Goal: Information Seeking & Learning: Check status

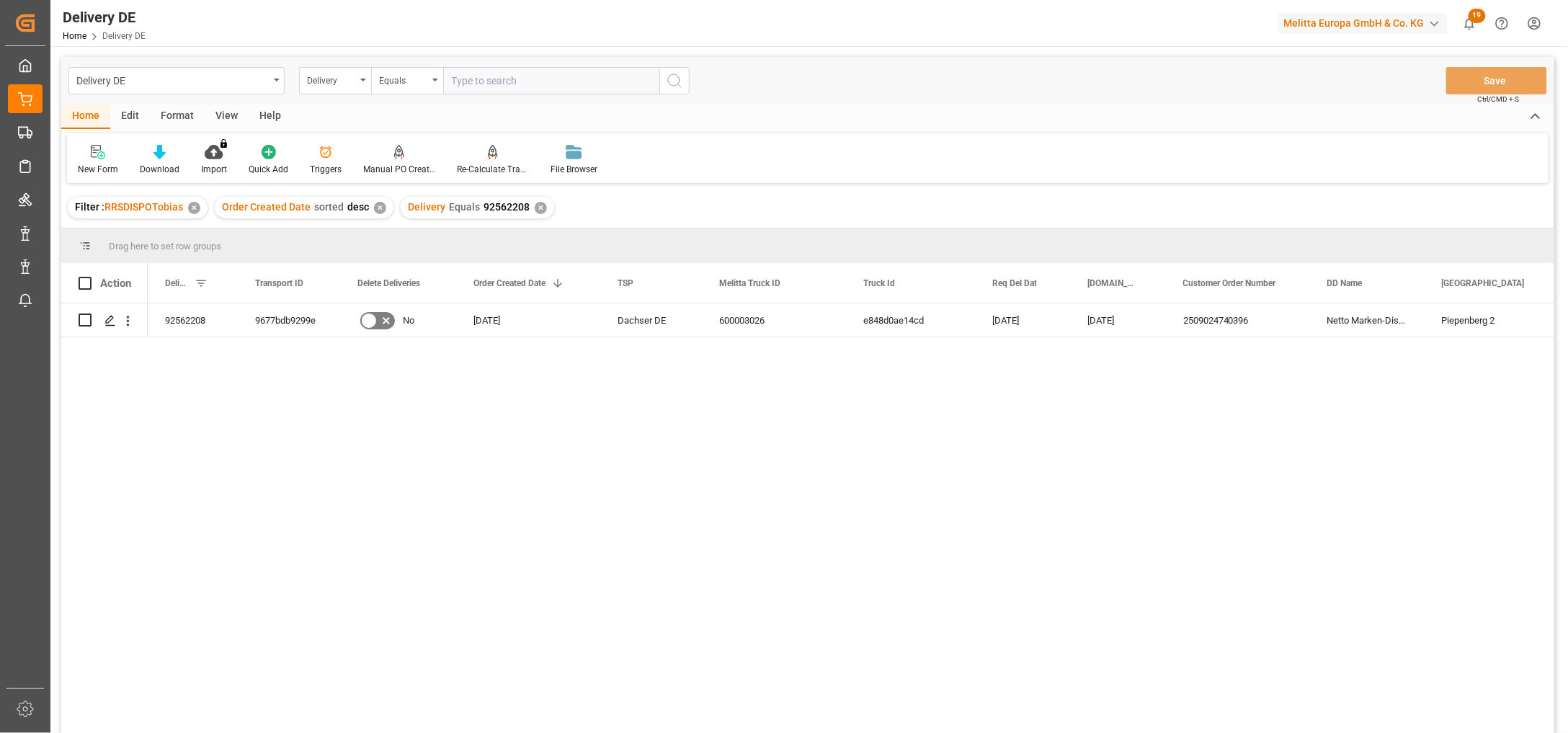
click at [458, 80] on input "text" at bounding box center [550, 80] width 216 height 27
paste input "92562309"
type input "92562309"
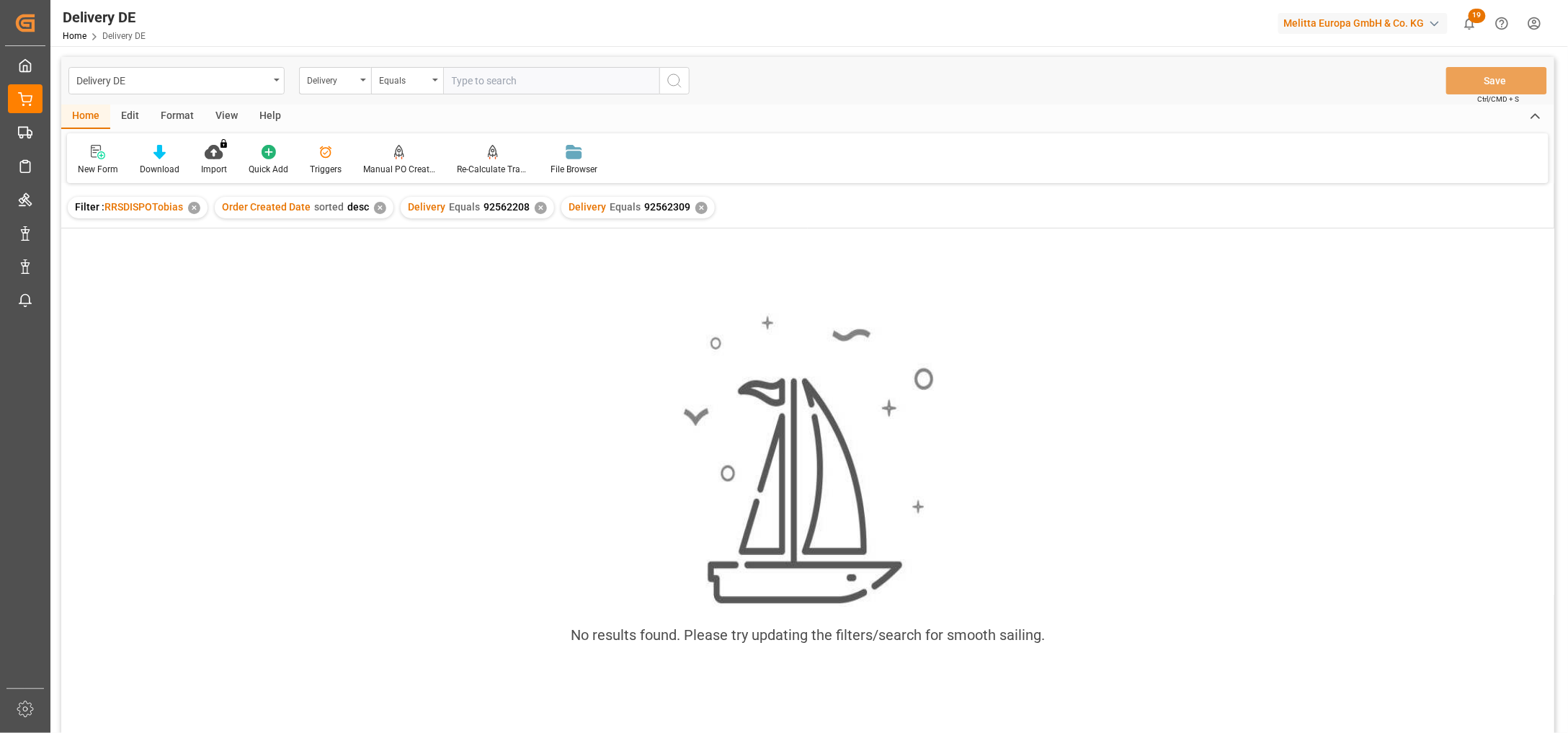
click at [535, 206] on div "✕" at bounding box center [541, 208] width 12 height 12
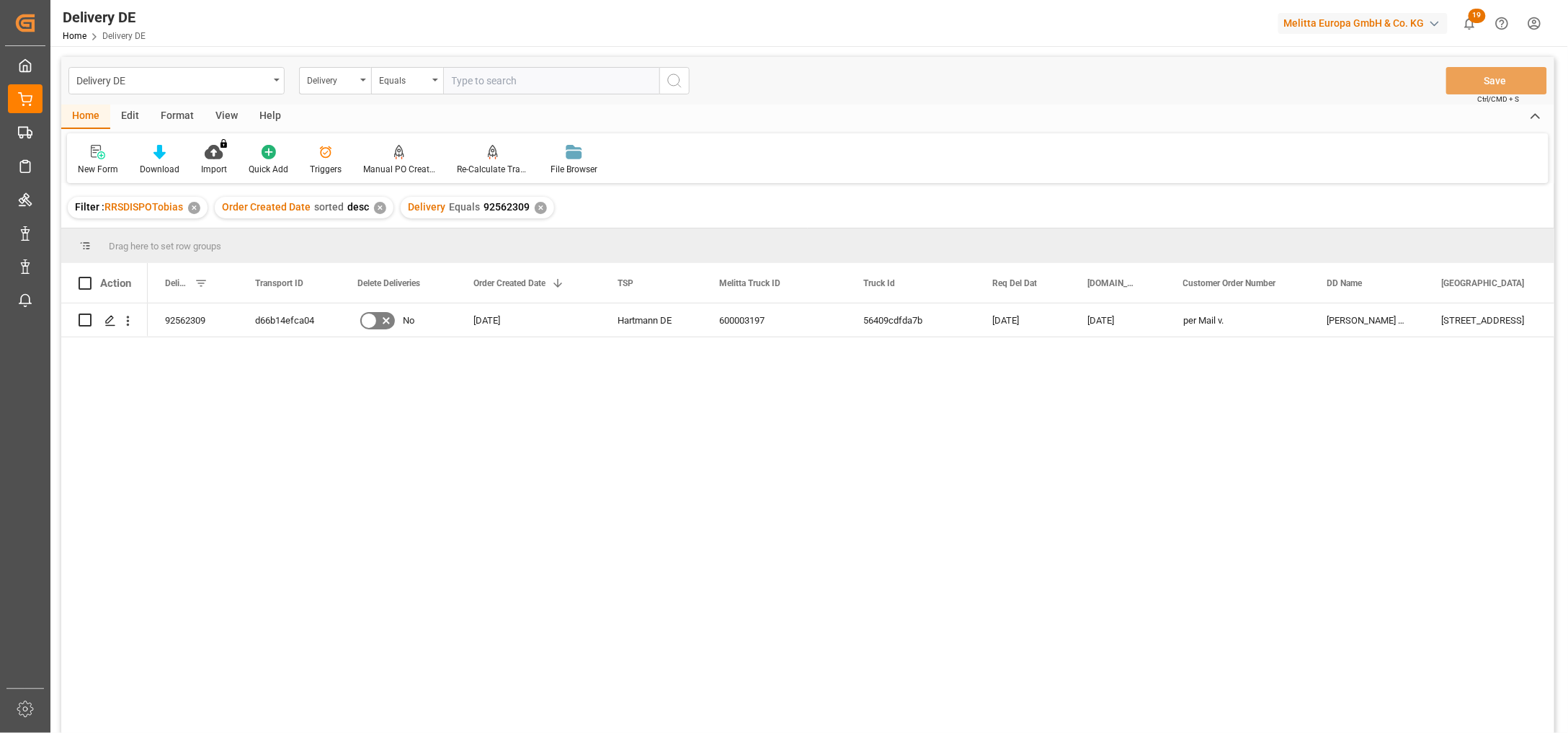
click at [505, 78] on input "text" at bounding box center [550, 80] width 216 height 27
paste input "92562962"
type input "92562962"
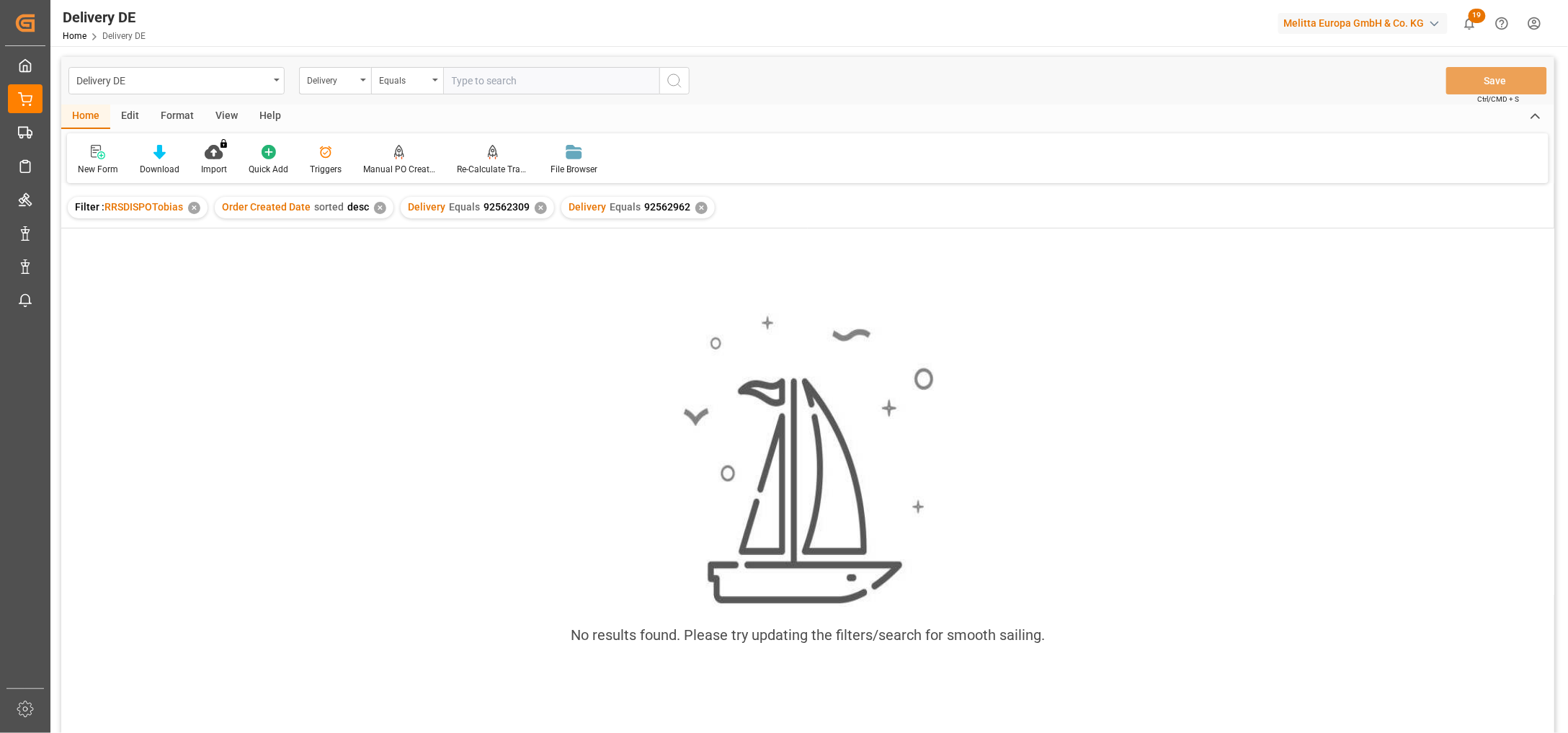
click at [535, 206] on div "✕" at bounding box center [541, 208] width 12 height 12
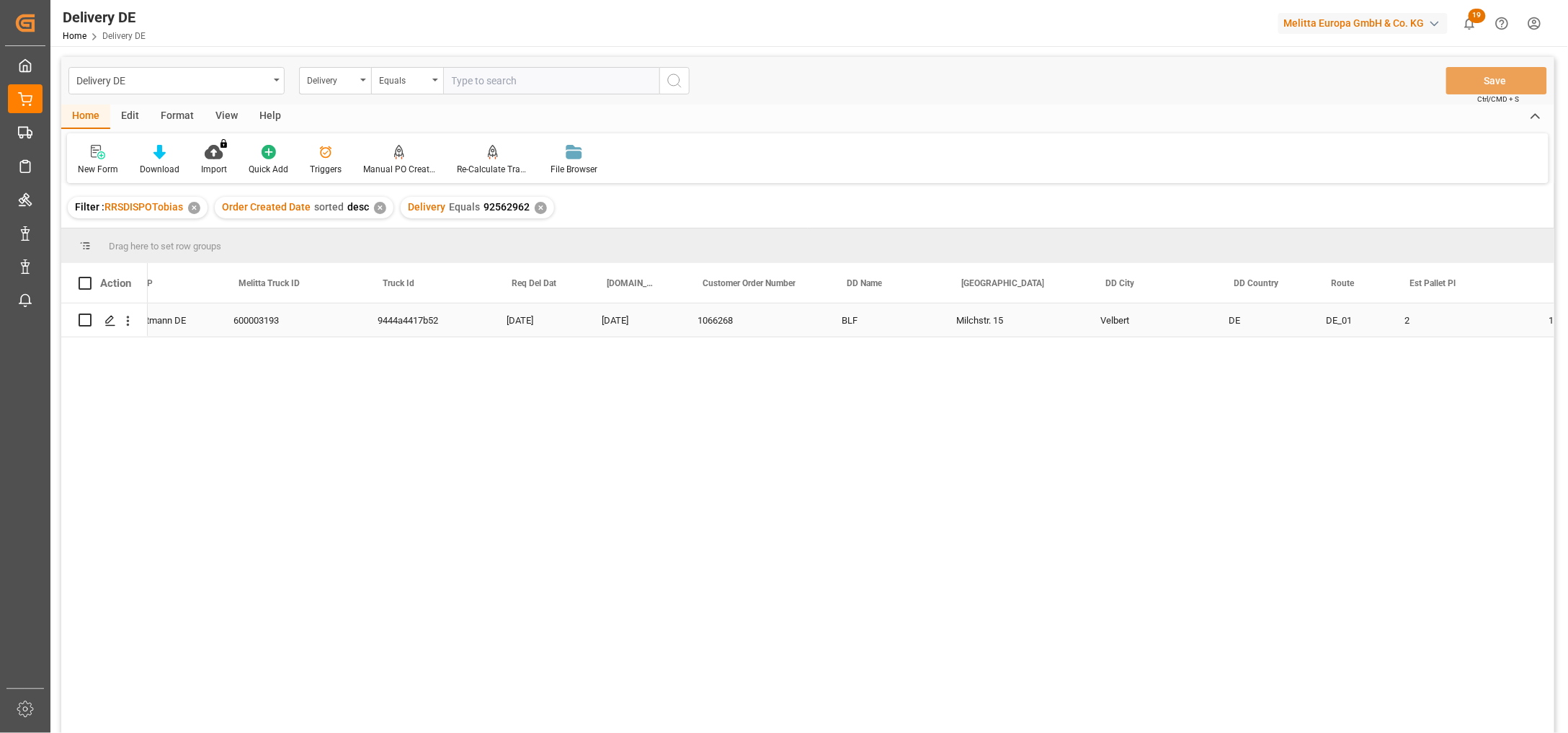
scroll to position [0, 480]
click at [490, 73] on input "text" at bounding box center [550, 80] width 216 height 27
paste input "92562944"
type input "92562944"
click at [668, 85] on icon "search button" at bounding box center [675, 80] width 18 height 17
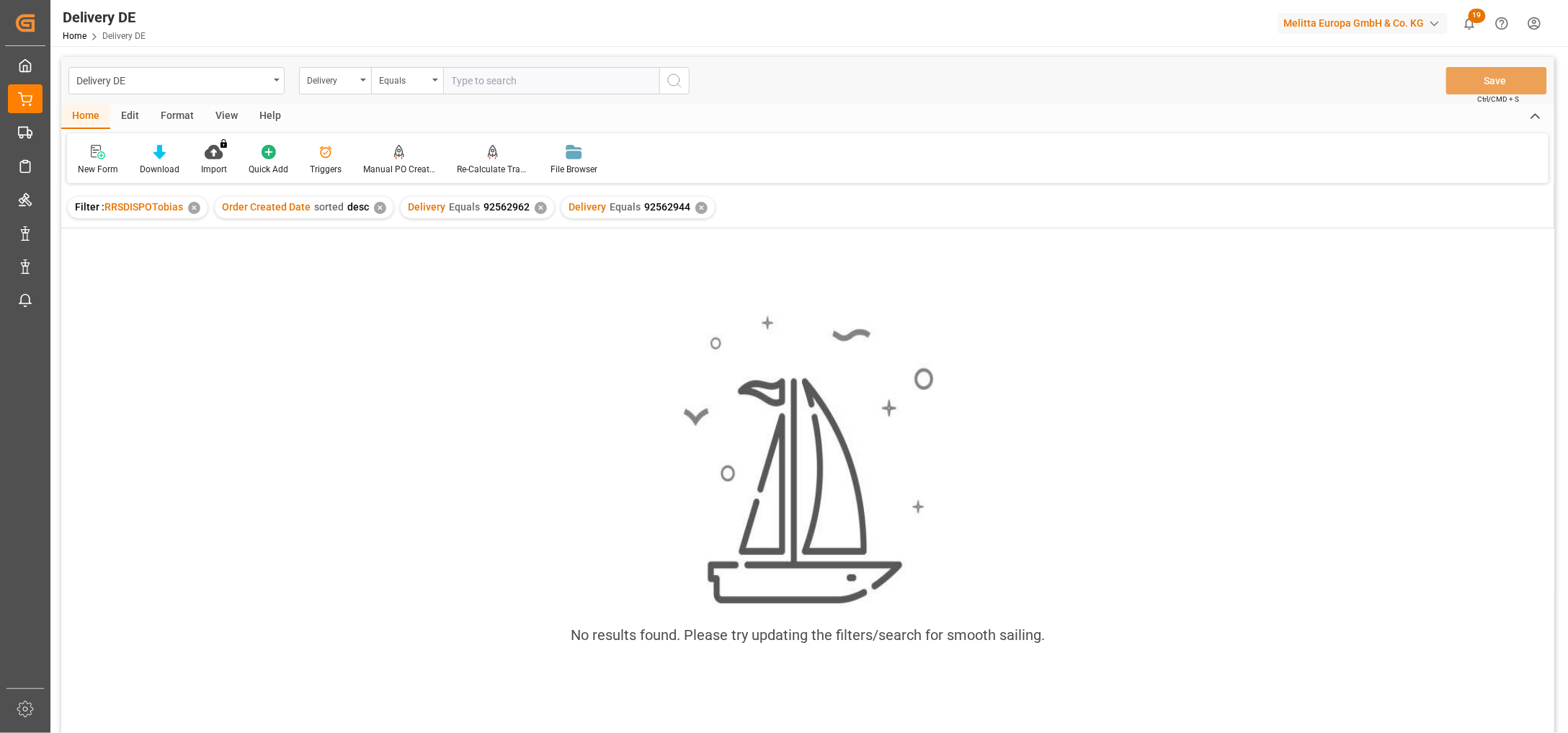
click at [529, 206] on div "Delivery Equals 92562962 ✕" at bounding box center [477, 207] width 153 height 22
click at [539, 206] on div "✕" at bounding box center [541, 208] width 12 height 12
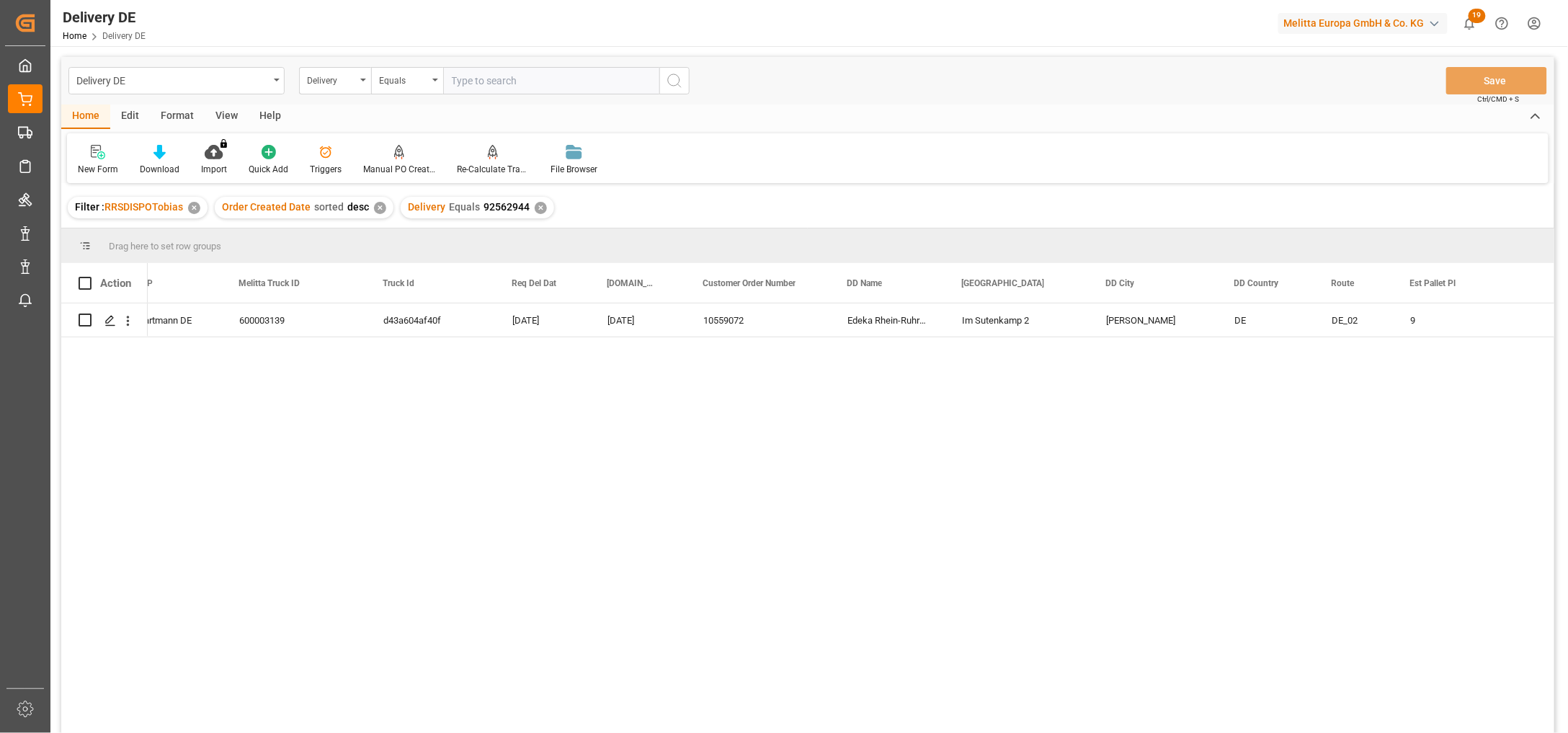
click at [466, 87] on input "text" at bounding box center [550, 80] width 216 height 27
paste input "92562872"
type input "92562872"
click at [678, 77] on icon "search button" at bounding box center [675, 80] width 18 height 17
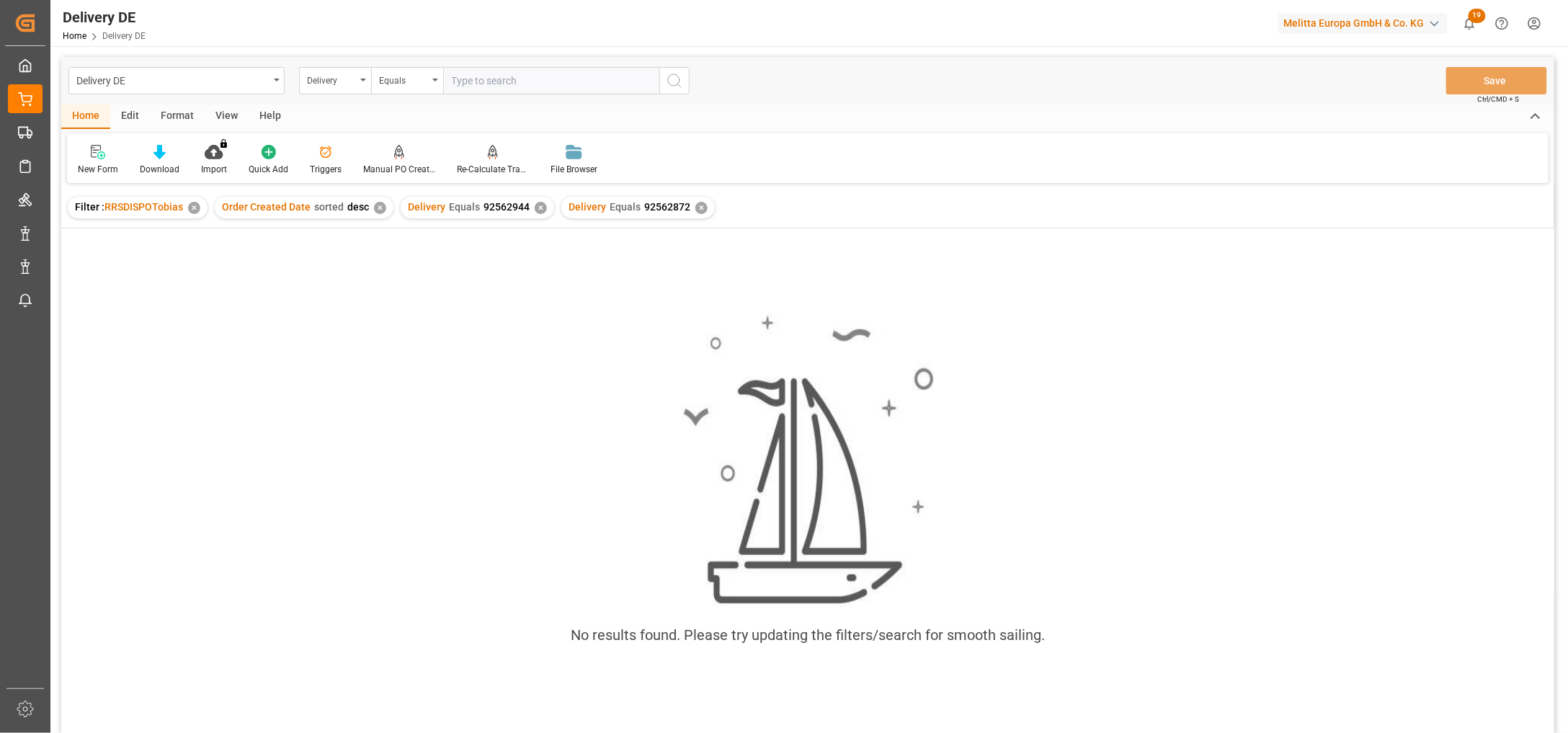
click at [536, 210] on div "✕" at bounding box center [541, 208] width 12 height 12
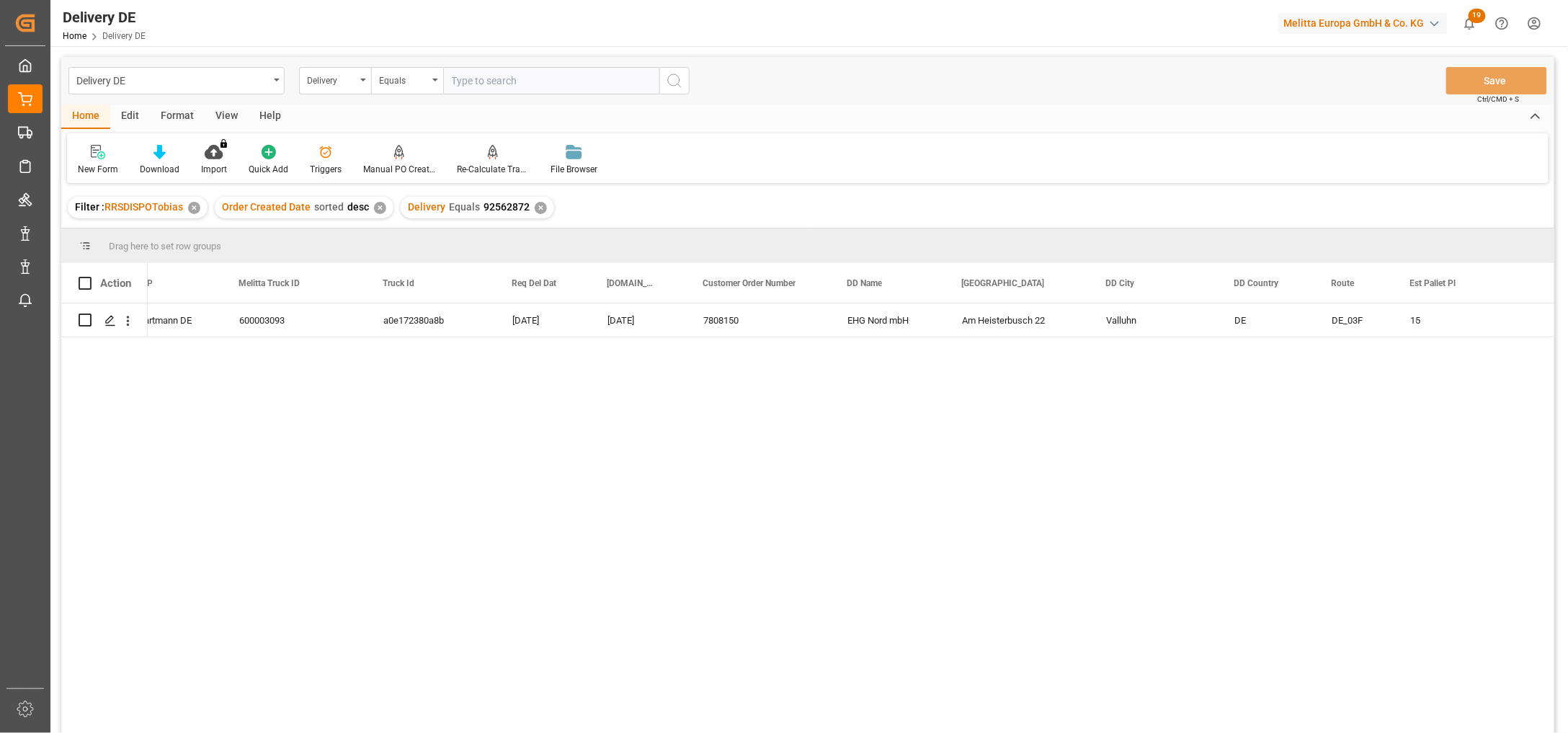
click at [476, 80] on input "text" at bounding box center [550, 80] width 216 height 27
paste input "92561179"
type input "92561179"
click at [680, 76] on icon "search button" at bounding box center [675, 80] width 18 height 17
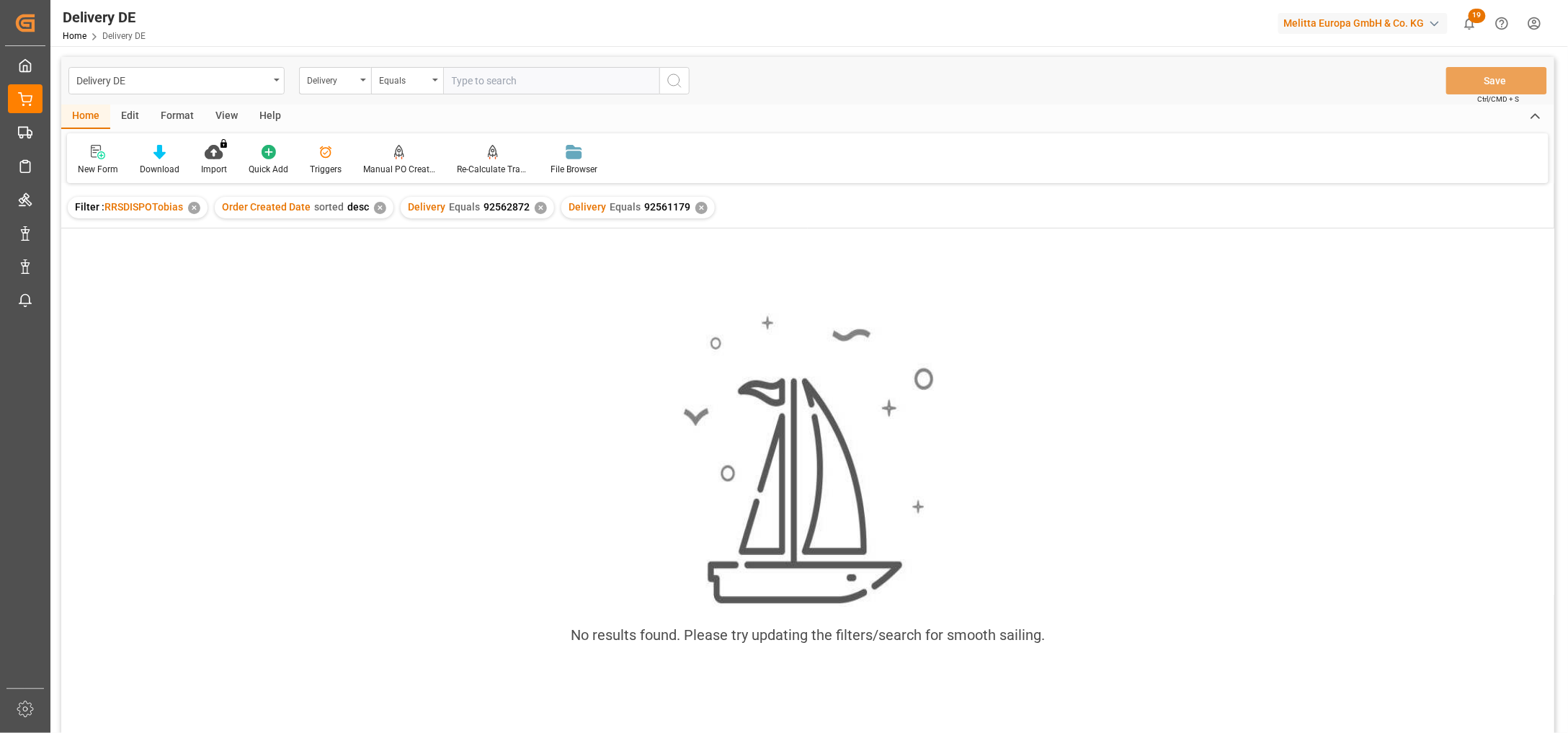
click at [535, 206] on div "✕" at bounding box center [541, 208] width 12 height 12
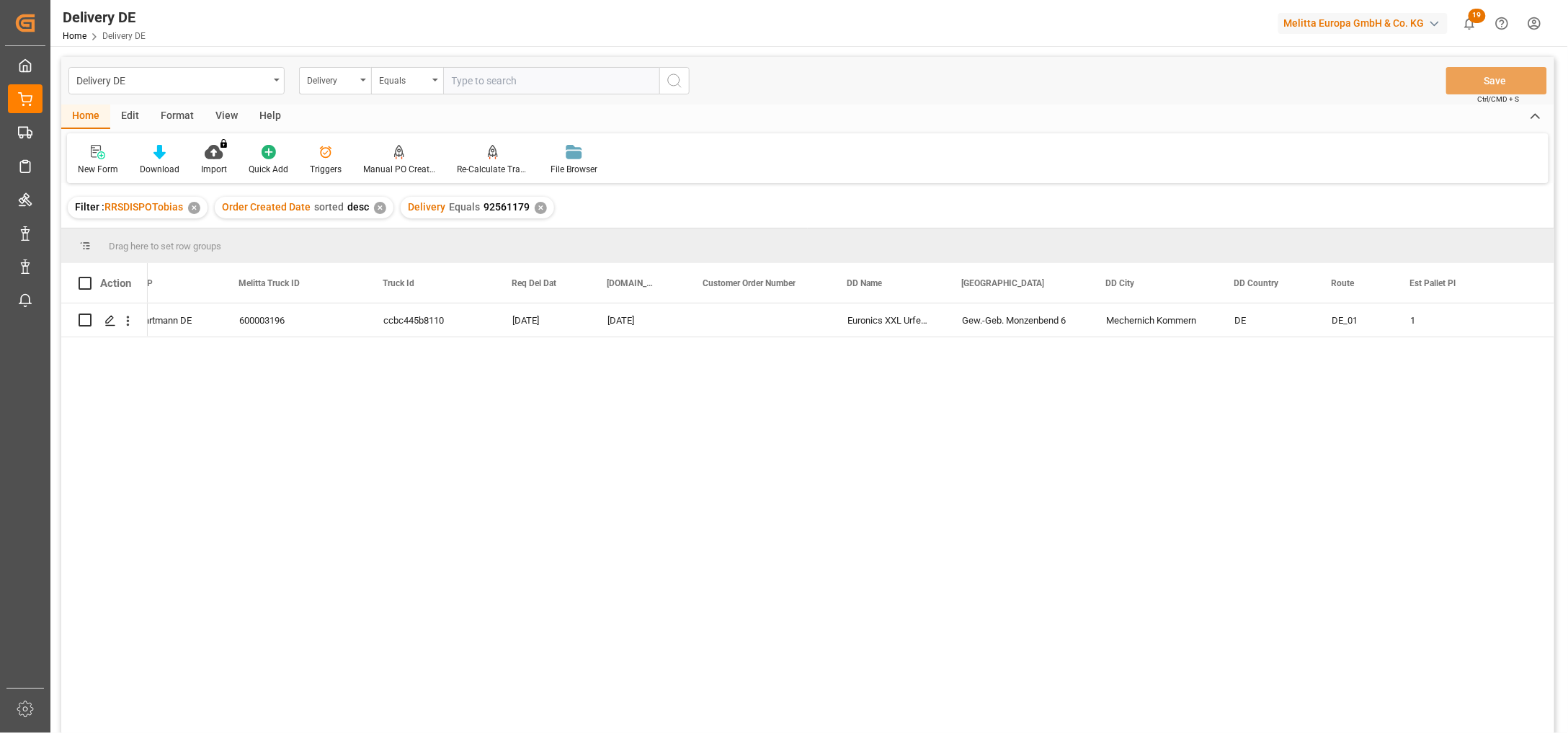
click at [484, 80] on input "text" at bounding box center [550, 80] width 216 height 27
paste input "92561099"
type input "92561099"
click at [677, 81] on icon "search button" at bounding box center [675, 80] width 18 height 17
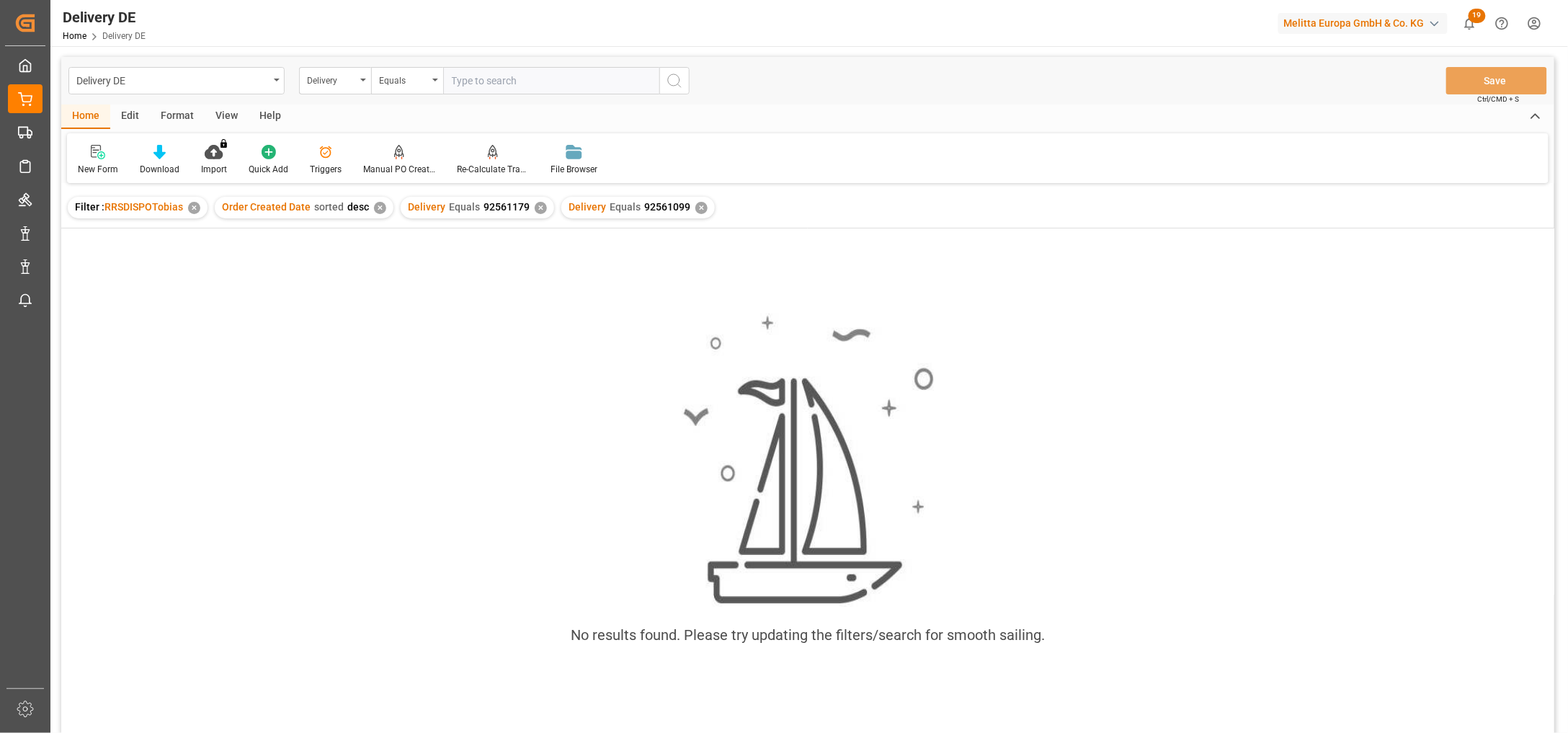
click at [536, 206] on div "✕" at bounding box center [541, 208] width 12 height 12
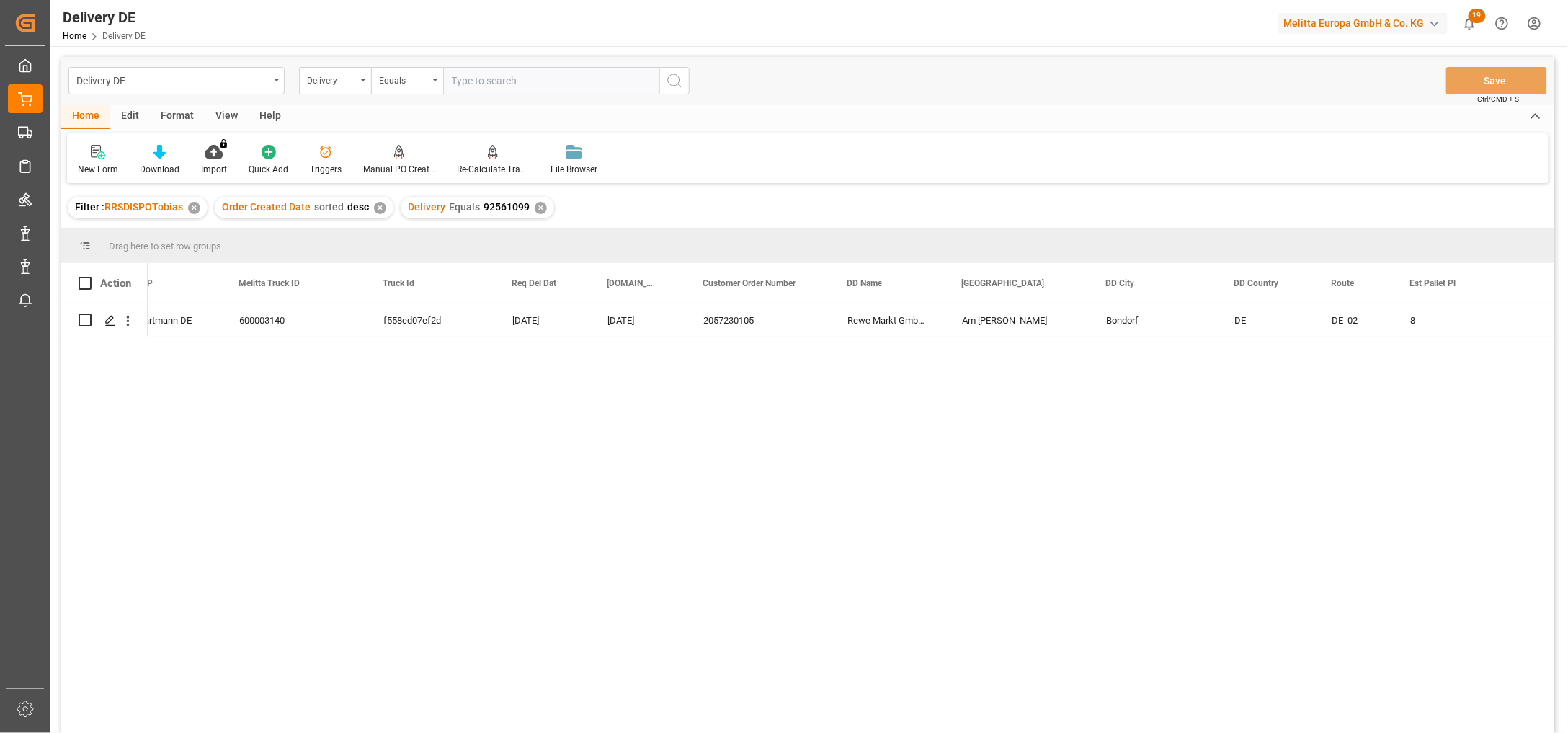
click at [487, 74] on input "text" at bounding box center [550, 80] width 216 height 27
paste input "92563840"
type input "92563840"
click at [675, 78] on icon "search button" at bounding box center [675, 80] width 18 height 17
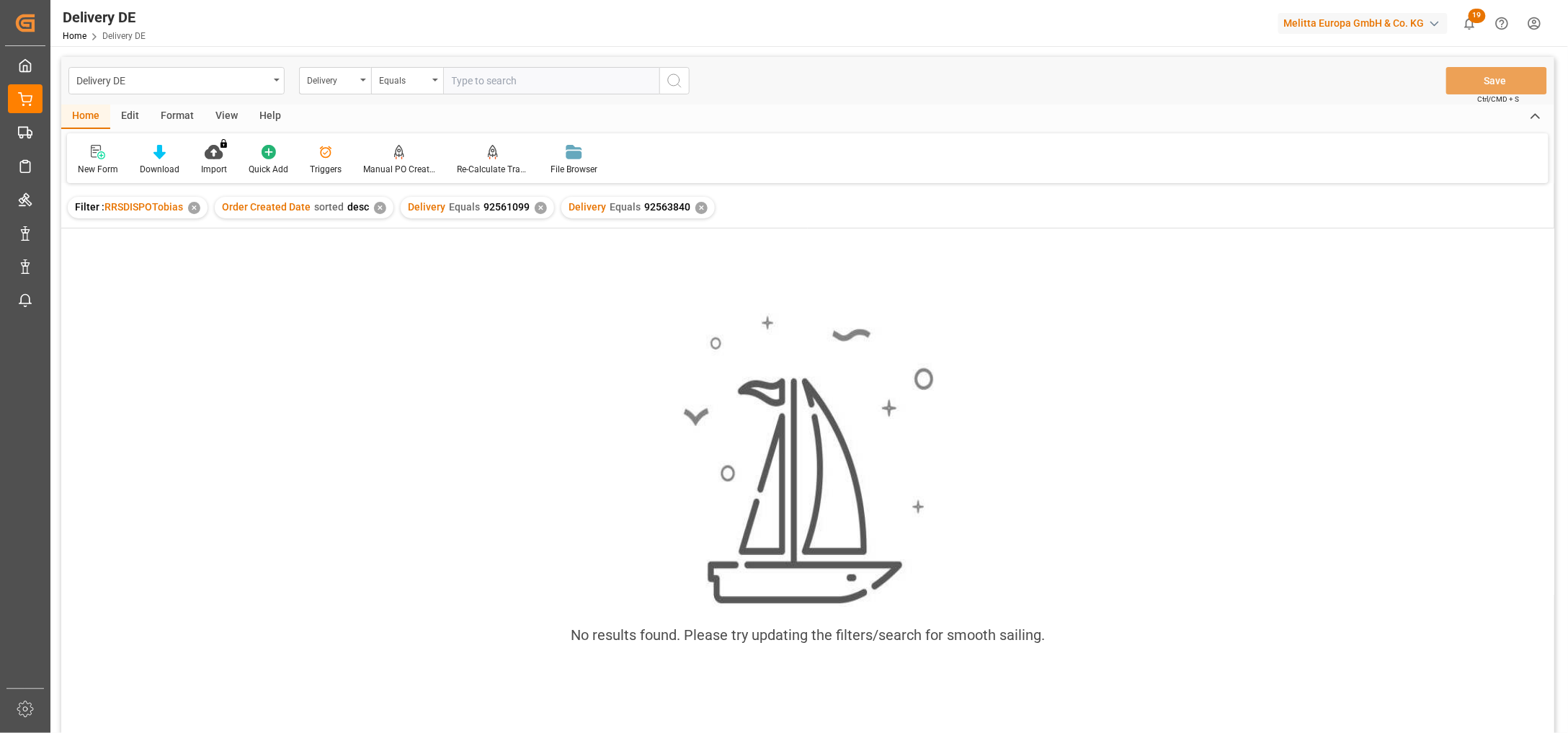
click at [536, 211] on div "✕" at bounding box center [541, 208] width 12 height 12
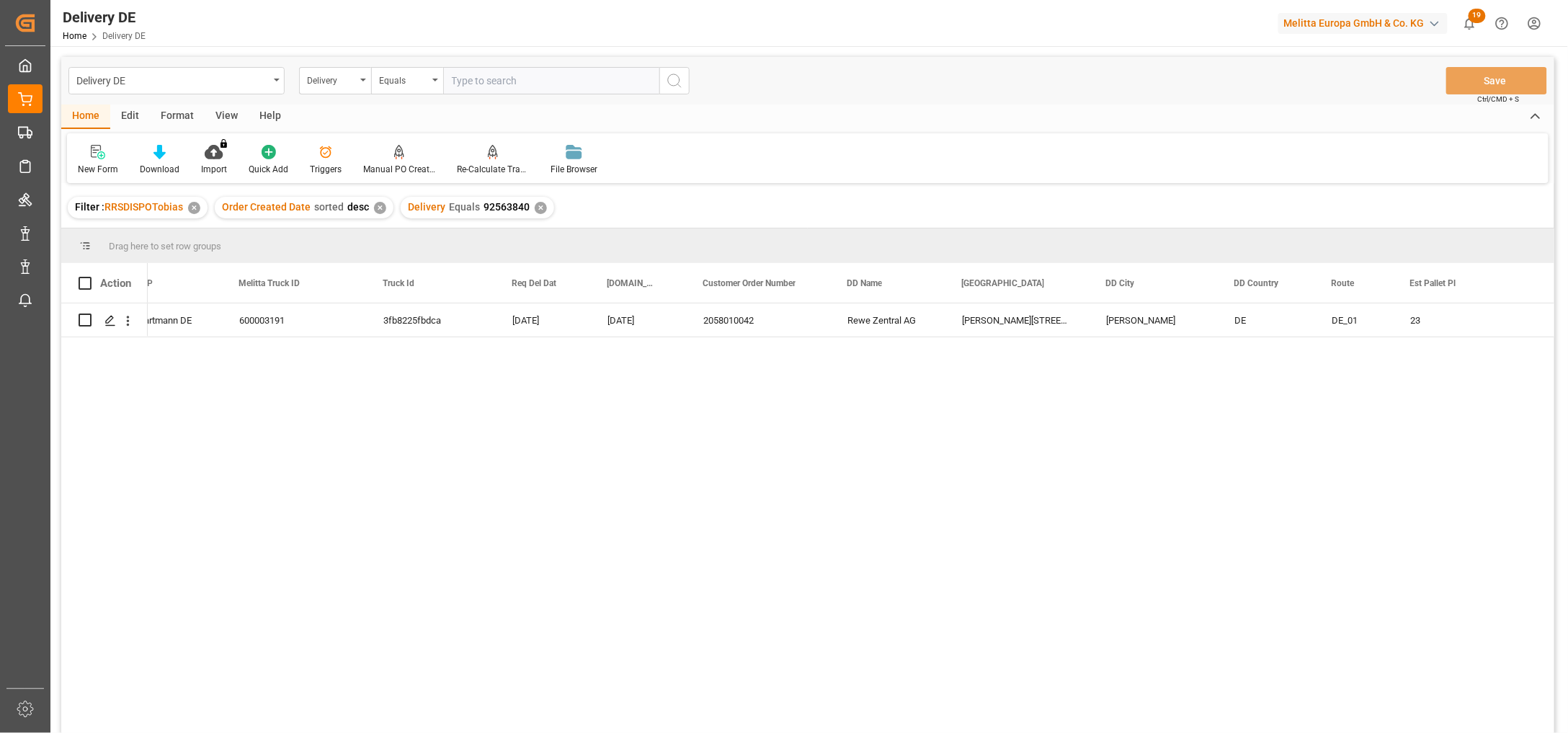
click at [523, 83] on input "text" at bounding box center [550, 80] width 216 height 27
paste input "92563837"
type input "92563837"
click at [671, 78] on icon "search button" at bounding box center [675, 80] width 18 height 17
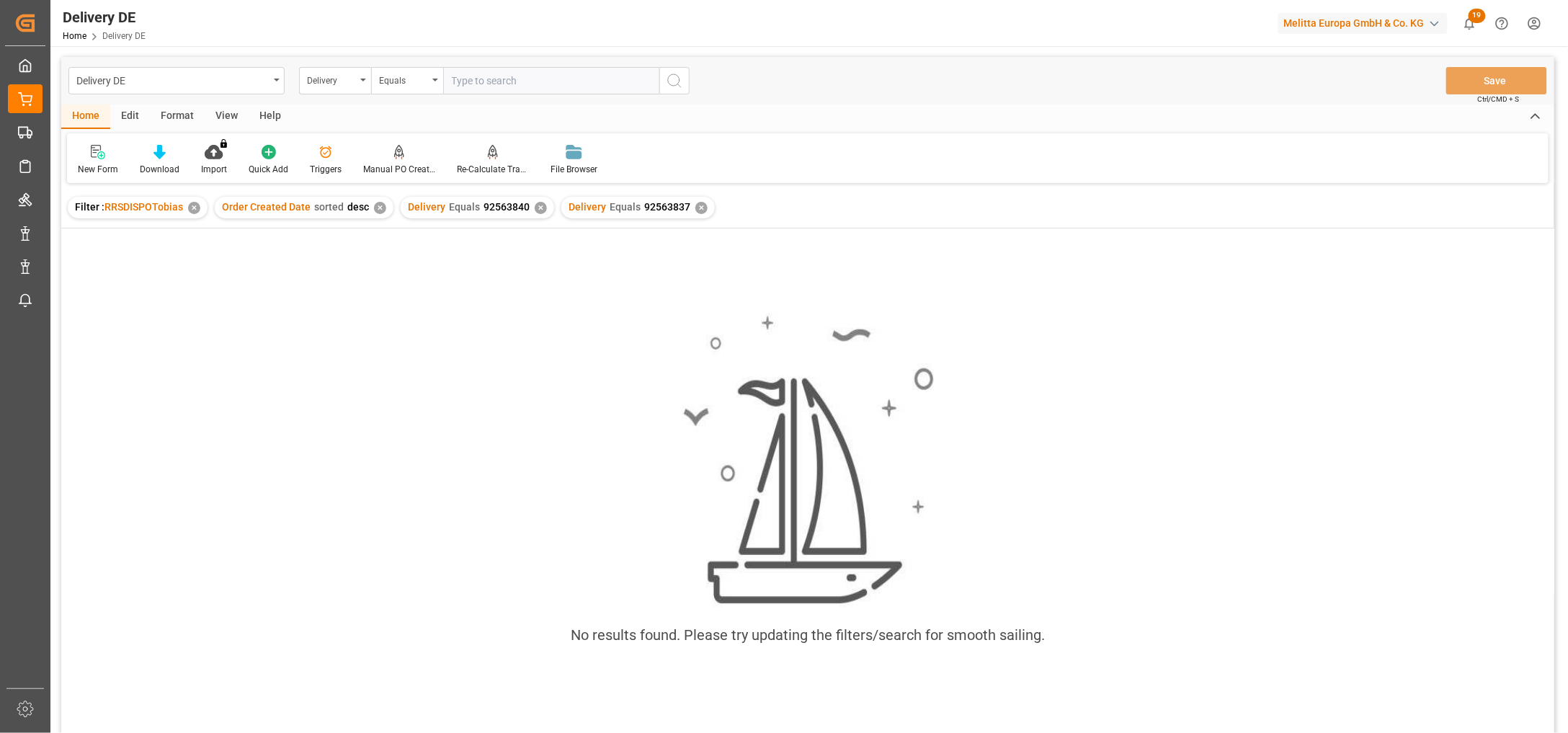
click at [535, 210] on div "✕" at bounding box center [541, 208] width 12 height 12
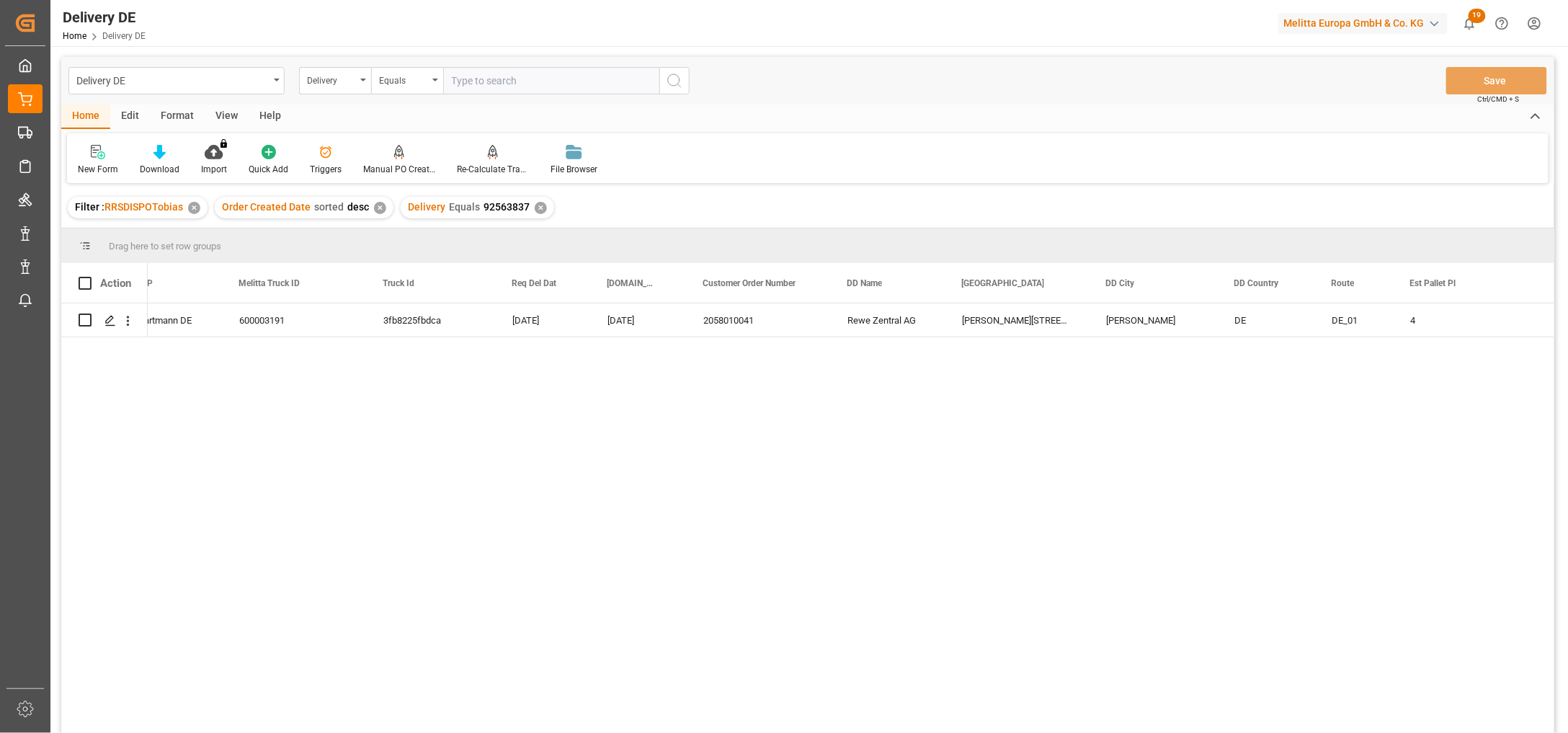
click at [486, 75] on input "text" at bounding box center [550, 80] width 216 height 27
paste input "92563351"
type input "92563351"
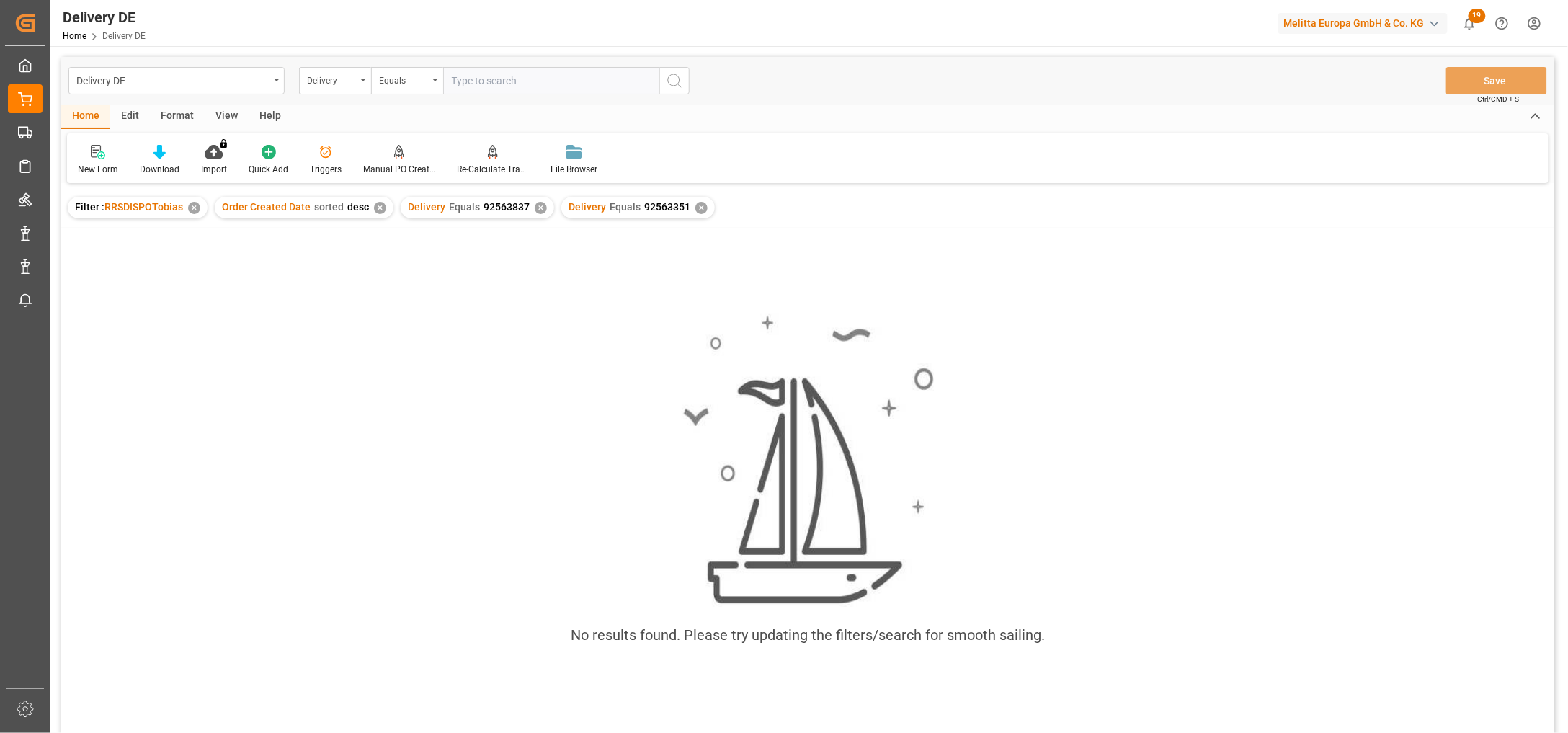
click at [535, 210] on div "✕" at bounding box center [541, 208] width 12 height 12
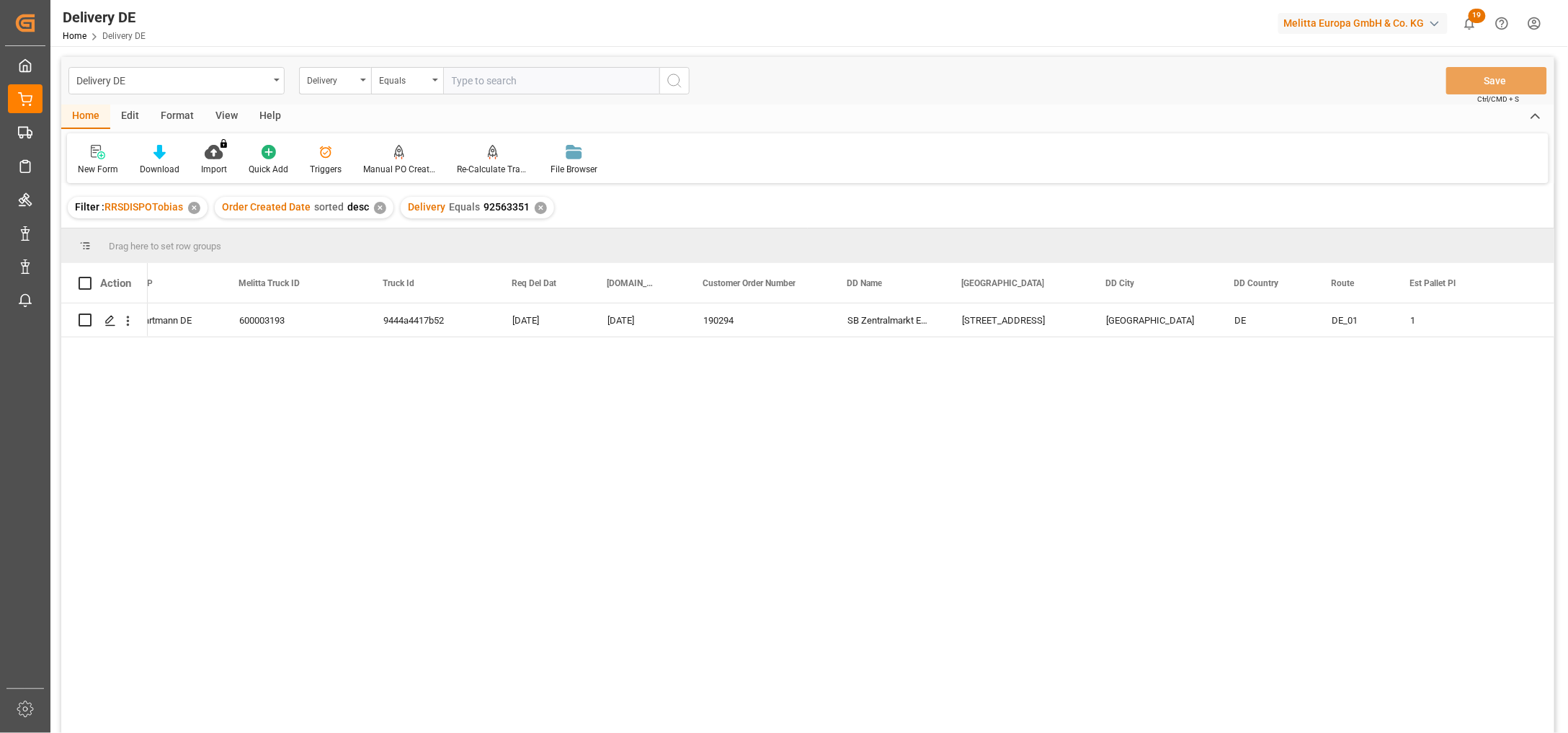
click at [464, 80] on input "text" at bounding box center [550, 80] width 216 height 27
paste input "92563666"
type input "92563666"
click at [678, 78] on icon "search button" at bounding box center [675, 80] width 18 height 17
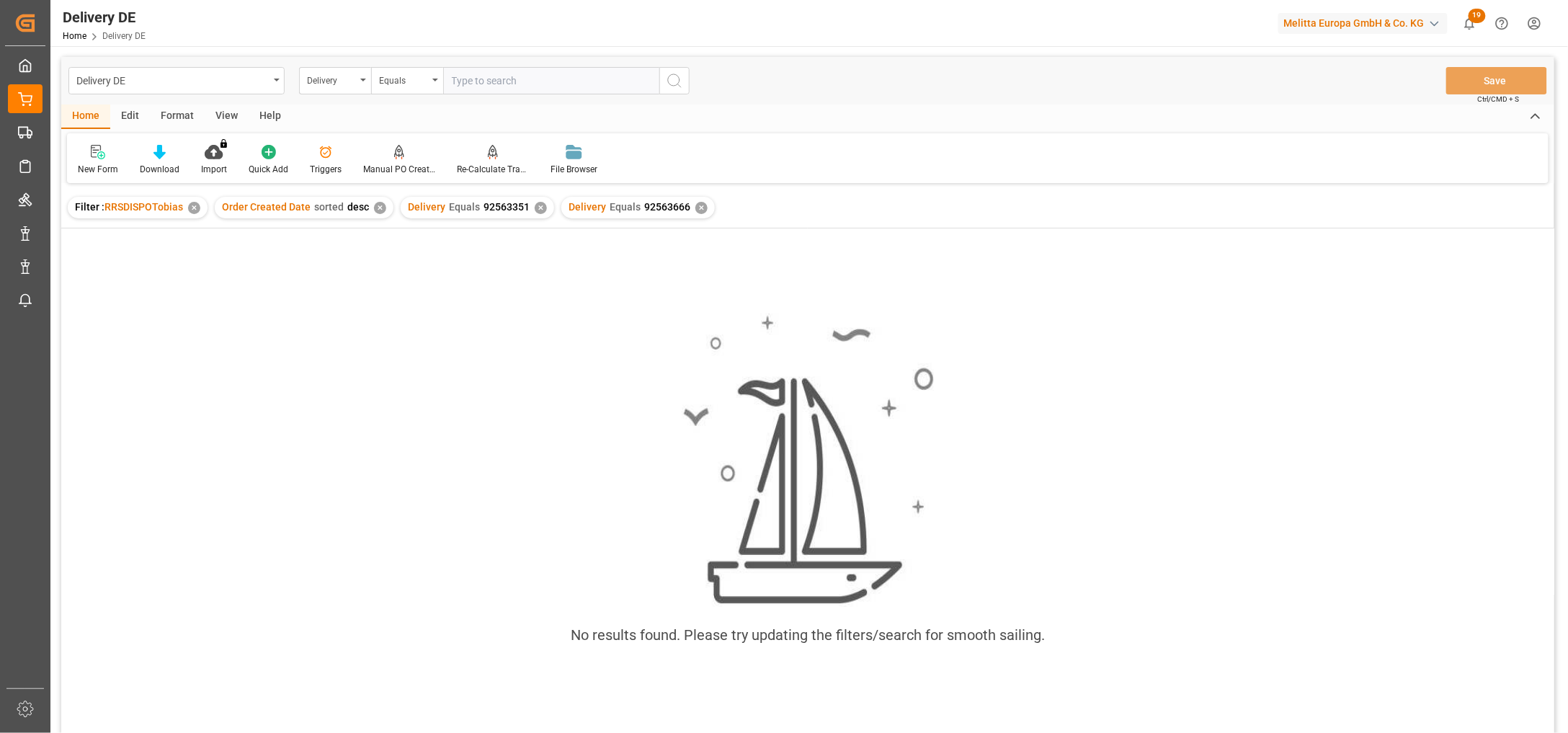
click at [537, 204] on div "✕" at bounding box center [541, 208] width 12 height 12
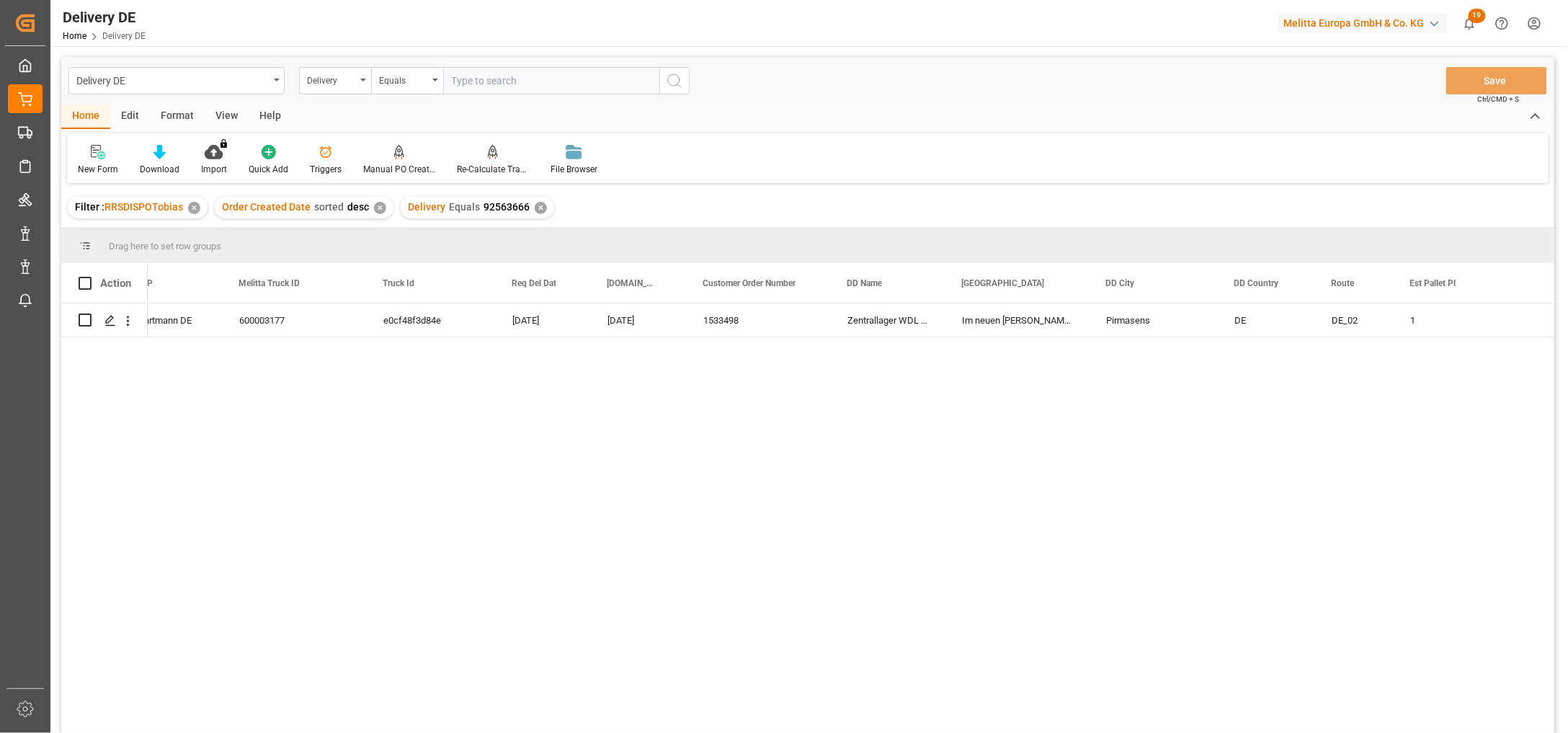
click at [354, 581] on div "01.10.2025 Hartmann DE 600003177 e0cf48f3d84e 07.10.2025 02.10.2025 1533498 Zen…" at bounding box center [851, 523] width 1407 height 439
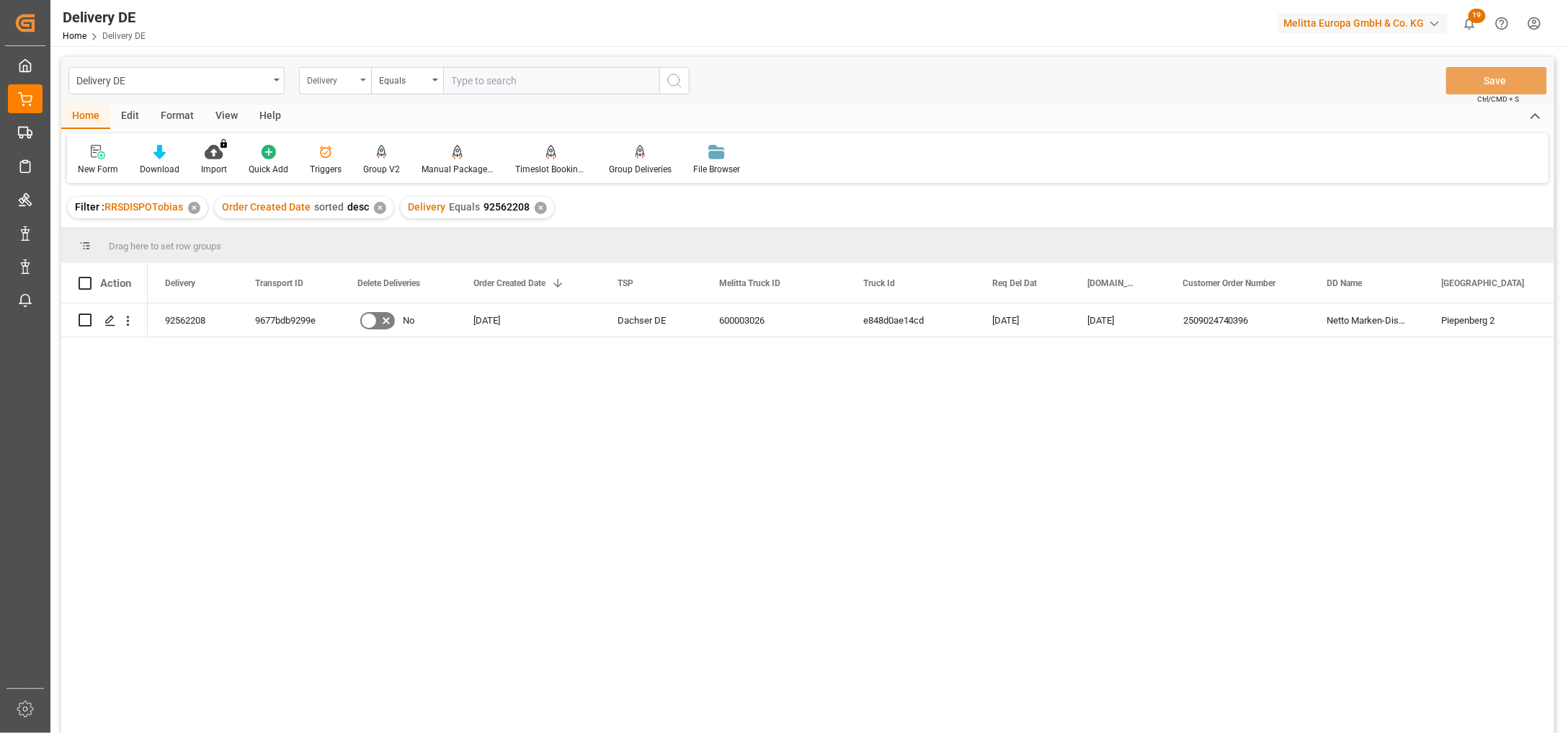
click at [313, 77] on div "Delivery" at bounding box center [332, 79] width 49 height 17
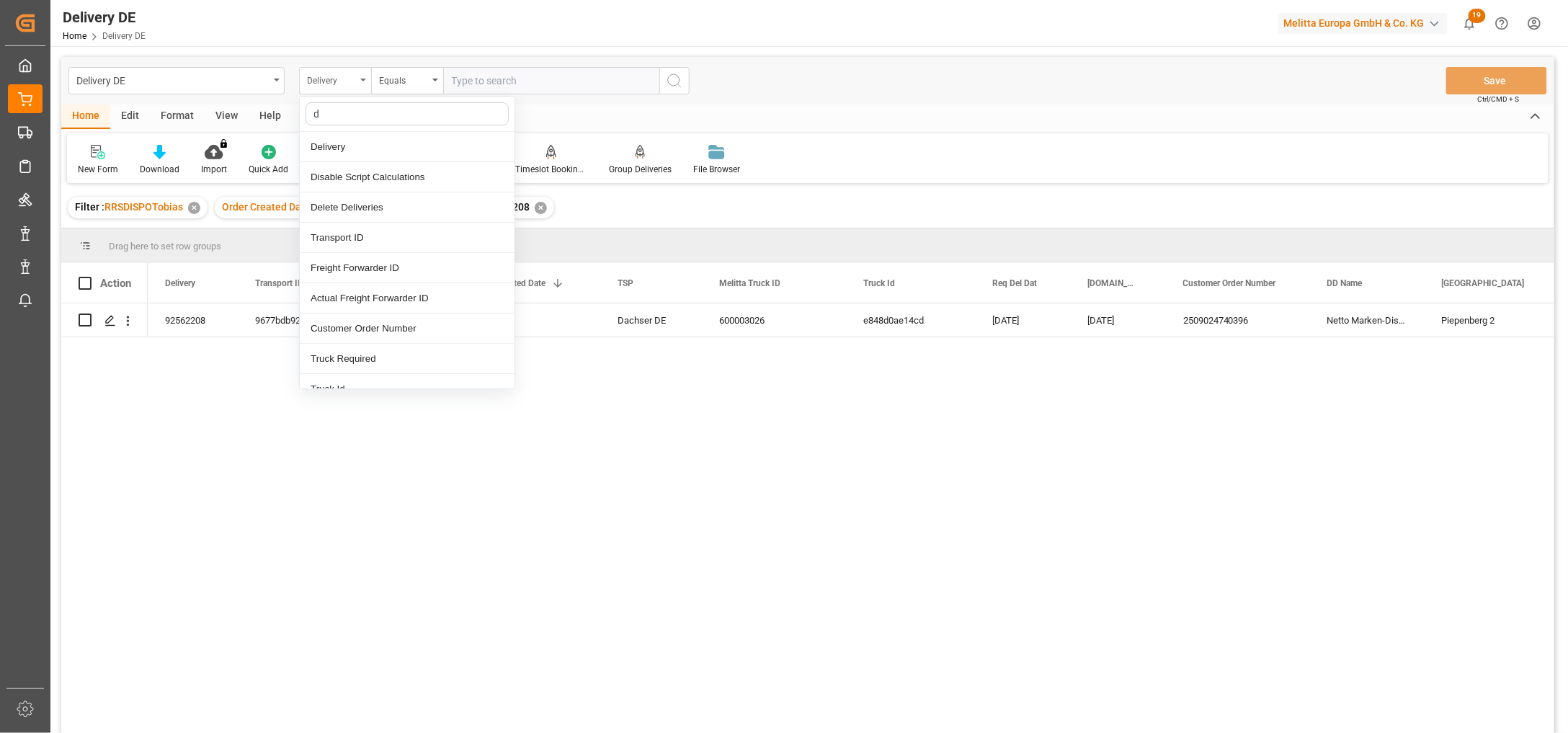
type input "dd"
click at [354, 206] on div "[GEOGRAPHIC_DATA]" at bounding box center [407, 207] width 214 height 31
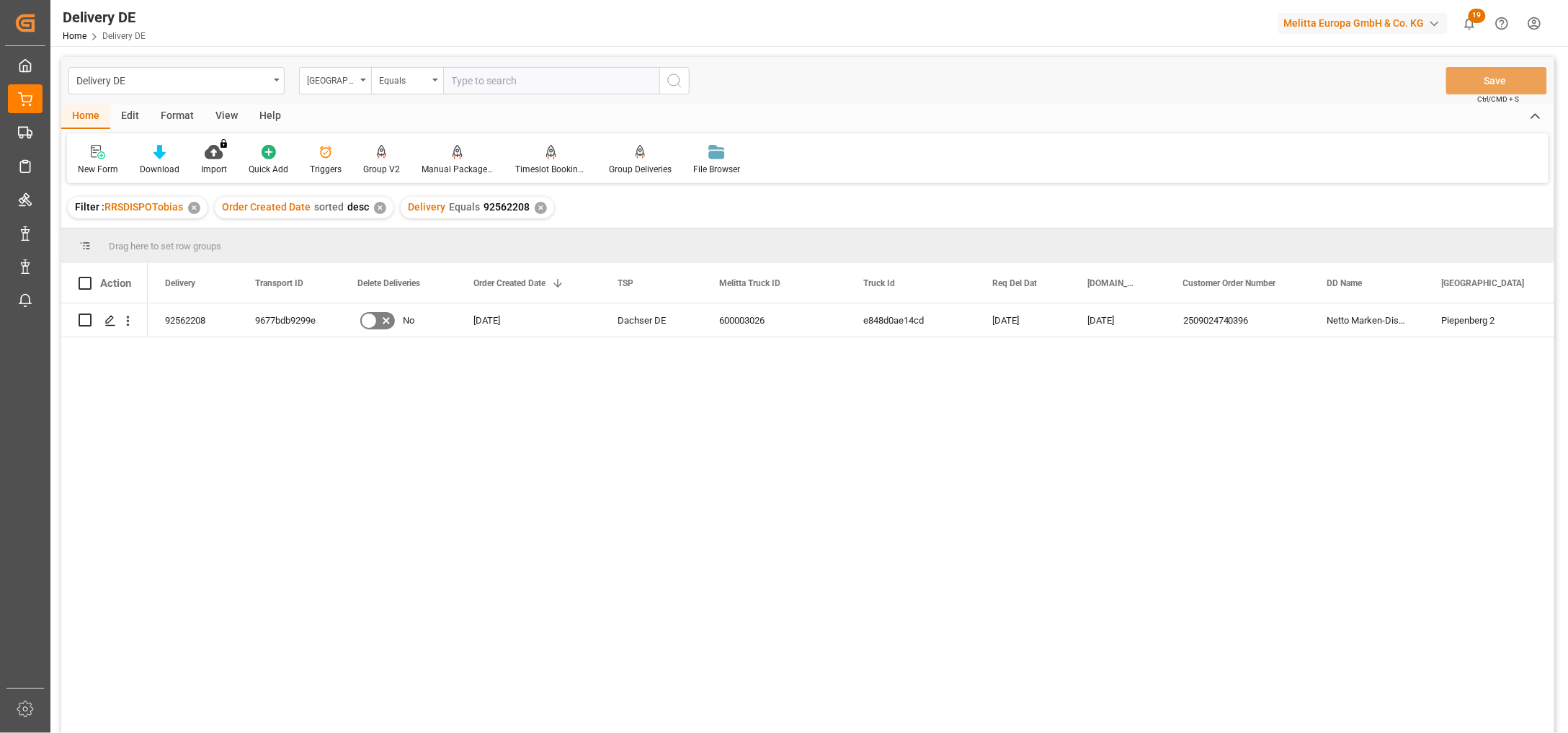
click at [508, 87] on input "text" at bounding box center [550, 80] width 216 height 27
click at [406, 83] on div "Equals" at bounding box center [403, 79] width 49 height 17
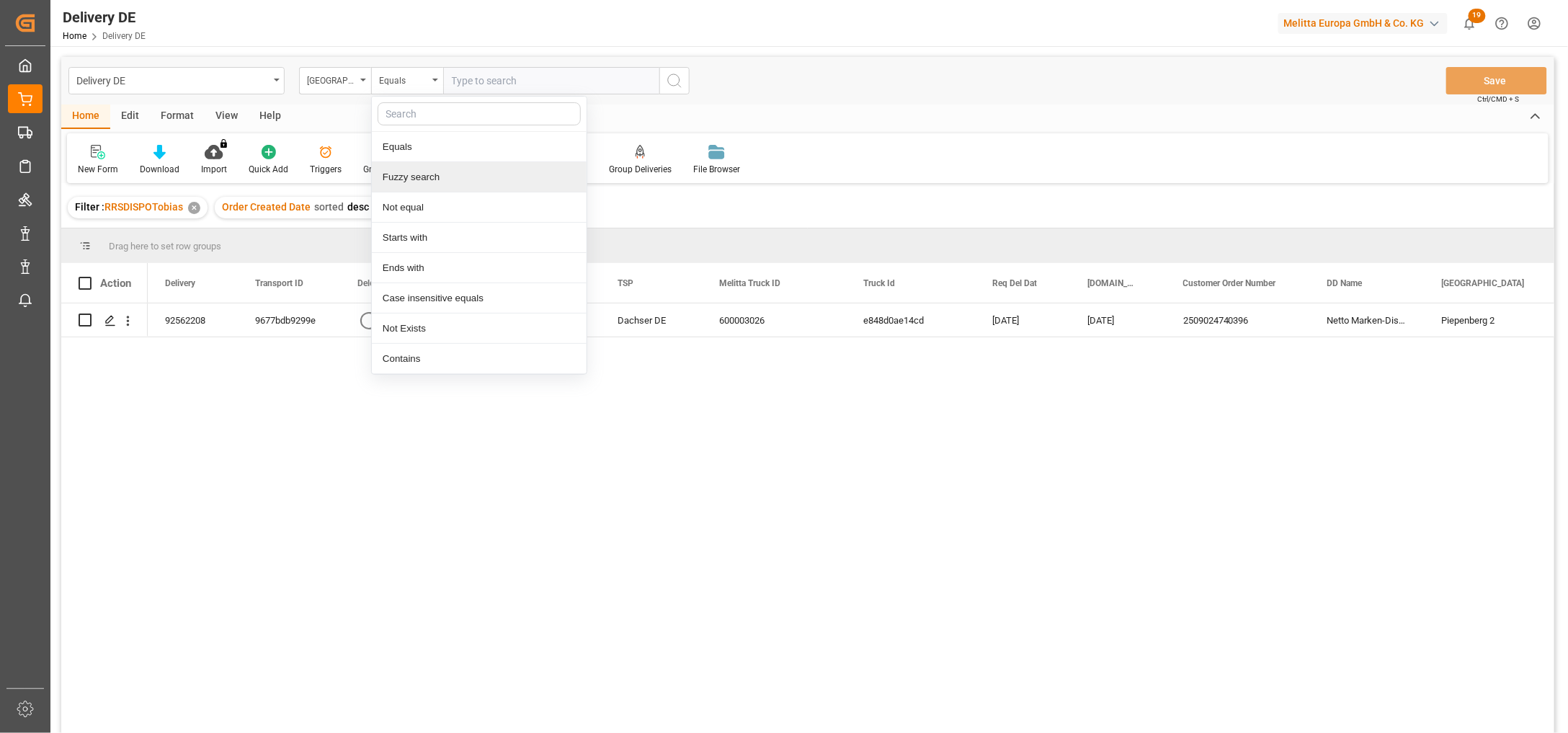
click at [418, 174] on div "Fuzzy search" at bounding box center [479, 177] width 214 height 31
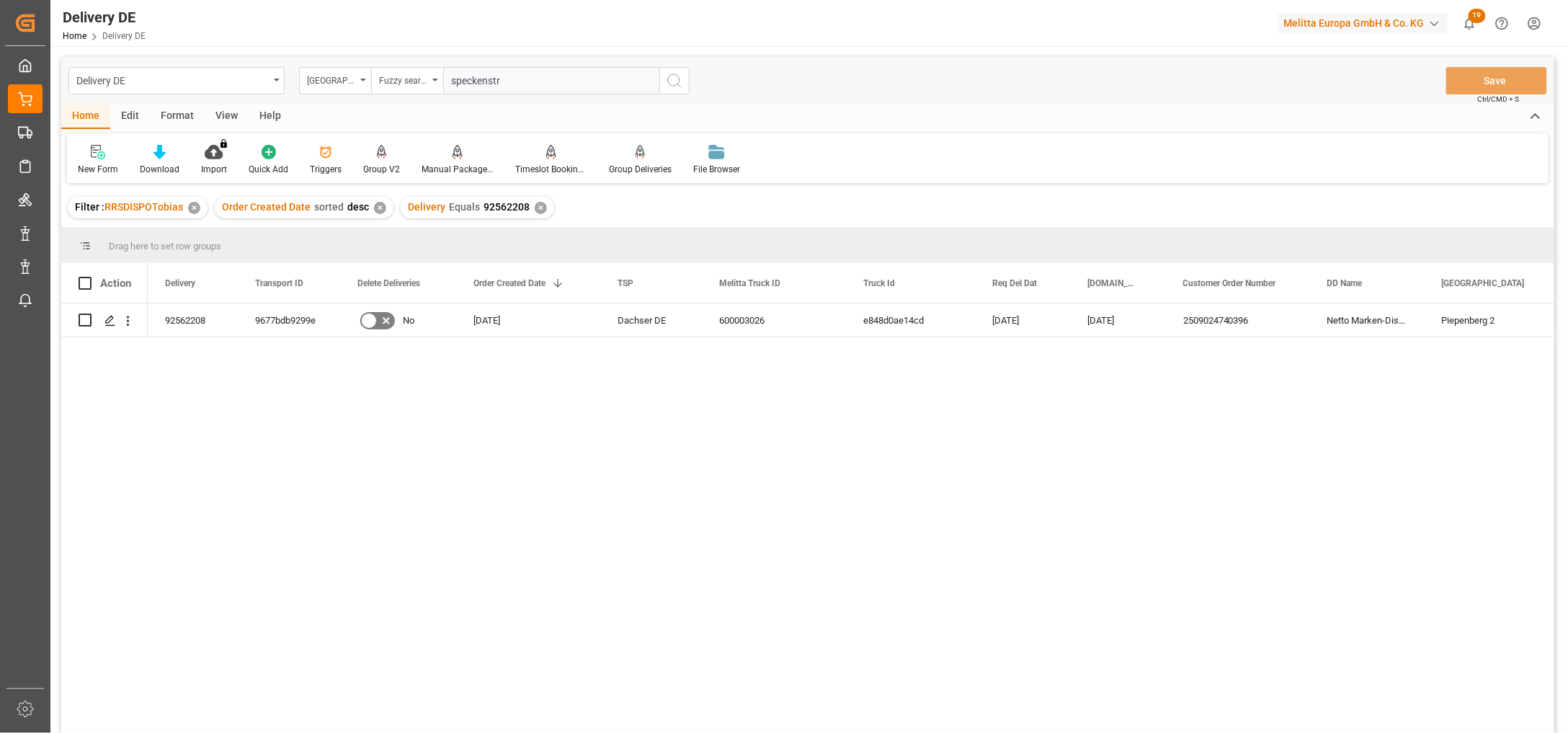
type input "speckenstr."
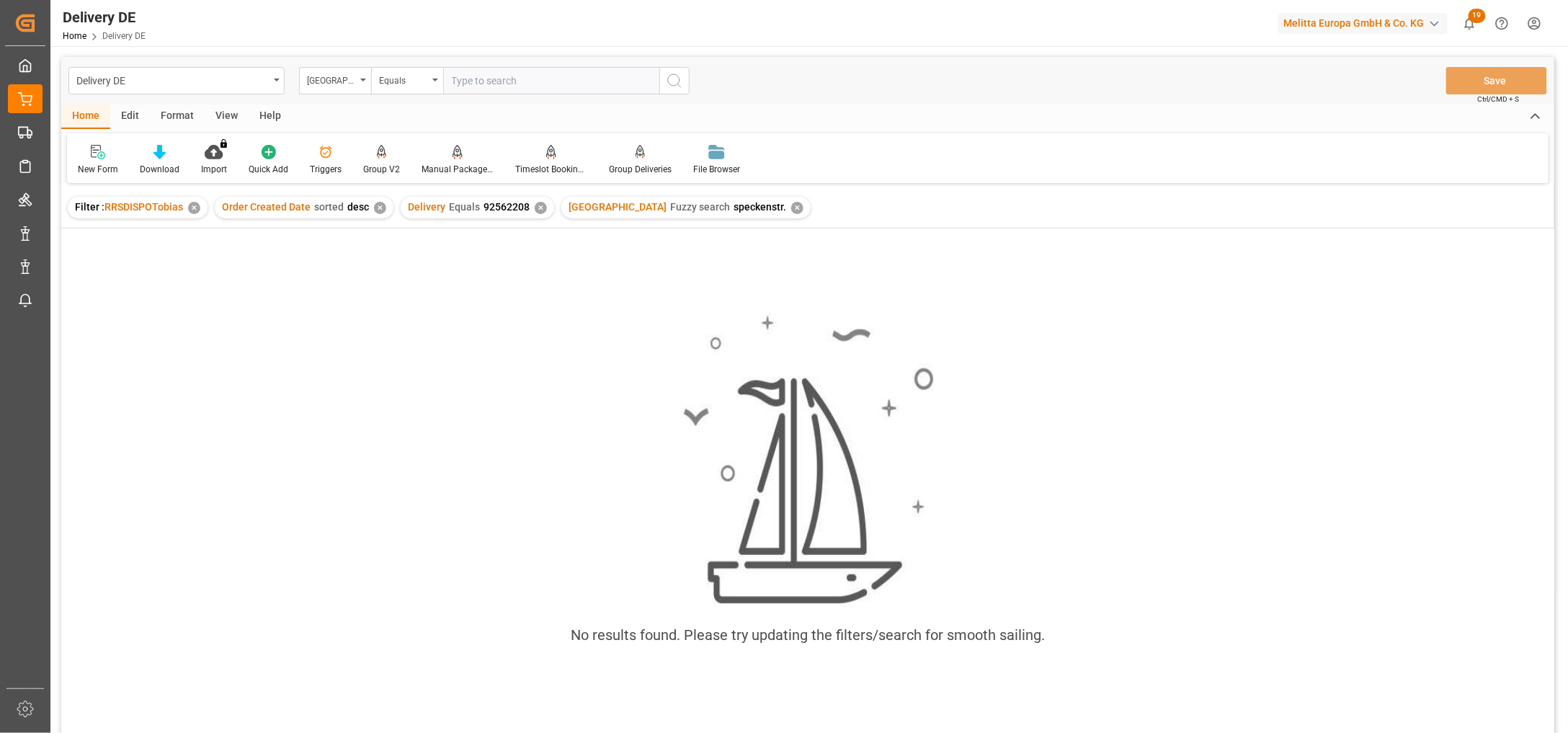
click at [537, 206] on div "✕" at bounding box center [541, 208] width 12 height 12
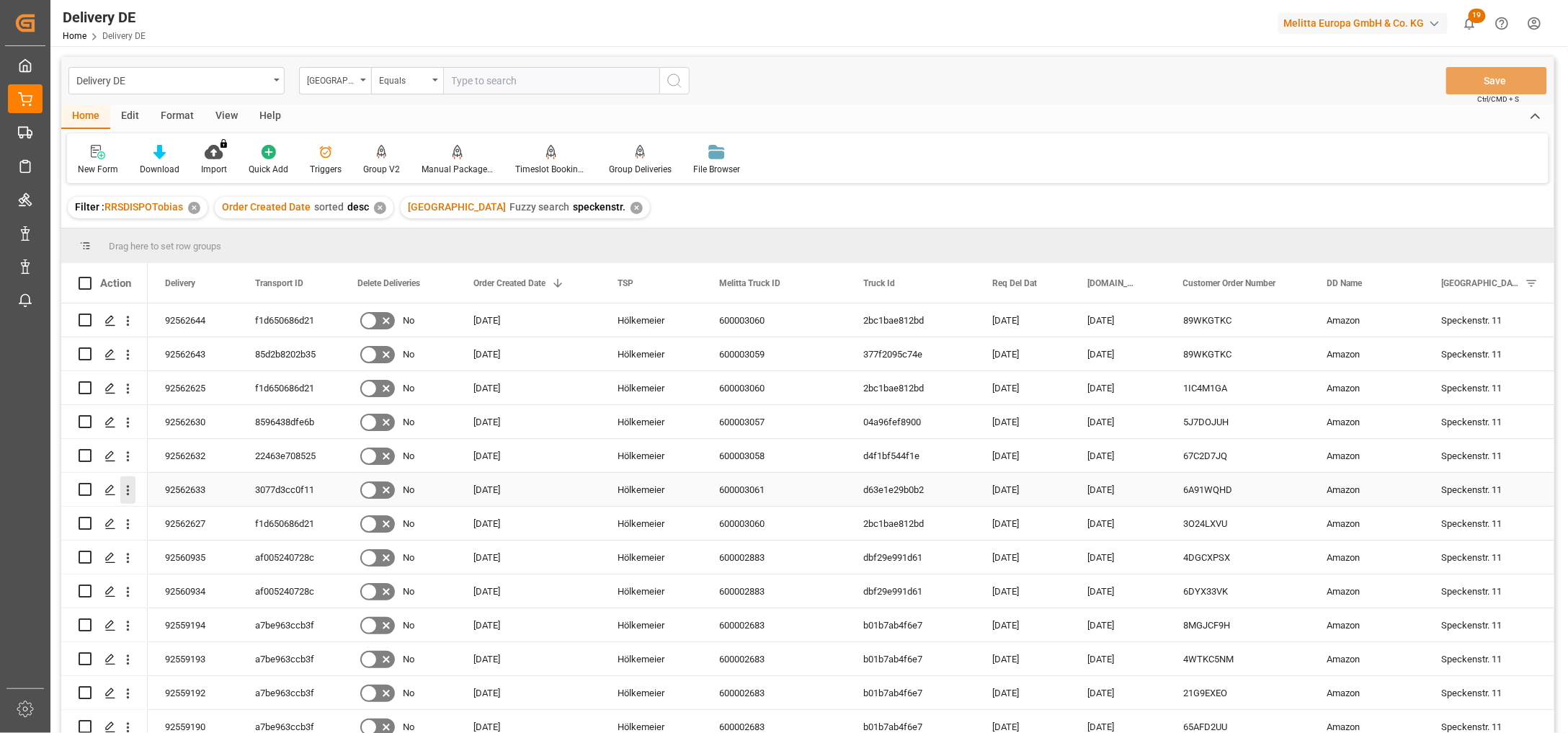
click at [130, 492] on icon "open menu" at bounding box center [128, 490] width 15 height 15
click at [231, 520] on span "Open in new tab" at bounding box center [223, 520] width 131 height 15
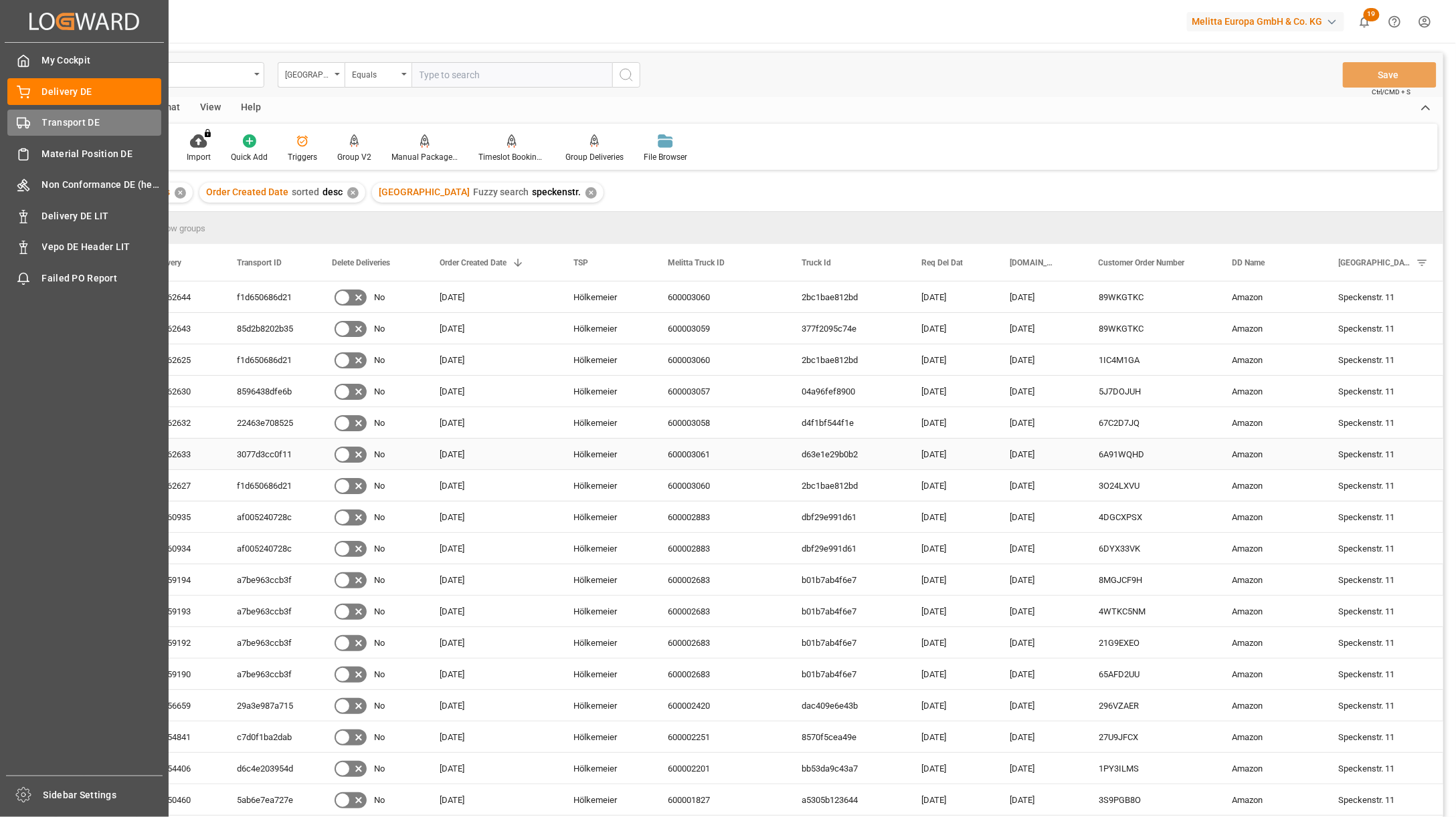
click at [41, 117] on div "Transport DE Transport DE" at bounding box center [84, 123] width 154 height 26
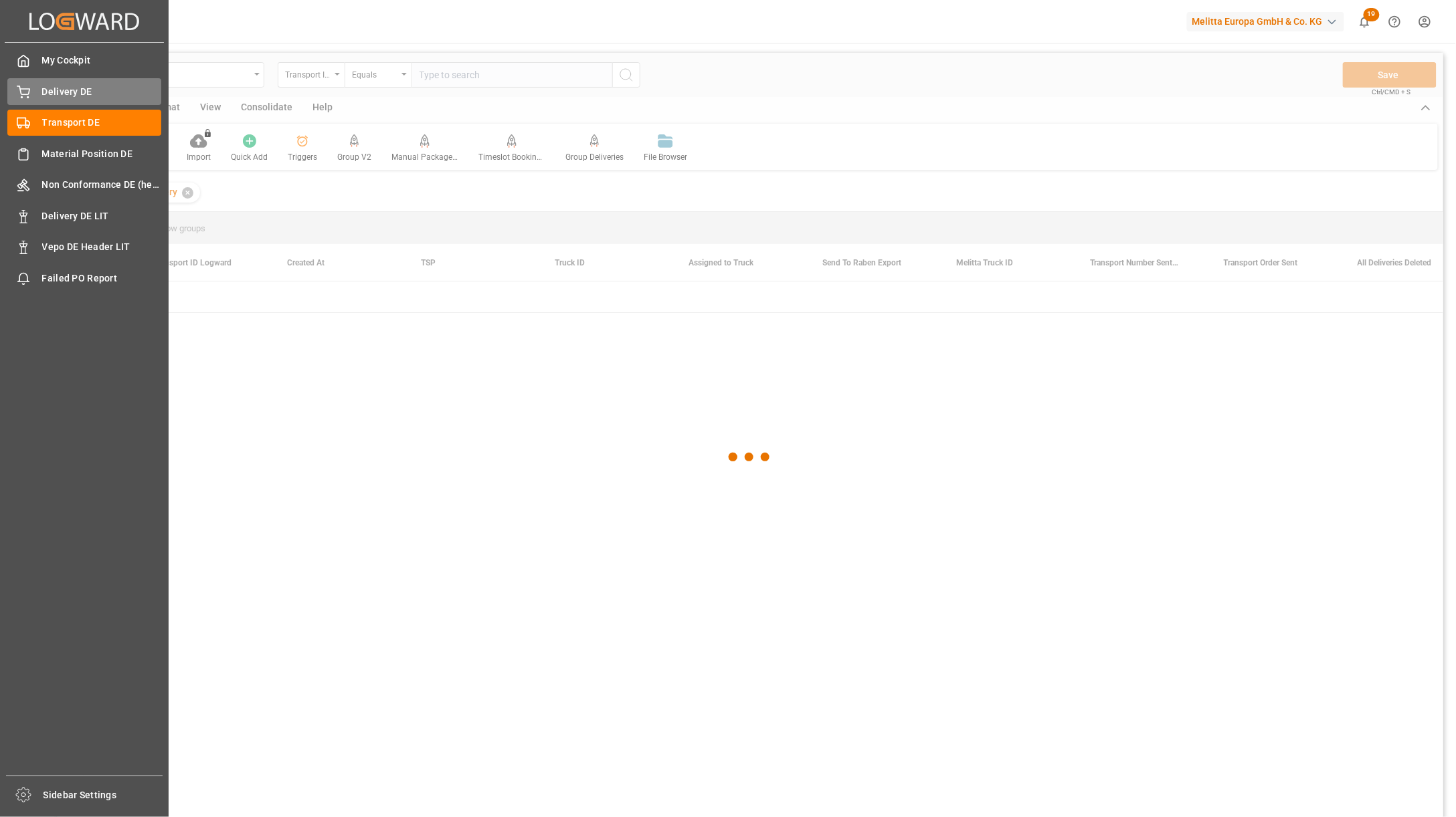
click at [44, 96] on span "Delivery DE" at bounding box center [102, 92] width 119 height 14
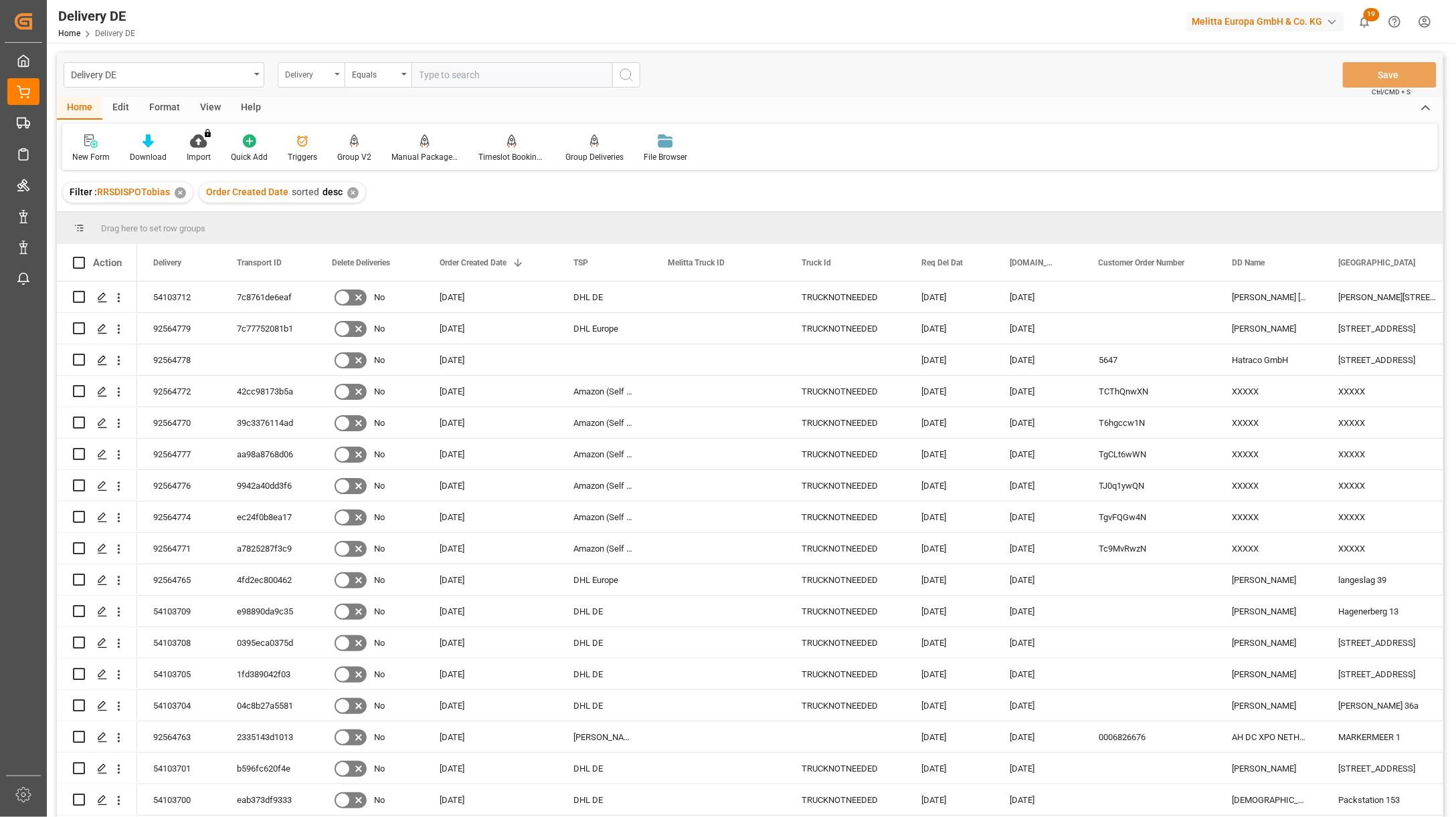
click at [314, 78] on div "Delivery" at bounding box center [308, 73] width 46 height 15
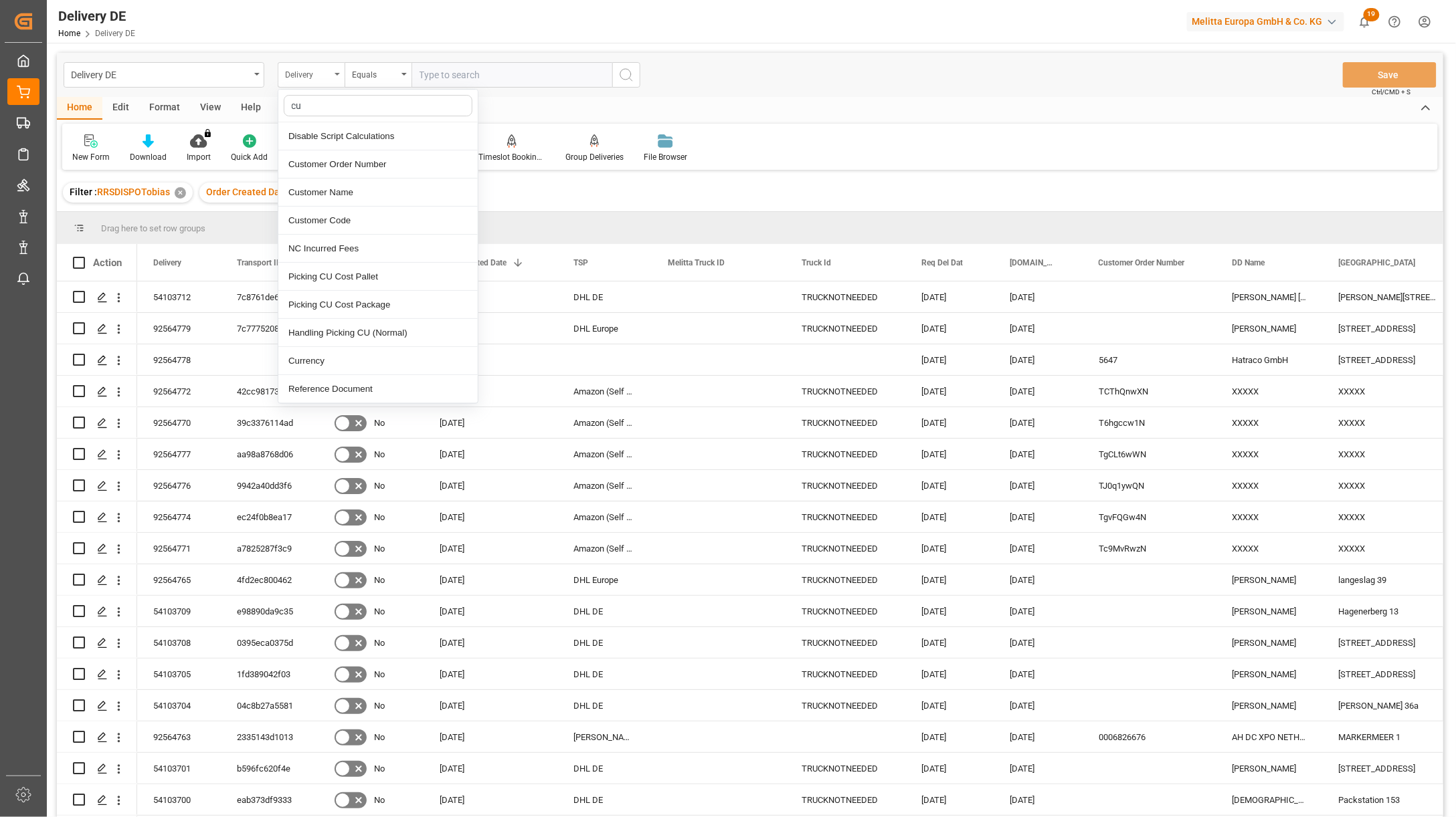
type input "cus"
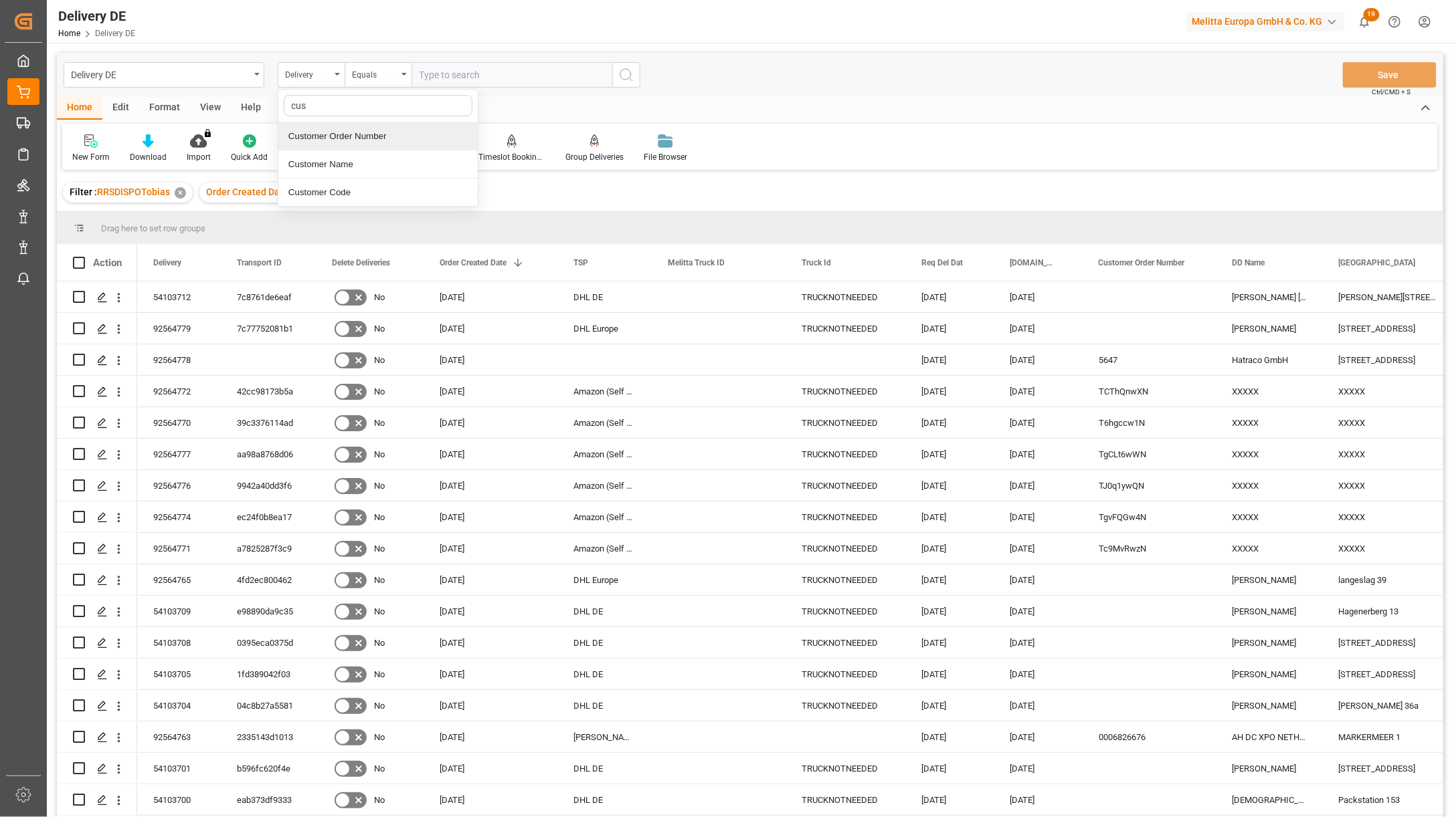
click at [329, 135] on div "Customer Order Number" at bounding box center [378, 136] width 199 height 28
click at [452, 85] on div "Delivery DE Customer Order Number Equals Save Ctrl/CMD + S" at bounding box center [750, 75] width 1386 height 44
click at [453, 75] on input "text" at bounding box center [511, 75] width 201 height 25
paste input "89WKGTKC"
type input "89WKGTKC"
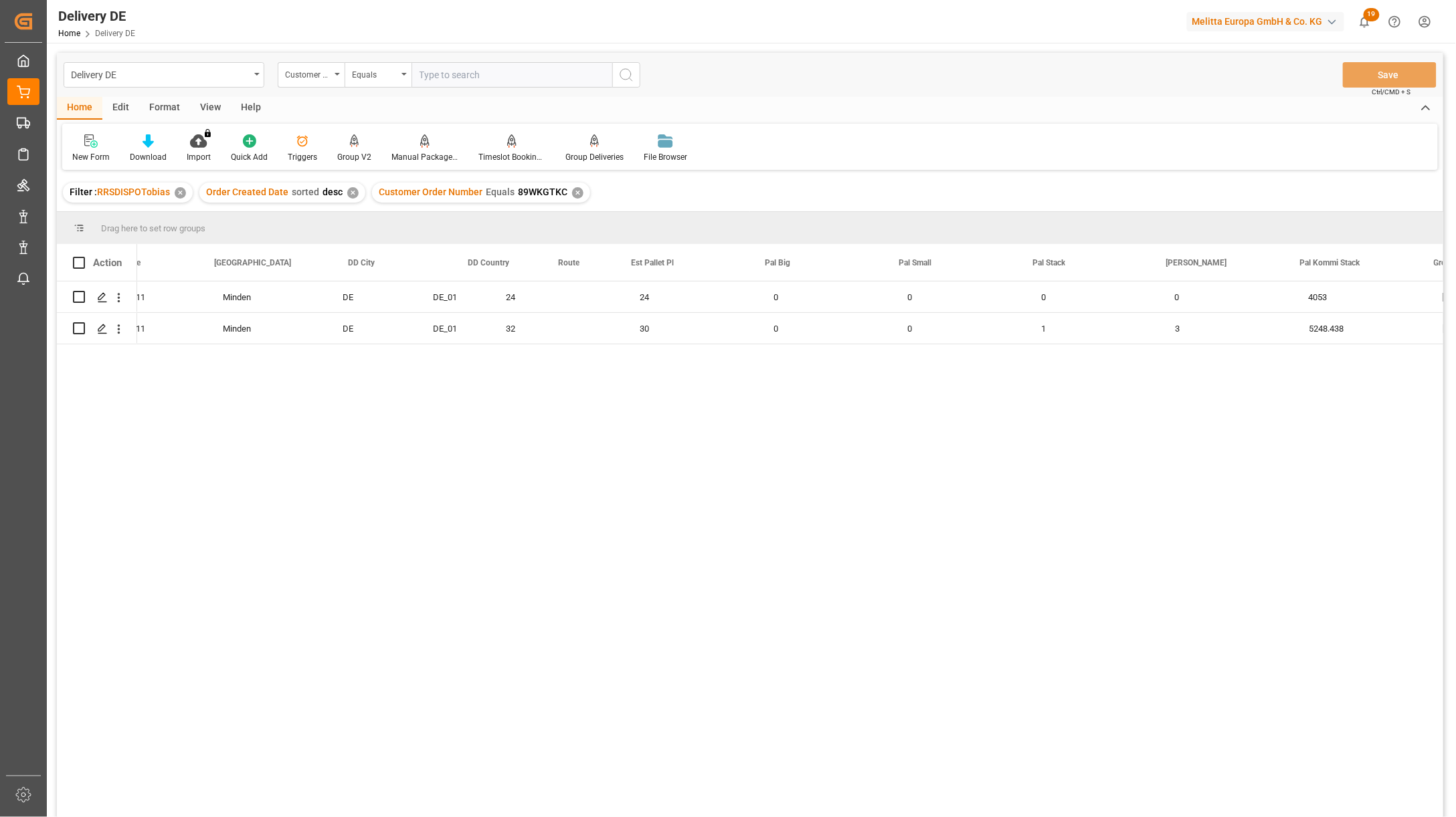
scroll to position [0, 1000]
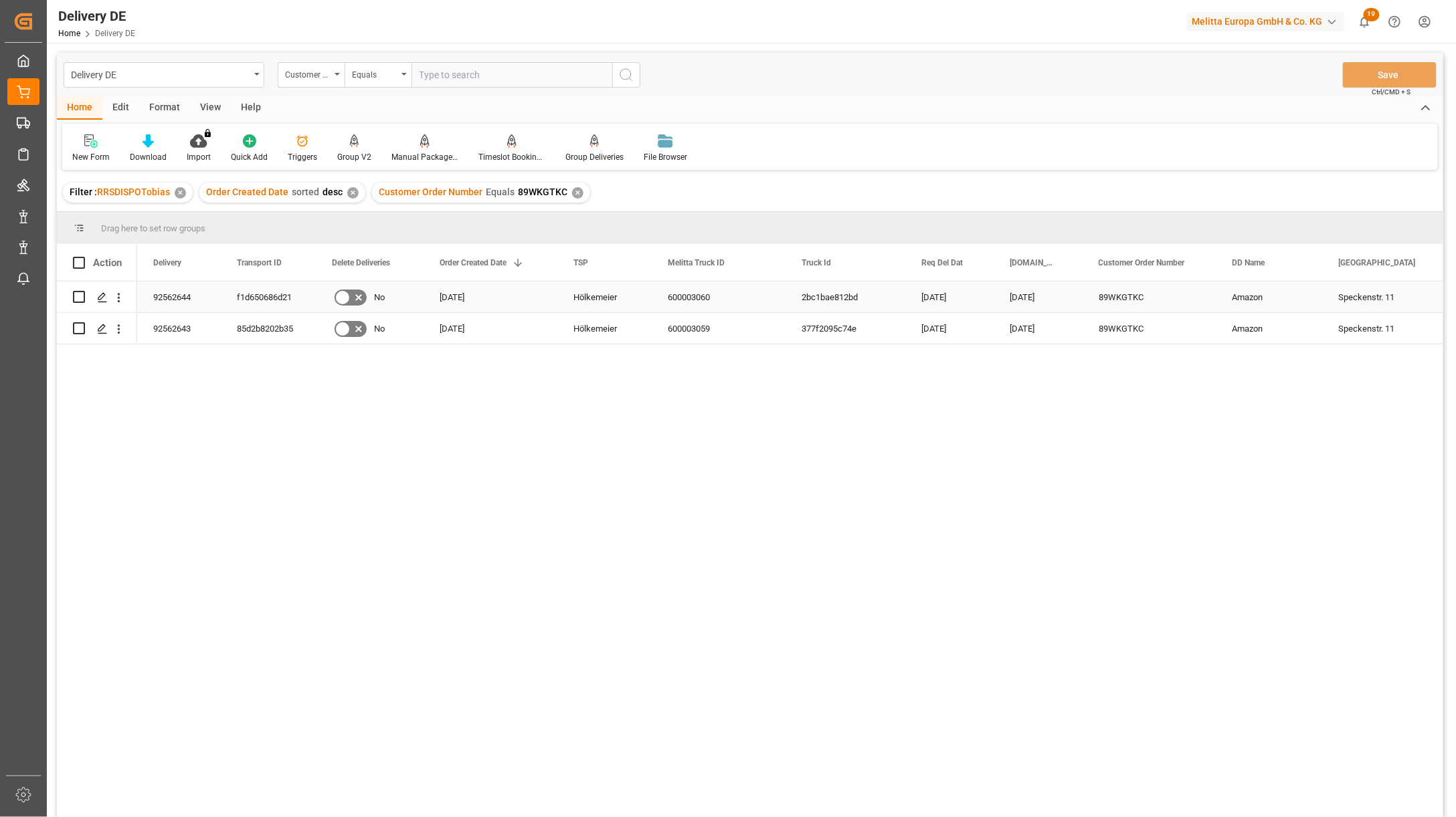
click at [180, 299] on div "92562644" at bounding box center [179, 297] width 84 height 31
click at [193, 328] on div "92562643" at bounding box center [179, 328] width 84 height 31
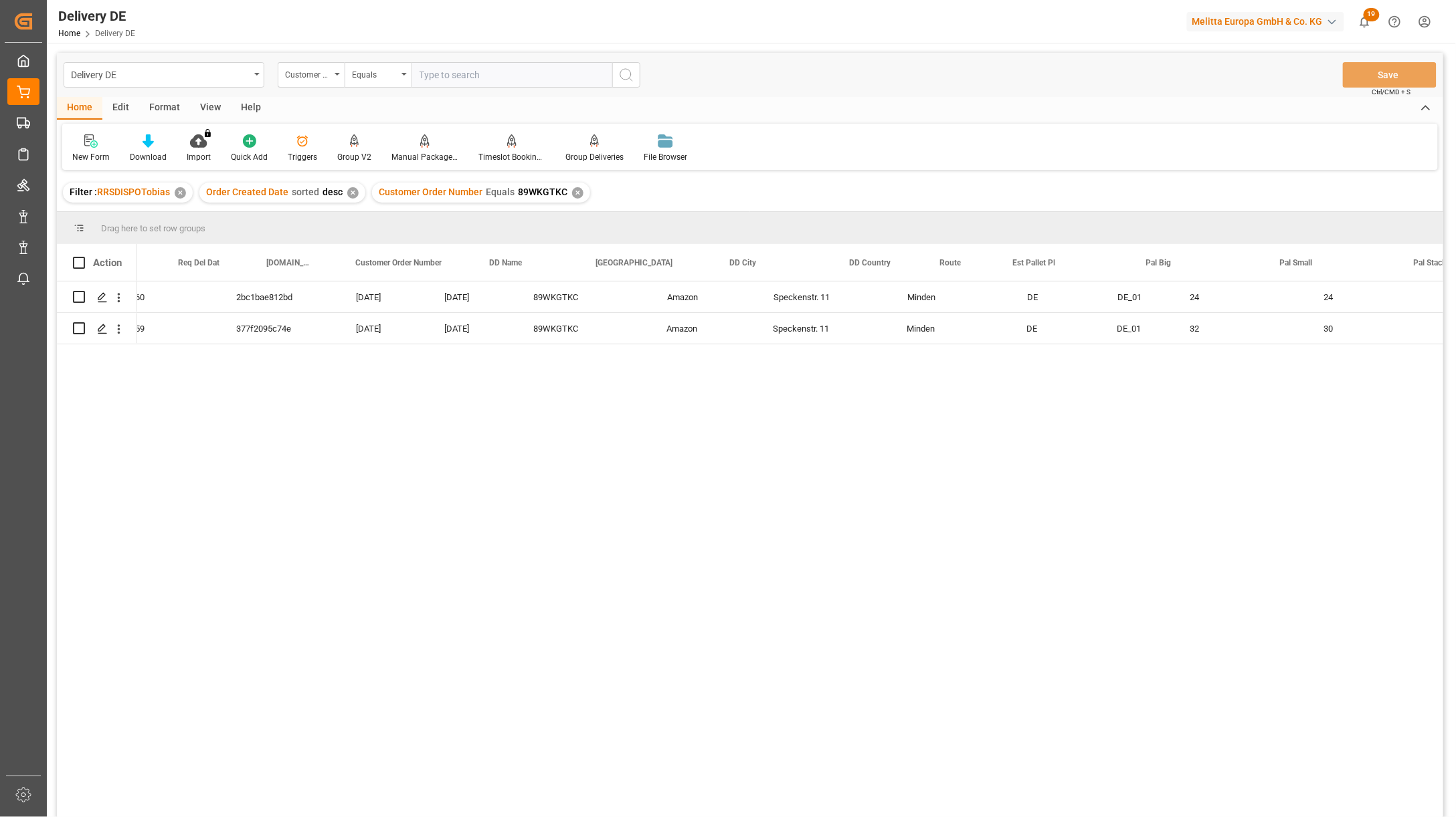
scroll to position [0, 743]
click at [483, 69] on input "text" at bounding box center [511, 75] width 201 height 25
paste input "89WKGTKC"
click at [344, 425] on div "Speckenstr. 11 Minden Amazon 89WKGTKC 01.10.2025 02.10.2025 2bc1bae812bd 600003…" at bounding box center [791, 554] width 1306 height 544
click at [245, 54] on div "Delivery DE Customer Order Number Equals 89WKGTKC Save Ctrl/CMD + S" at bounding box center [750, 75] width 1386 height 44
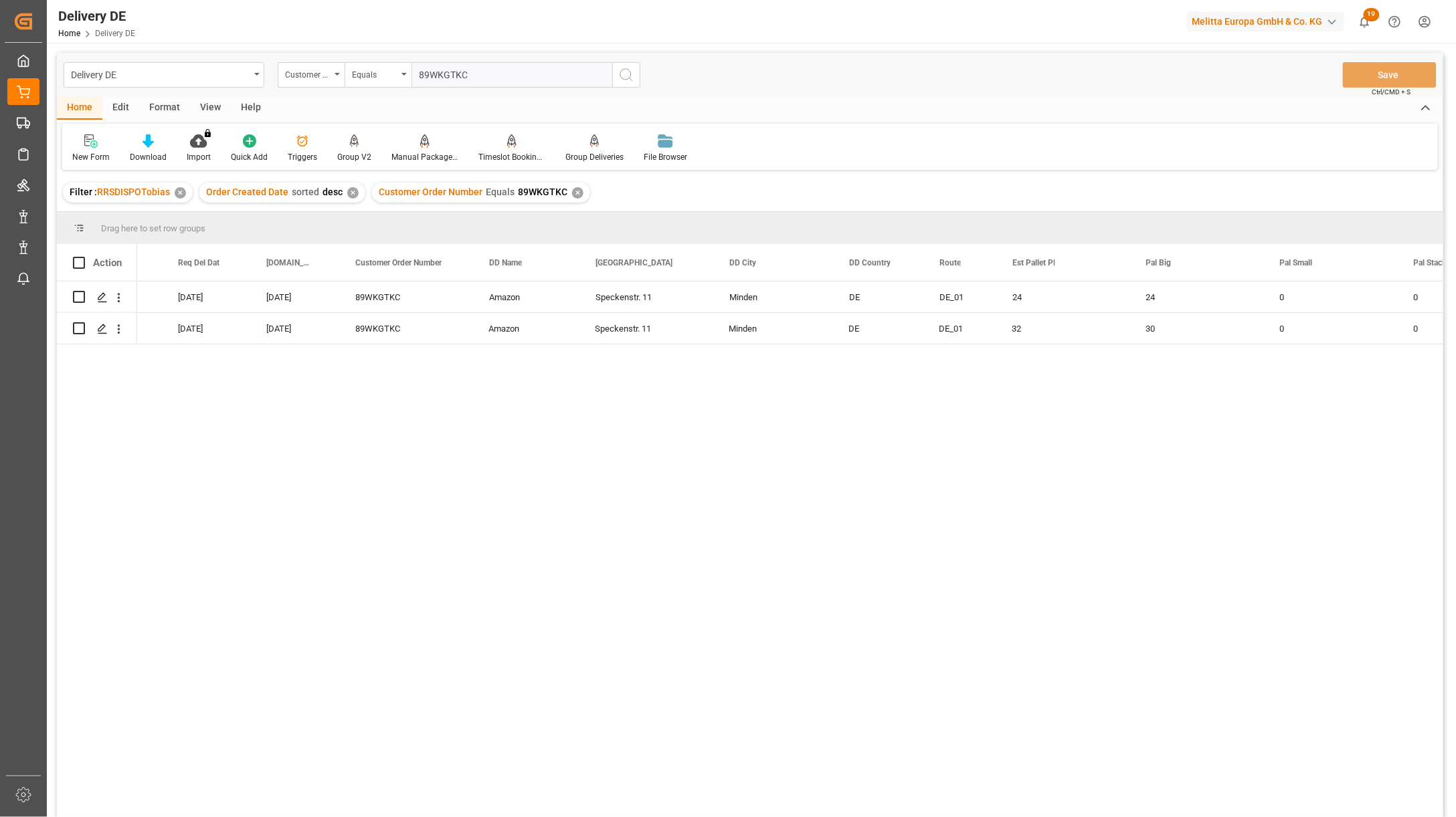
paste input "2509024724152"
type input "2509024724152"
click at [625, 70] on icon "search button" at bounding box center [626, 75] width 16 height 16
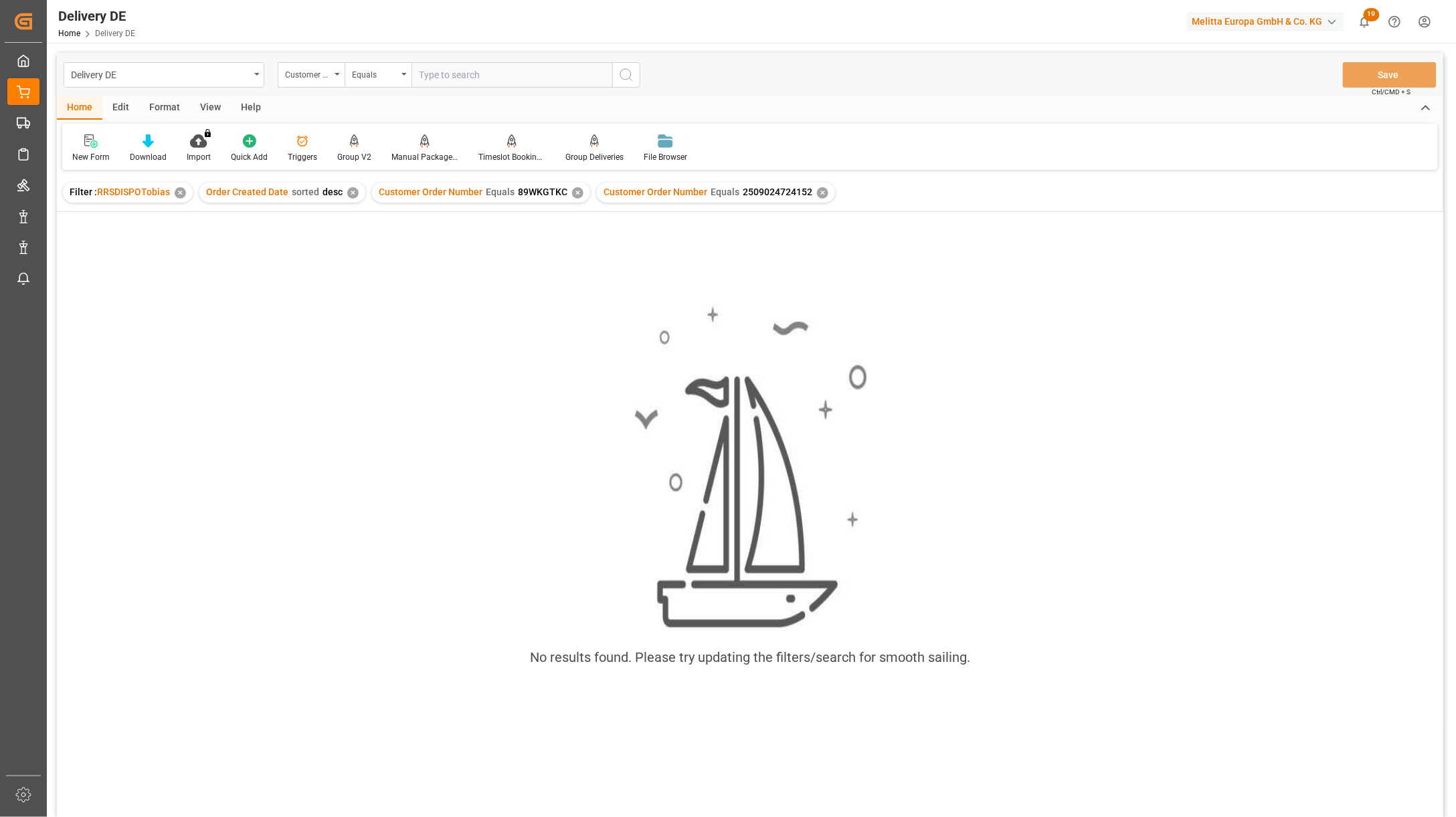
click at [572, 192] on div "✕" at bounding box center [578, 193] width 11 height 11
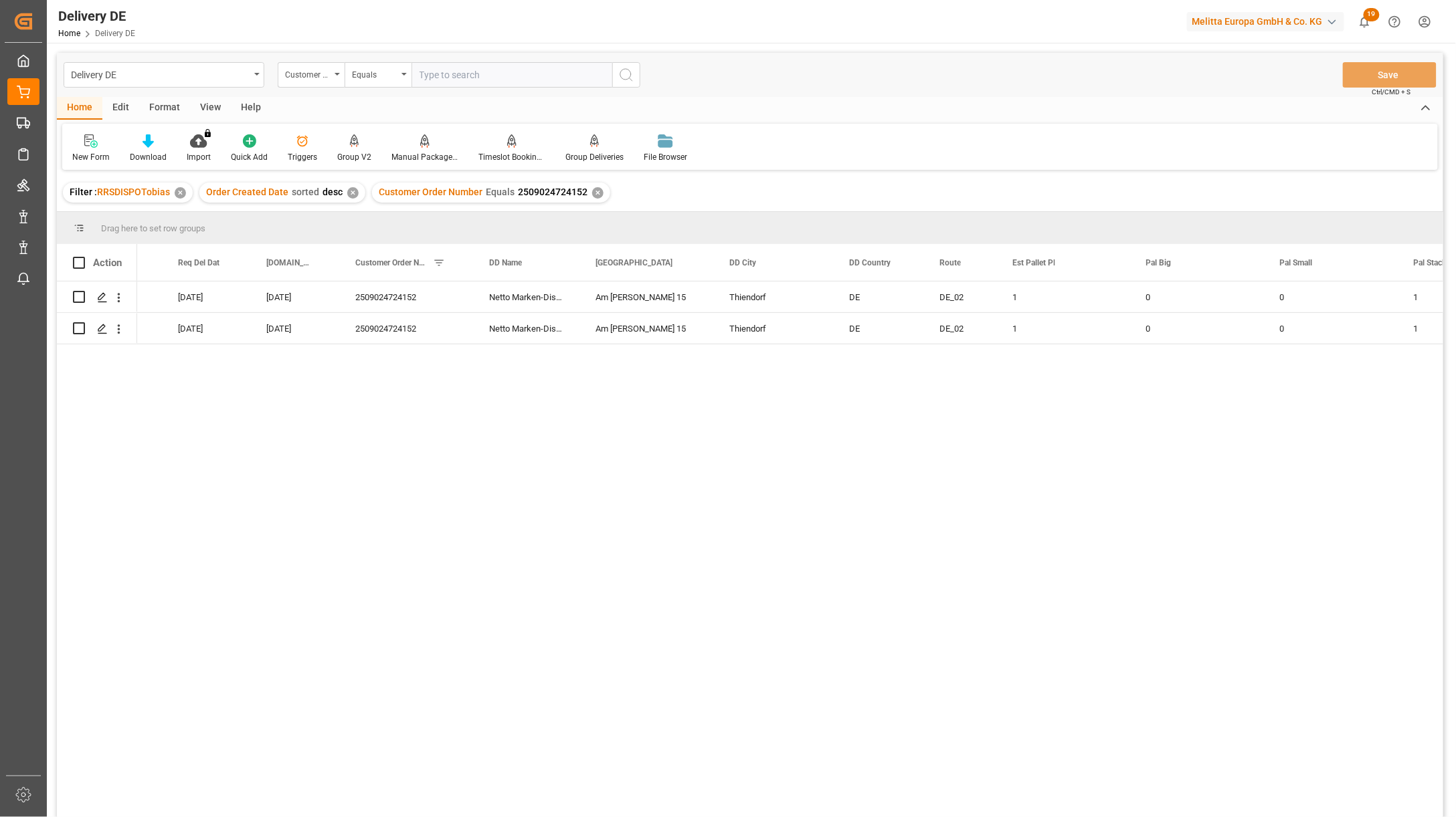
click at [208, 404] on div "600003029 3cdb5c74af3a 02.10.2025 30.09.2025 2509024724152 Netto Marken-Discoun…" at bounding box center [791, 554] width 1306 height 544
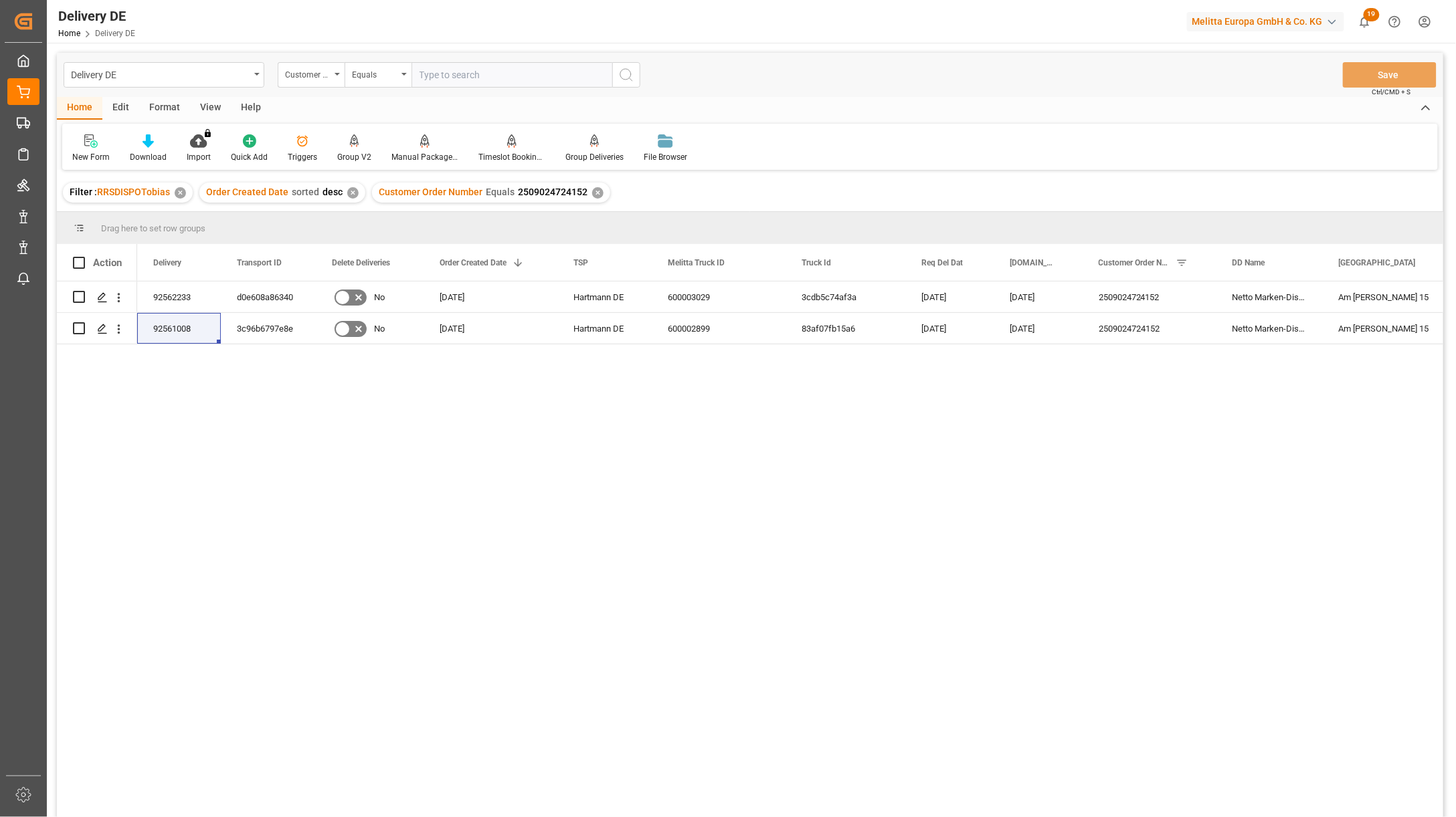
click at [1279, 456] on div "600003029 3cdb5c74af3a 02.10.2025 30.09.2025 2509024724152 Netto Marken-Discoun…" at bounding box center [791, 554] width 1306 height 544
click at [306, 503] on div "600003029 3cdb5c74af3a 02.10.2025 30.09.2025 2509024724152 Netto Marken-Discoun…" at bounding box center [791, 554] width 1306 height 544
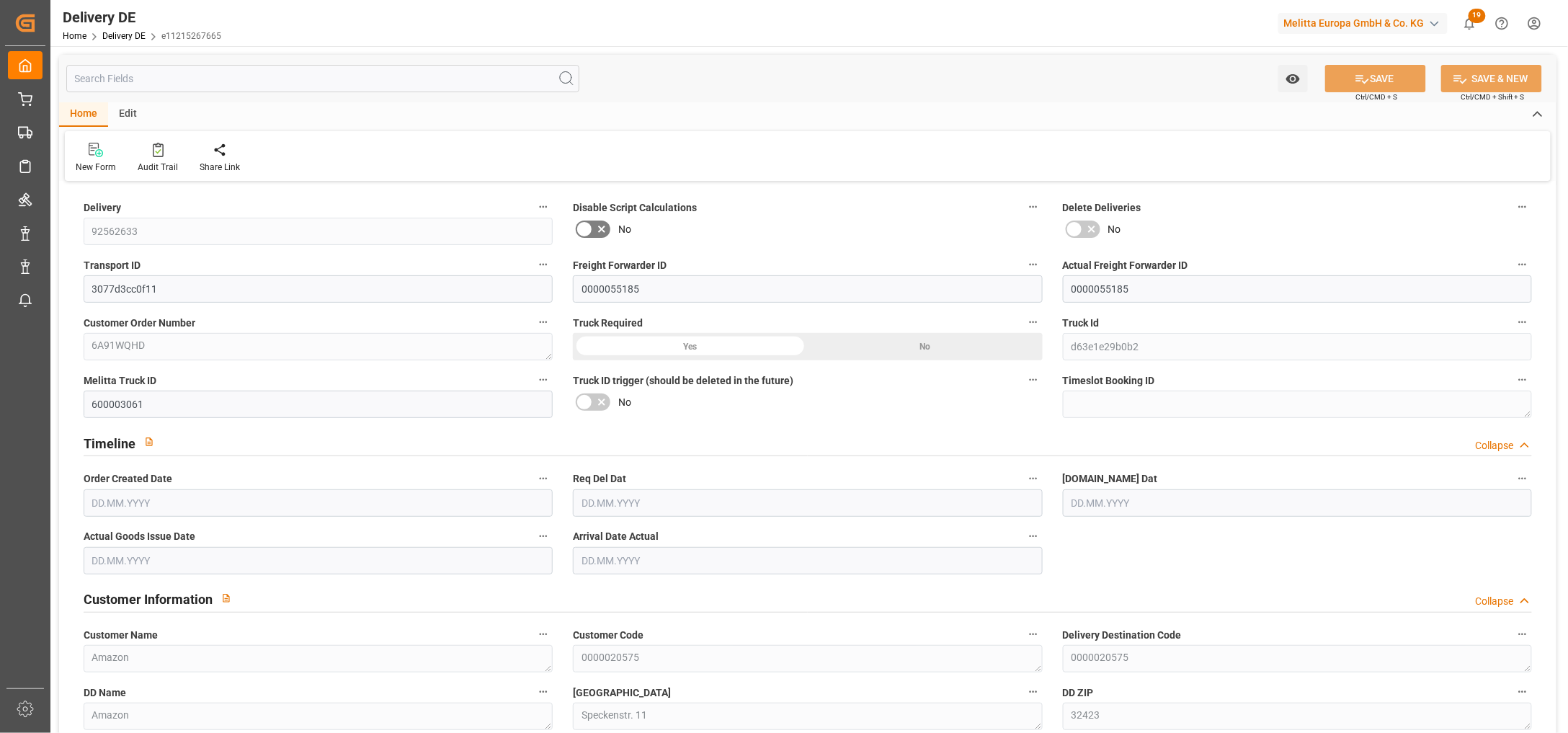
type input "33"
type input "4013.46"
type input "6303"
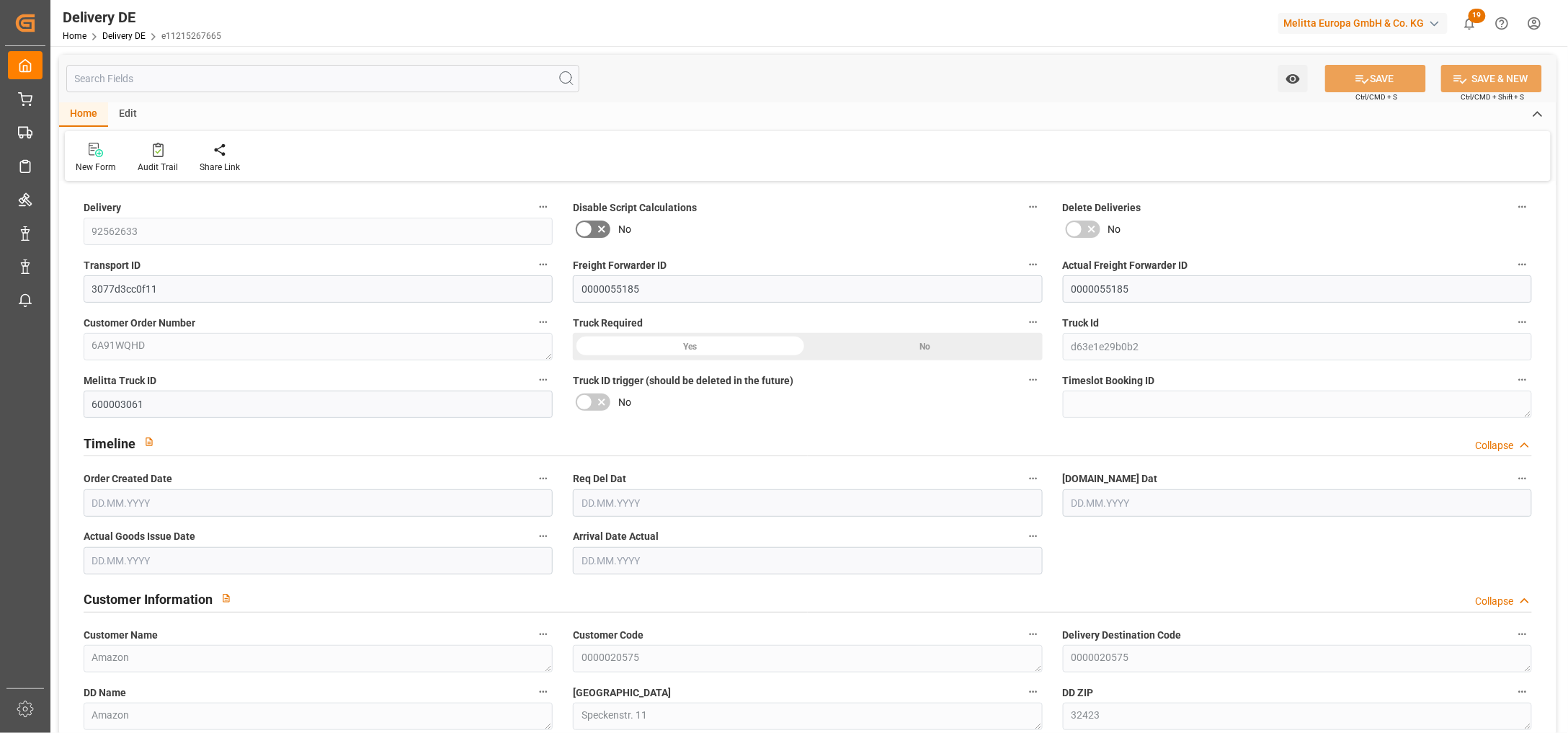
type input "46735.92"
type input "[DATE]"
type input "01.10.2025"
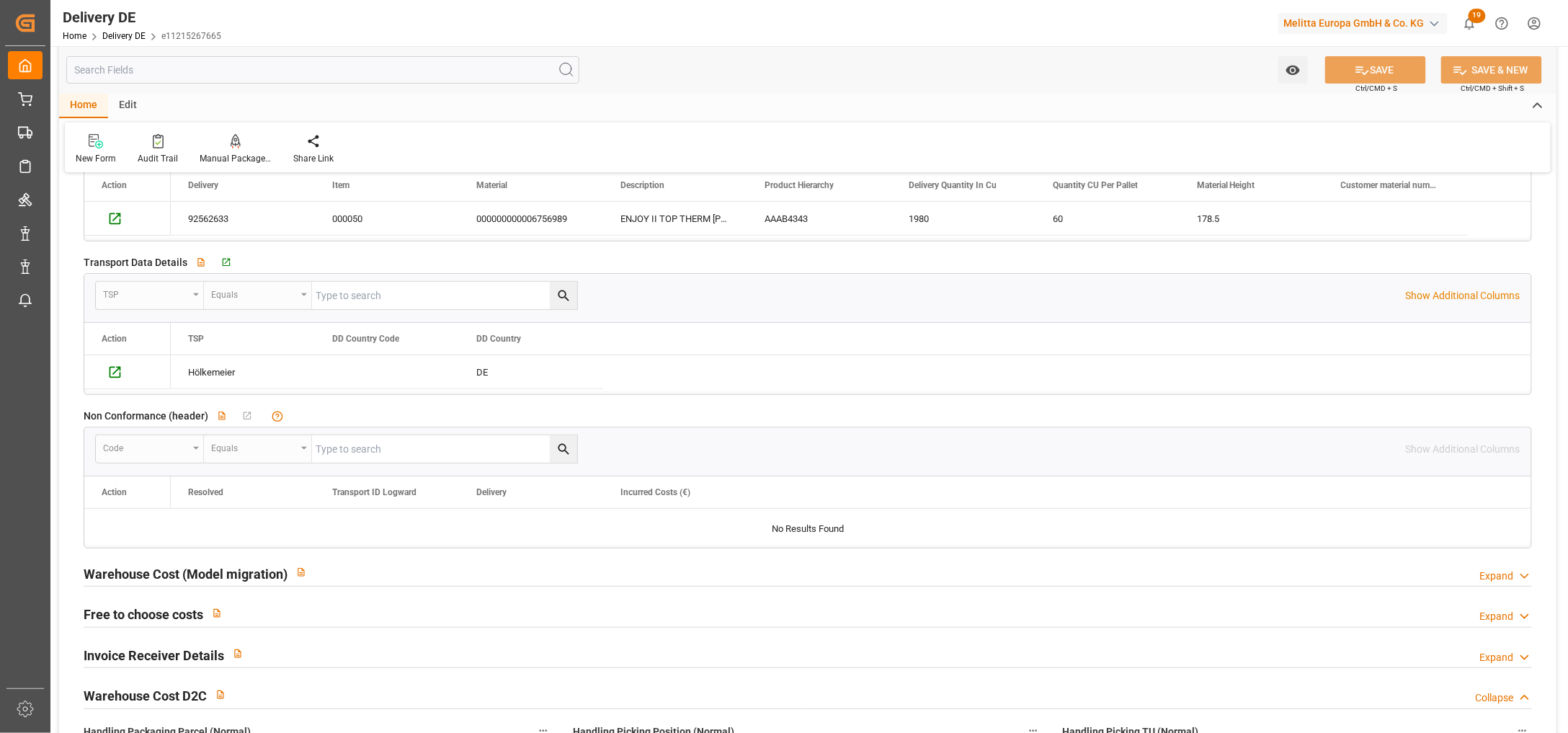
scroll to position [2227, 0]
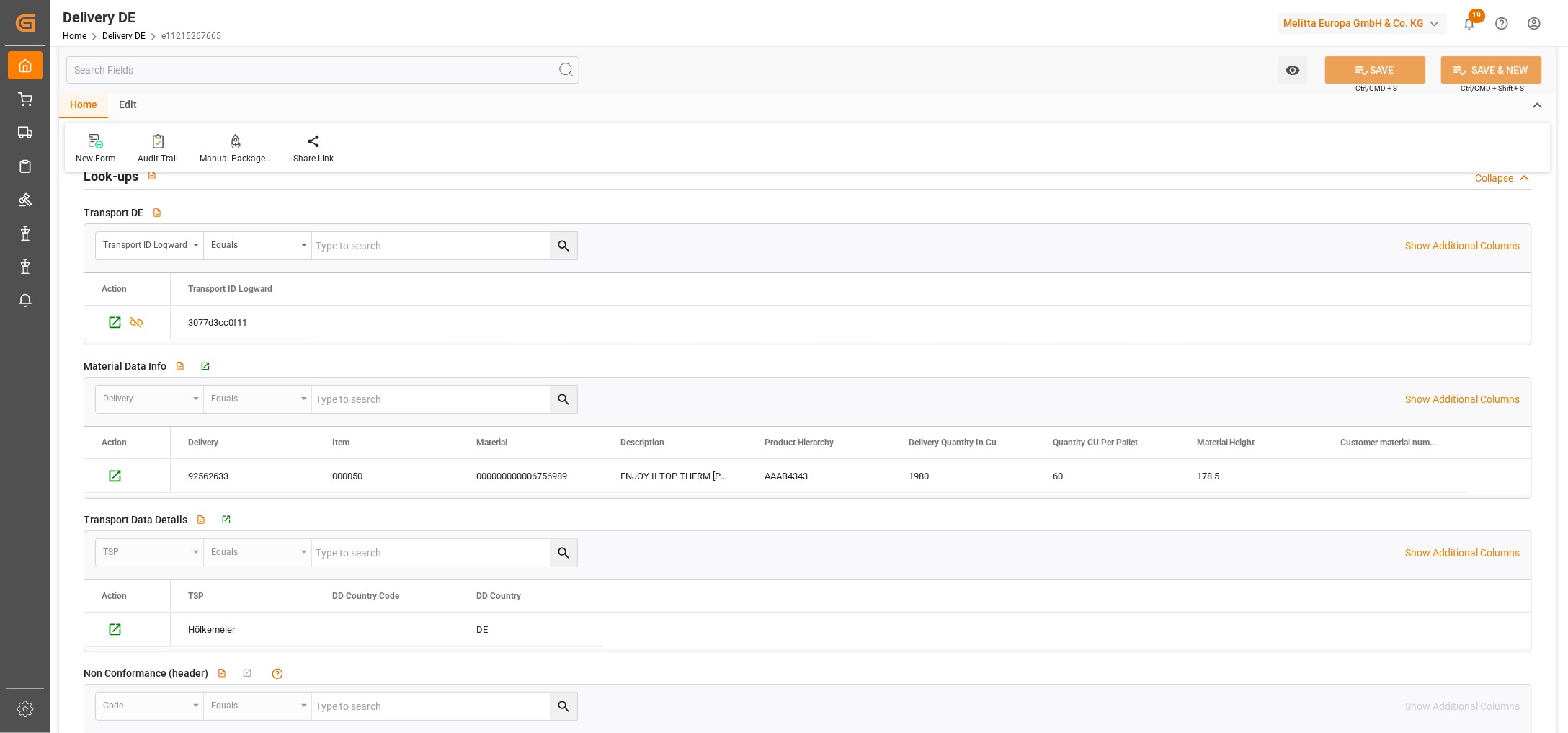
click at [774, 386] on div "Delivery Equals" at bounding box center [751, 399] width 1311 height 29
click at [1321, 709] on div "code Equals" at bounding box center [751, 706] width 1311 height 29
click at [1280, 709] on div "code Equals" at bounding box center [751, 706] width 1311 height 29
click at [1511, 668] on div "Non Conformance (header)   View description No child Object linked" at bounding box center [808, 673] width 1448 height 22
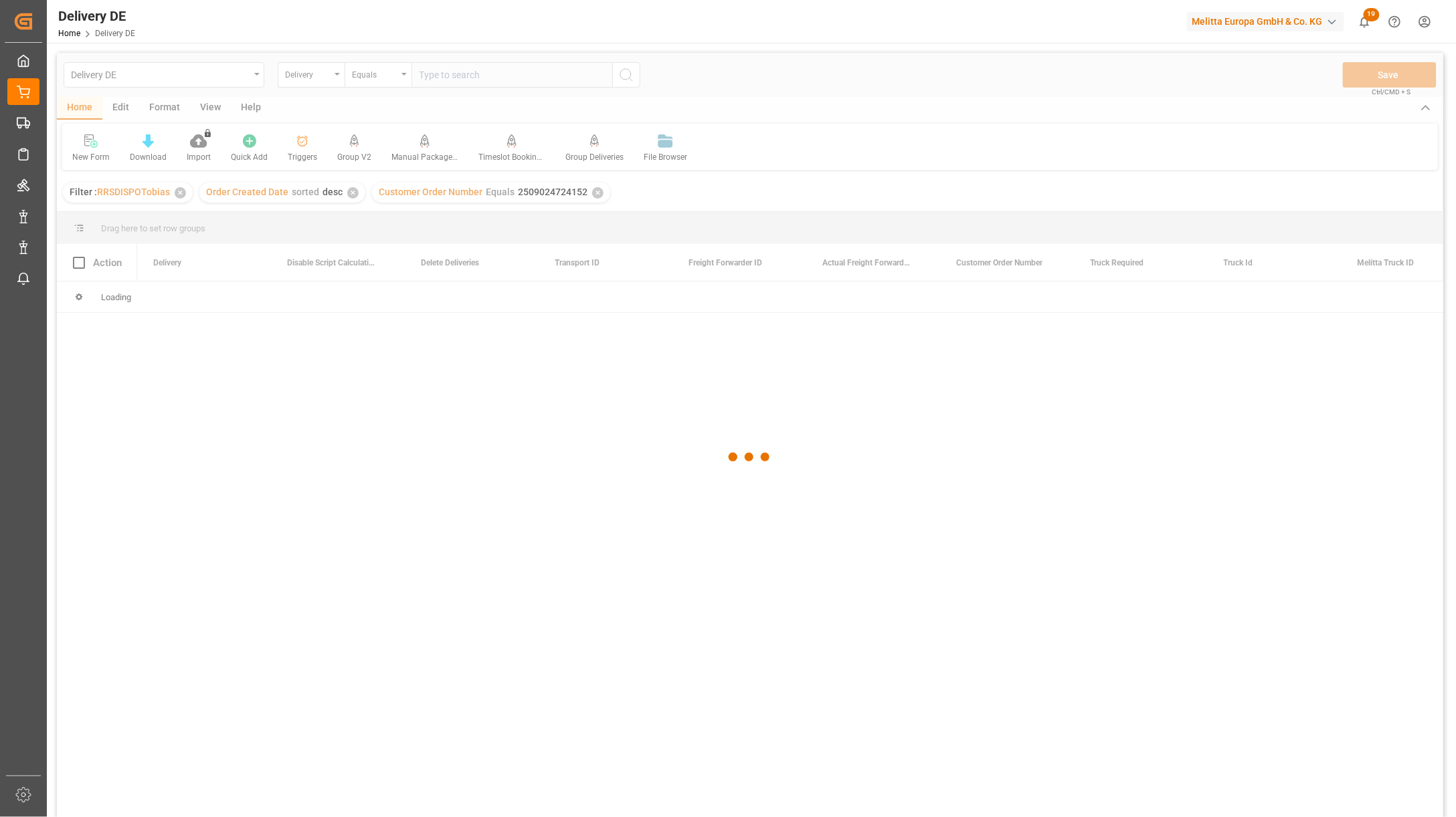
click at [463, 74] on div at bounding box center [750, 457] width 1386 height 810
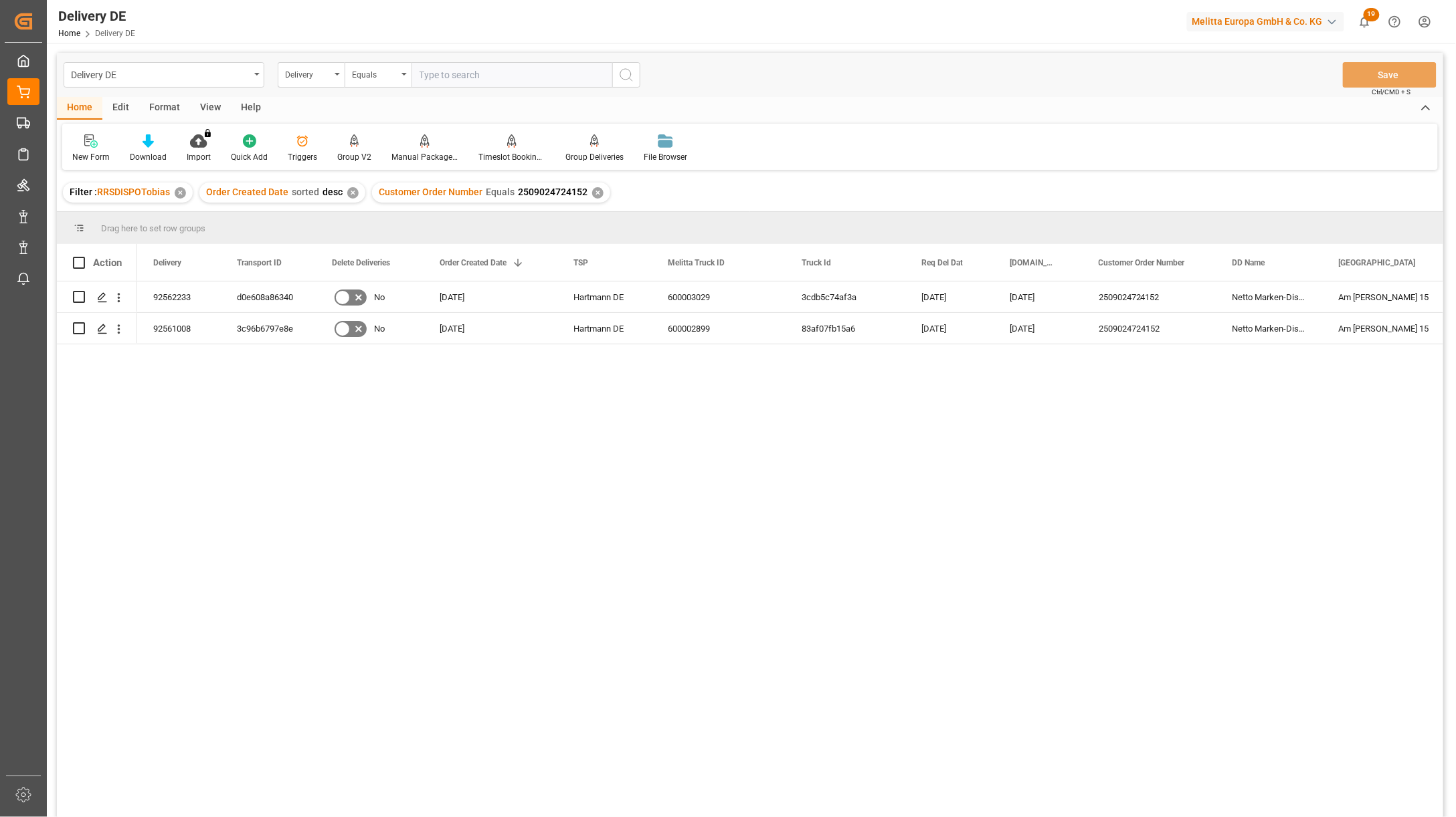
drag, startPoint x: 1398, startPoint y: 517, endPoint x: 1375, endPoint y: 513, distance: 23.3
click at [1398, 517] on div "92562233 d0e608a86340 No [DATE] [PERSON_NAME] DE 600003029 3cdb5c74af3a [DATE] …" at bounding box center [791, 554] width 1306 height 544
click at [455, 78] on input "text" at bounding box center [511, 75] width 201 height 25
paste input "2509024743836"
type input "2509024743836"
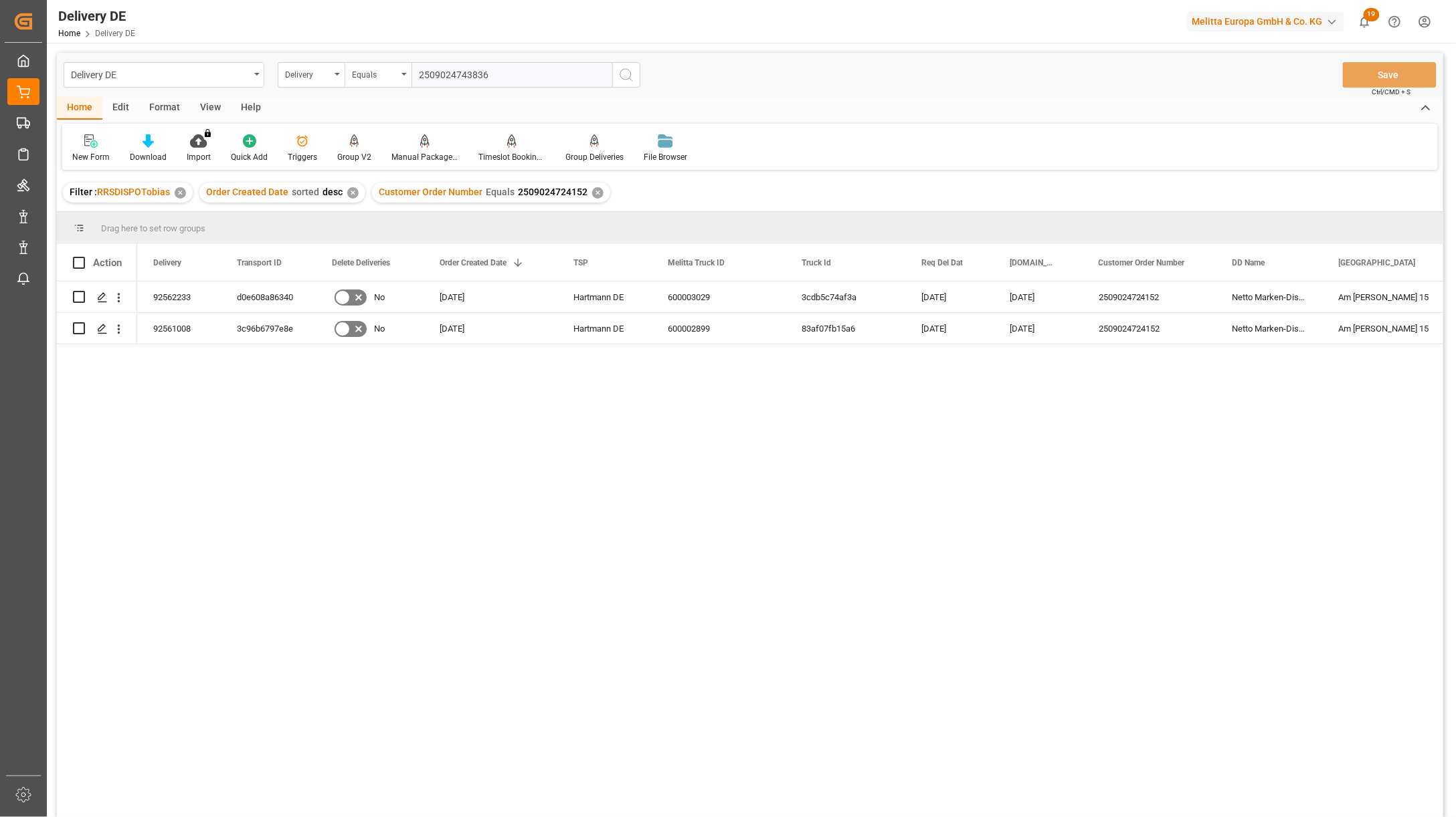
click at [627, 71] on icon "search button" at bounding box center [626, 75] width 16 height 16
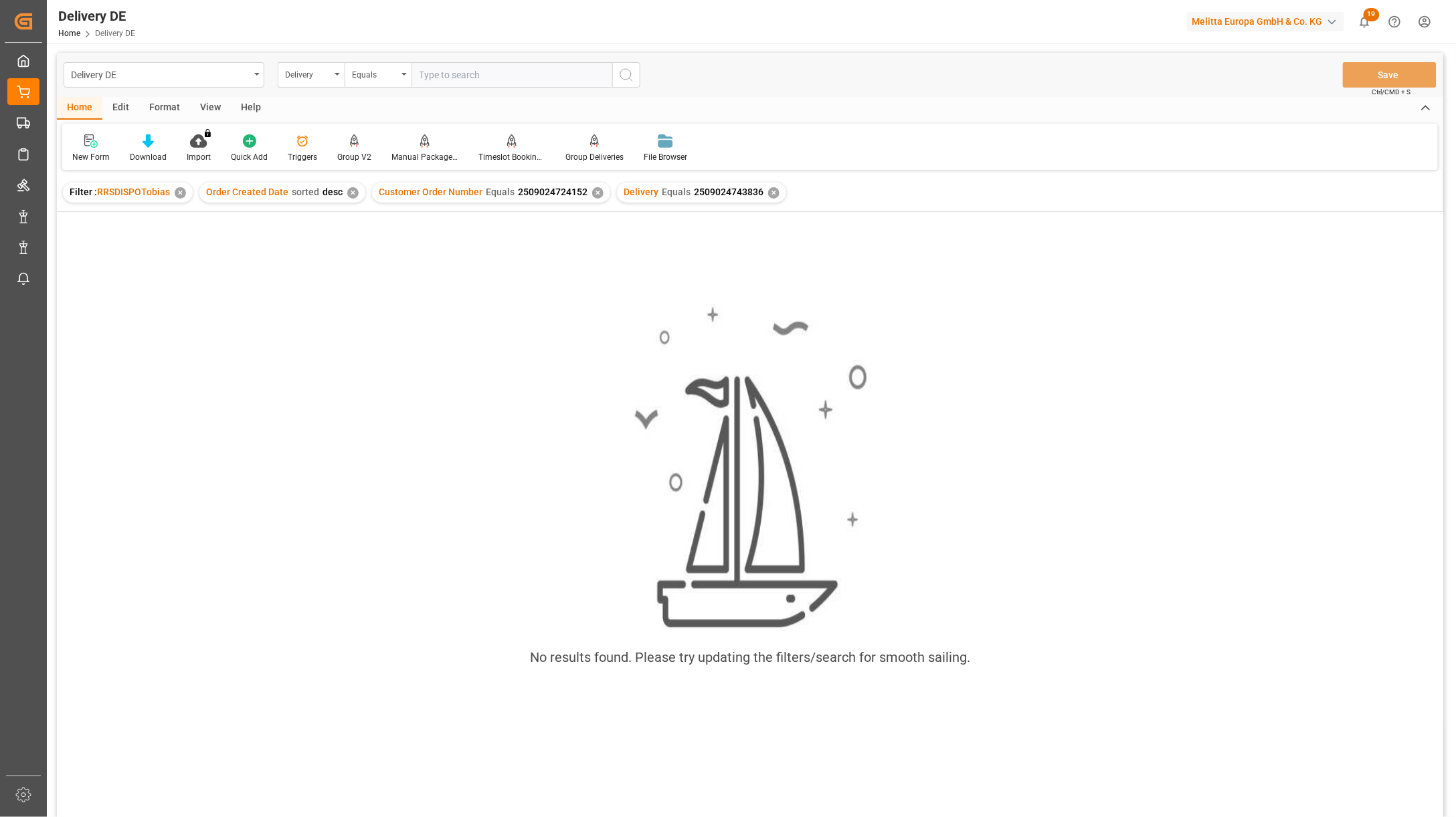
click at [592, 194] on div "✕" at bounding box center [598, 193] width 11 height 11
click at [319, 77] on div "Delivery" at bounding box center [308, 73] width 46 height 15
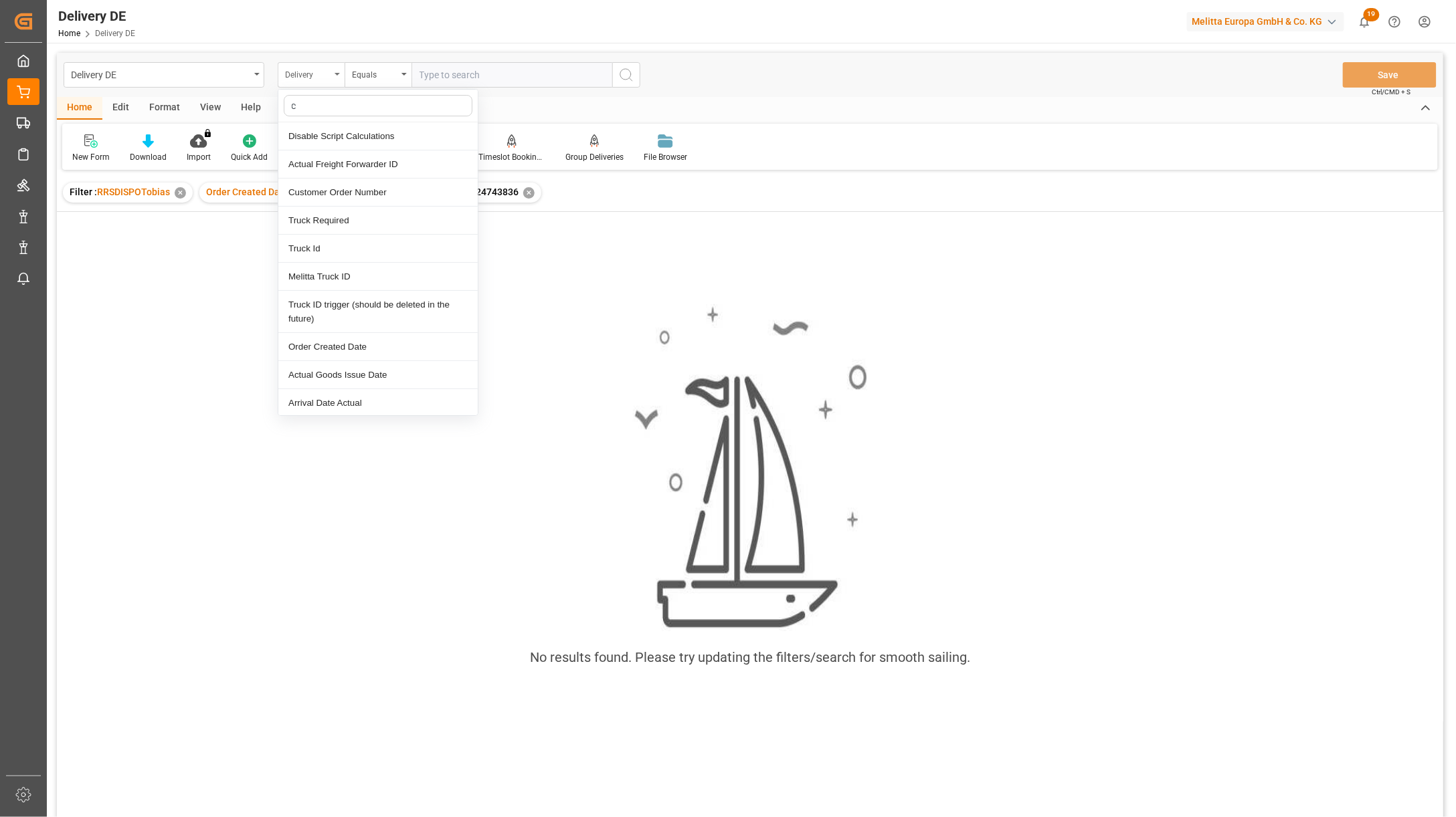
type input "cu"
click at [364, 165] on div "Customer Order Number" at bounding box center [378, 164] width 199 height 28
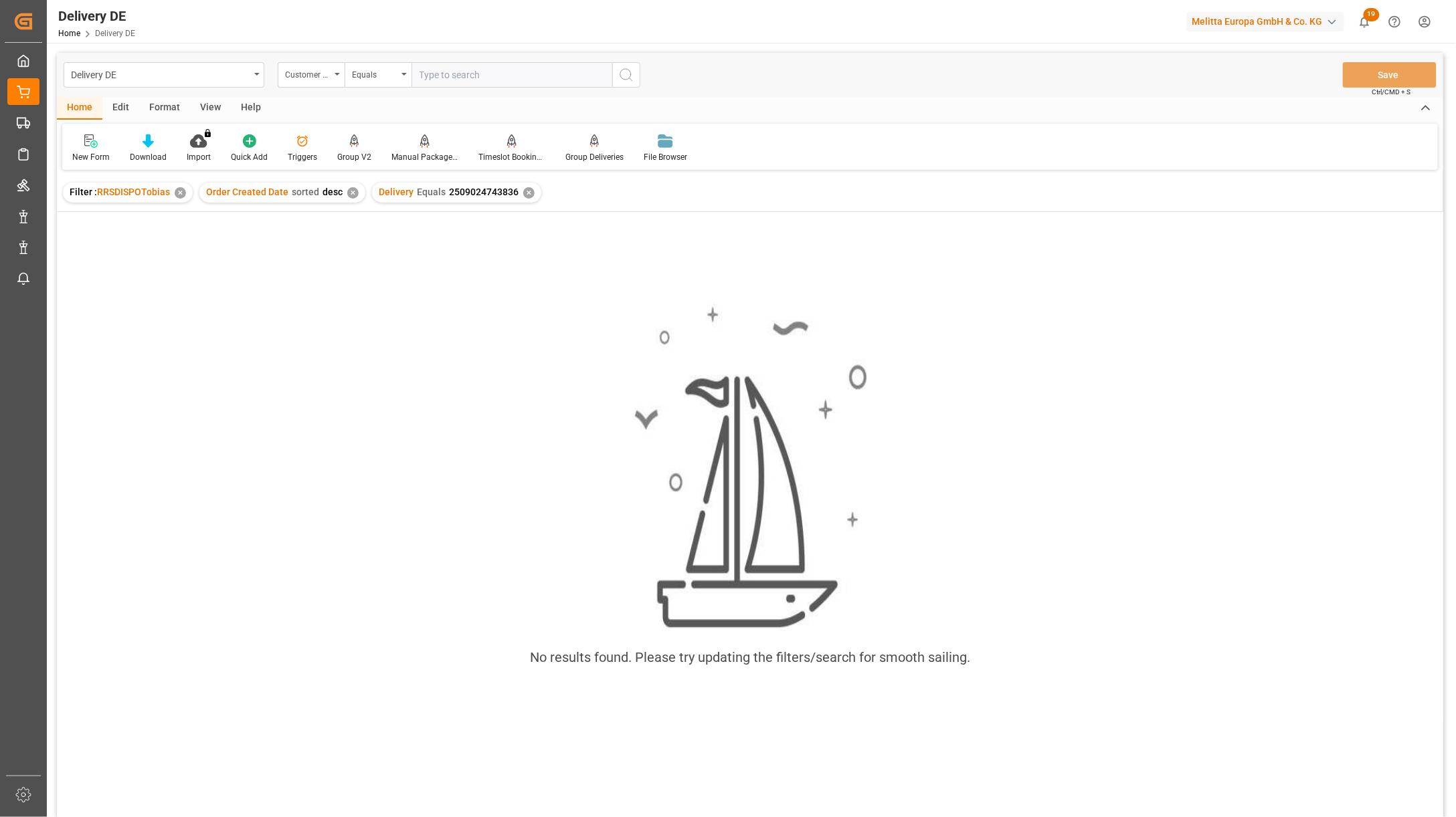
click at [459, 78] on input "text" at bounding box center [511, 75] width 201 height 25
paste input "2509024743836"
type input "2509024743836"
click at [630, 76] on icon "search button" at bounding box center [626, 75] width 16 height 16
click at [523, 192] on div "✕" at bounding box center [529, 193] width 11 height 11
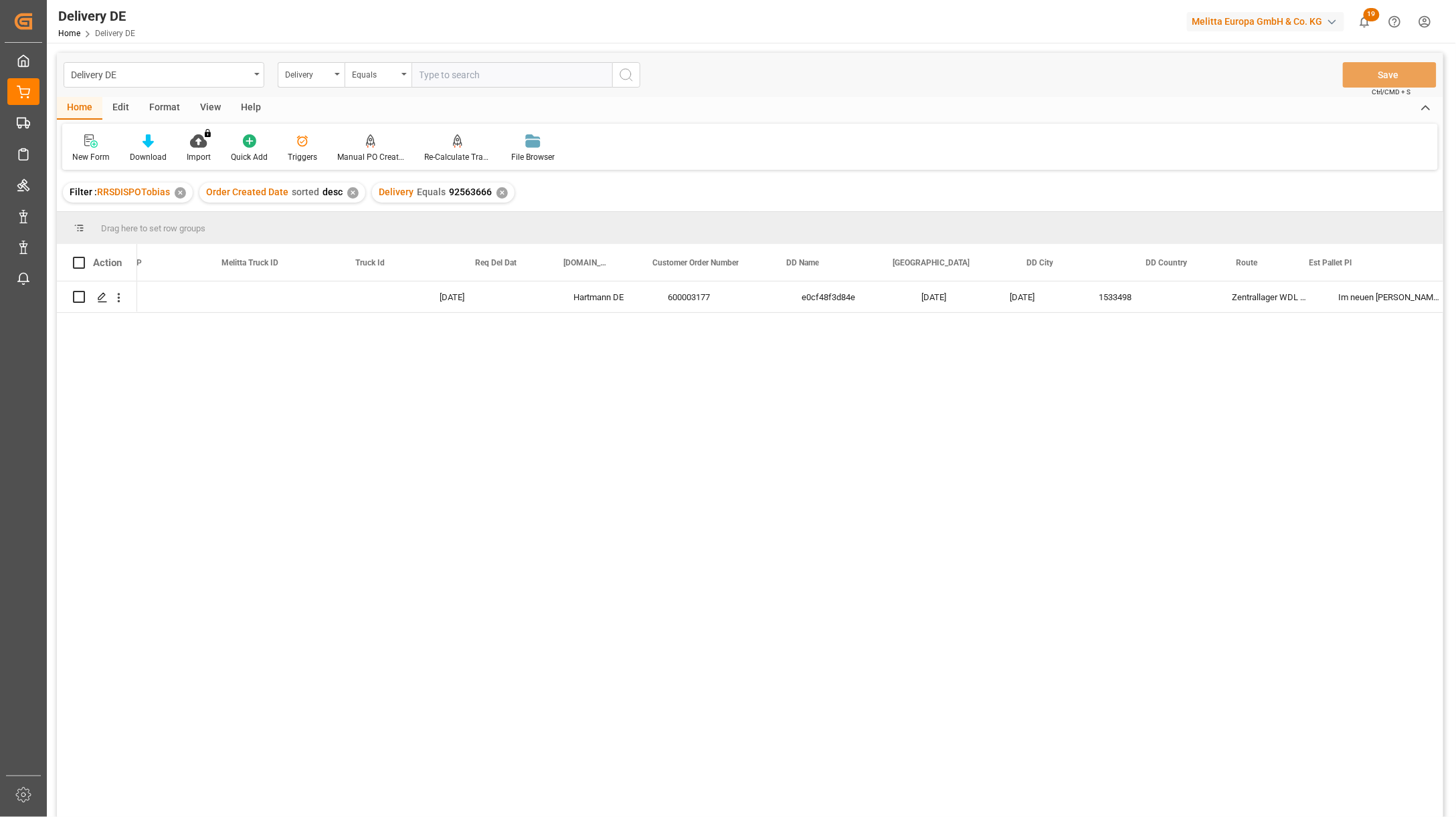
scroll to position [0, 446]
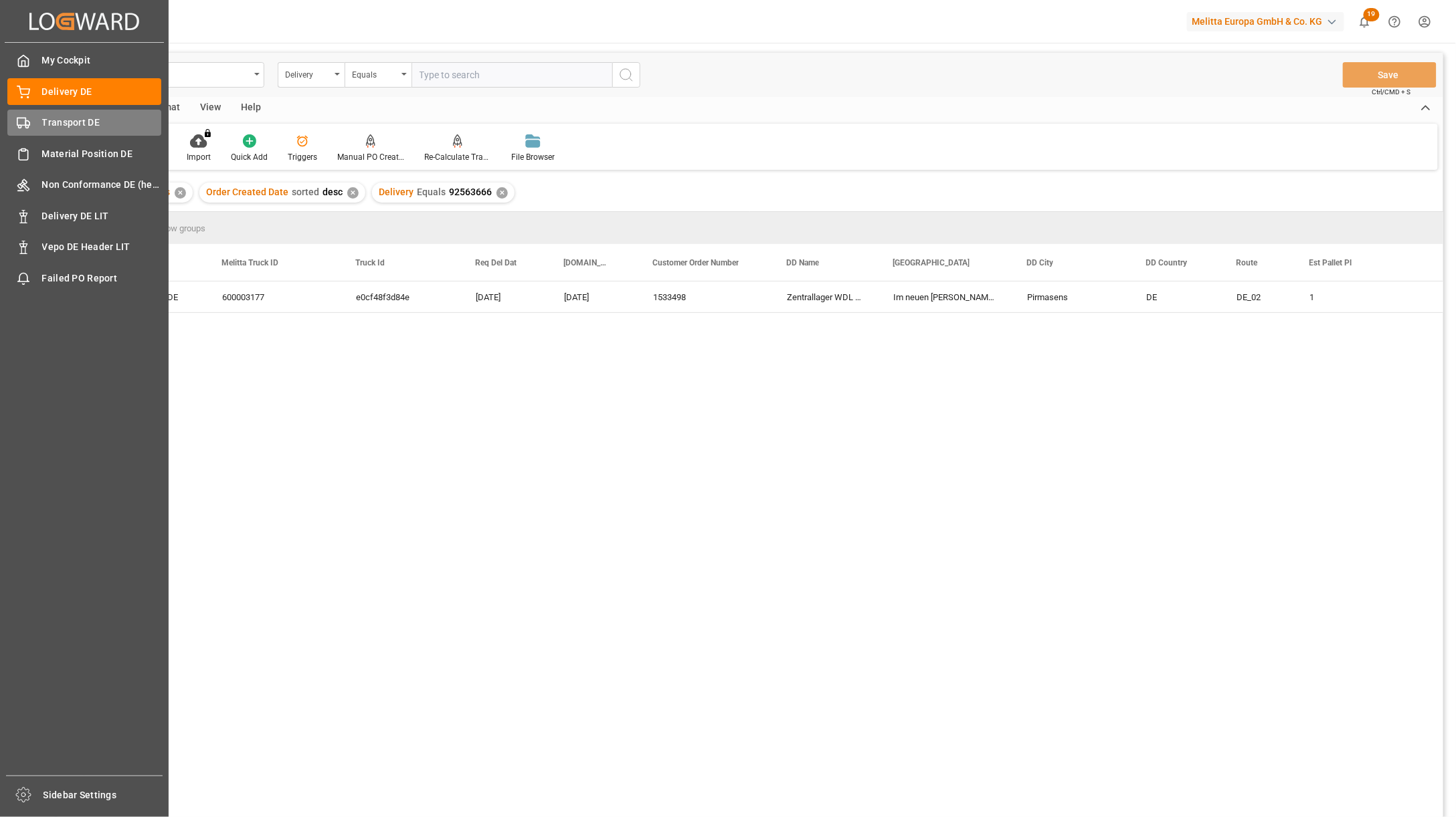
click at [28, 126] on circle at bounding box center [26, 127] width 2 height 2
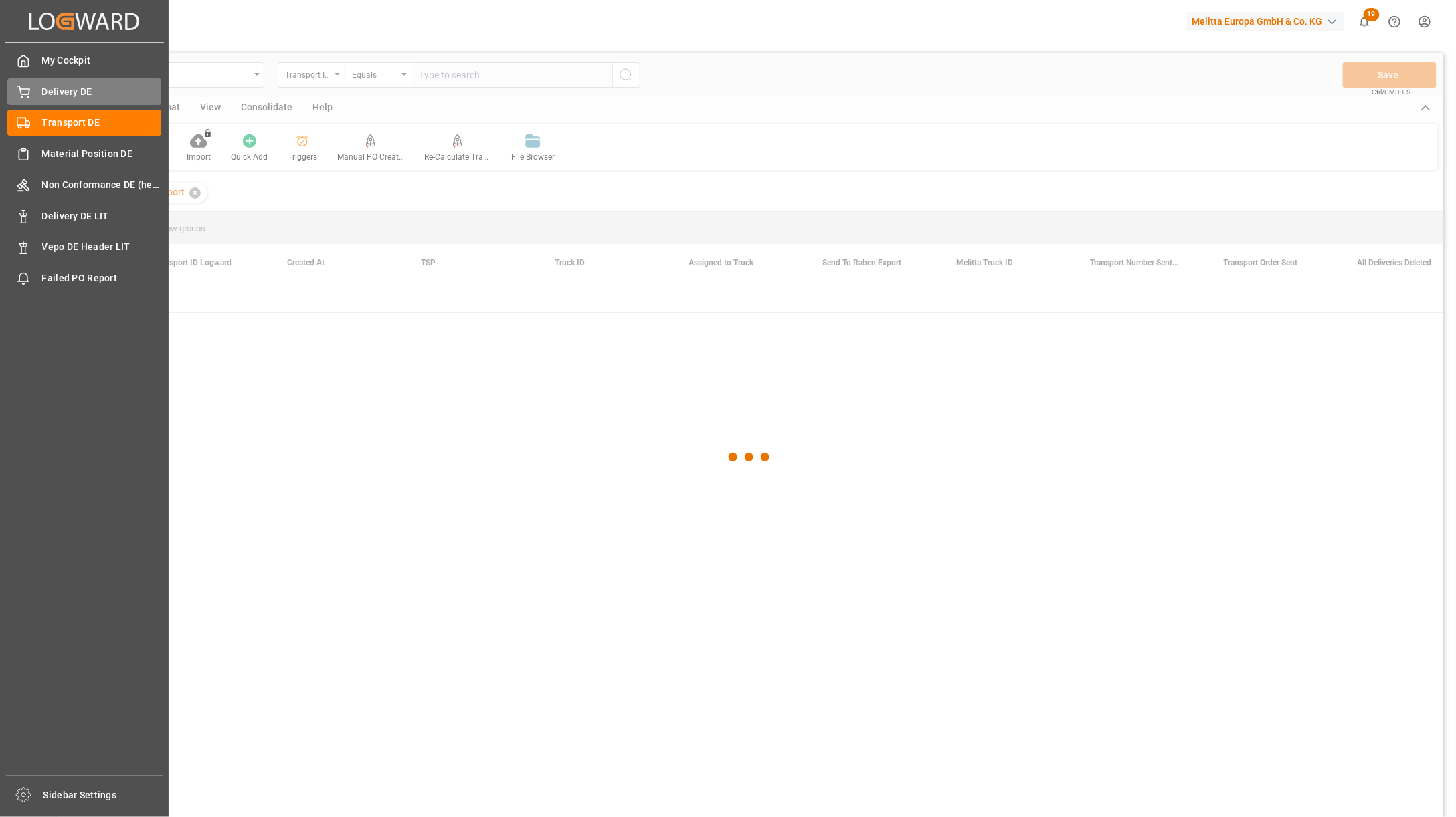
click at [94, 81] on div "Delivery DE Delivery DE" at bounding box center [84, 91] width 154 height 26
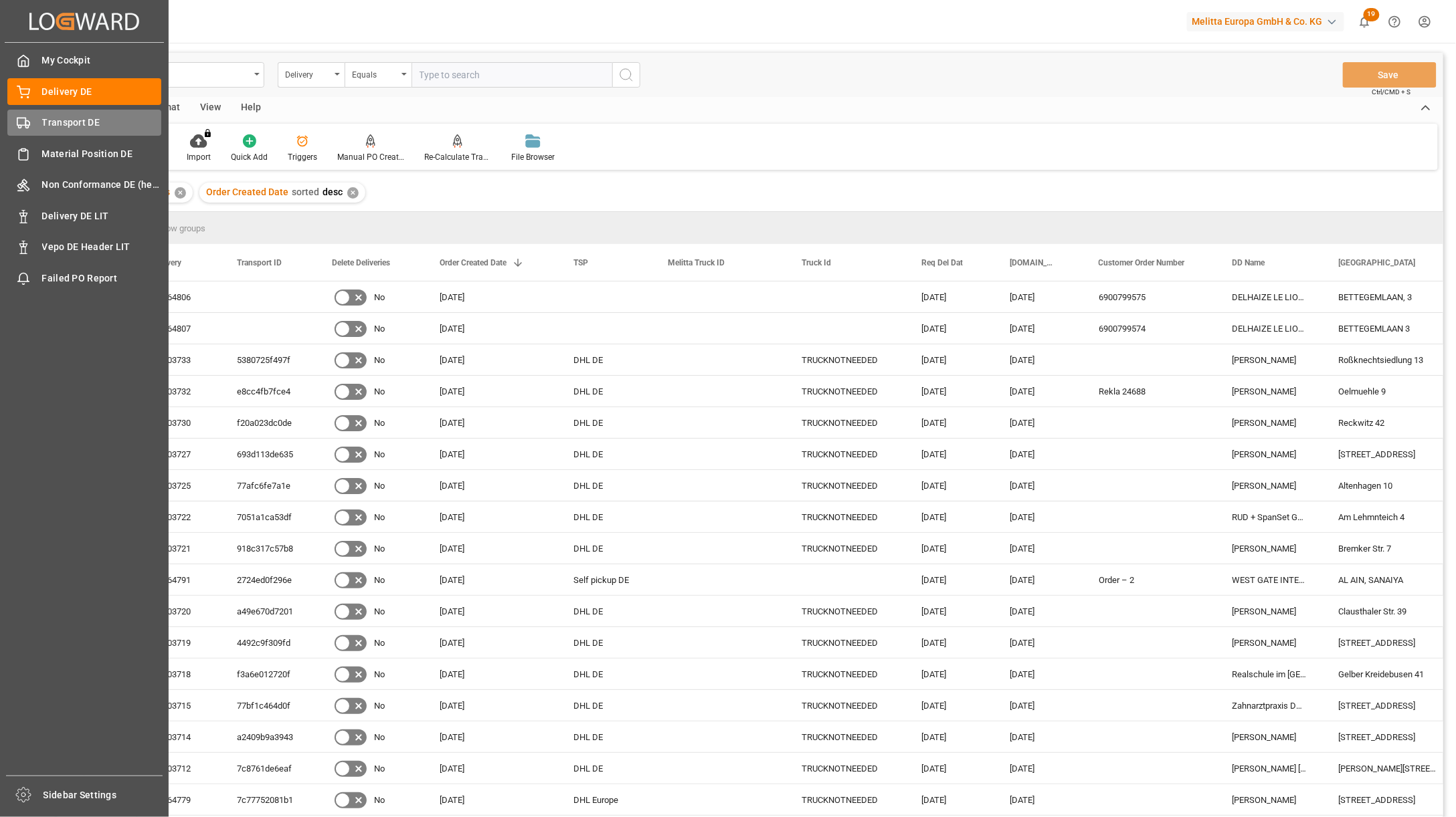
click at [30, 125] on div "Transport DE Transport DE" at bounding box center [84, 123] width 154 height 26
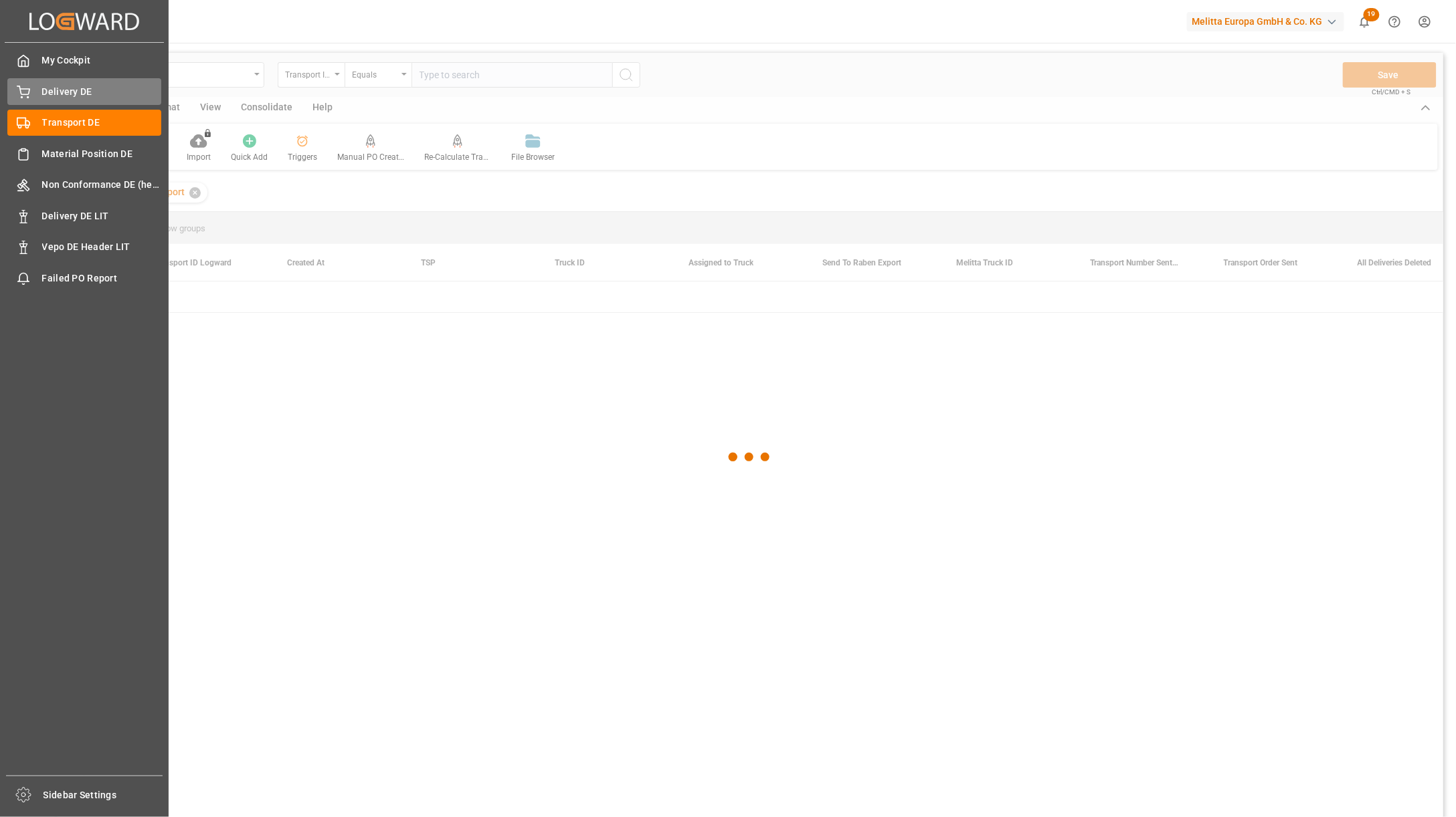
click at [67, 93] on span "Delivery DE" at bounding box center [102, 92] width 119 height 14
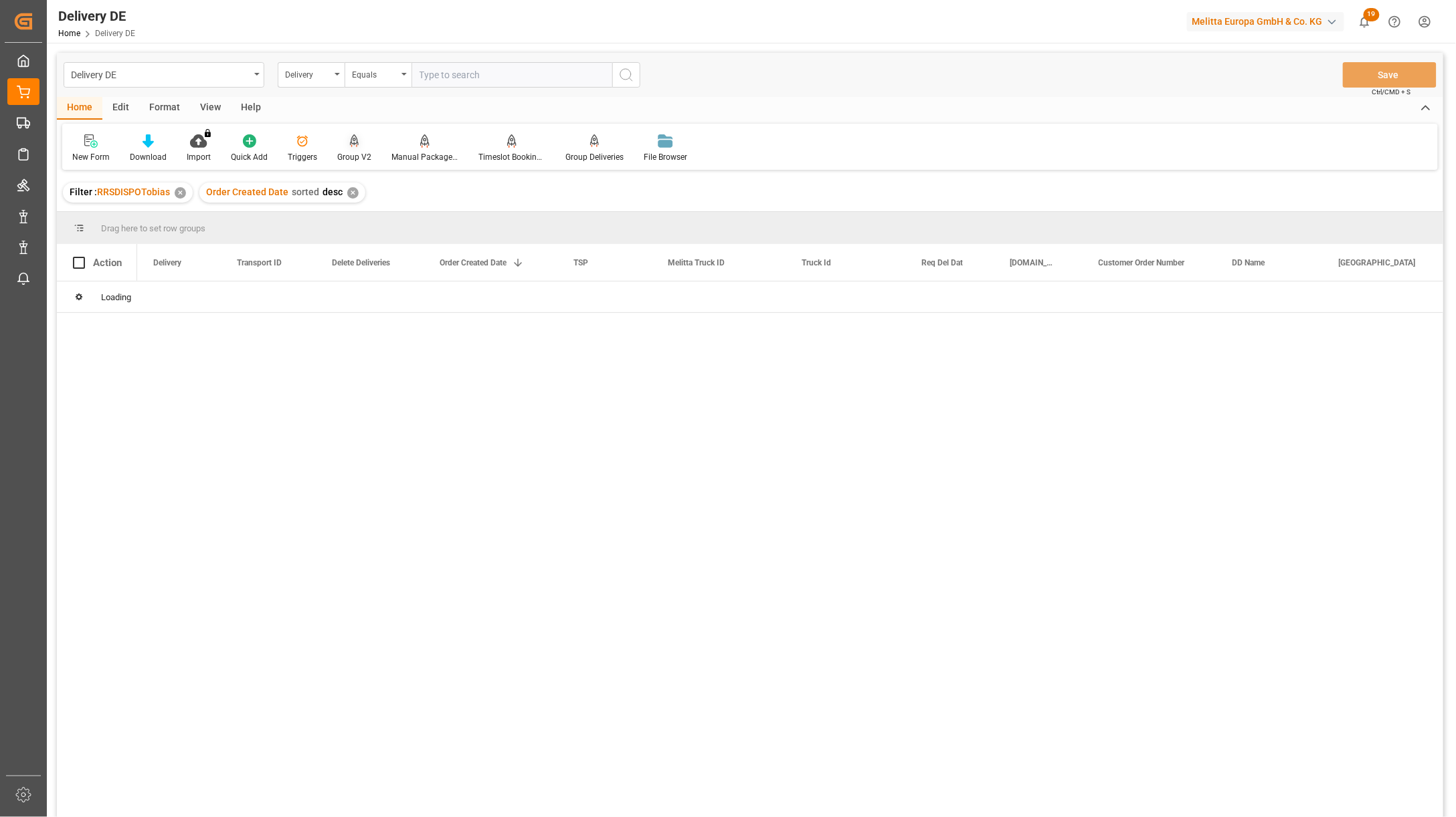
click at [345, 139] on div at bounding box center [354, 140] width 34 height 14
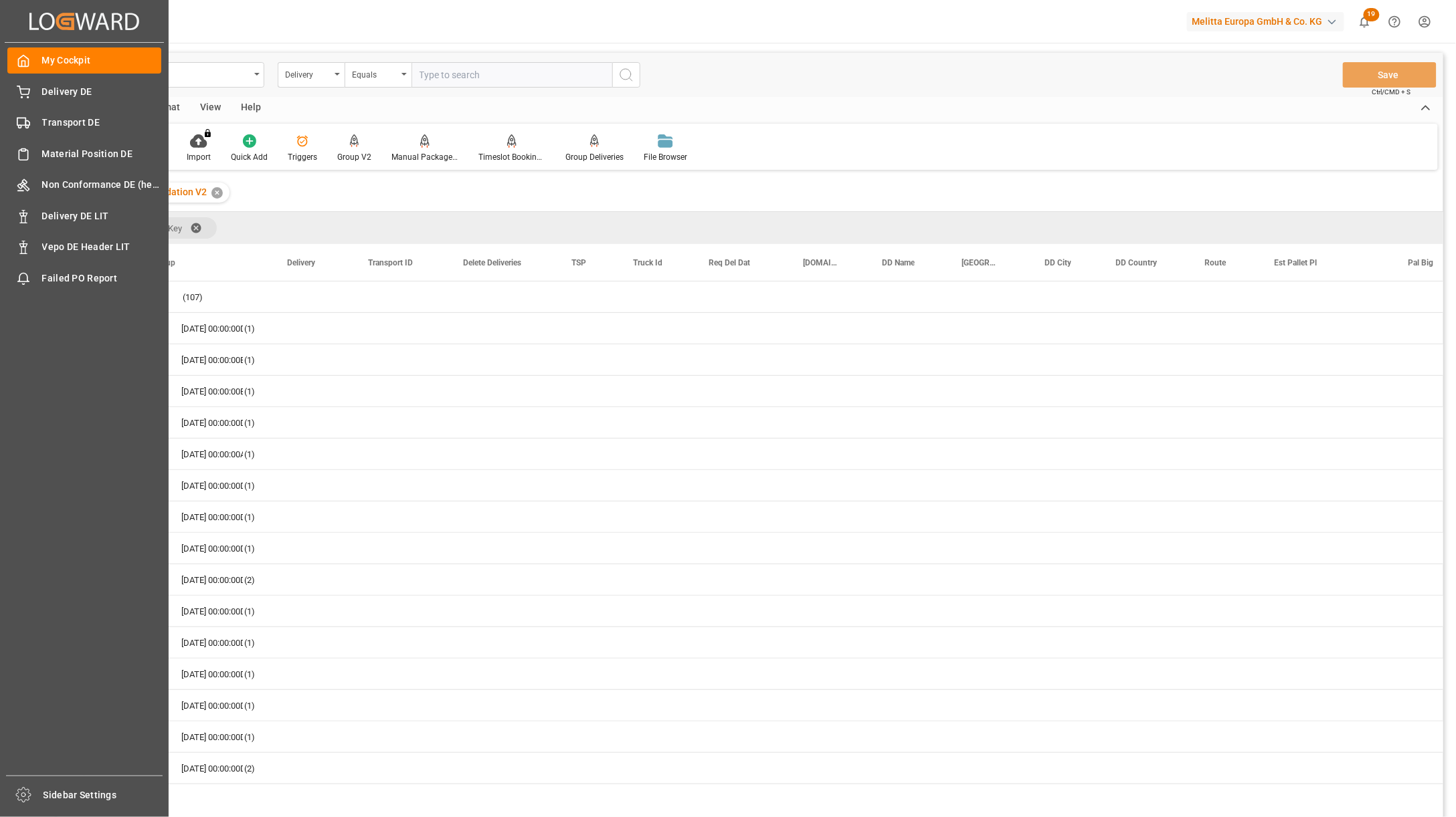
click at [28, 388] on div "My Cockpit My Cockpit Delivery DE Delivery DE Transport DE Transport DE Materia…" at bounding box center [84, 409] width 159 height 733
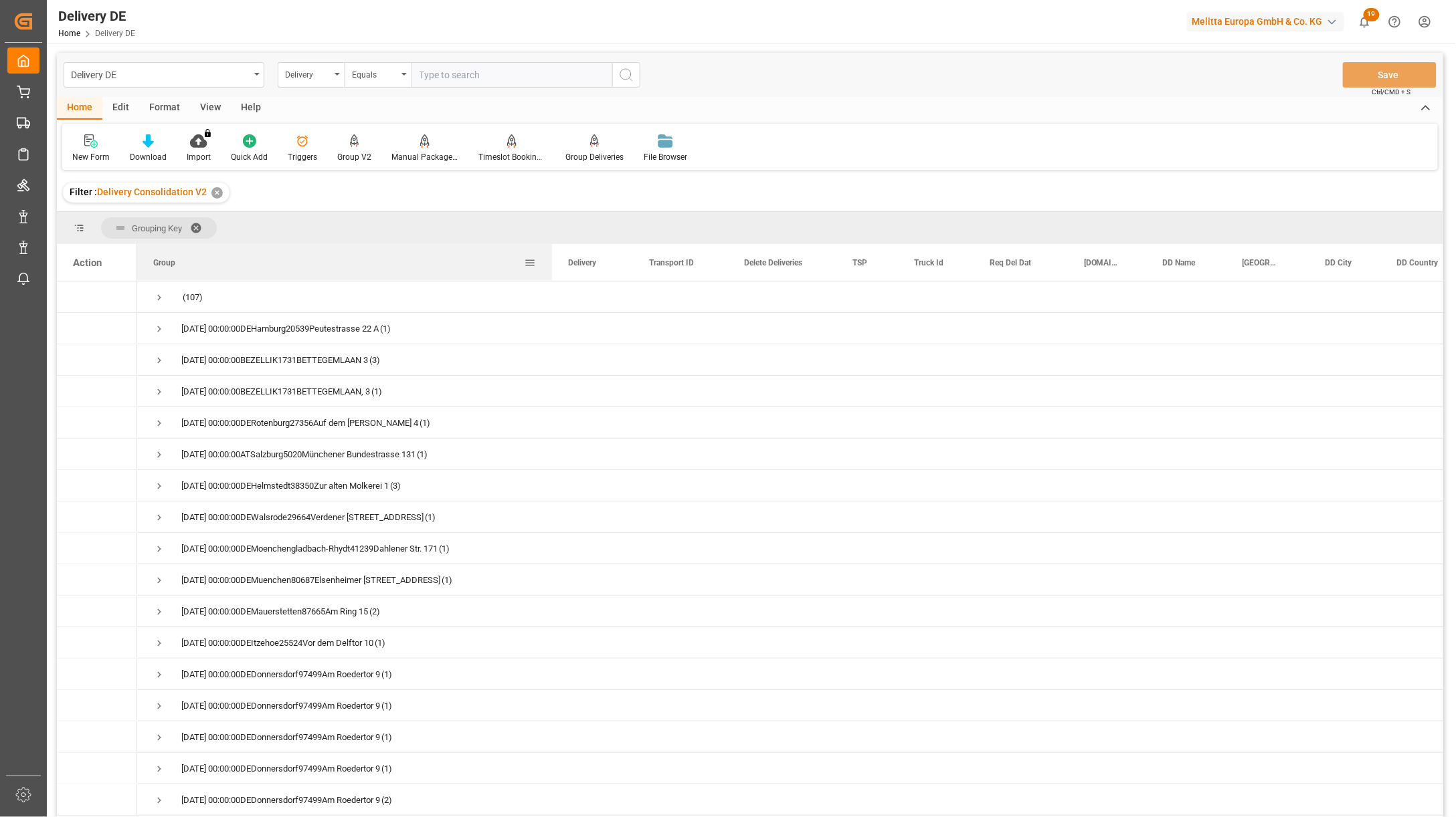
drag, startPoint x: 270, startPoint y: 256, endPoint x: 602, endPoint y: 256, distance: 332.0
click at [555, 256] on div at bounding box center [552, 262] width 6 height 37
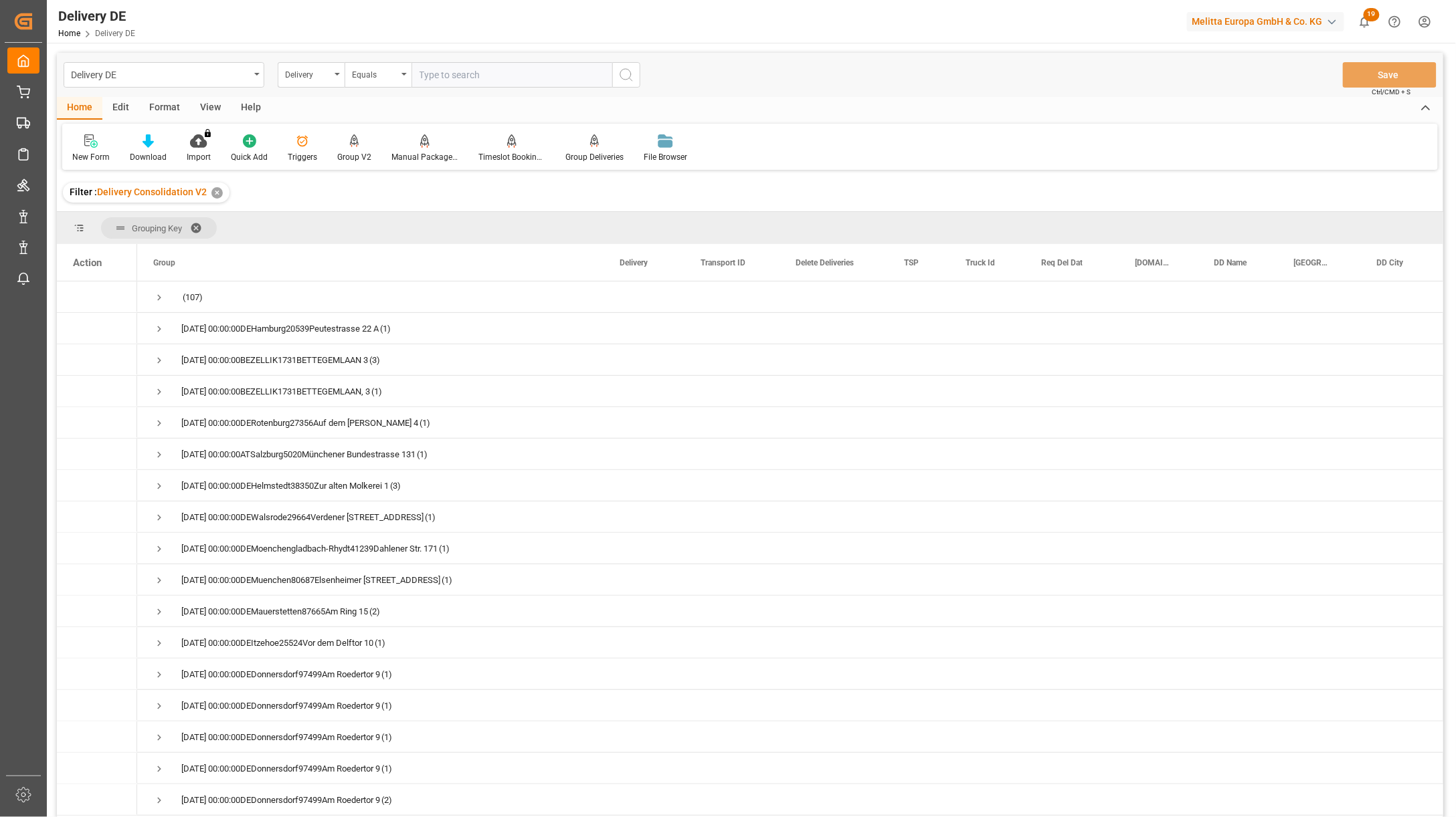
click at [1242, 80] on div "Delivery DE Delivery Equals Save Ctrl/CMD + S" at bounding box center [750, 75] width 1386 height 44
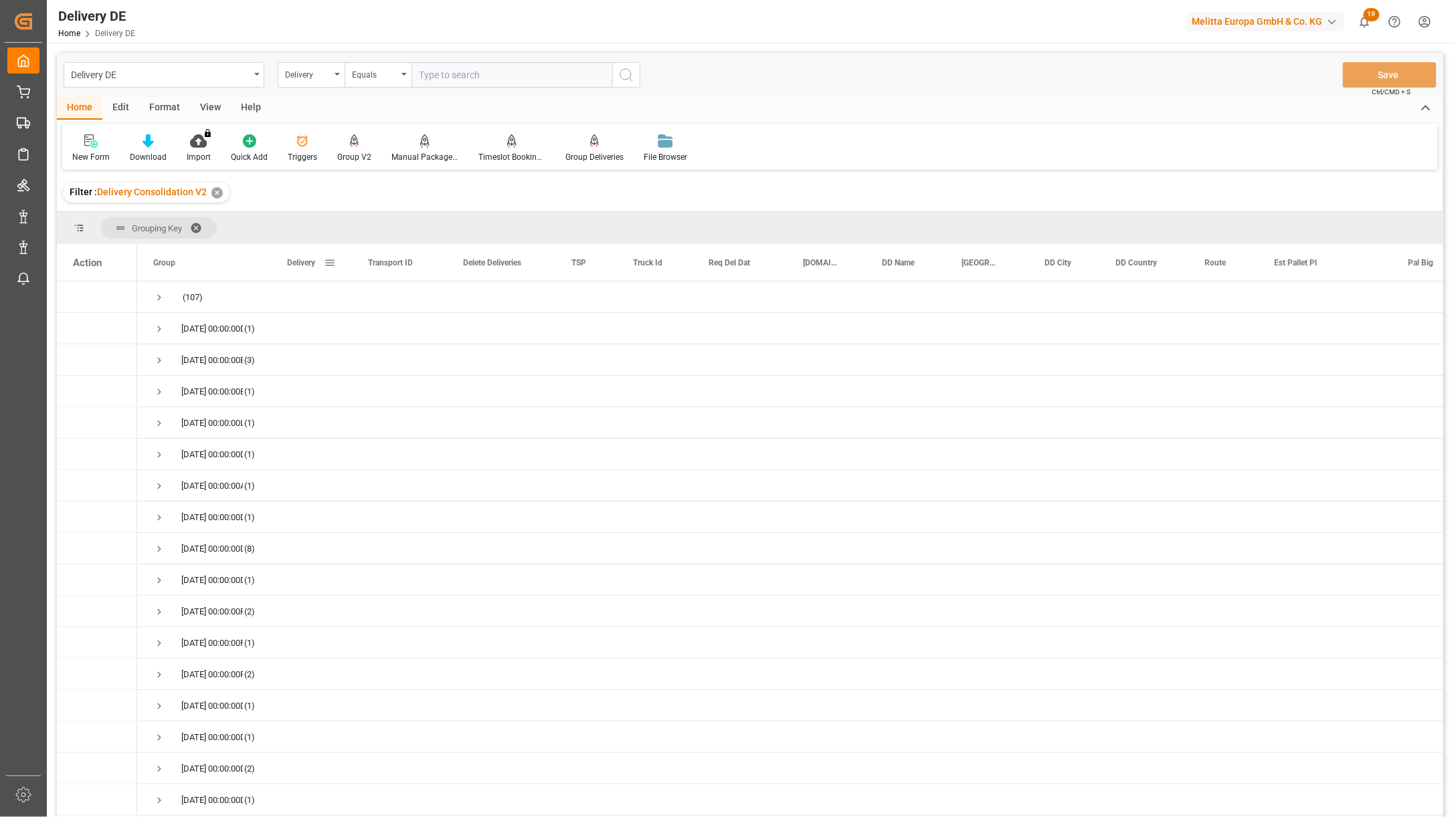
click at [271, 257] on div "Delivery" at bounding box center [312, 262] width 81 height 37
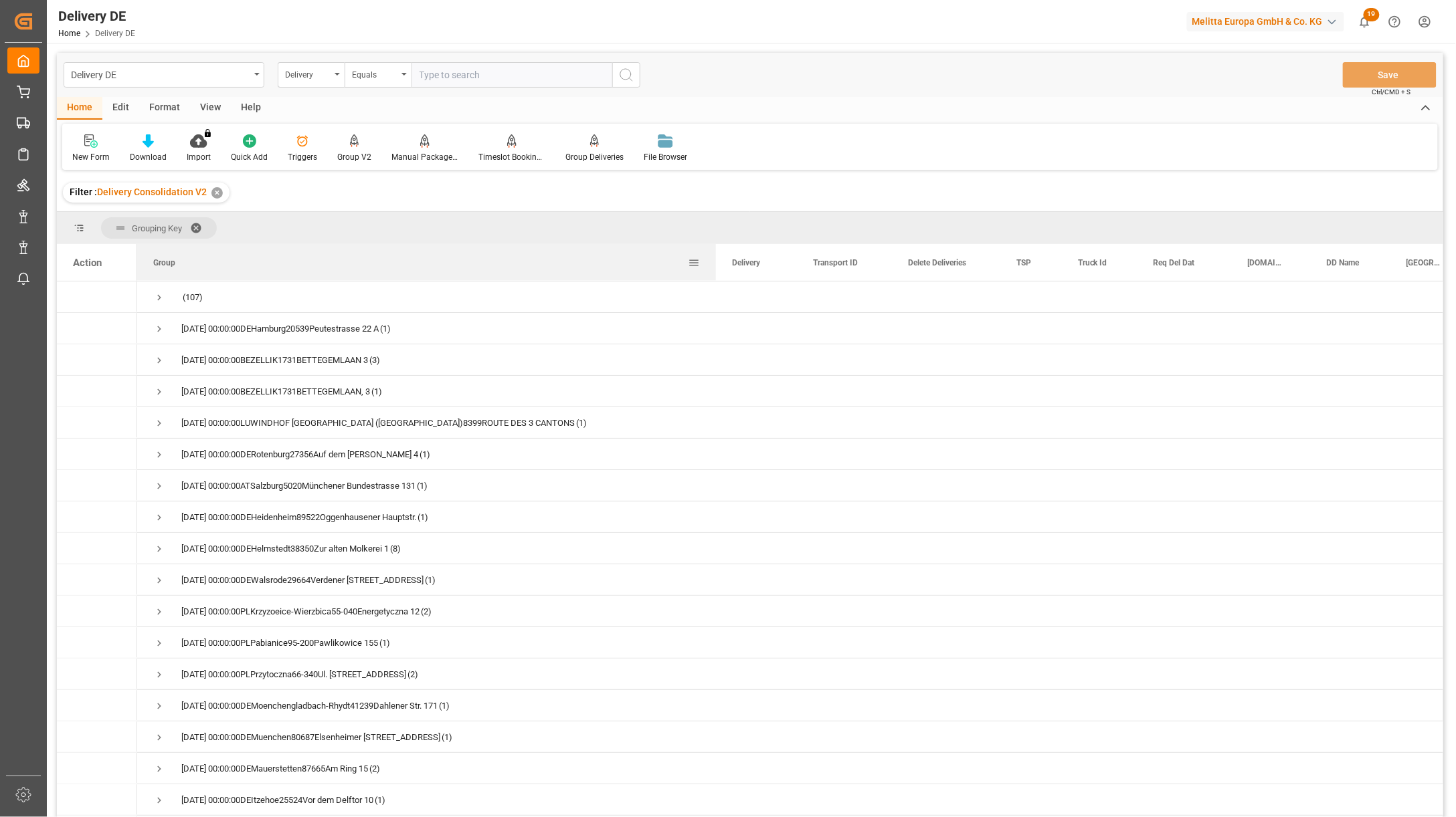
drag, startPoint x: 270, startPoint y: 257, endPoint x: 724, endPoint y: 267, distance: 454.1
click at [719, 267] on div at bounding box center [716, 262] width 6 height 37
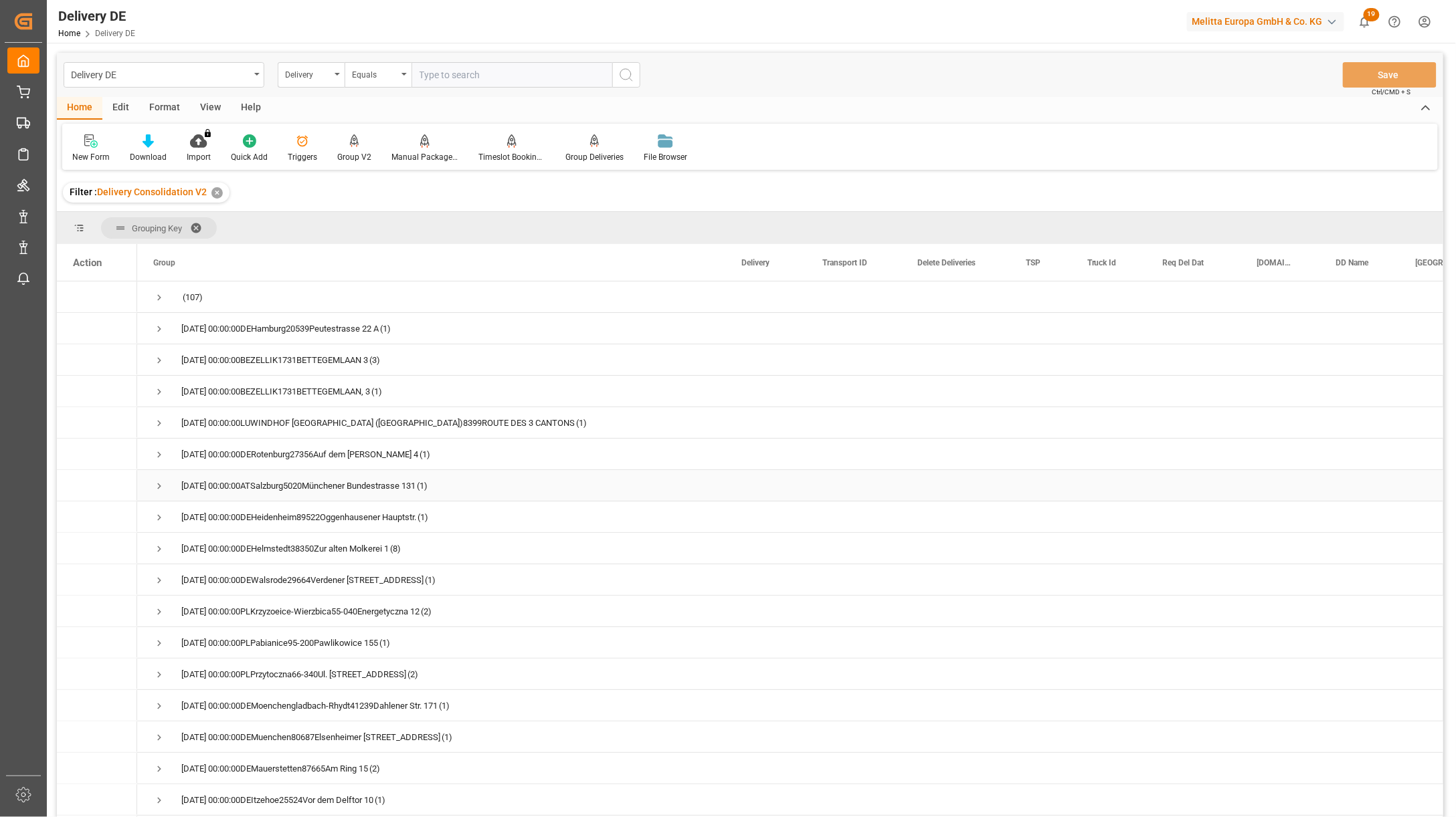
click at [157, 486] on span "Press SPACE to select this row." at bounding box center [159, 486] width 12 height 12
click at [161, 547] on span "Press SPACE to select this row." at bounding box center [159, 549] width 12 height 12
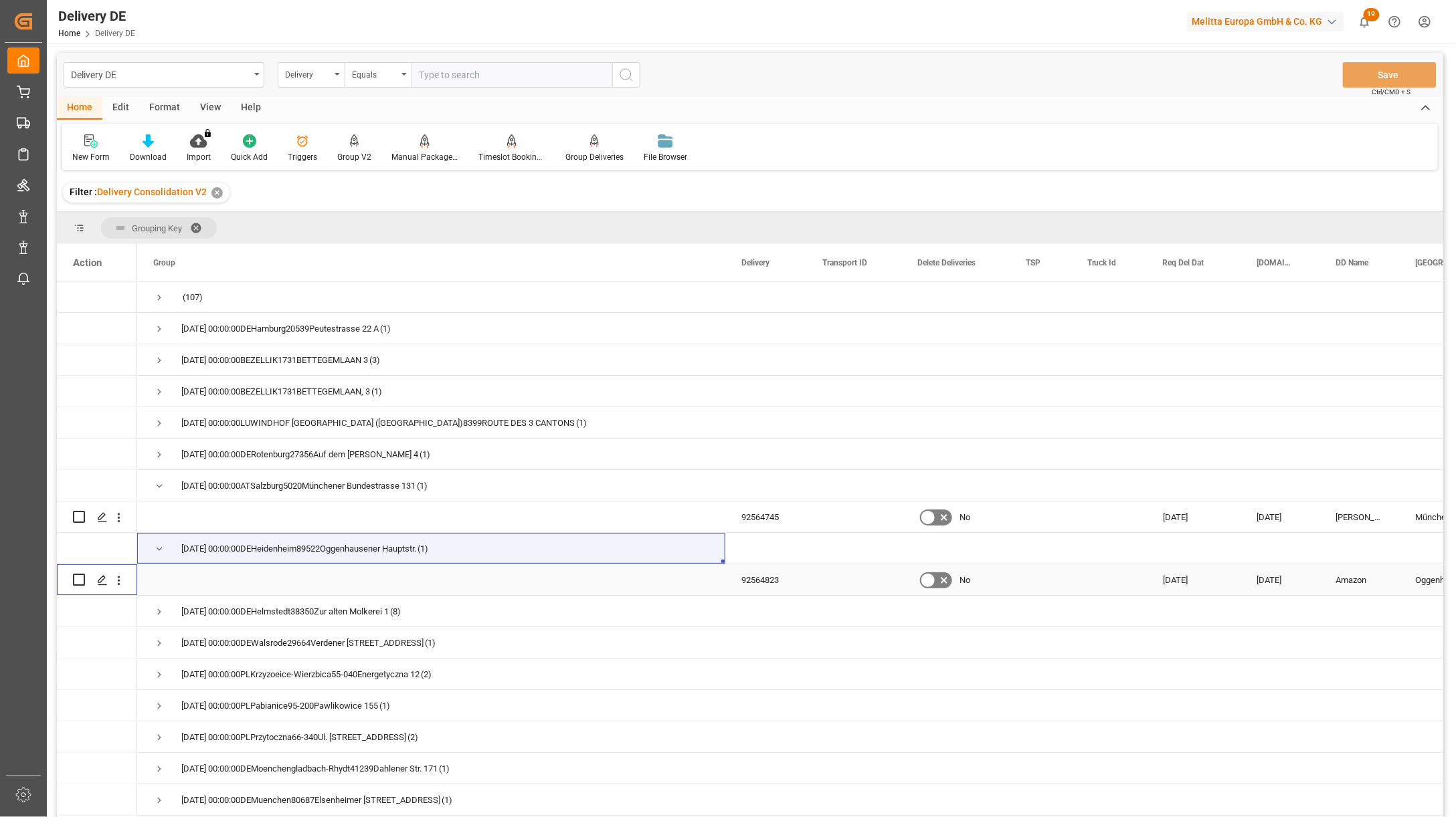
click at [76, 579] on input "Press Space to toggle row selection (unchecked)" at bounding box center [79, 580] width 12 height 12
checkbox input "true"
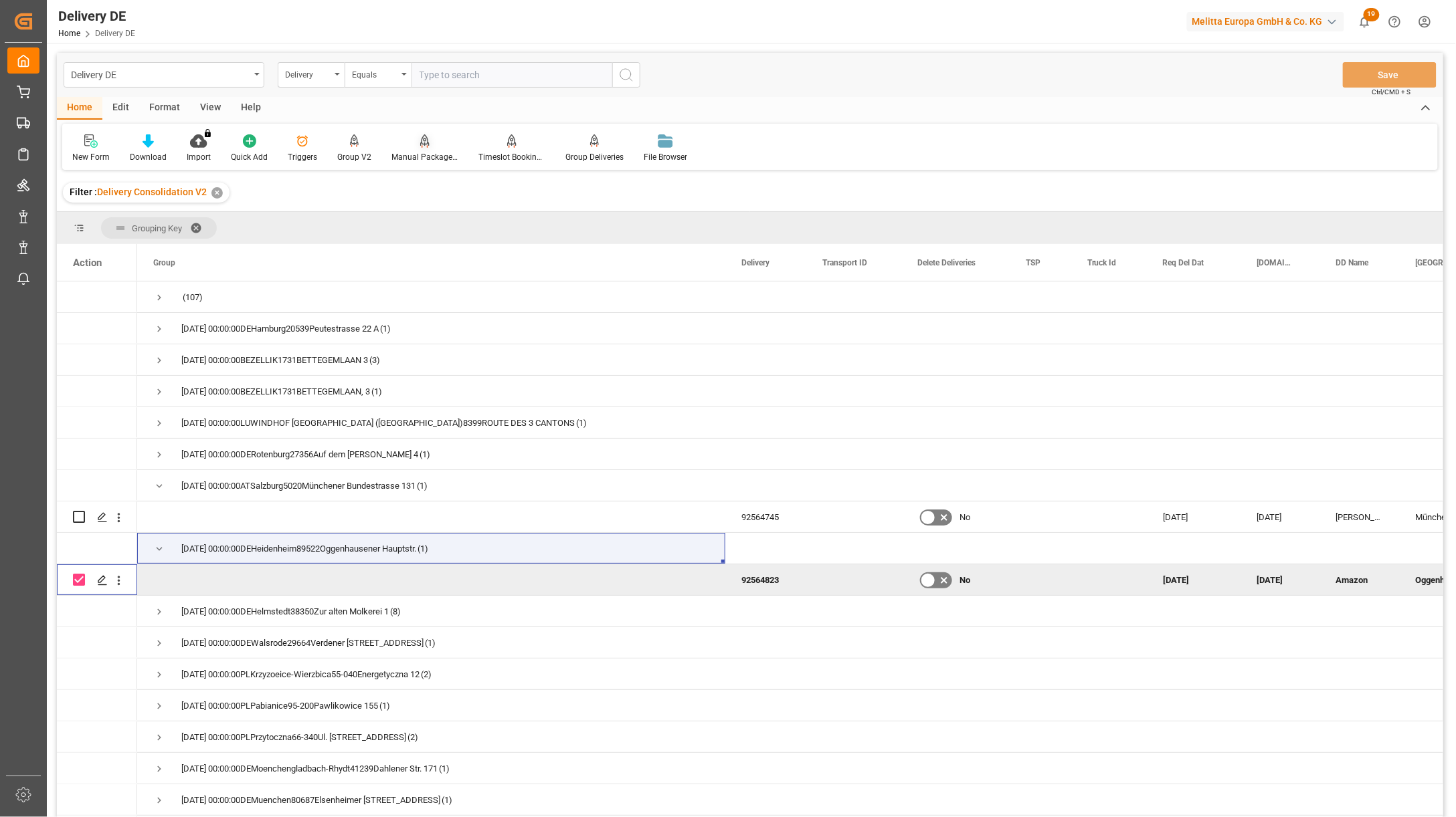
click at [414, 149] on div "Manual Package TypeDetermination" at bounding box center [424, 149] width 87 height 29
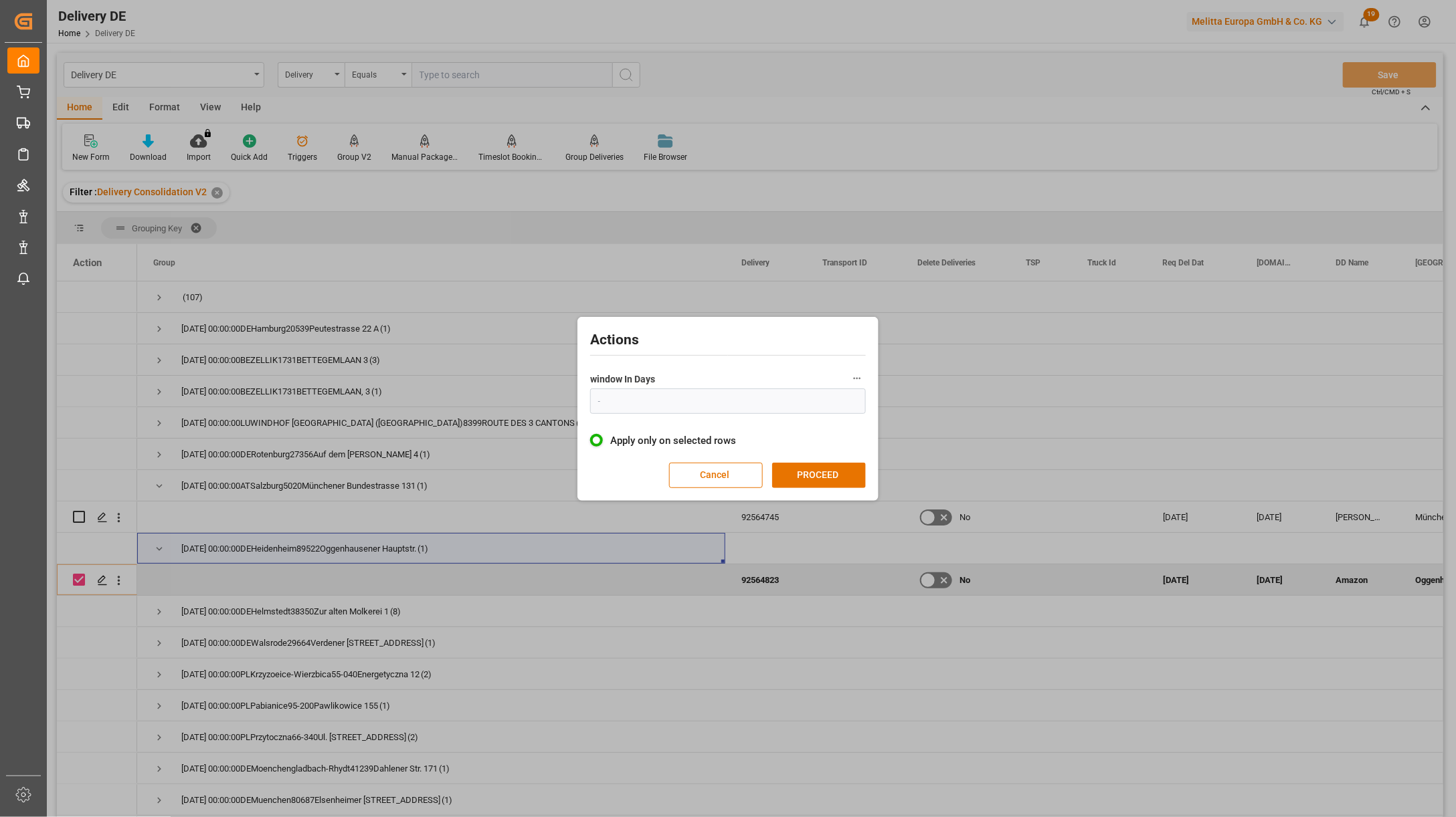
type input "1"
click at [810, 472] on button "PROCEED" at bounding box center [818, 475] width 93 height 25
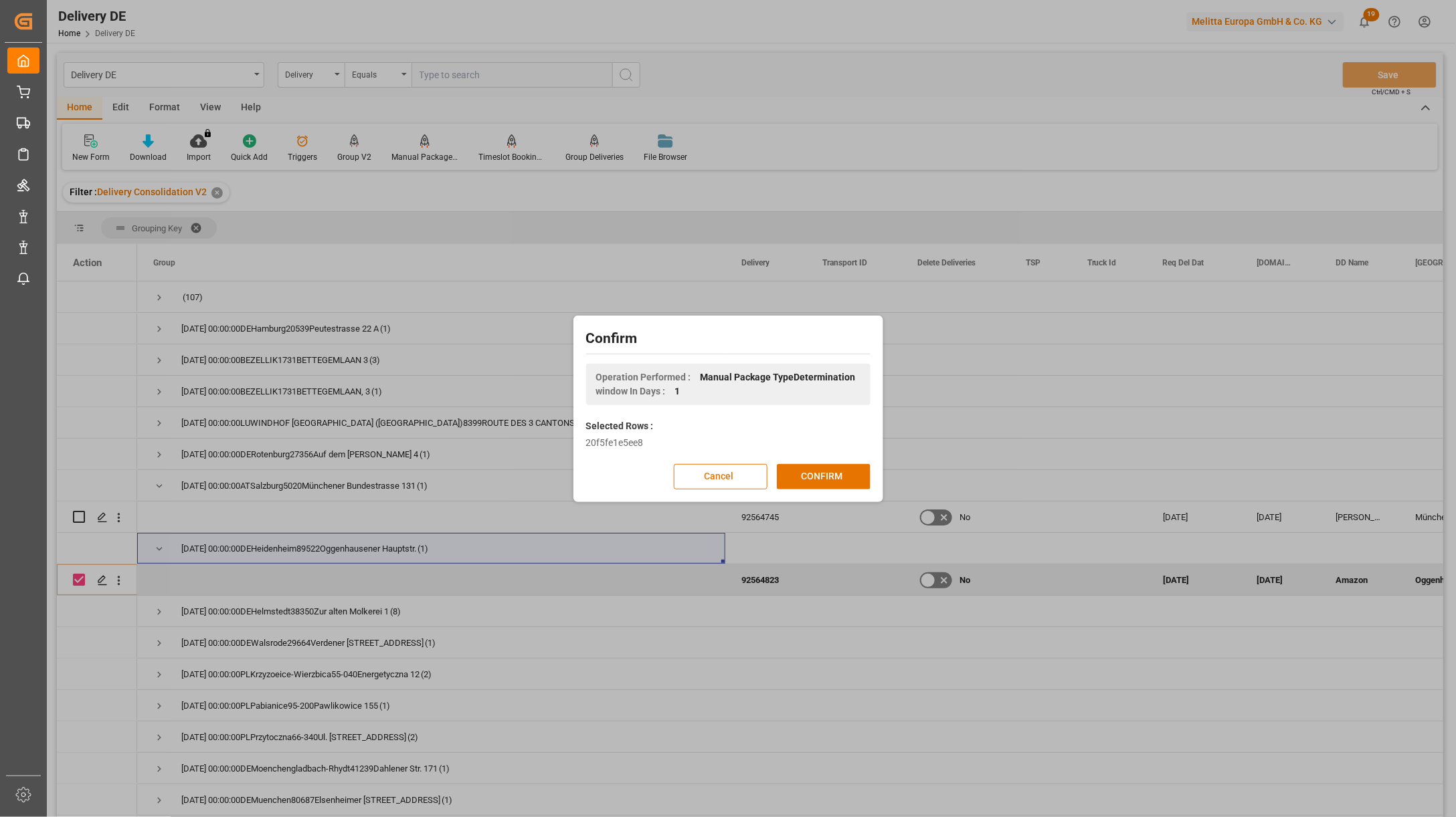
click at [811, 473] on button "CONFIRM" at bounding box center [823, 477] width 93 height 25
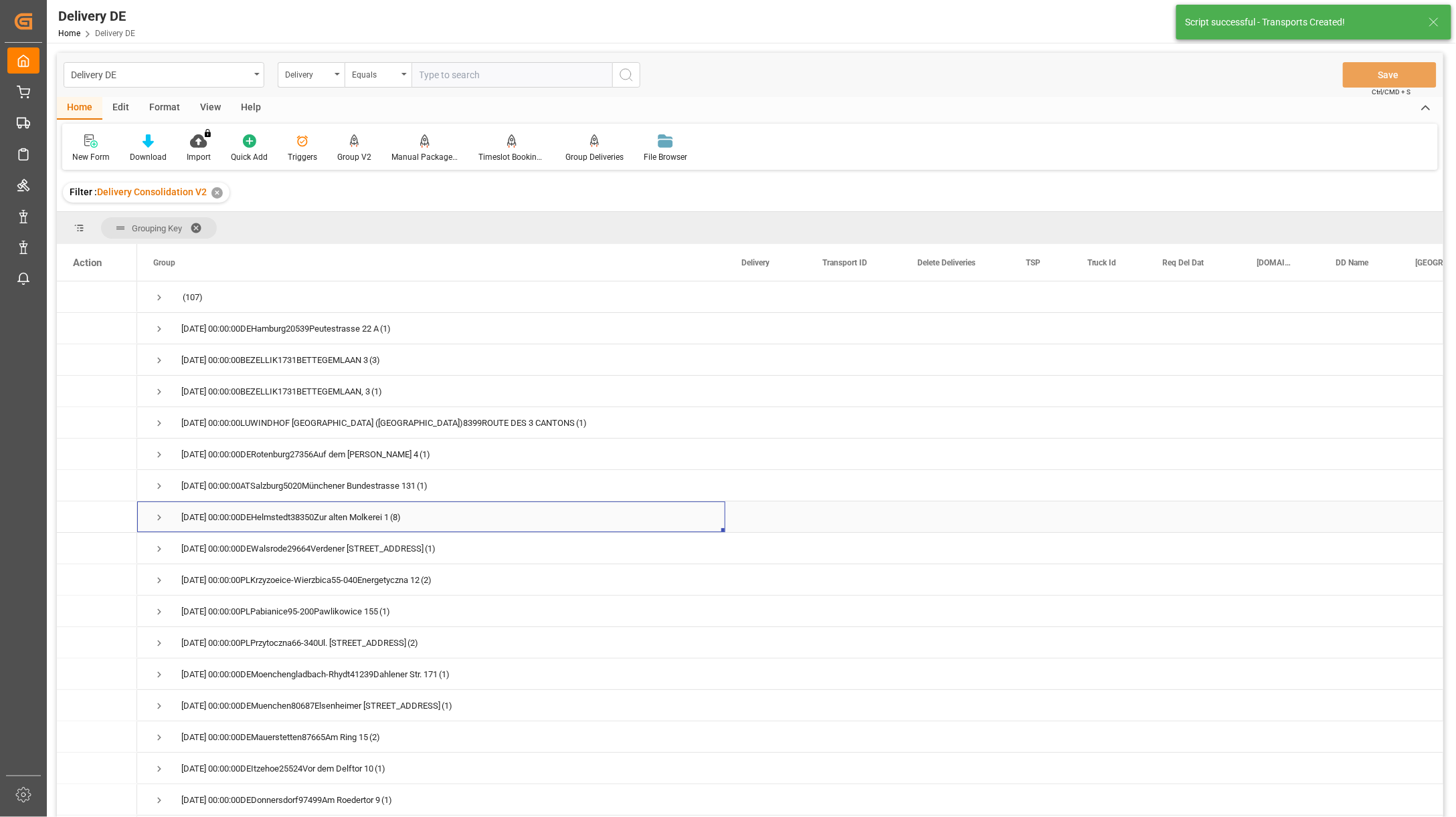
click at [159, 514] on span "Press SPACE to select this row." at bounding box center [159, 517] width 12 height 12
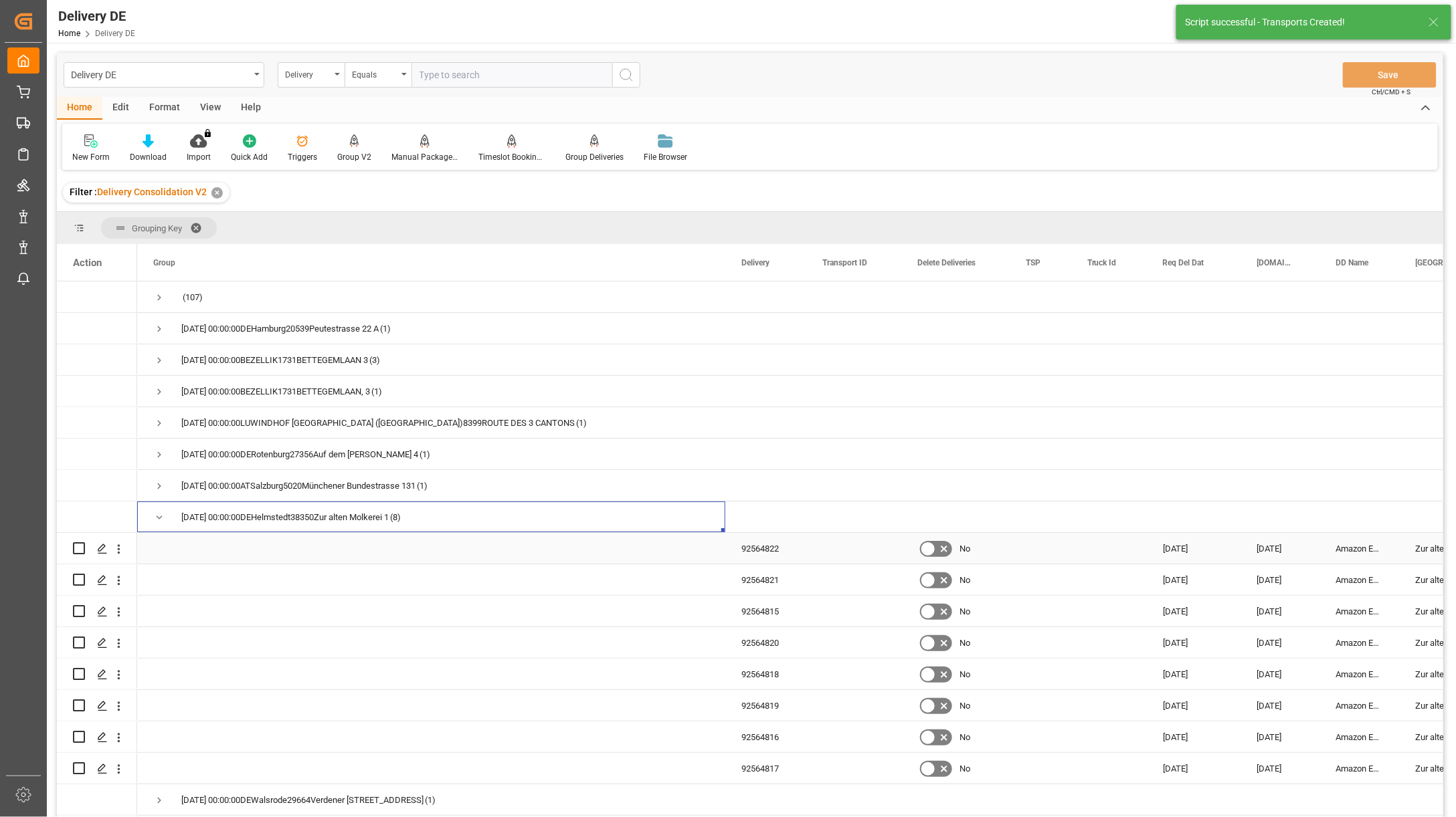
click at [80, 549] on input "Press Space to toggle row selection (unchecked)" at bounding box center [79, 548] width 12 height 12
checkbox input "true"
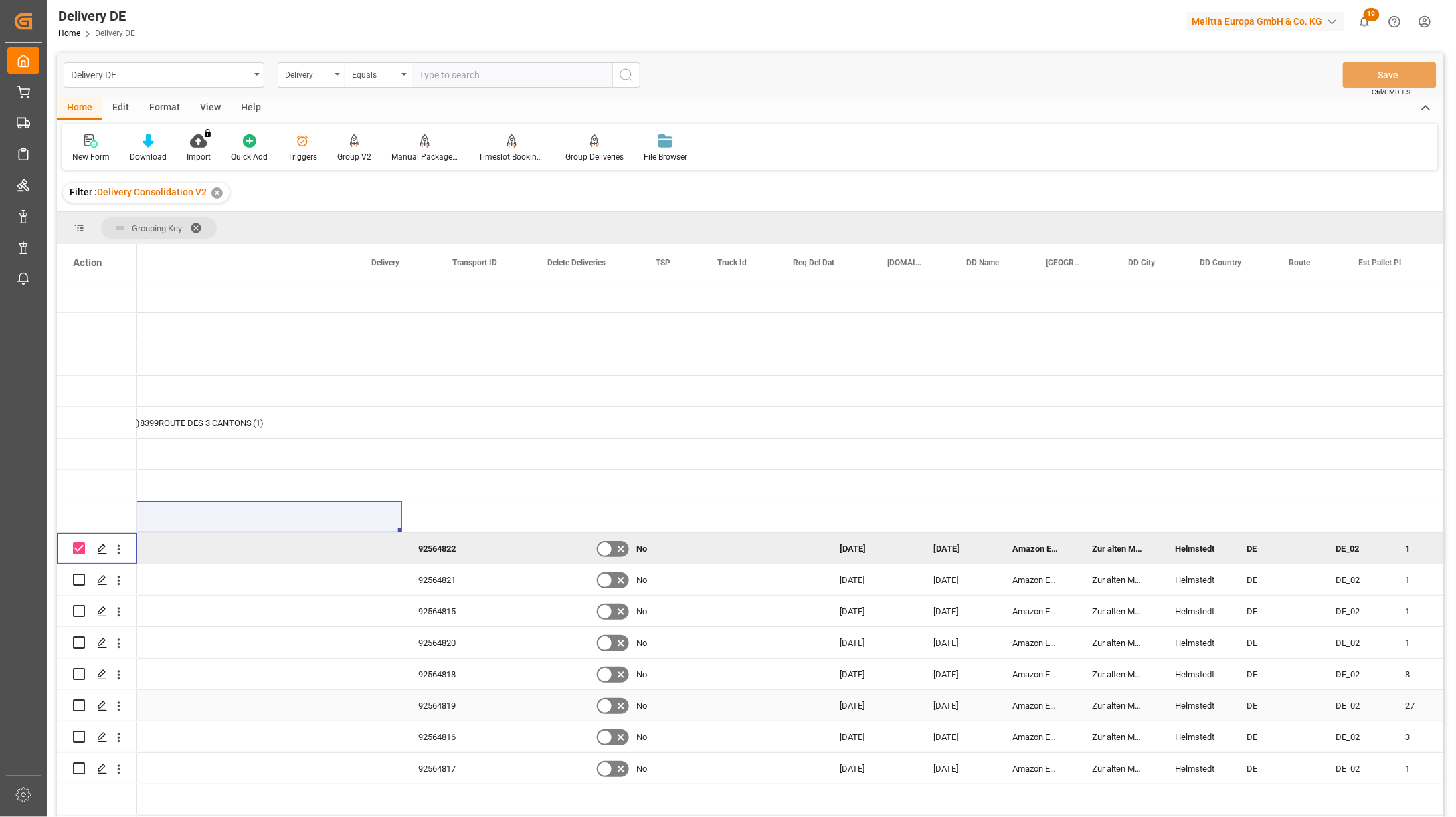
scroll to position [0, 297]
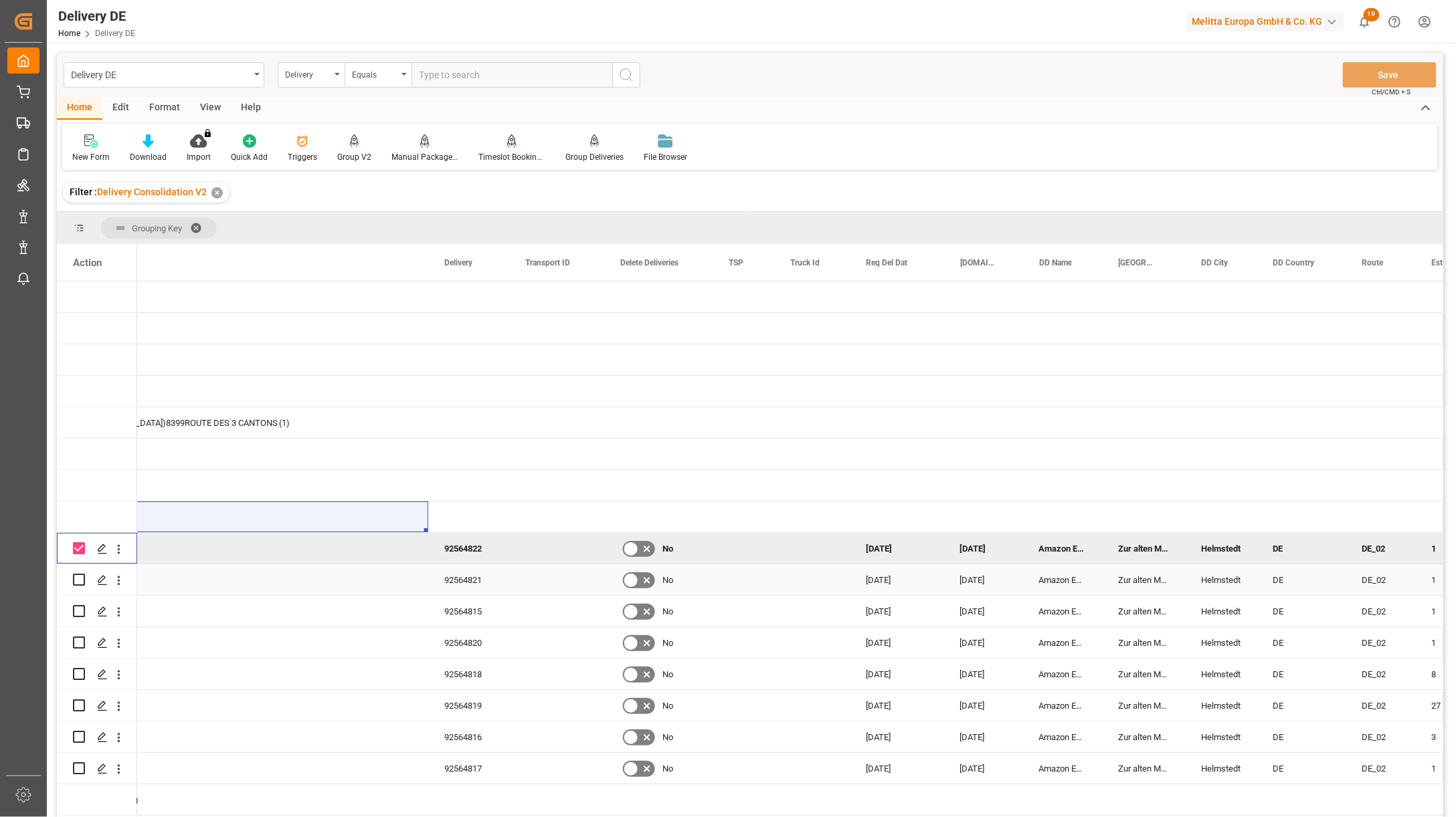
click at [77, 577] on input "Press Space to toggle row selection (unchecked)" at bounding box center [79, 580] width 12 height 12
checkbox input "true"
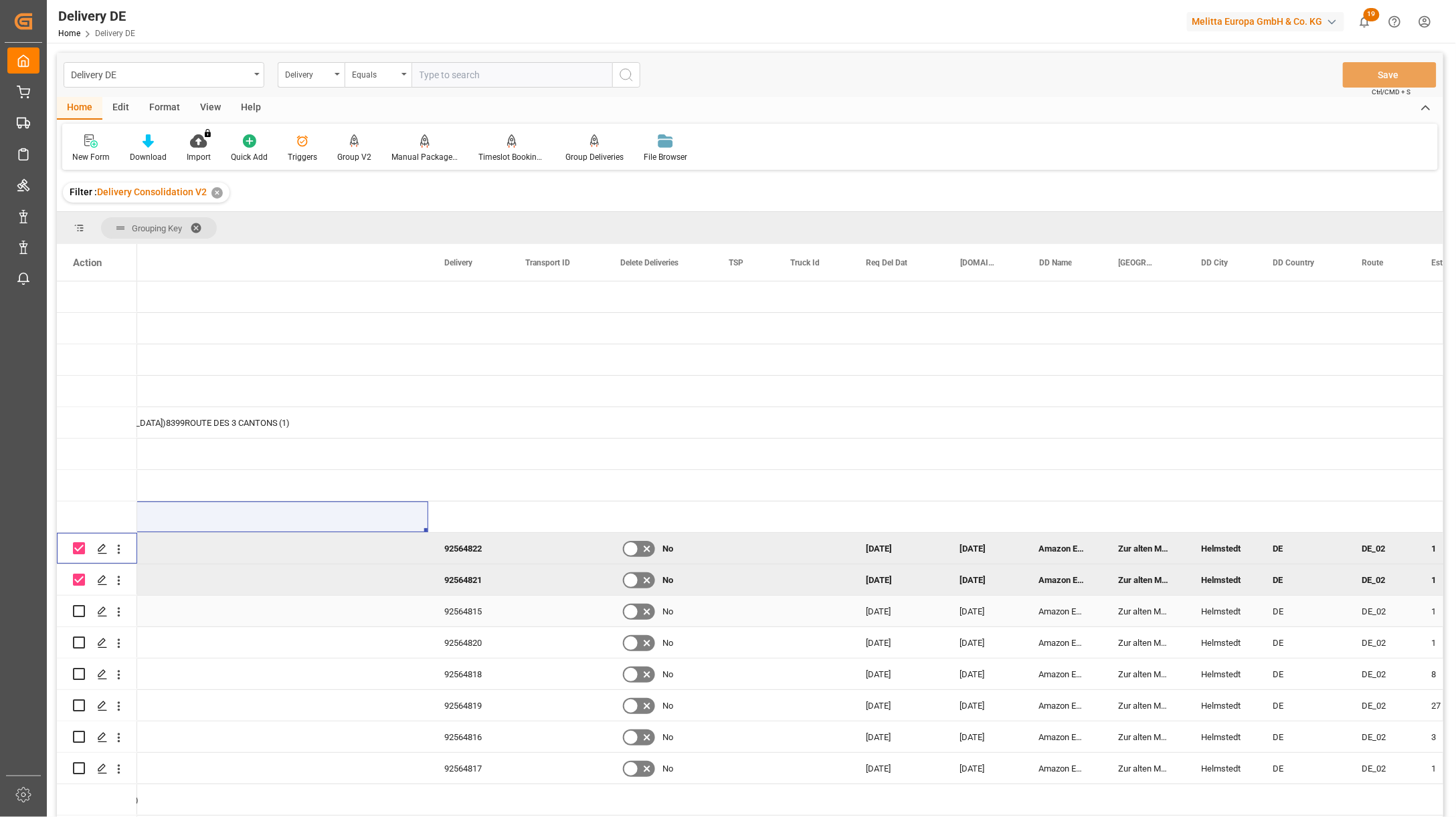
click at [76, 608] on input "Press Space to toggle row selection (unchecked)" at bounding box center [79, 611] width 12 height 12
checkbox input "true"
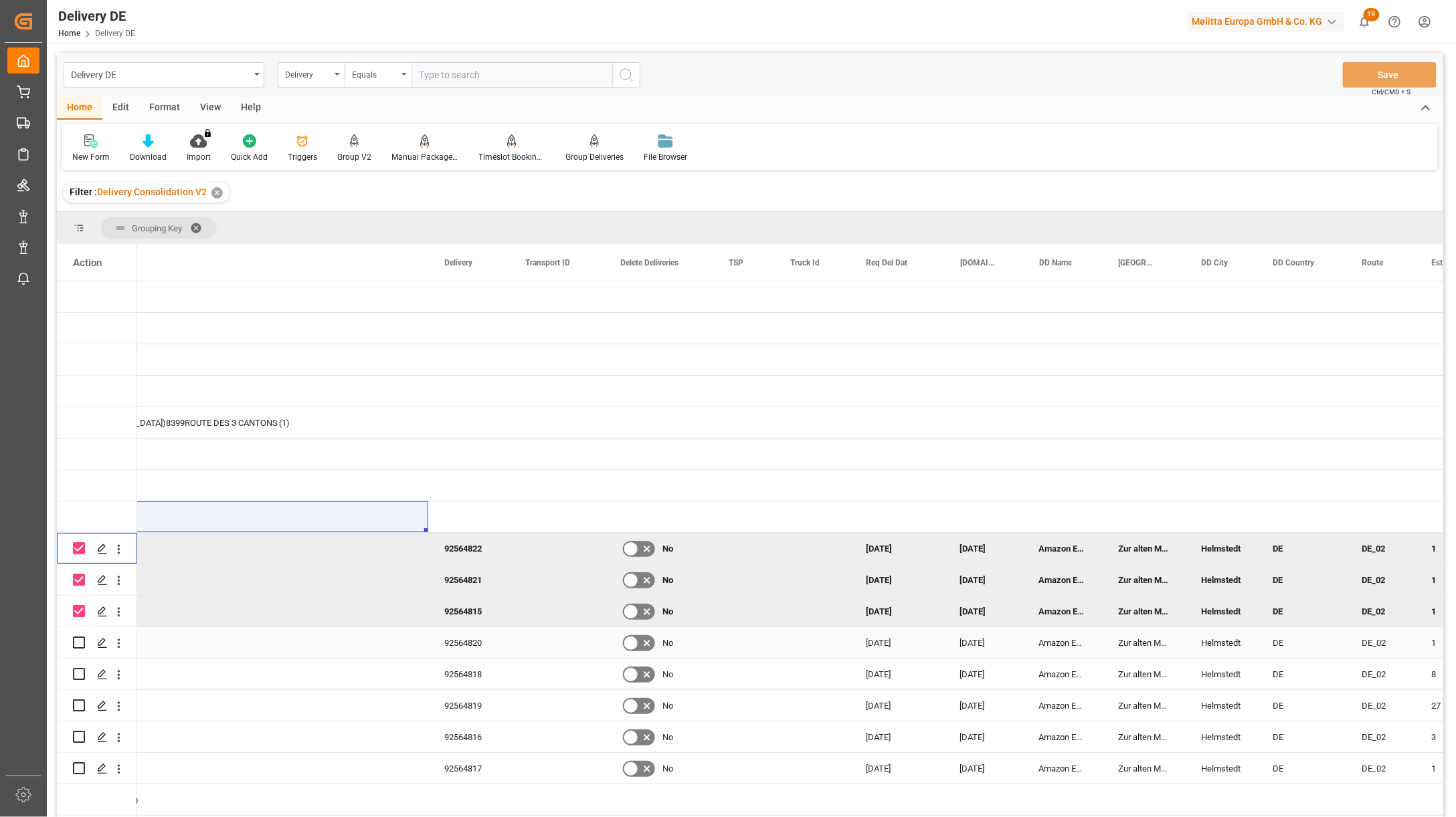
click at [77, 651] on div "Press SPACE to select this row." at bounding box center [79, 643] width 12 height 31
click at [76, 643] on input "Press Space to toggle row selection (unchecked)" at bounding box center [79, 642] width 12 height 12
checkbox input "true"
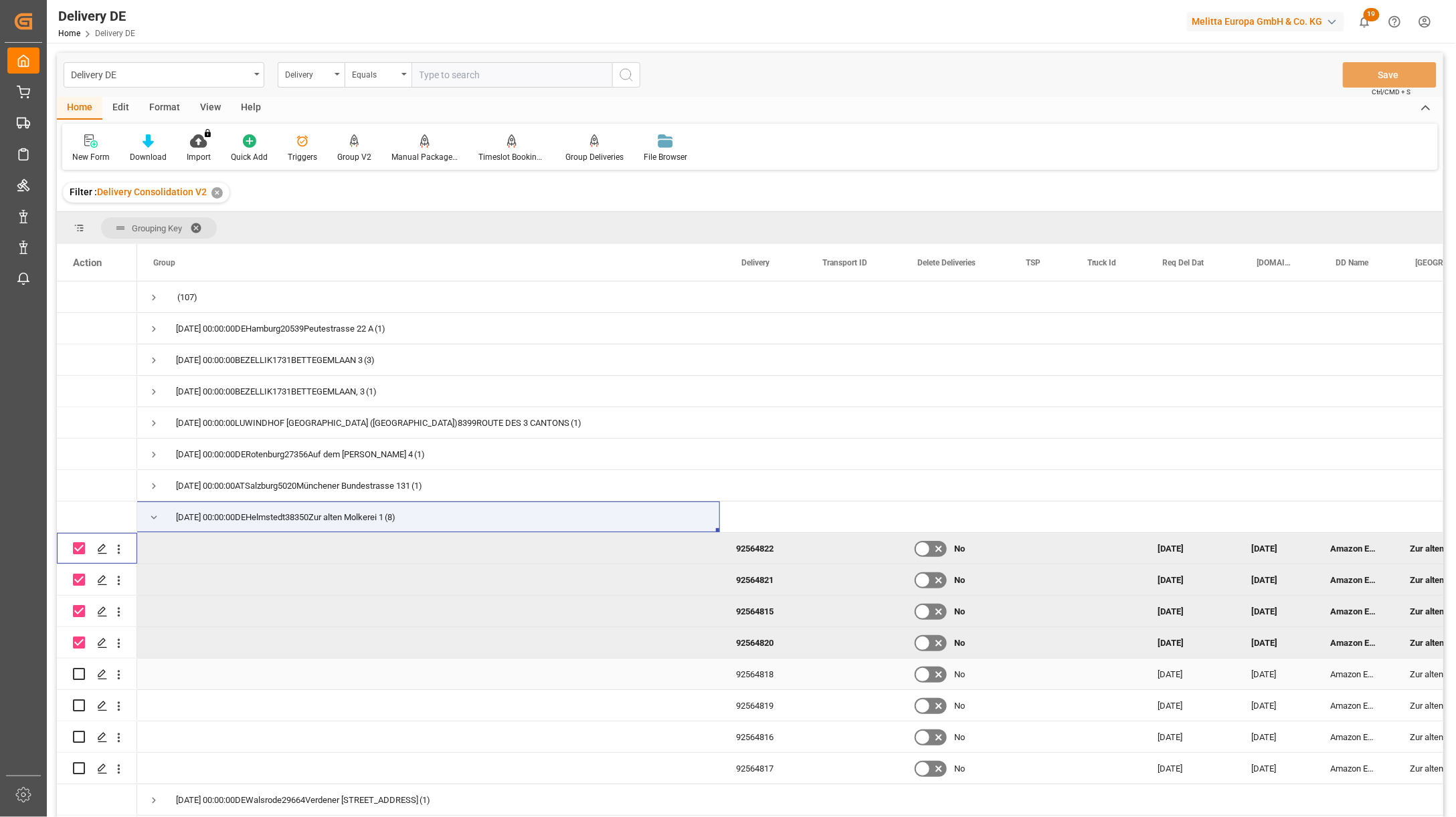
scroll to position [0, 0]
click at [78, 672] on input "Press Space to toggle row selection (unchecked)" at bounding box center [79, 674] width 12 height 12
checkbox input "true"
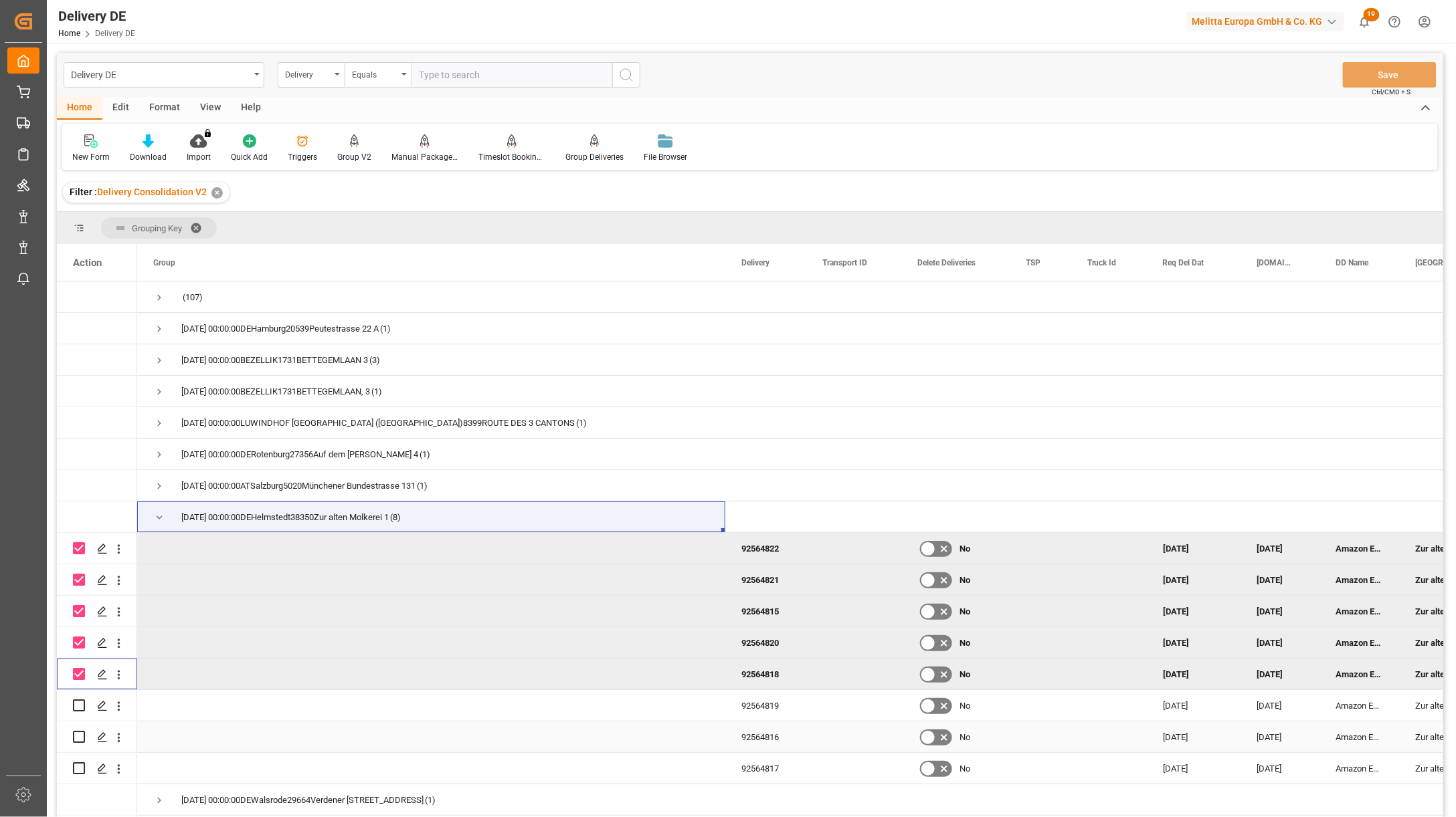
click at [76, 733] on input "Press Space to toggle row selection (unchecked)" at bounding box center [79, 737] width 12 height 12
checkbox input "true"
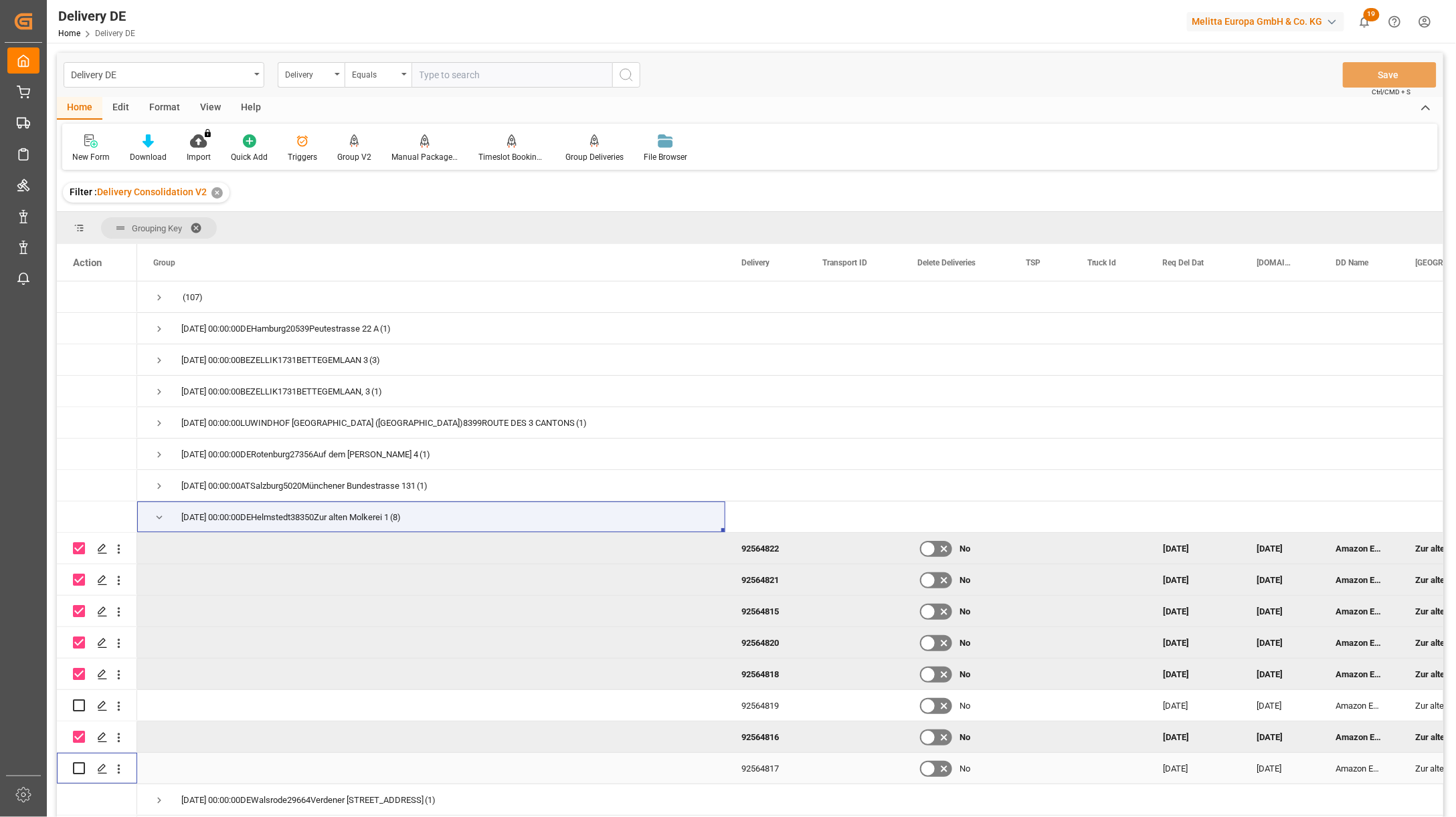
click at [81, 767] on input "Press Space to toggle row selection (unchecked)" at bounding box center [79, 768] width 12 height 12
checkbox input "true"
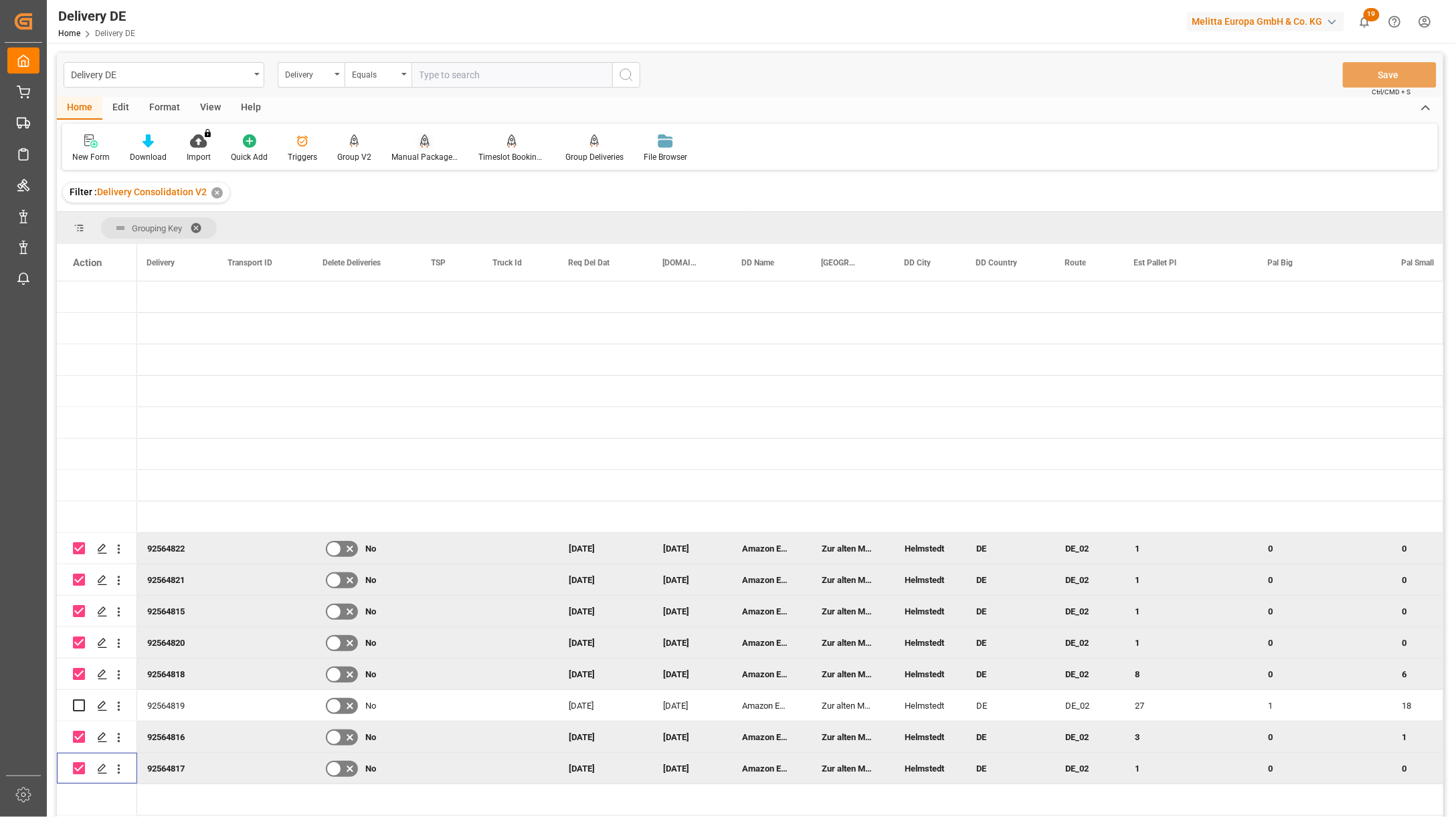
click at [424, 149] on div "Manual Package TypeDetermination" at bounding box center [424, 149] width 87 height 29
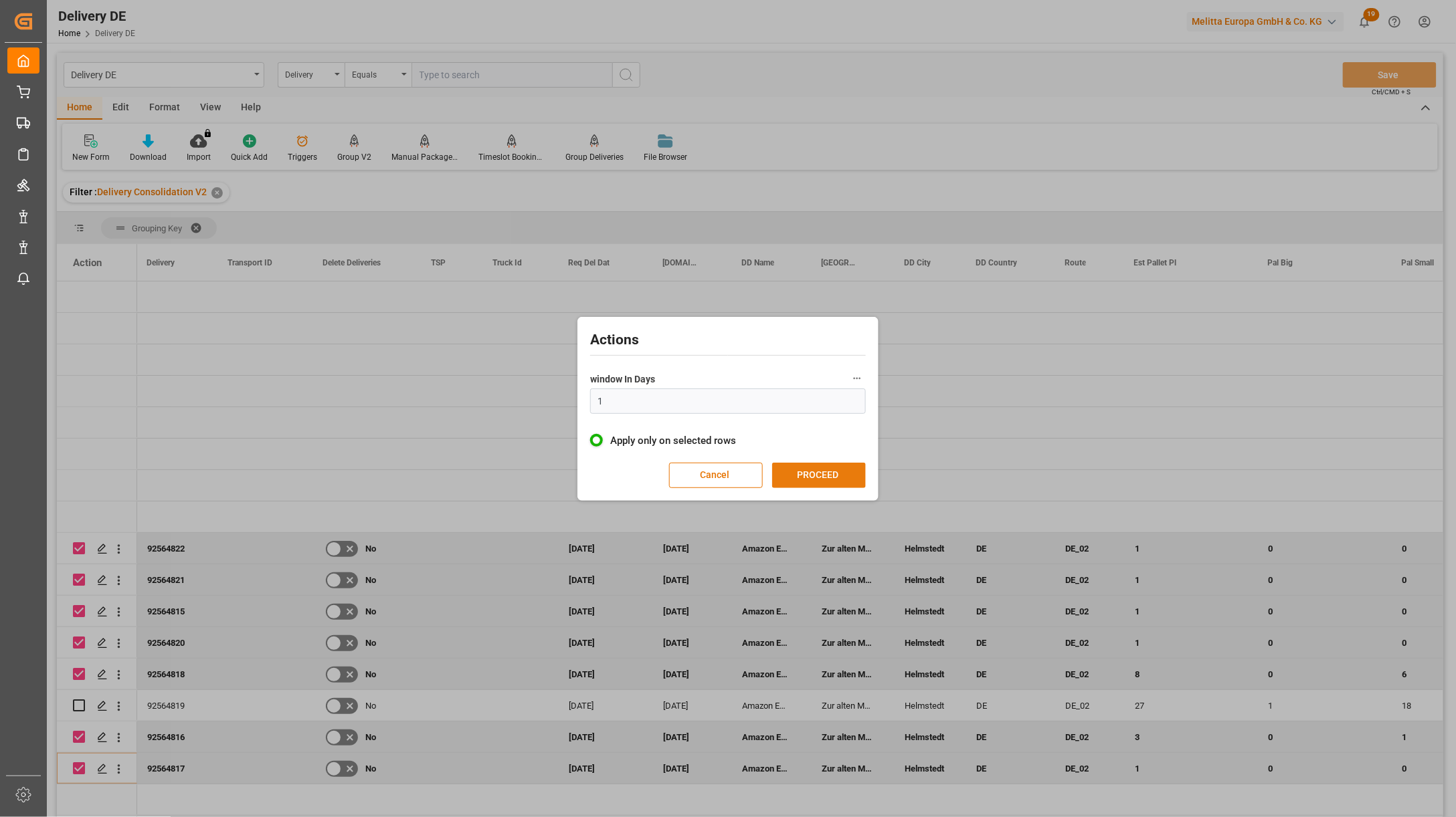
click at [837, 469] on button "PROCEED" at bounding box center [818, 475] width 93 height 25
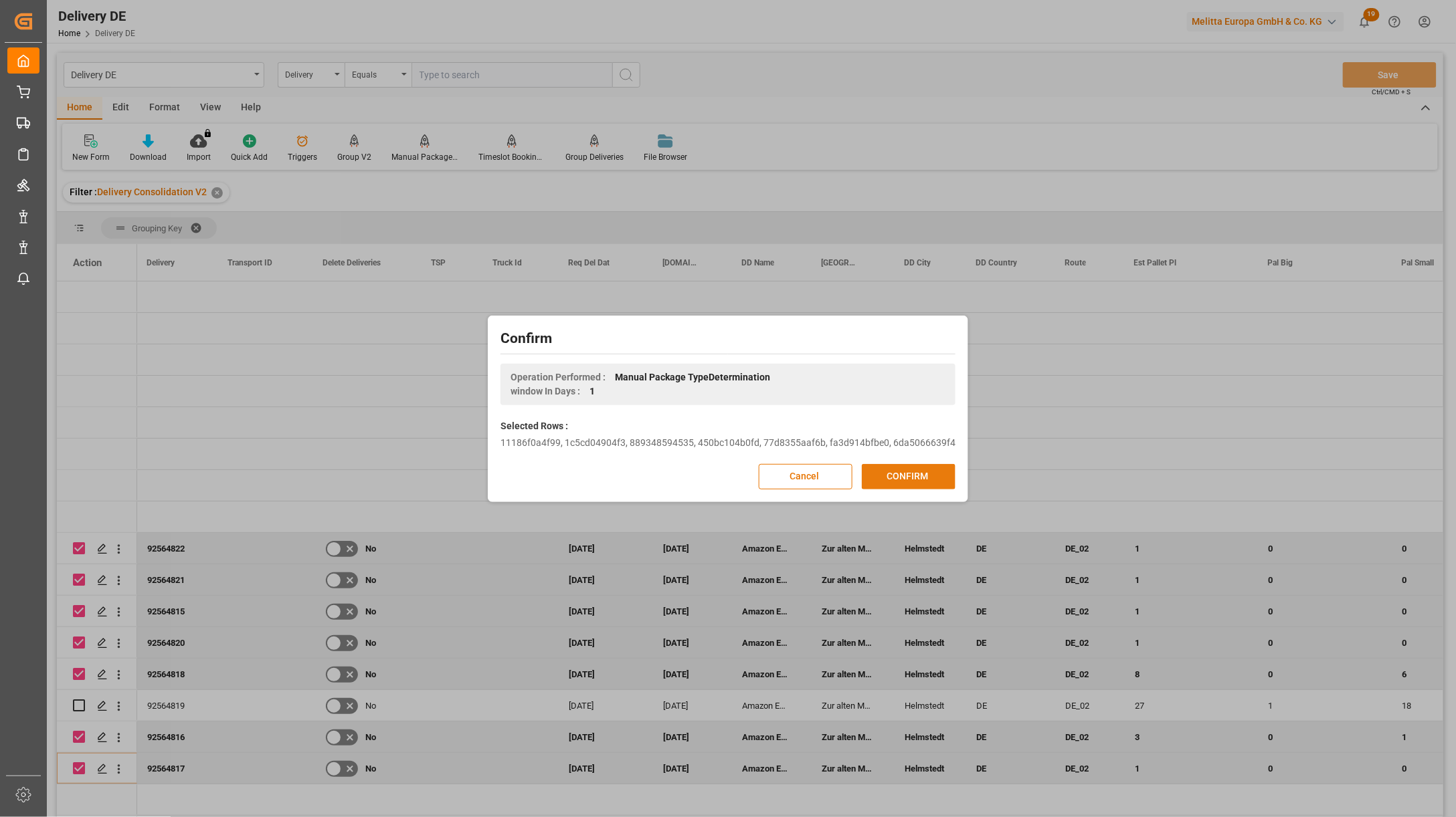
click at [901, 472] on button "CONFIRM" at bounding box center [908, 477] width 93 height 25
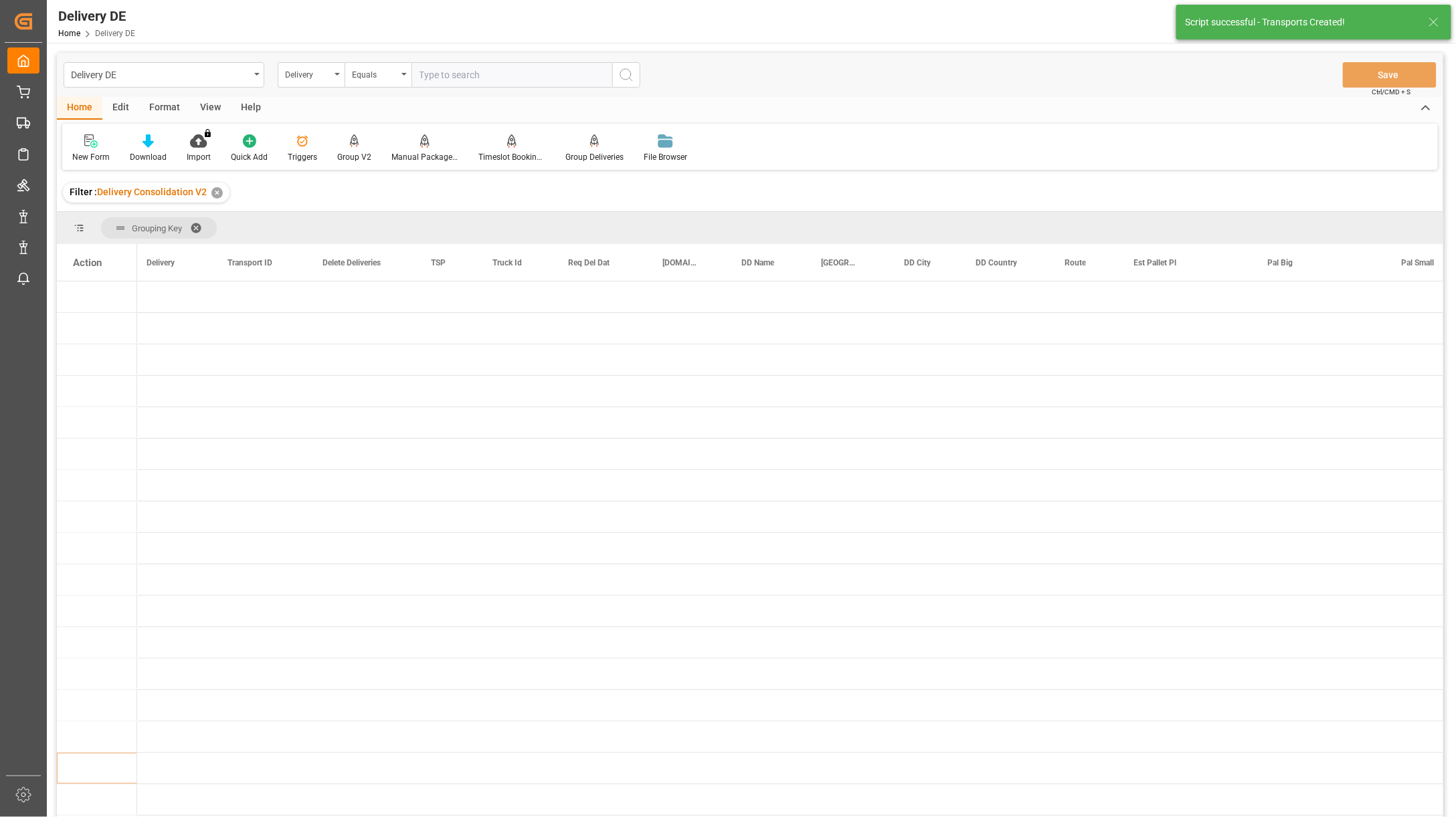
click at [1224, 110] on div "Home Edit Format View Help" at bounding box center [750, 108] width 1386 height 23
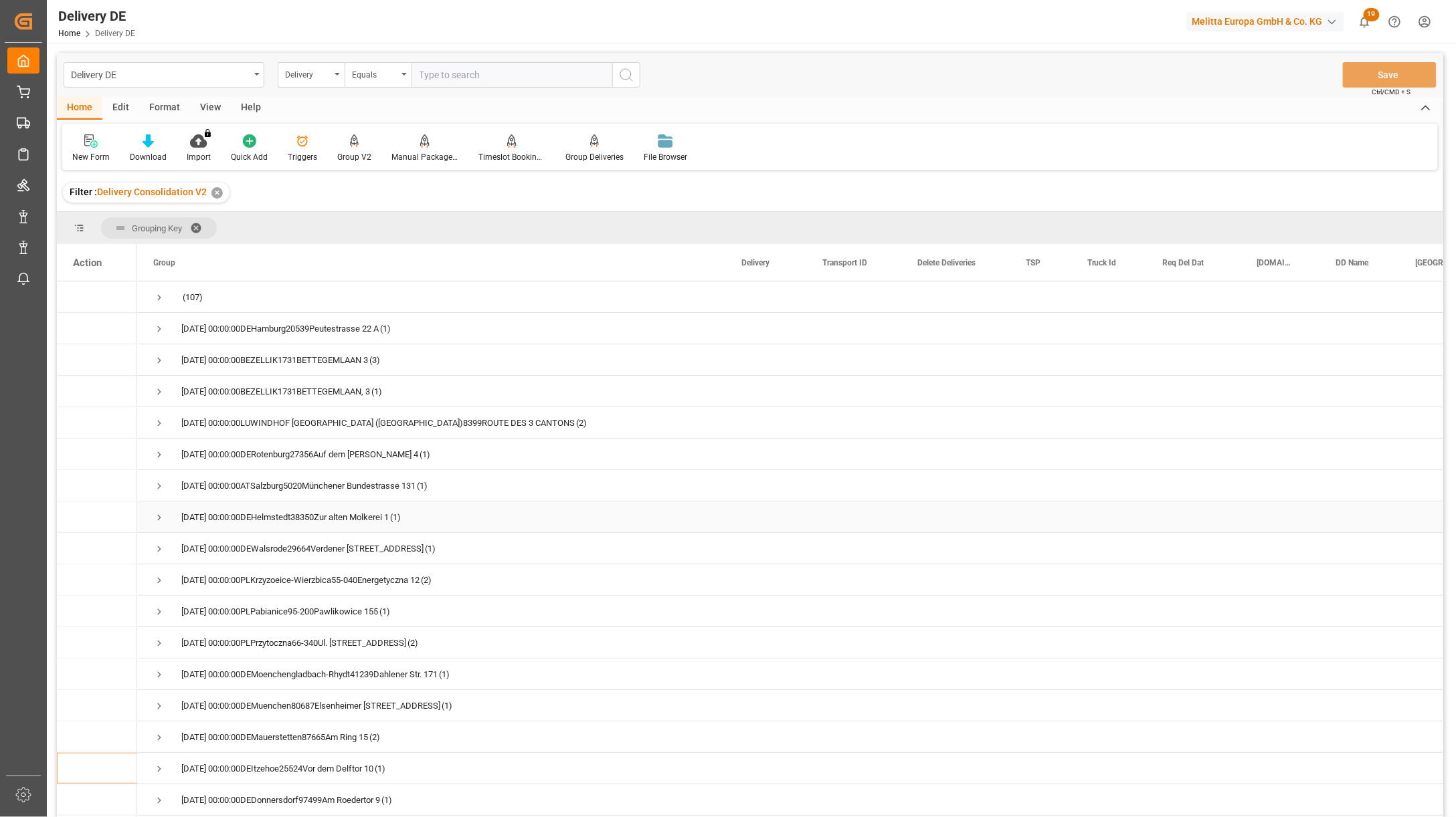
click at [158, 517] on span "Press SPACE to select this row." at bounding box center [159, 517] width 12 height 12
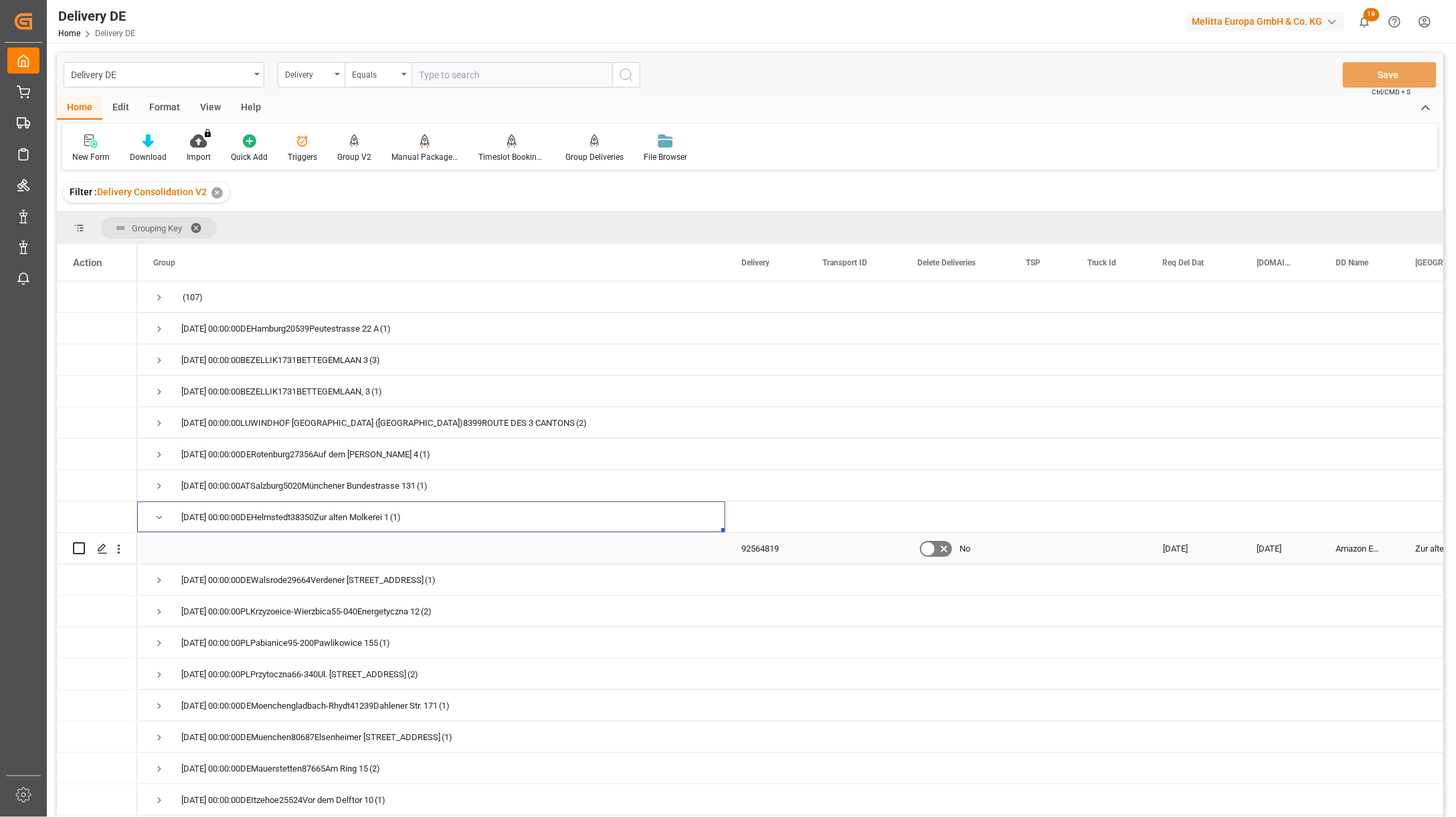
click at [78, 547] on input "Press Space to toggle row selection (unchecked)" at bounding box center [79, 548] width 12 height 12
checkbox input "true"
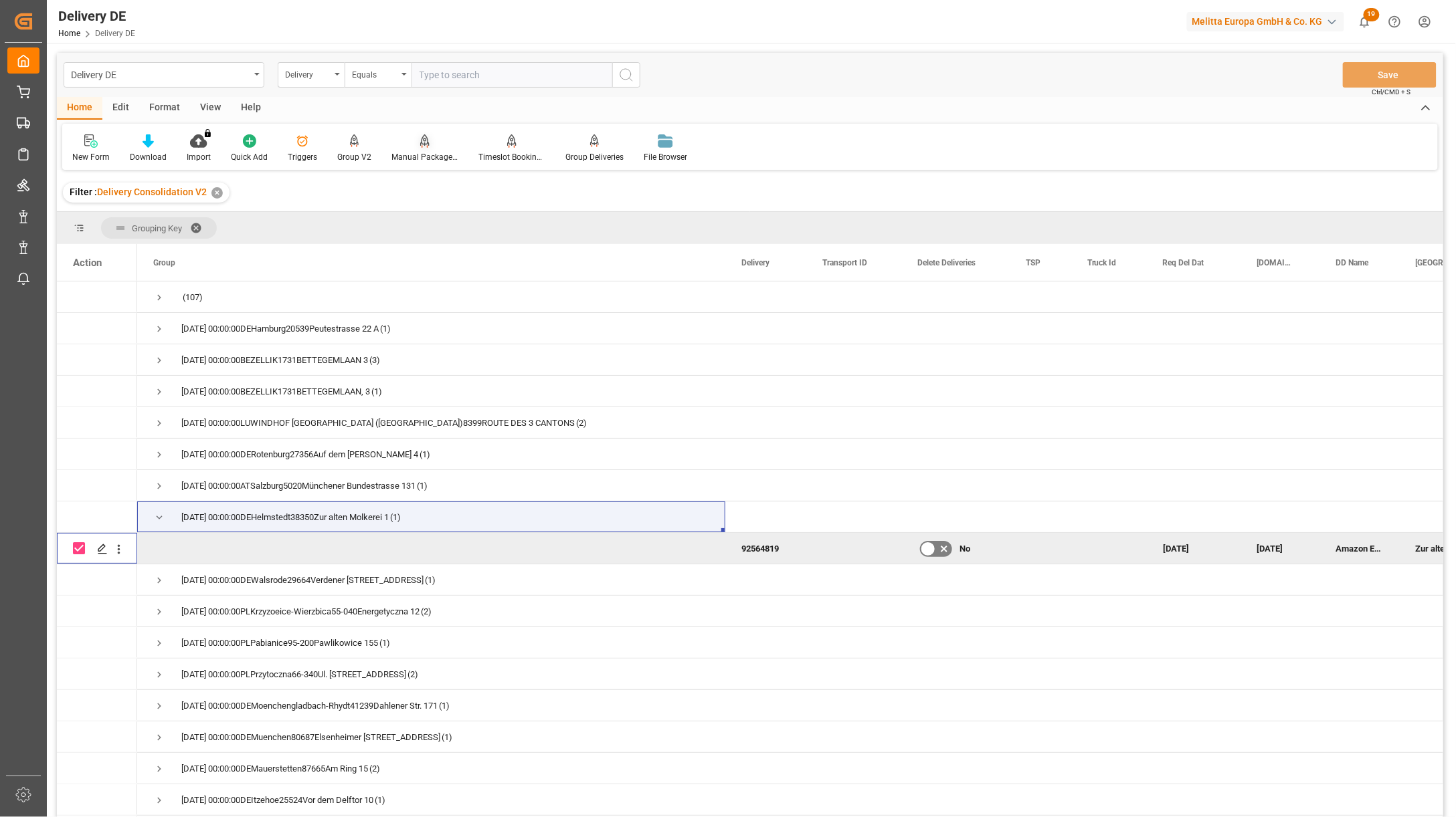
click at [427, 147] on div at bounding box center [425, 140] width 67 height 14
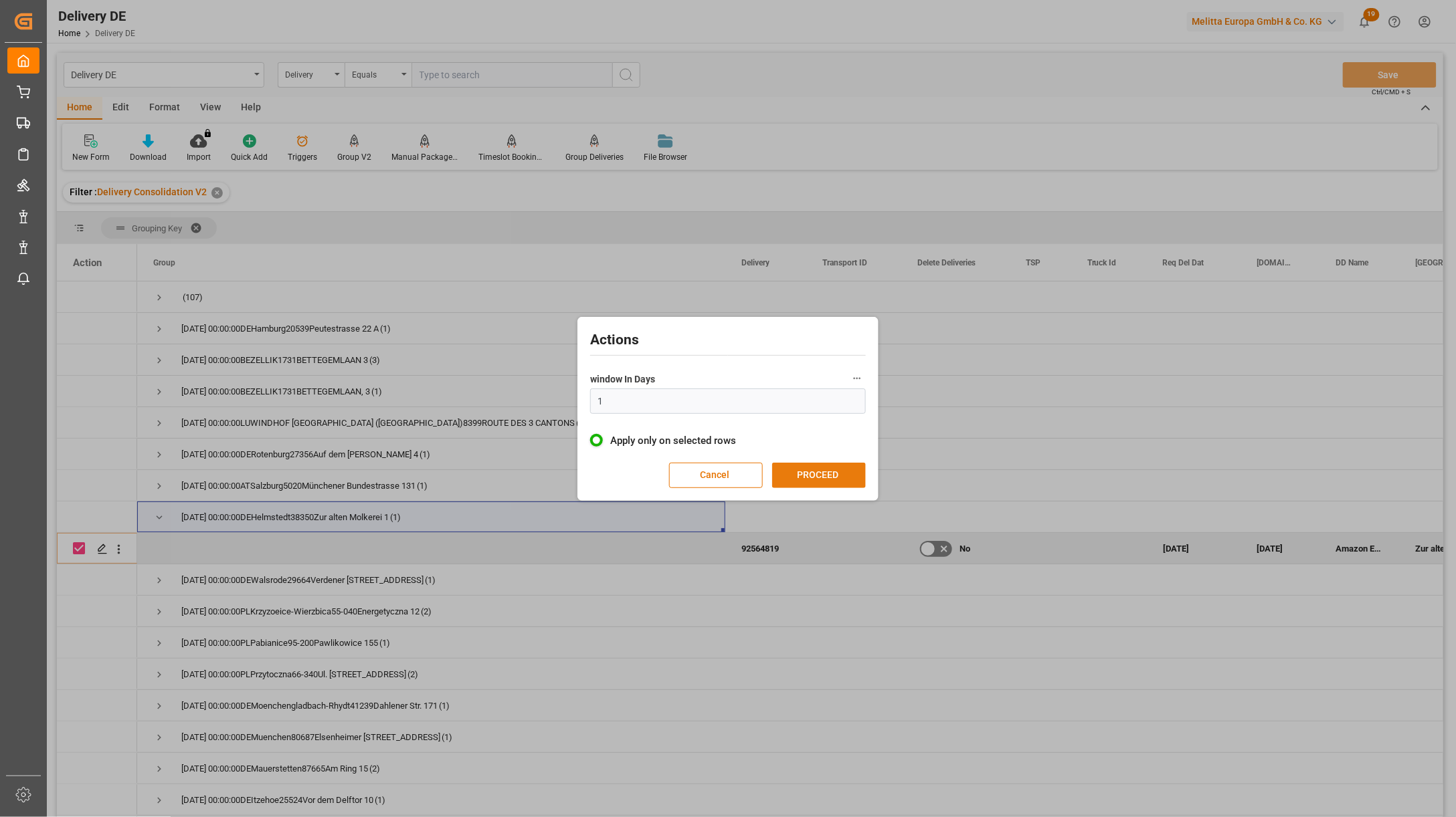
click at [819, 471] on button "PROCEED" at bounding box center [818, 475] width 93 height 25
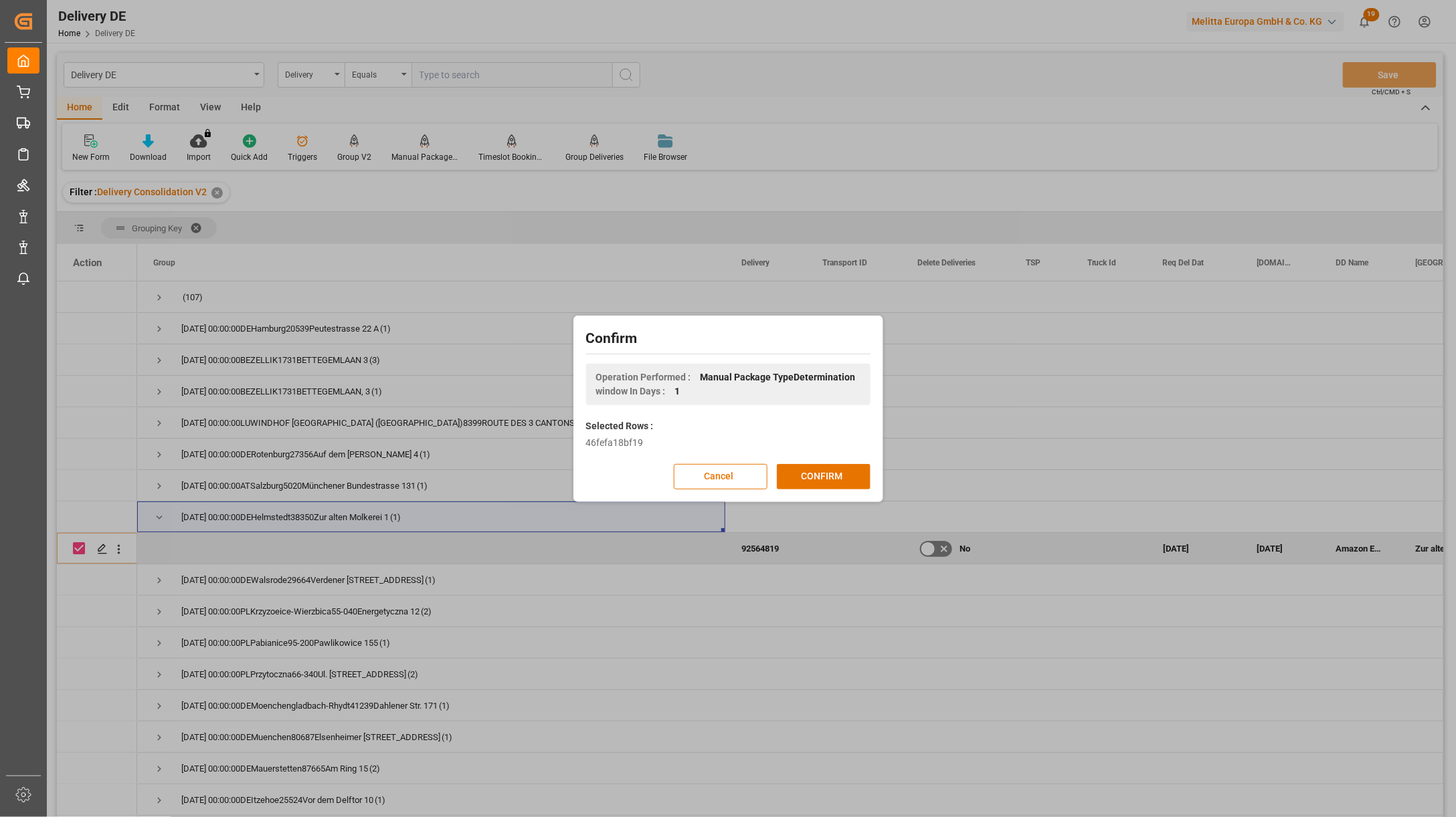
click at [820, 471] on button "CONFIRM" at bounding box center [823, 477] width 93 height 25
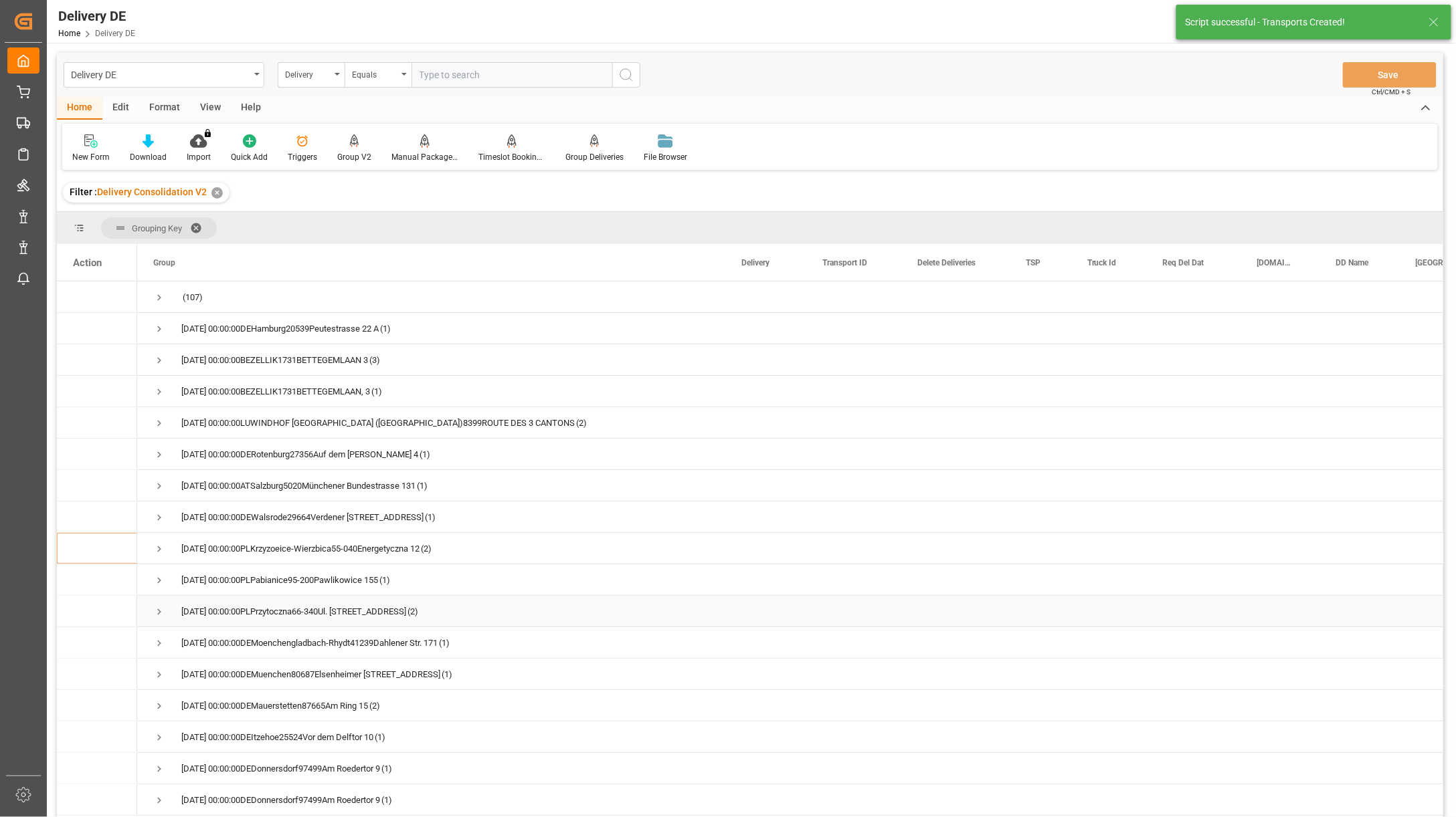
click at [157, 608] on span "Press SPACE to select this row." at bounding box center [159, 612] width 12 height 12
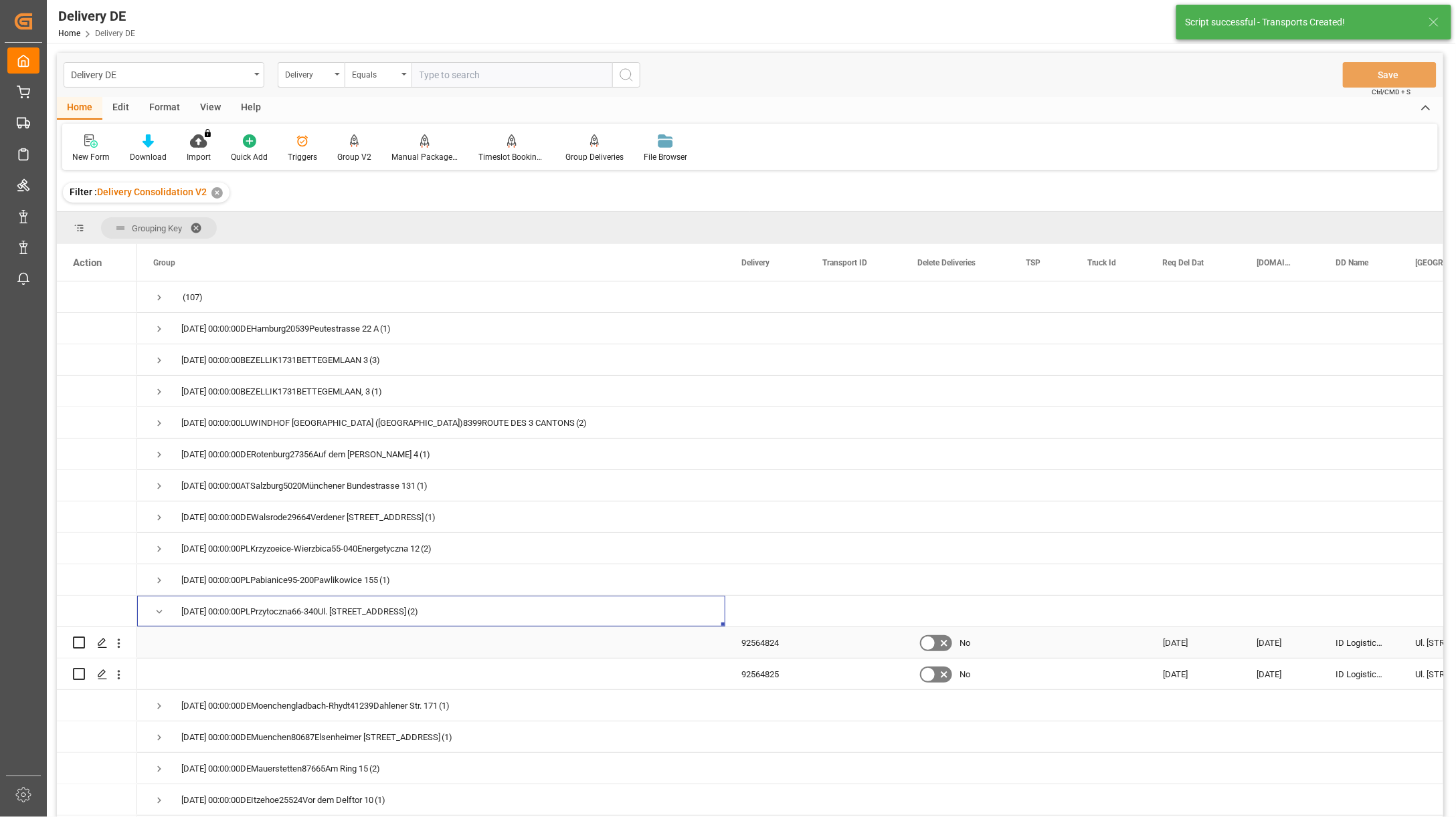
click at [77, 643] on input "Press Space to toggle row selection (unchecked)" at bounding box center [79, 642] width 12 height 12
checkbox input "true"
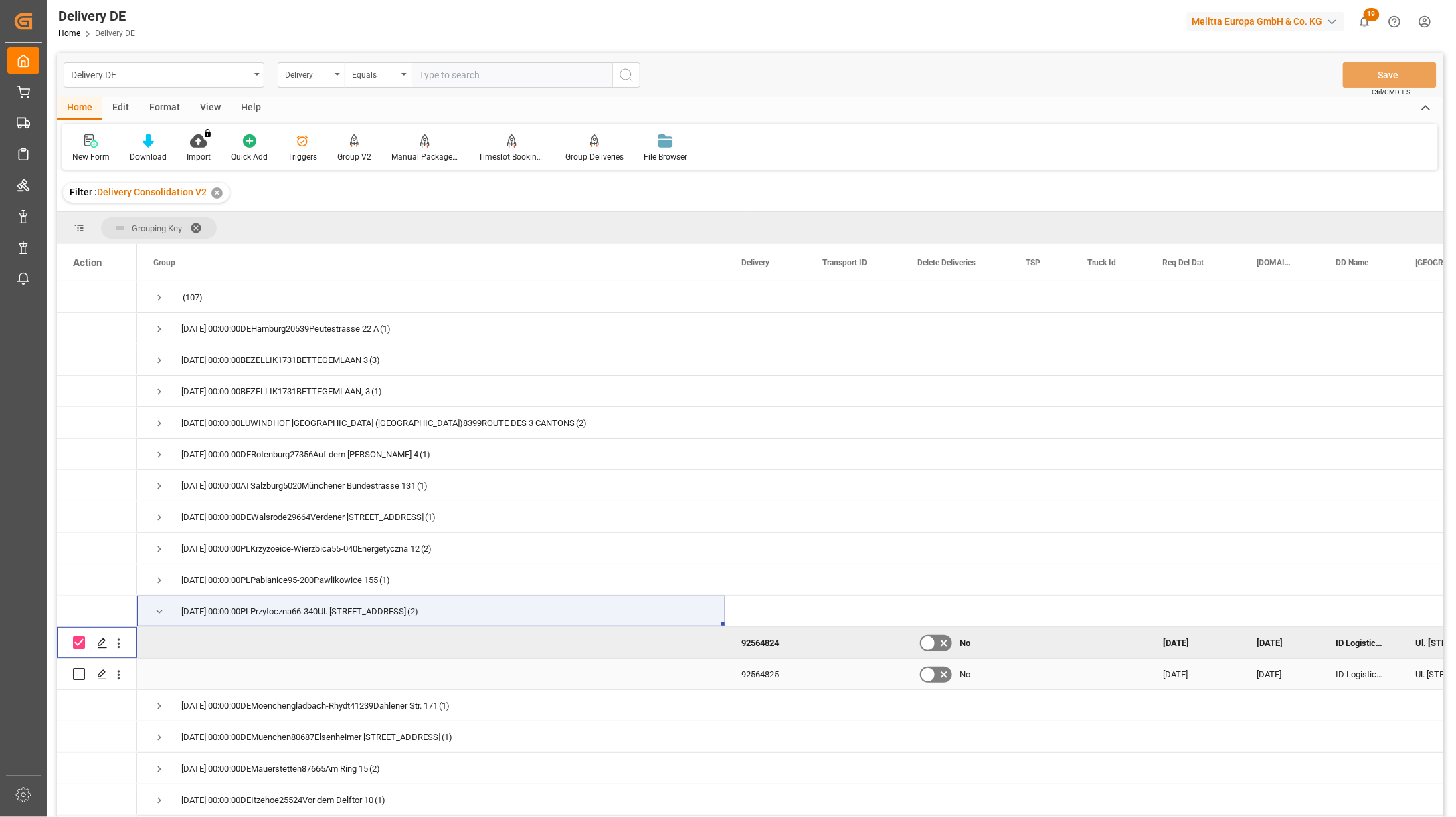
click at [78, 665] on div "Press SPACE to select this row." at bounding box center [79, 674] width 12 height 31
click at [77, 672] on input "Press Space to toggle row selection (unchecked)" at bounding box center [79, 674] width 12 height 12
checkbox input "true"
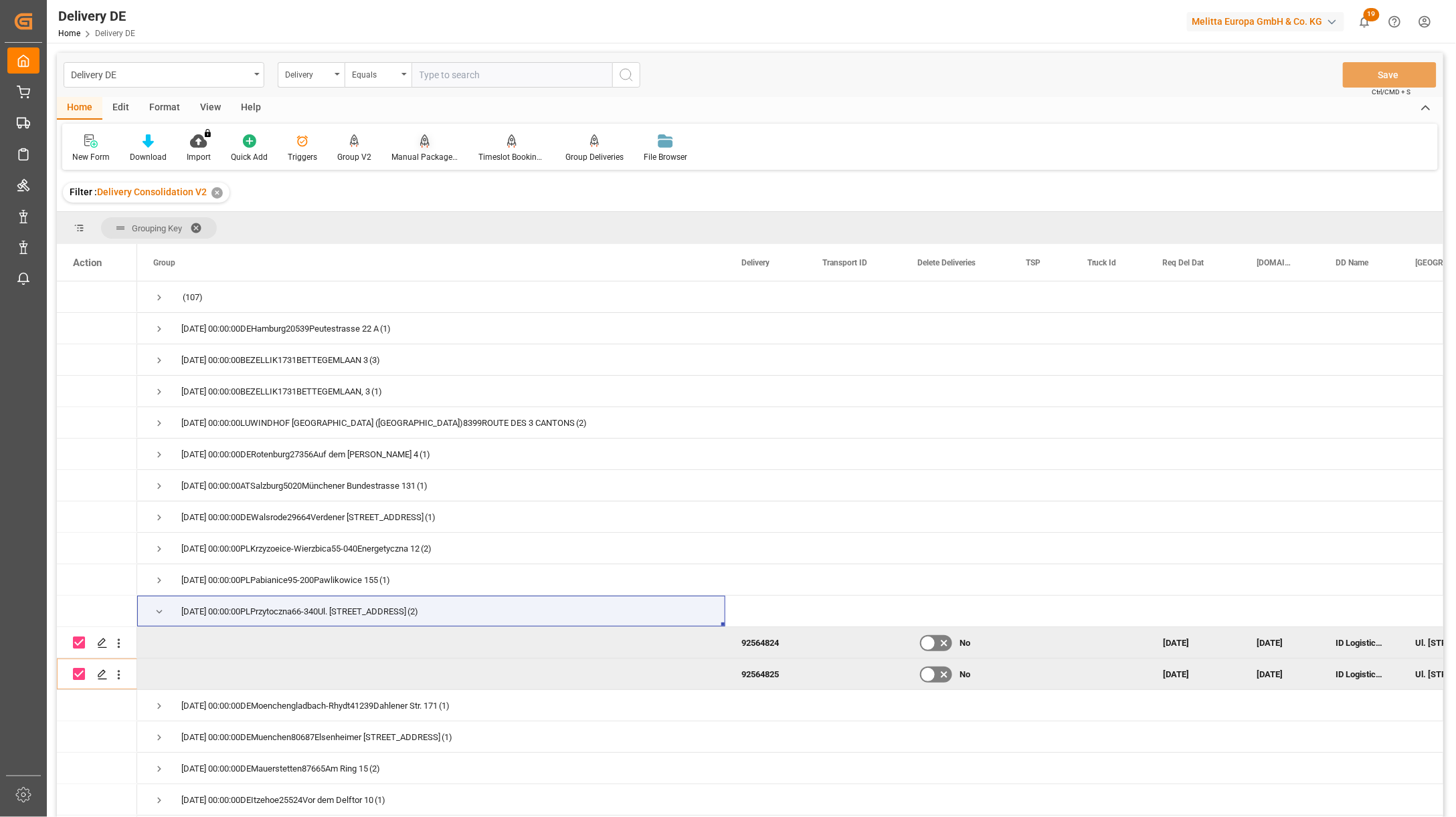
click at [409, 149] on div "Manual Package TypeDetermination" at bounding box center [424, 149] width 87 height 29
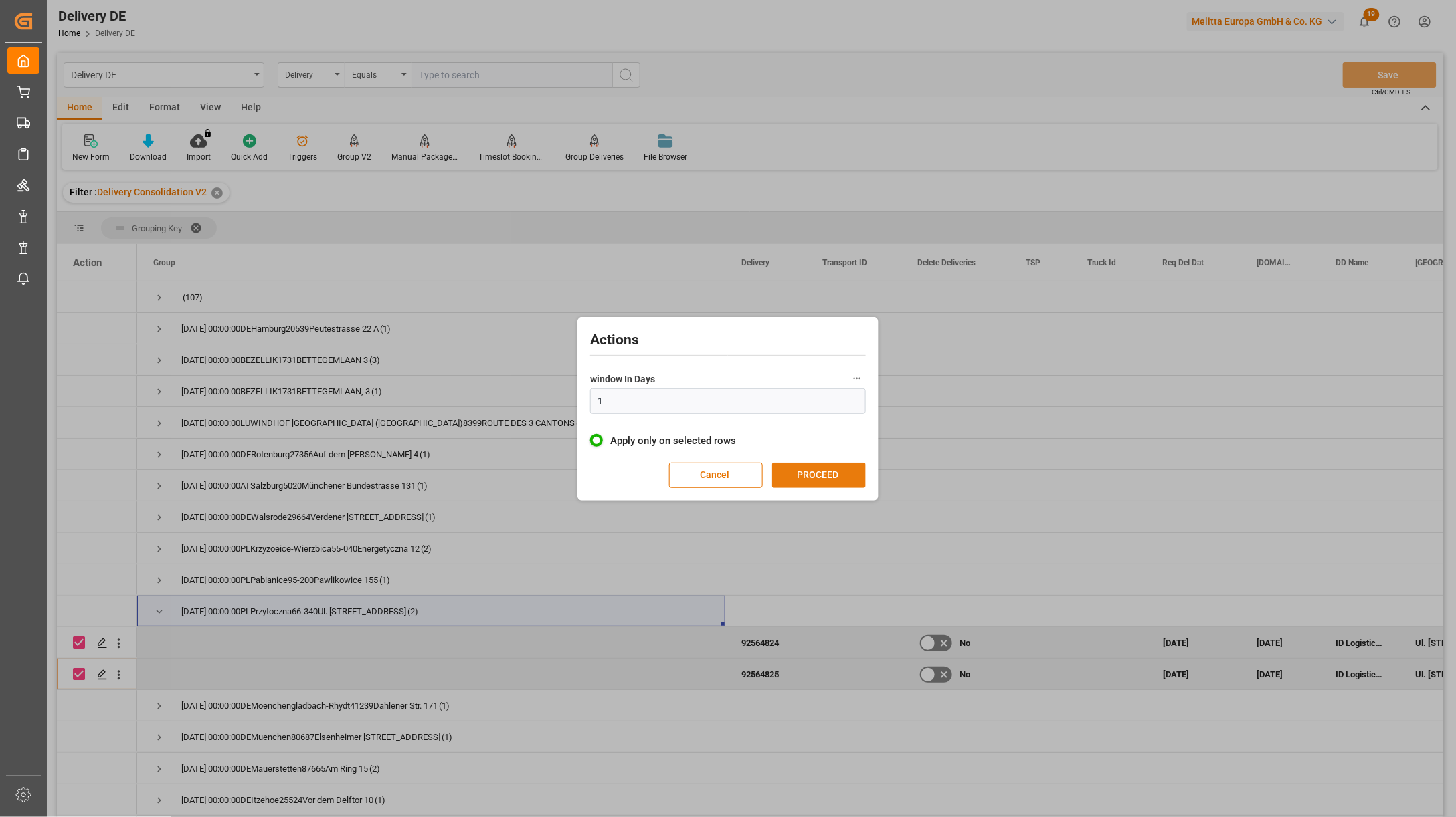
click at [791, 475] on button "PROCEED" at bounding box center [818, 475] width 93 height 25
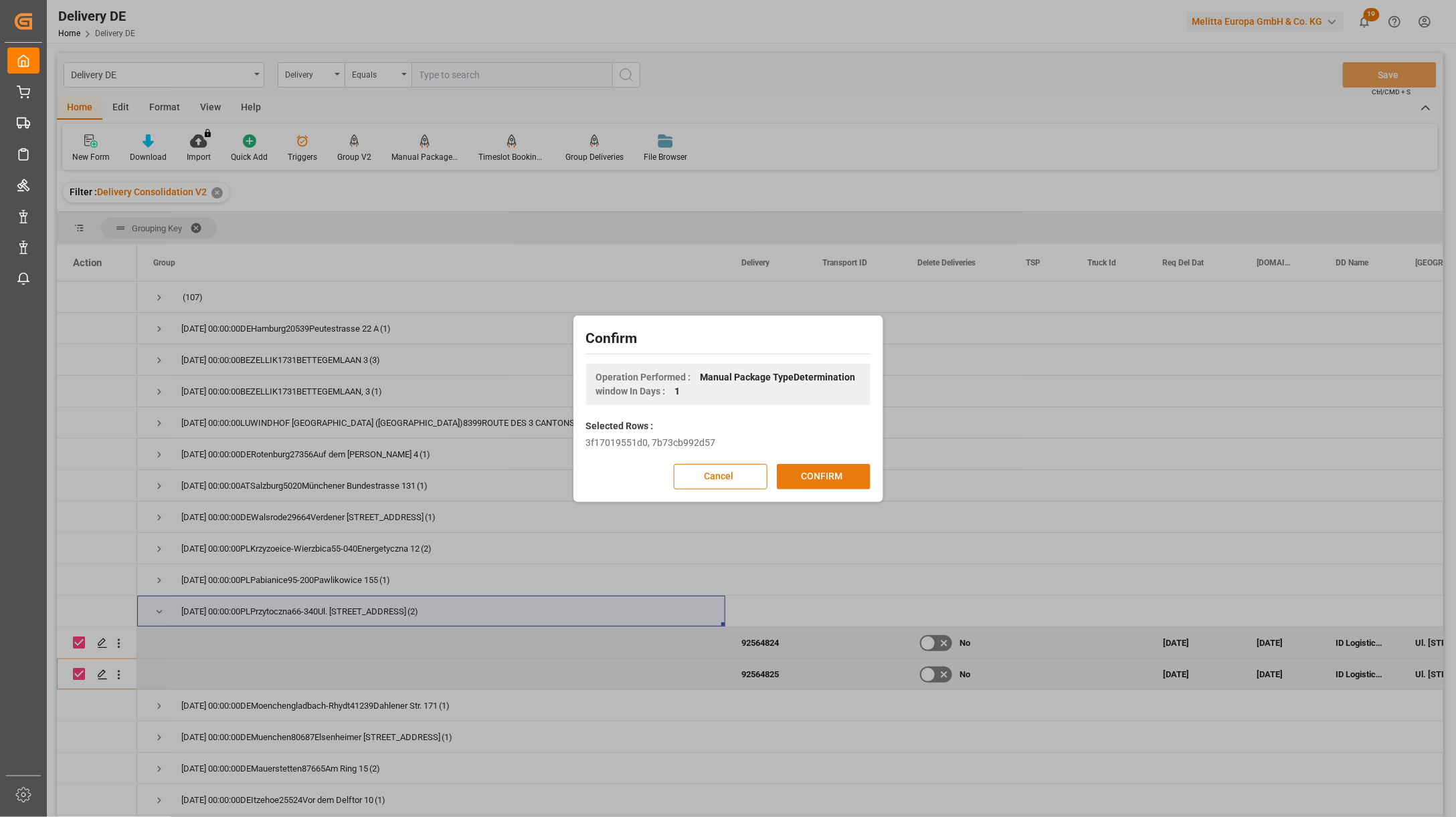
click at [791, 475] on button "CONFIRM" at bounding box center [823, 477] width 93 height 25
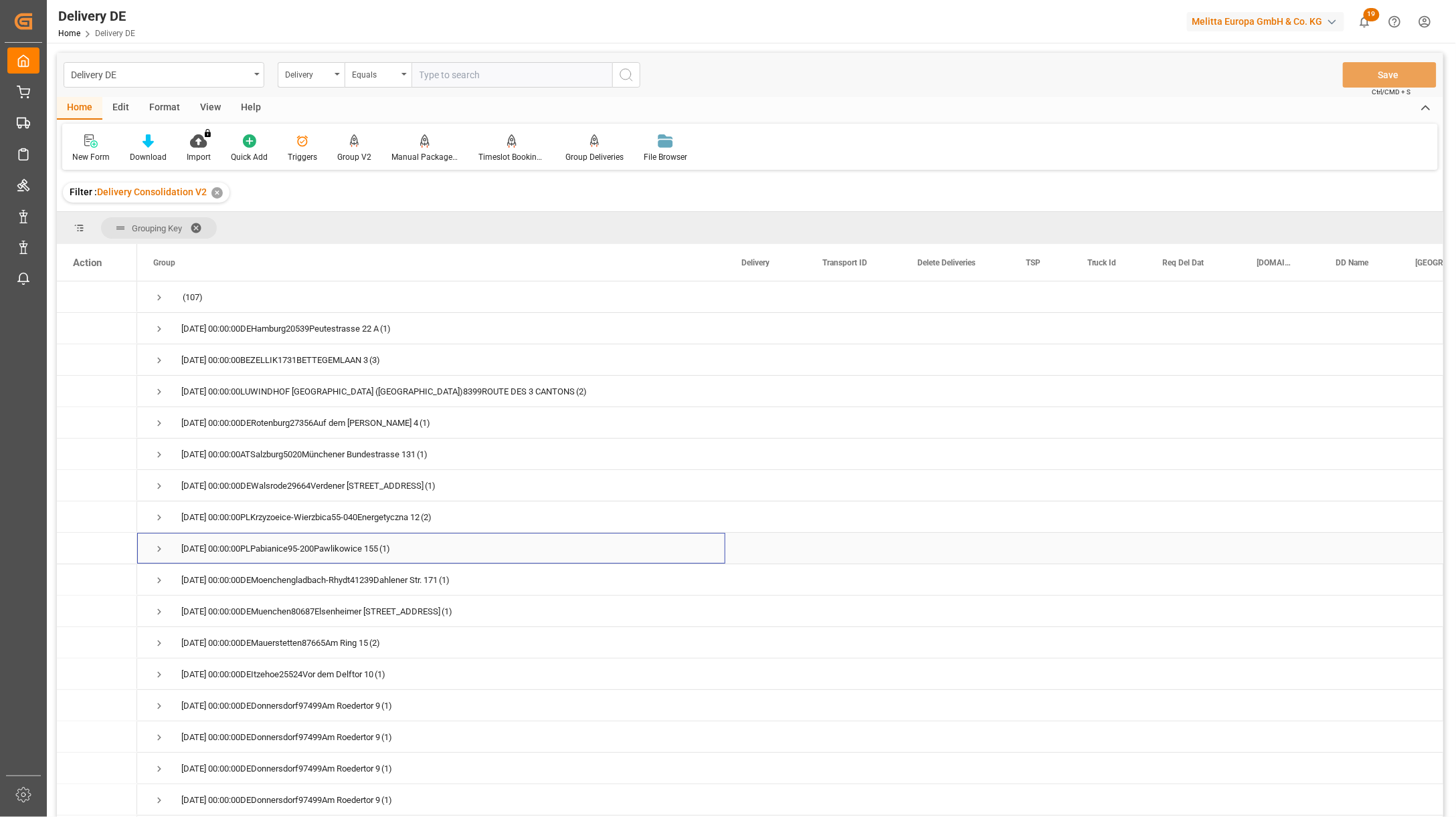
click at [159, 545] on span "Press SPACE to select this row." at bounding box center [159, 549] width 12 height 12
click at [76, 574] on input "Press Space to toggle row selection (unchecked)" at bounding box center [79, 580] width 12 height 12
checkbox input "true"
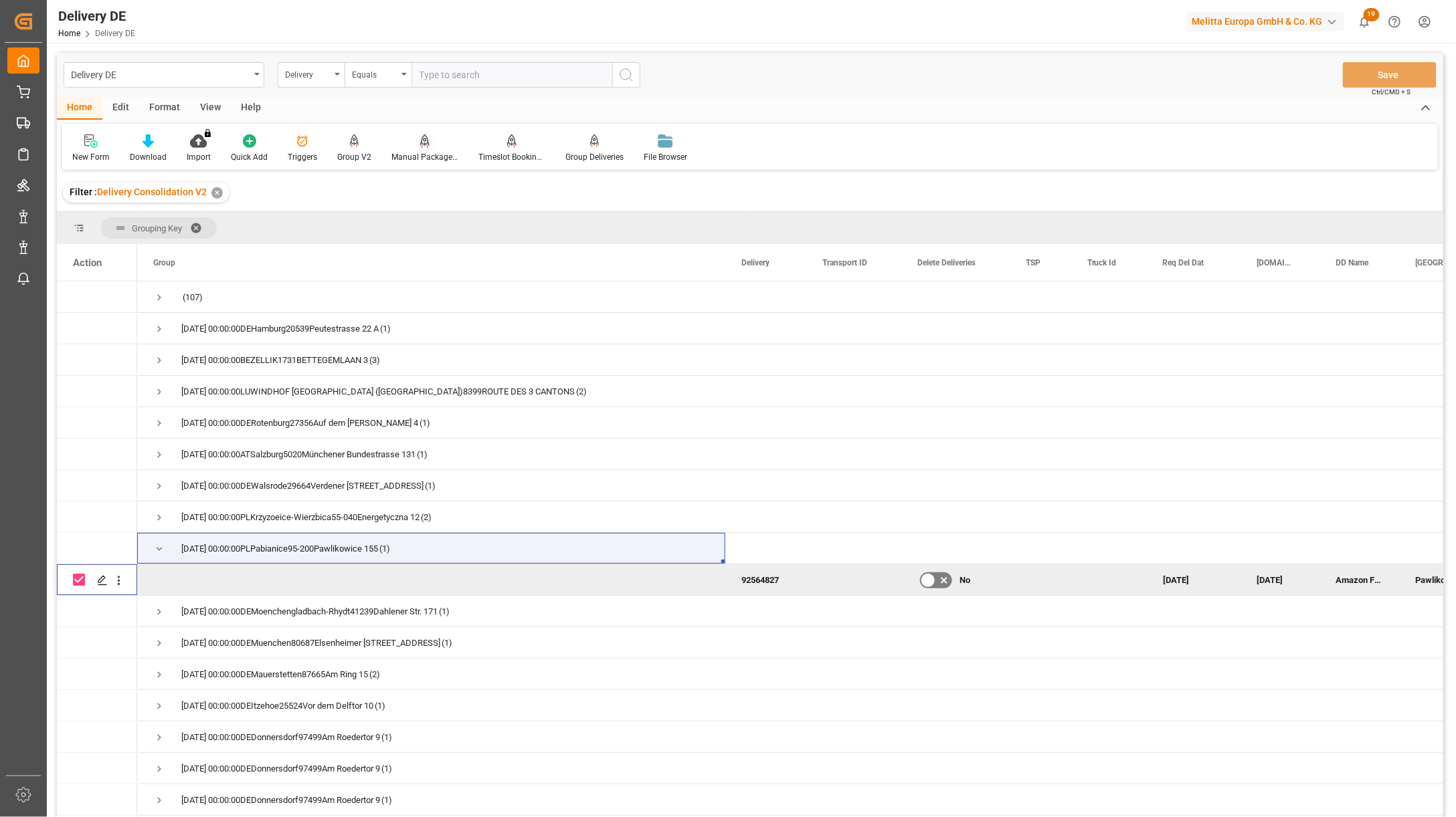
click at [422, 142] on icon at bounding box center [425, 141] width 10 height 13
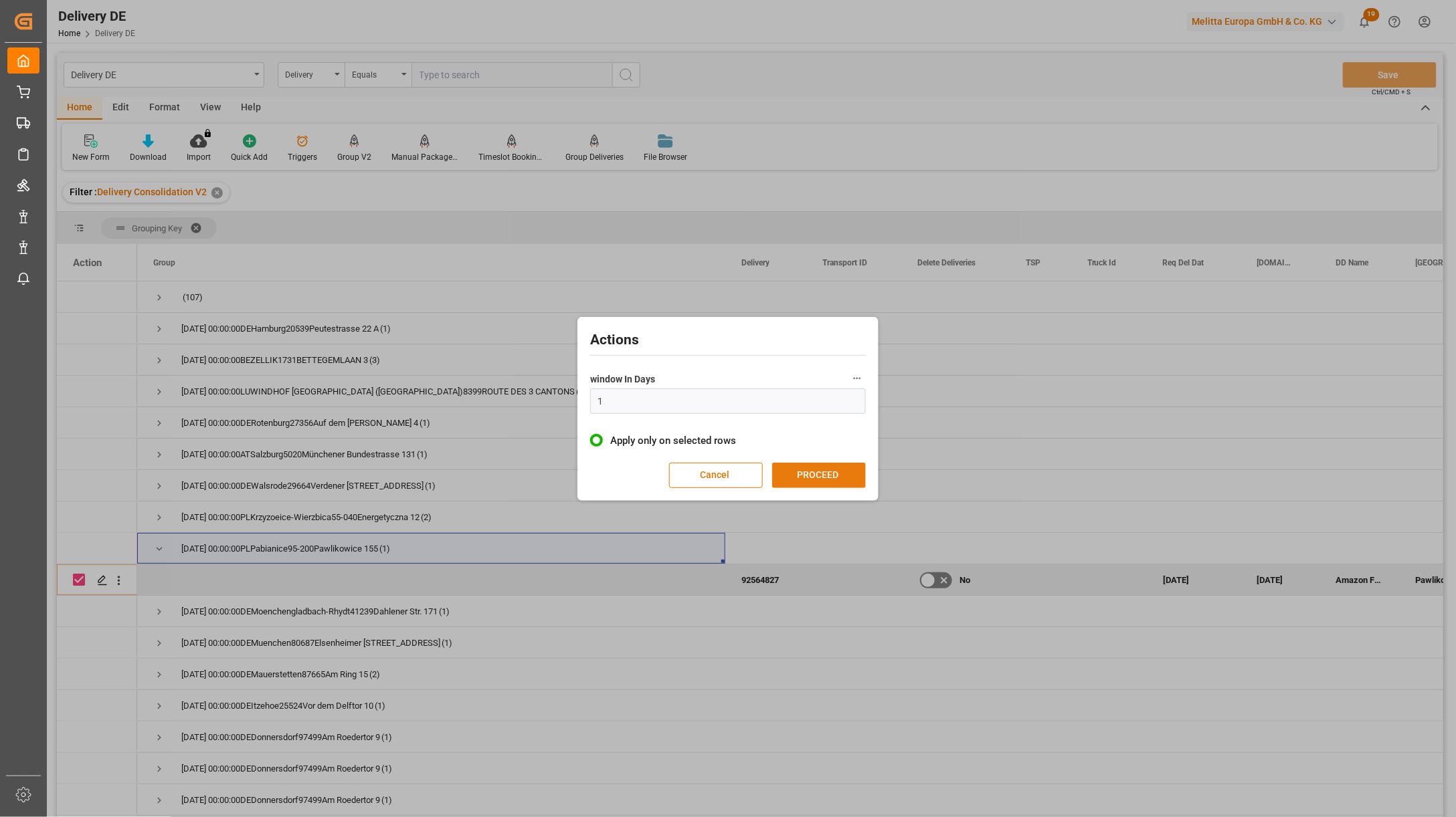
click at [793, 465] on button "PROCEED" at bounding box center [818, 475] width 93 height 25
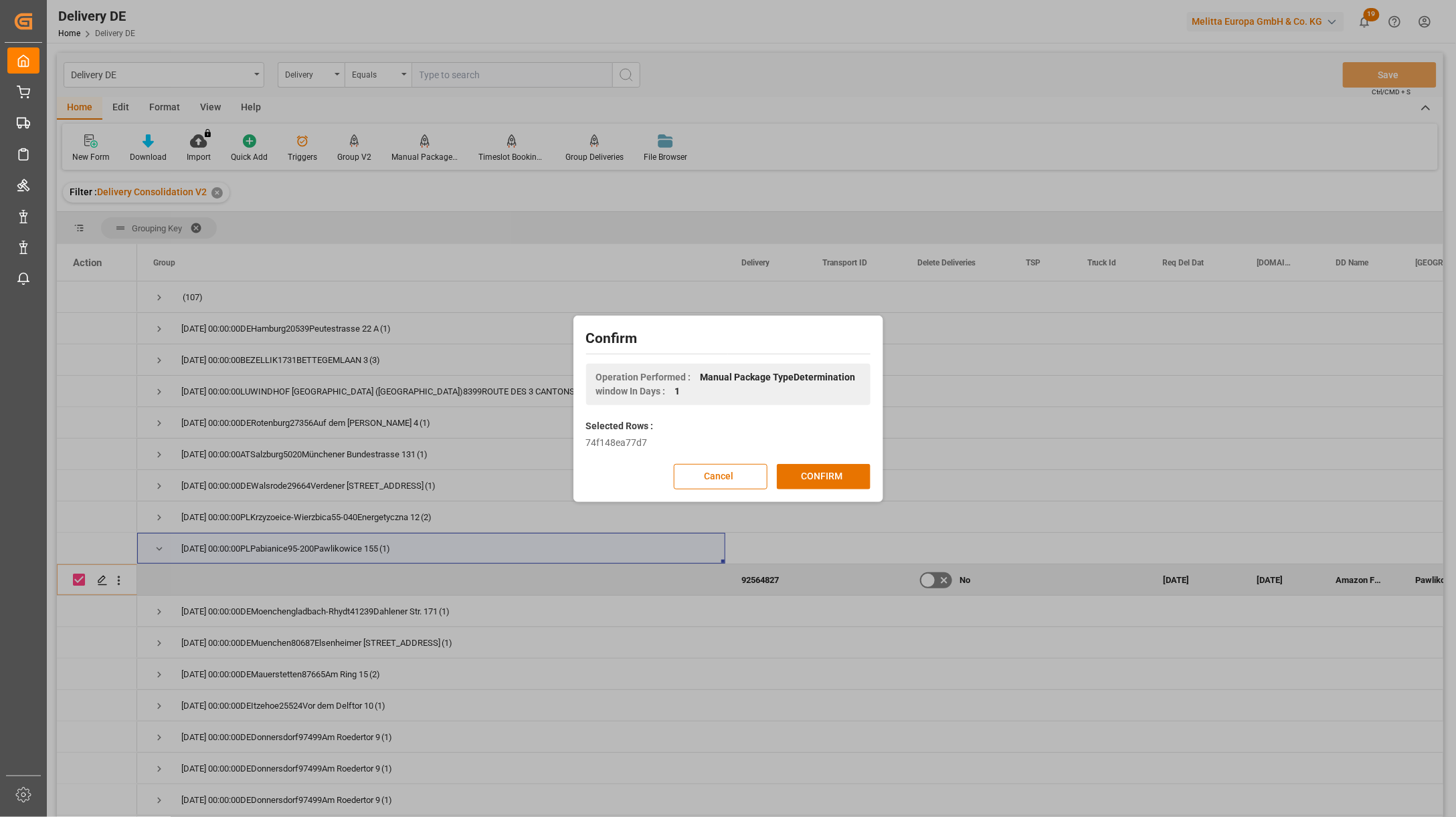
click at [793, 465] on button "CONFIRM" at bounding box center [823, 477] width 93 height 25
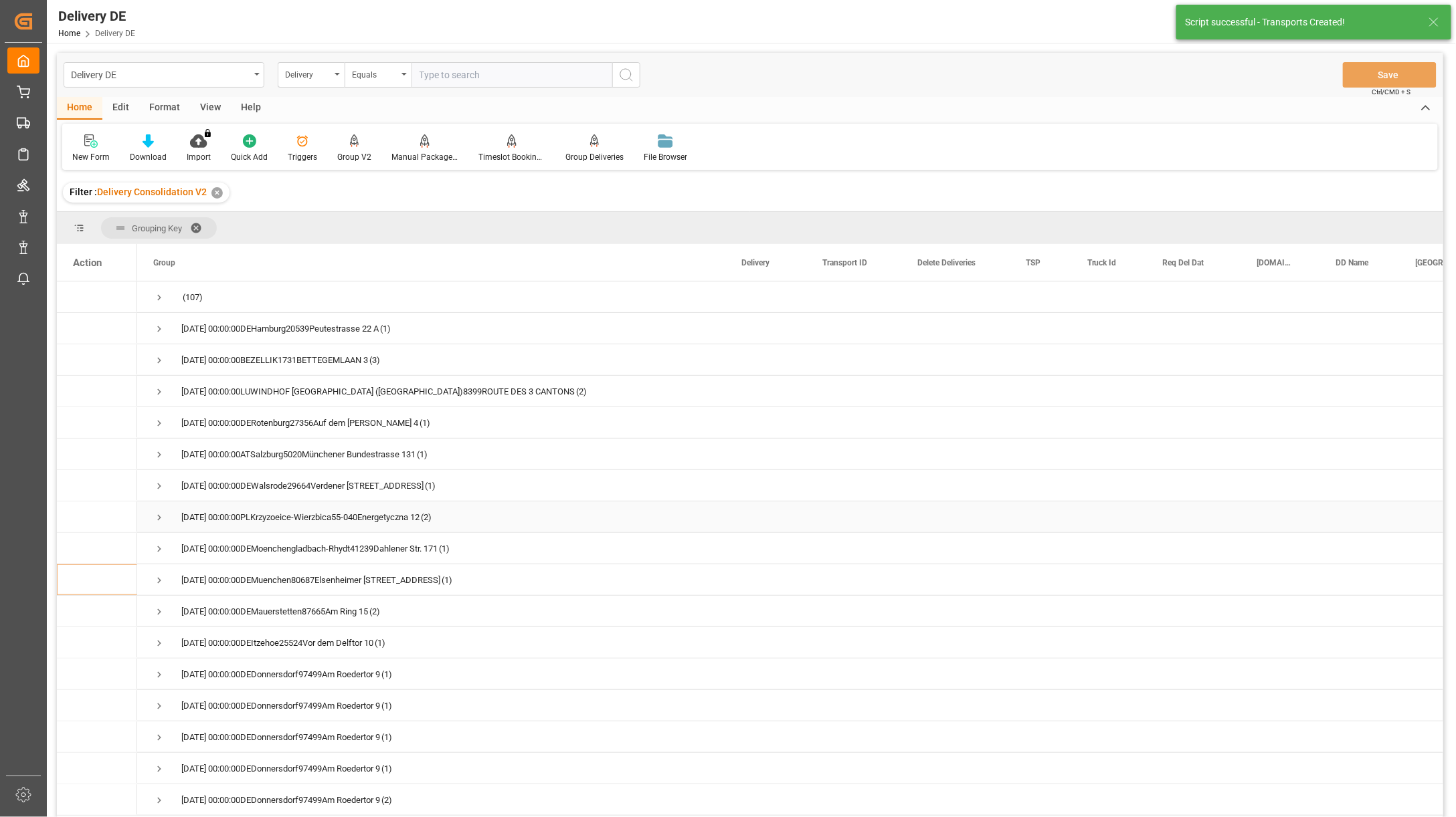
click at [161, 515] on span "Press SPACE to select this row." at bounding box center [159, 517] width 12 height 12
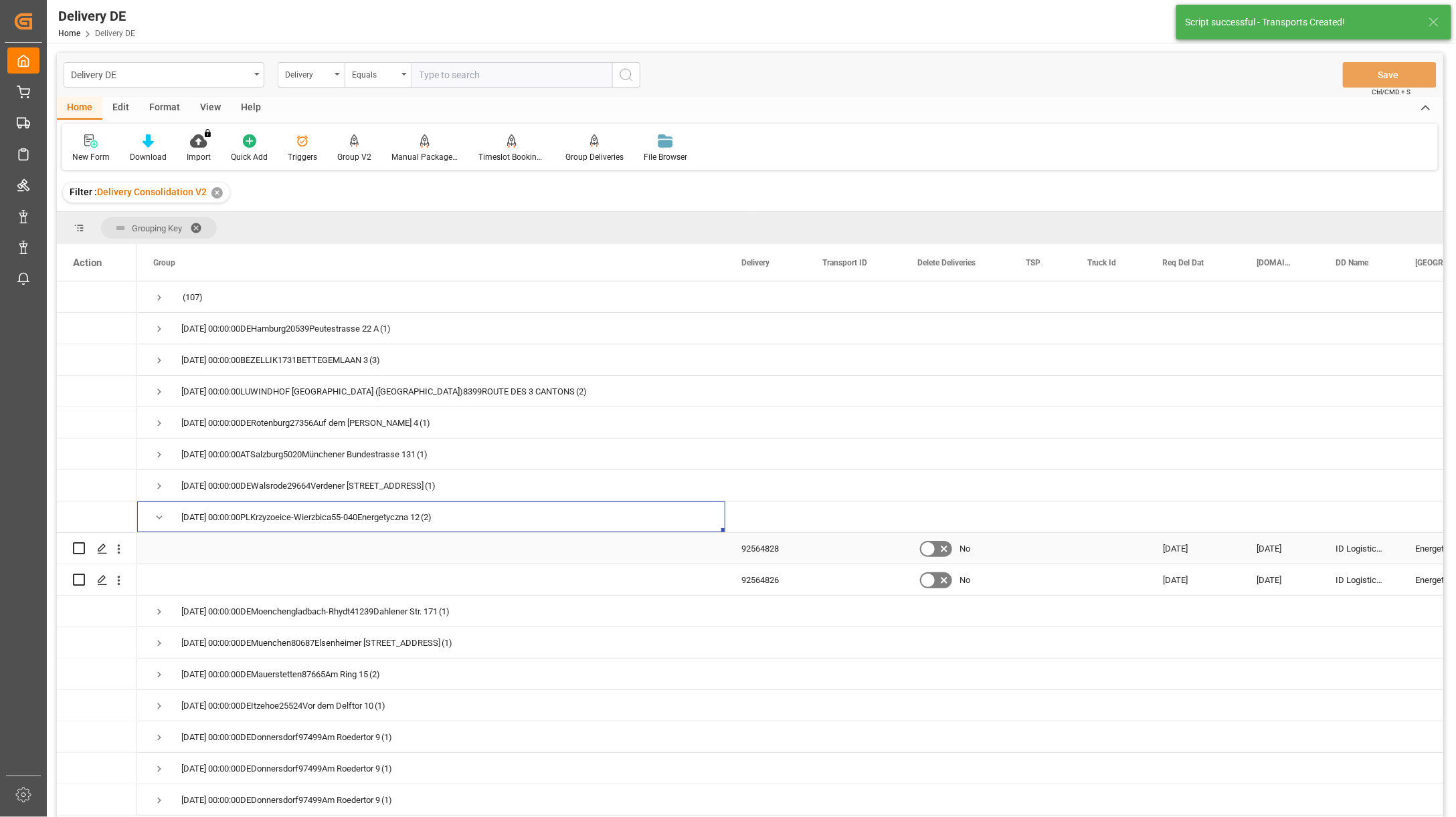
click at [82, 548] on input "Press Space to toggle row selection (unchecked)" at bounding box center [79, 548] width 12 height 12
checkbox input "true"
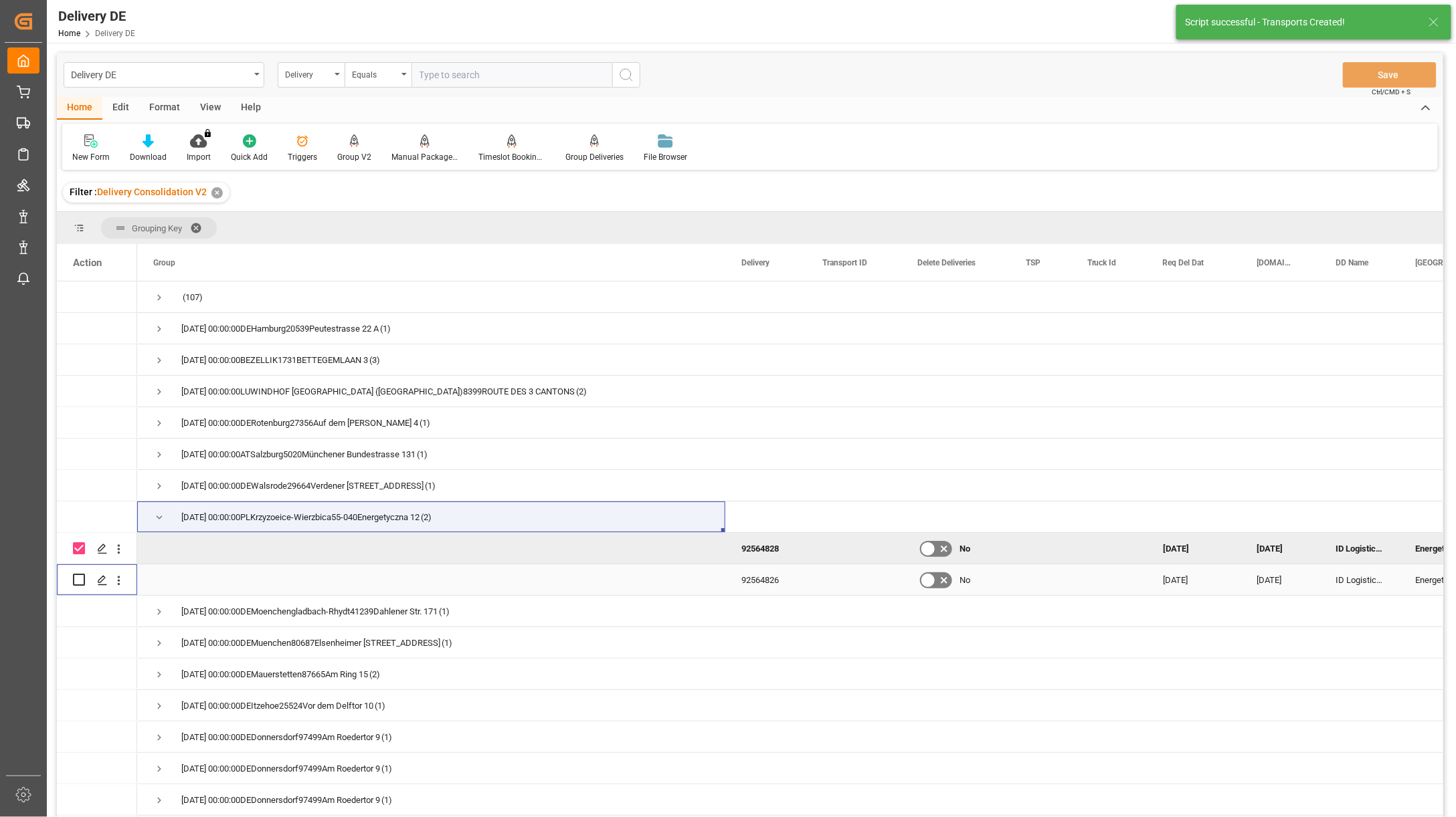
click at [78, 581] on input "Press Space to toggle row selection (unchecked)" at bounding box center [79, 580] width 12 height 12
checkbox input "true"
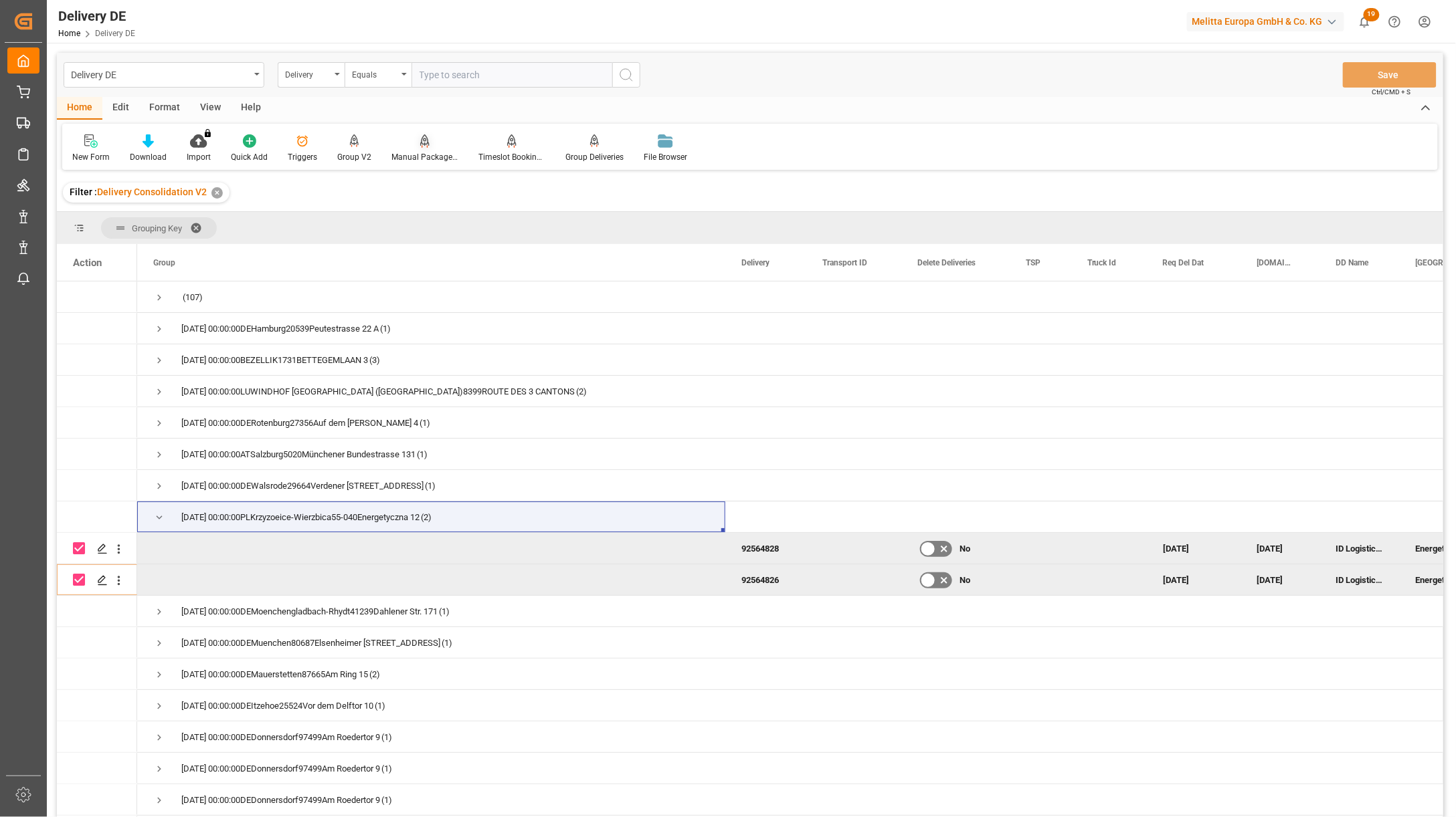
click at [420, 147] on icon at bounding box center [425, 141] width 10 height 13
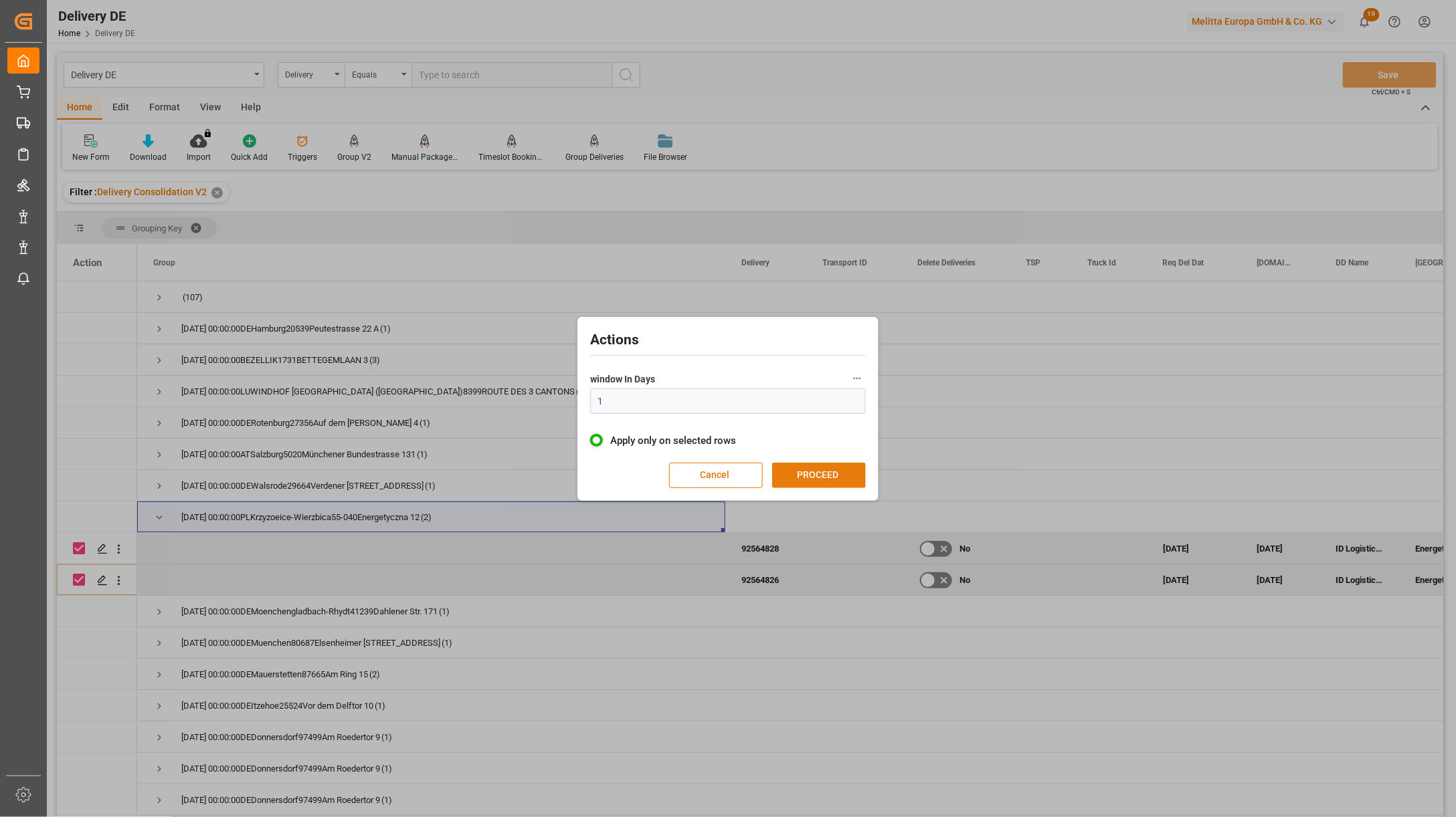
click at [817, 469] on button "PROCEED" at bounding box center [818, 475] width 93 height 25
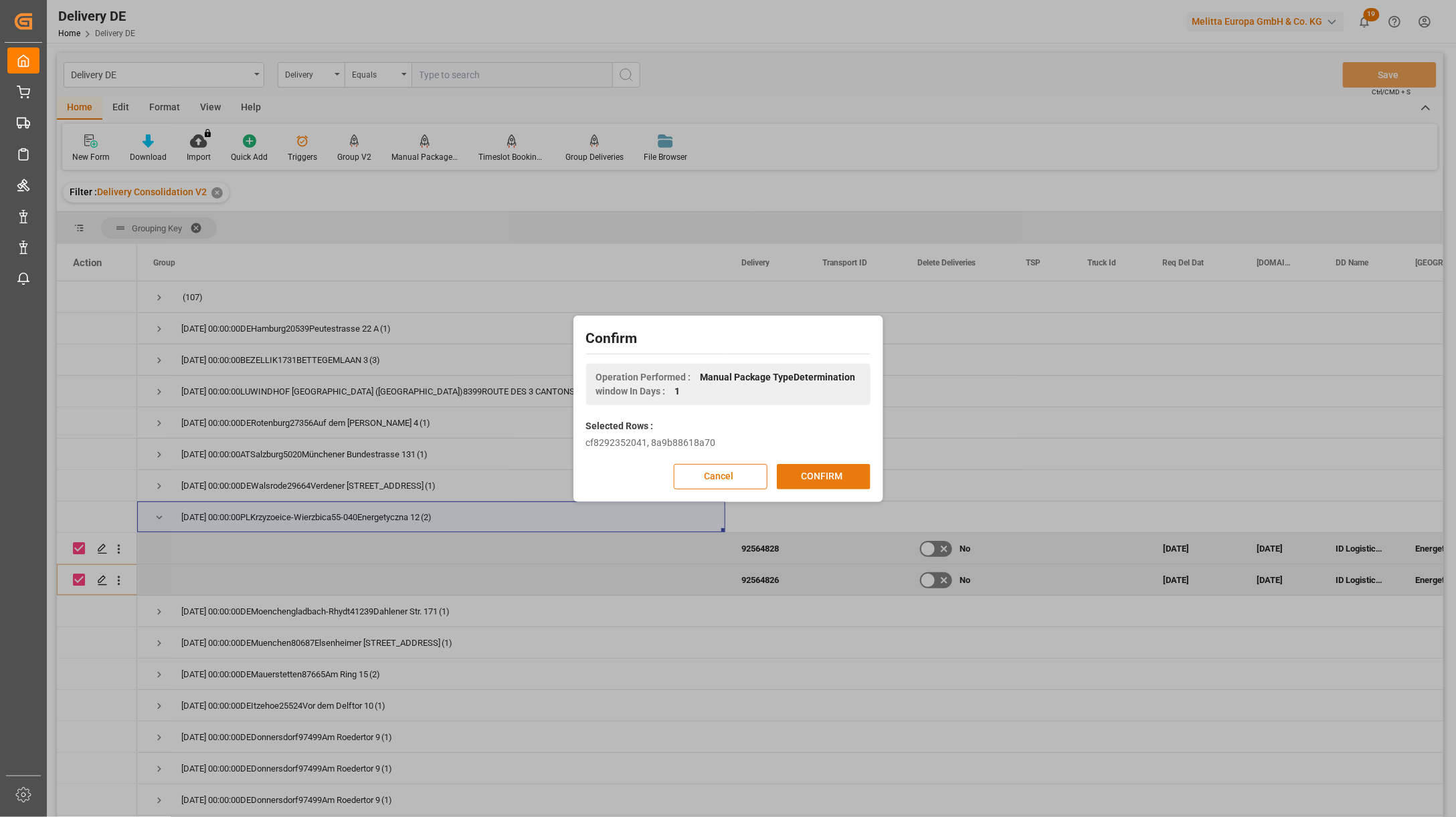
click at [826, 473] on button "CONFIRM" at bounding box center [823, 477] width 93 height 25
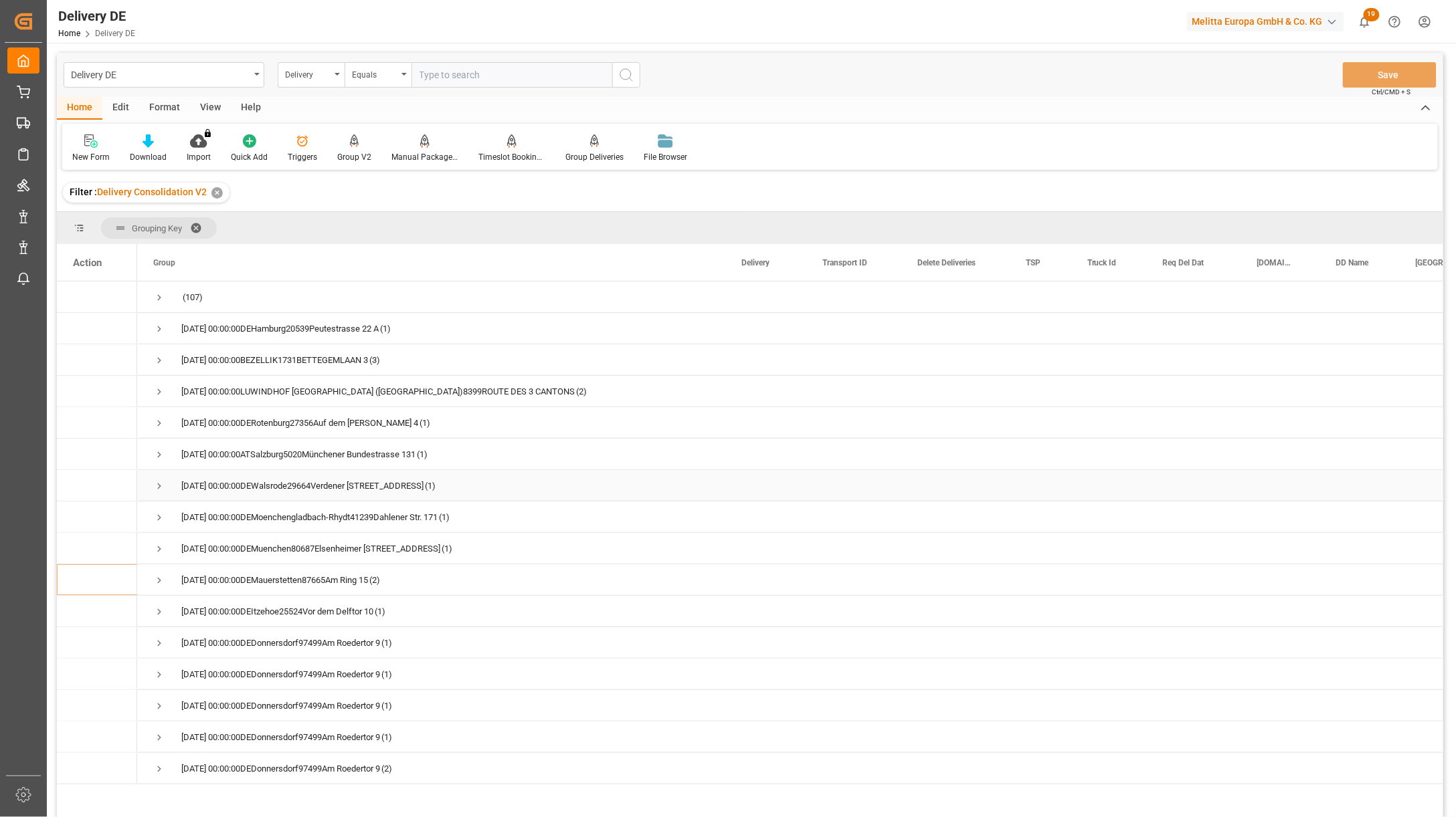
click at [1011, 499] on div "Press SPACE to select this row." at bounding box center [1041, 486] width 62 height 31
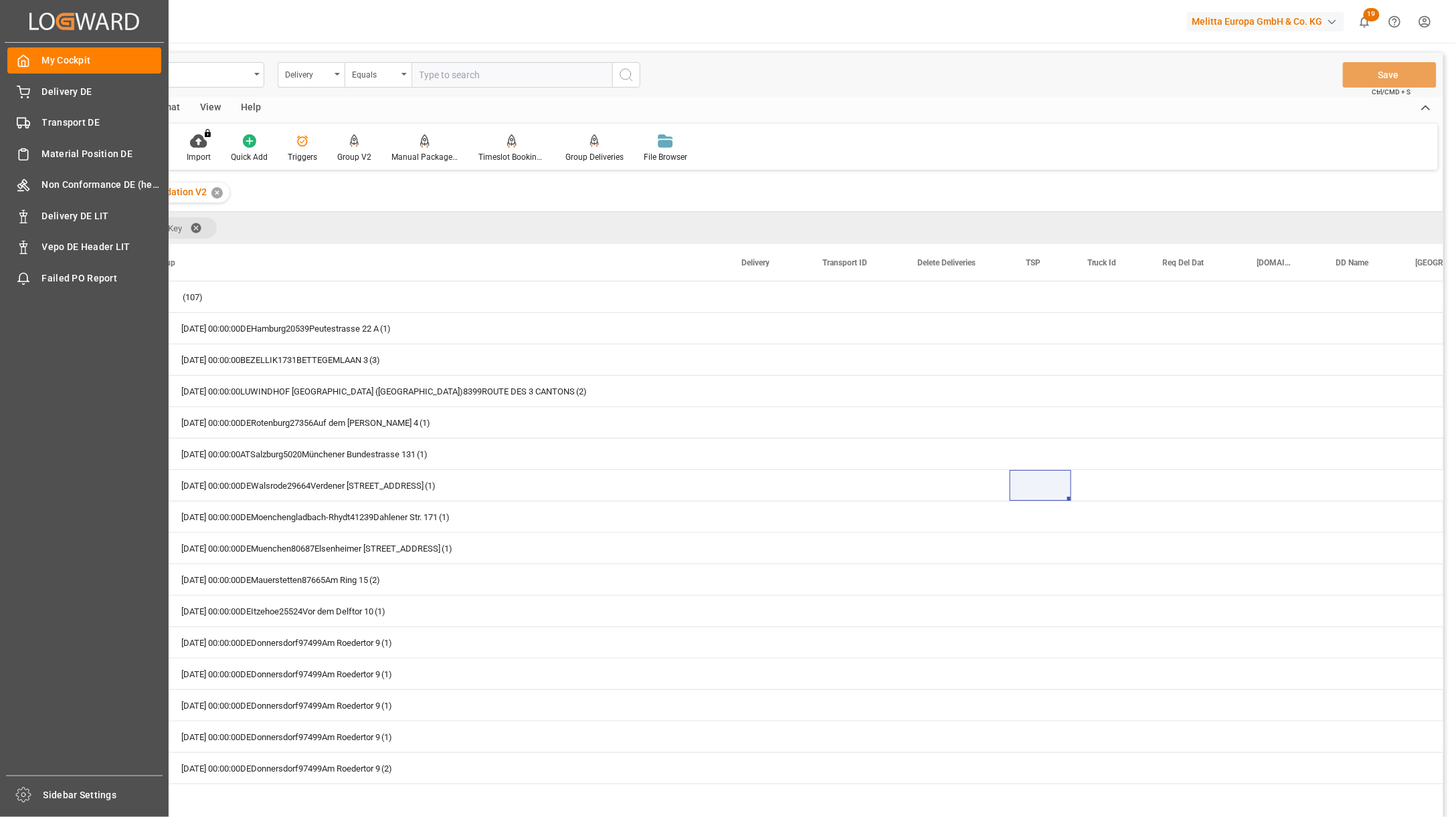
click at [30, 104] on div "My Cockpit My Cockpit Delivery DE Delivery DE Transport DE Transport DE Materia…" at bounding box center [84, 409] width 159 height 733
click at [34, 101] on div "Delivery DE Delivery DE" at bounding box center [84, 91] width 154 height 26
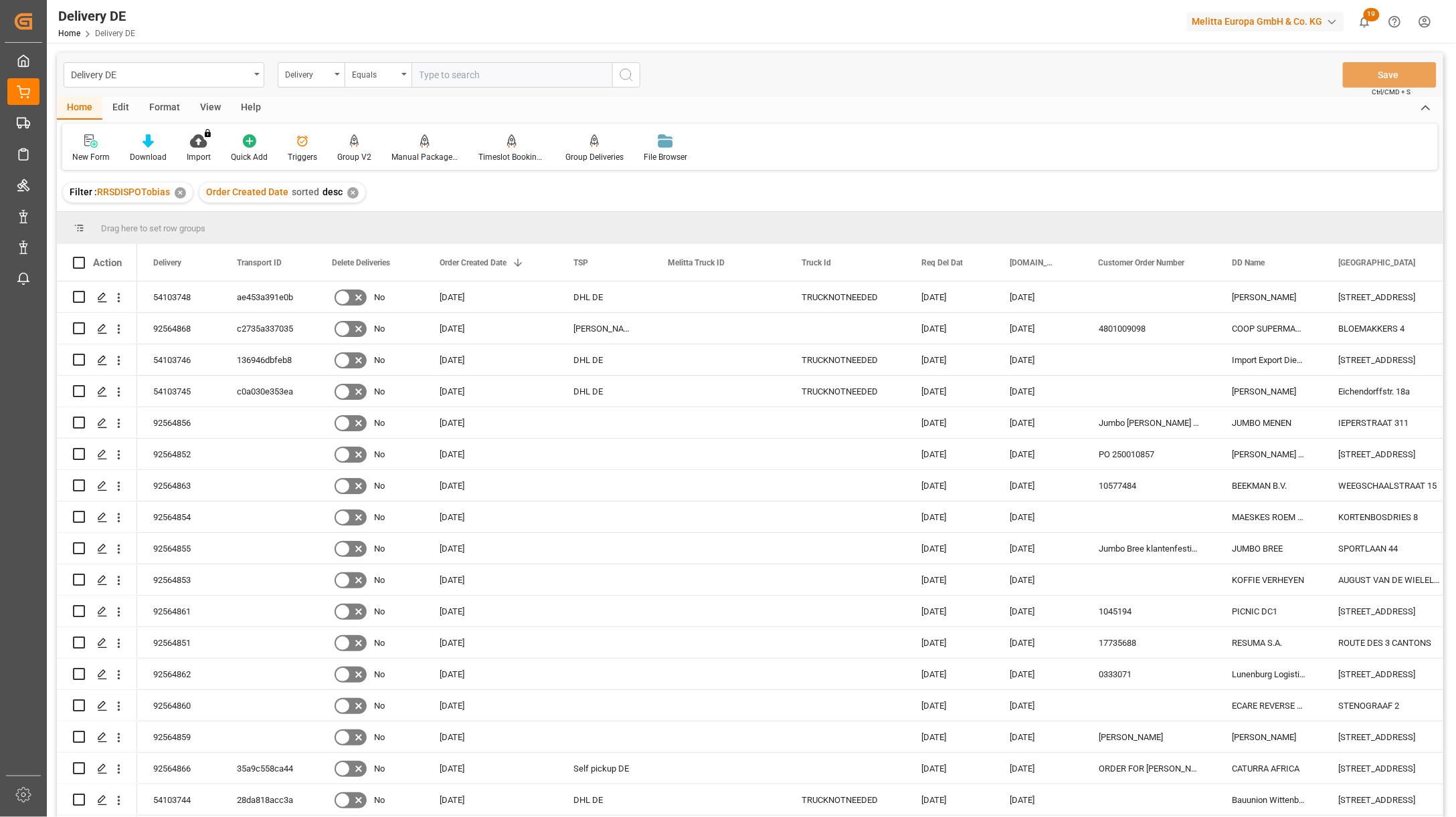
click at [438, 67] on input "text" at bounding box center [511, 75] width 201 height 25
paste input "92563903"
type input "92563903"
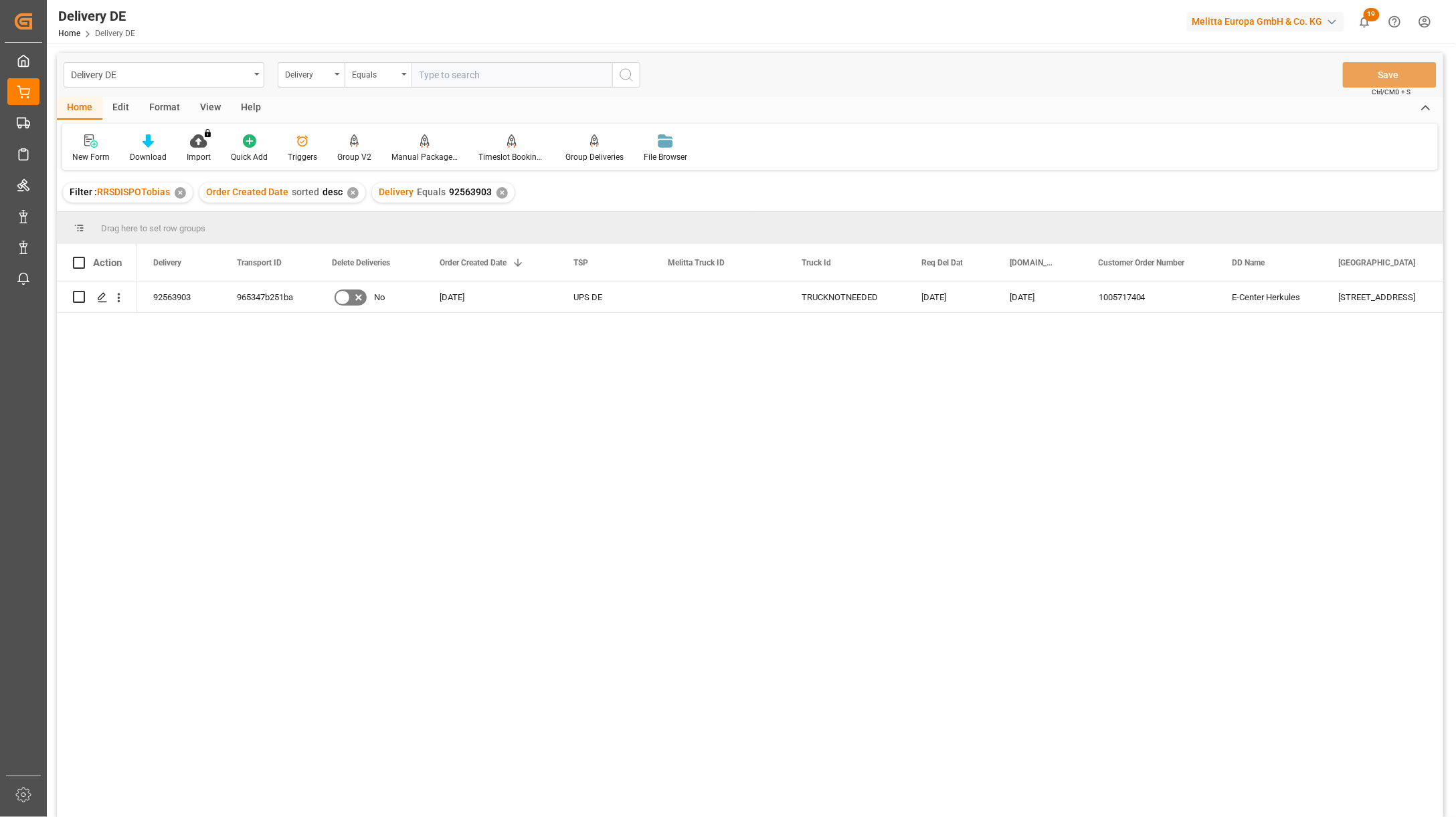
click at [249, 18] on div "Delivery DE Home Delivery DE Melitta Europa GmbH & Co. KG 19 Notifications Only…" at bounding box center [747, 21] width 1419 height 43
click at [440, 70] on input "text" at bounding box center [511, 75] width 201 height 25
click at [1346, 298] on div "Am Roedertor 9" at bounding box center [1389, 297] width 134 height 31
click at [315, 74] on div "Delivery" at bounding box center [308, 73] width 46 height 15
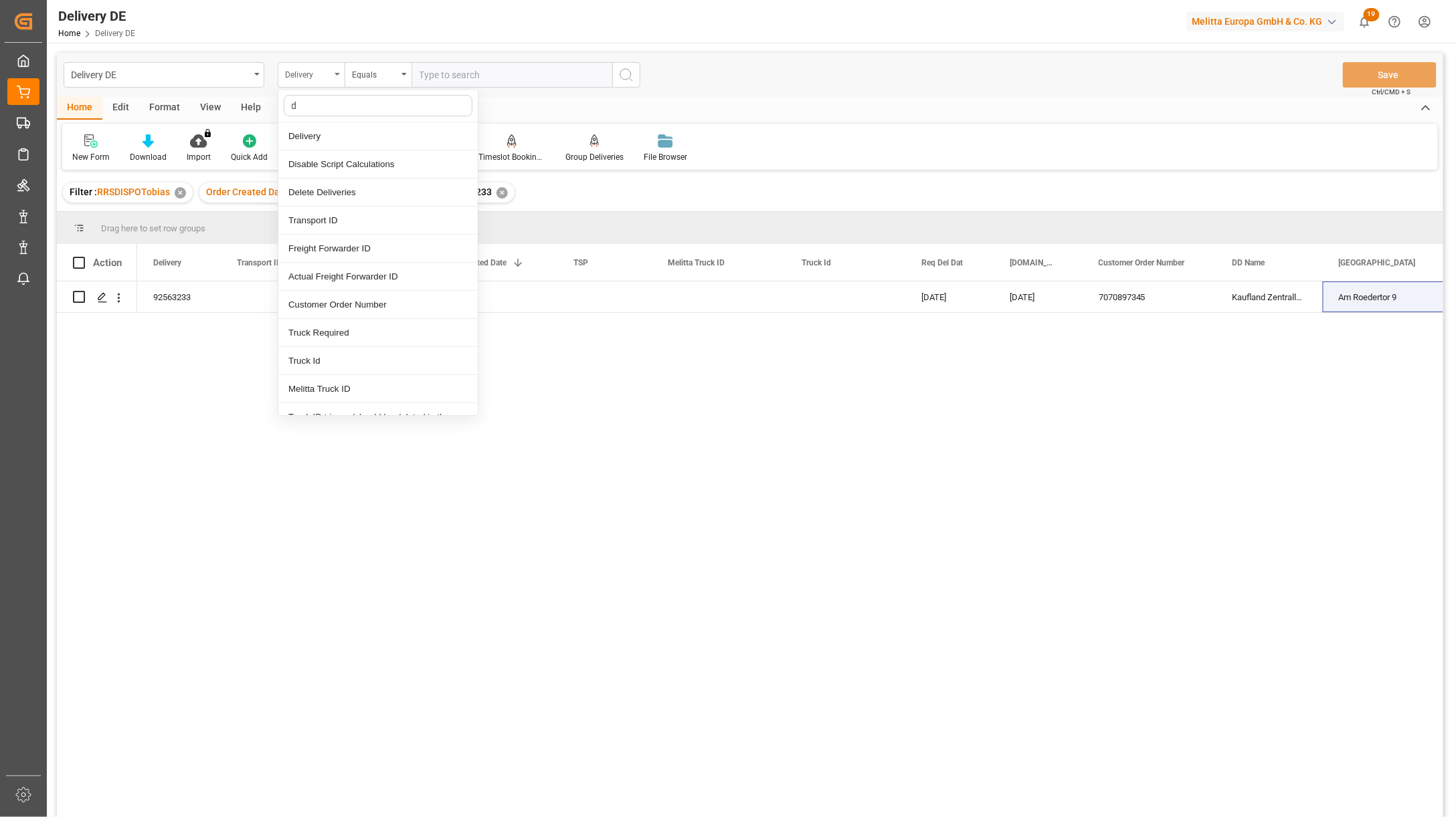
type input "dd"
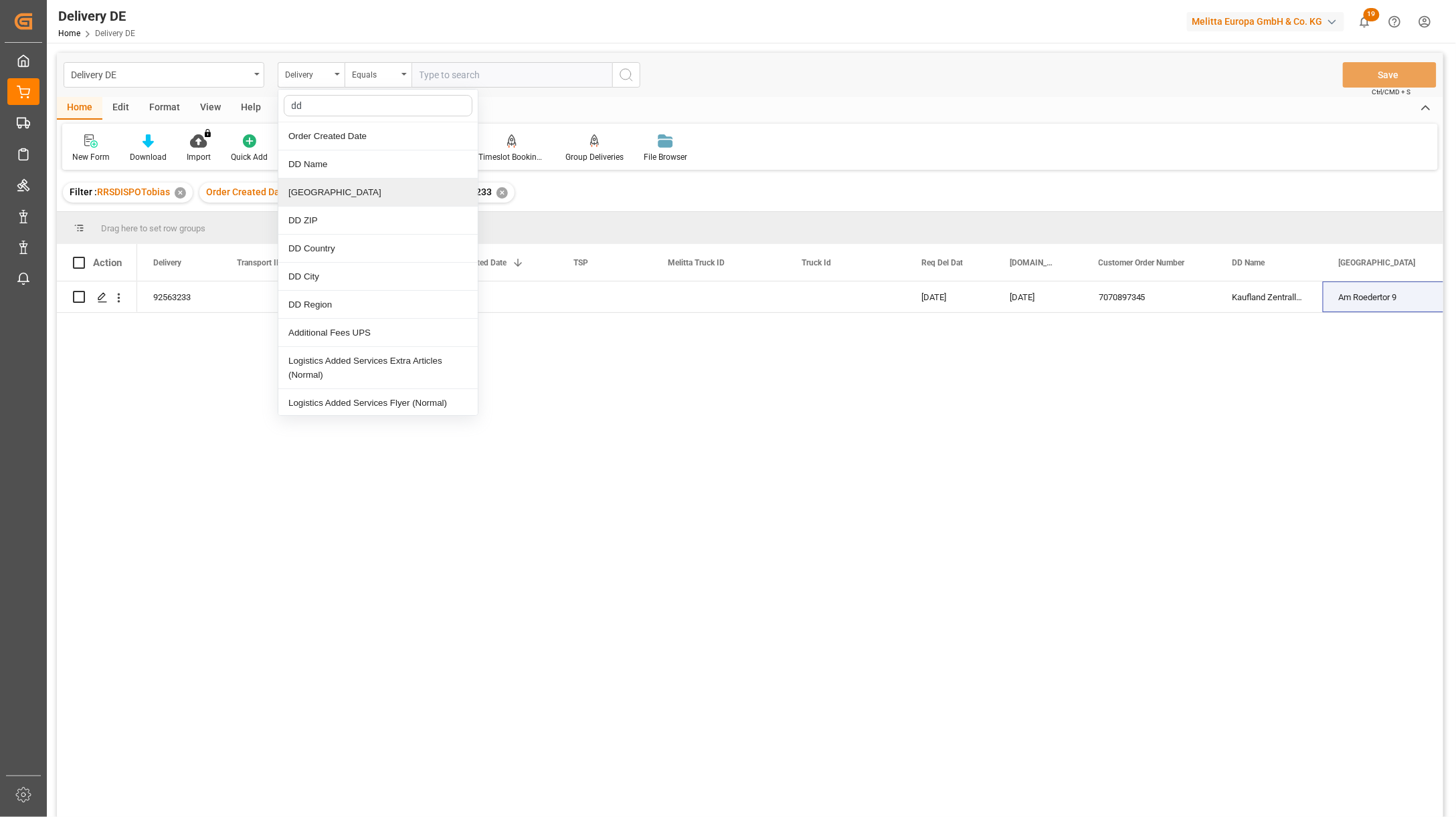
click at [336, 202] on div "[GEOGRAPHIC_DATA]" at bounding box center [378, 192] width 199 height 28
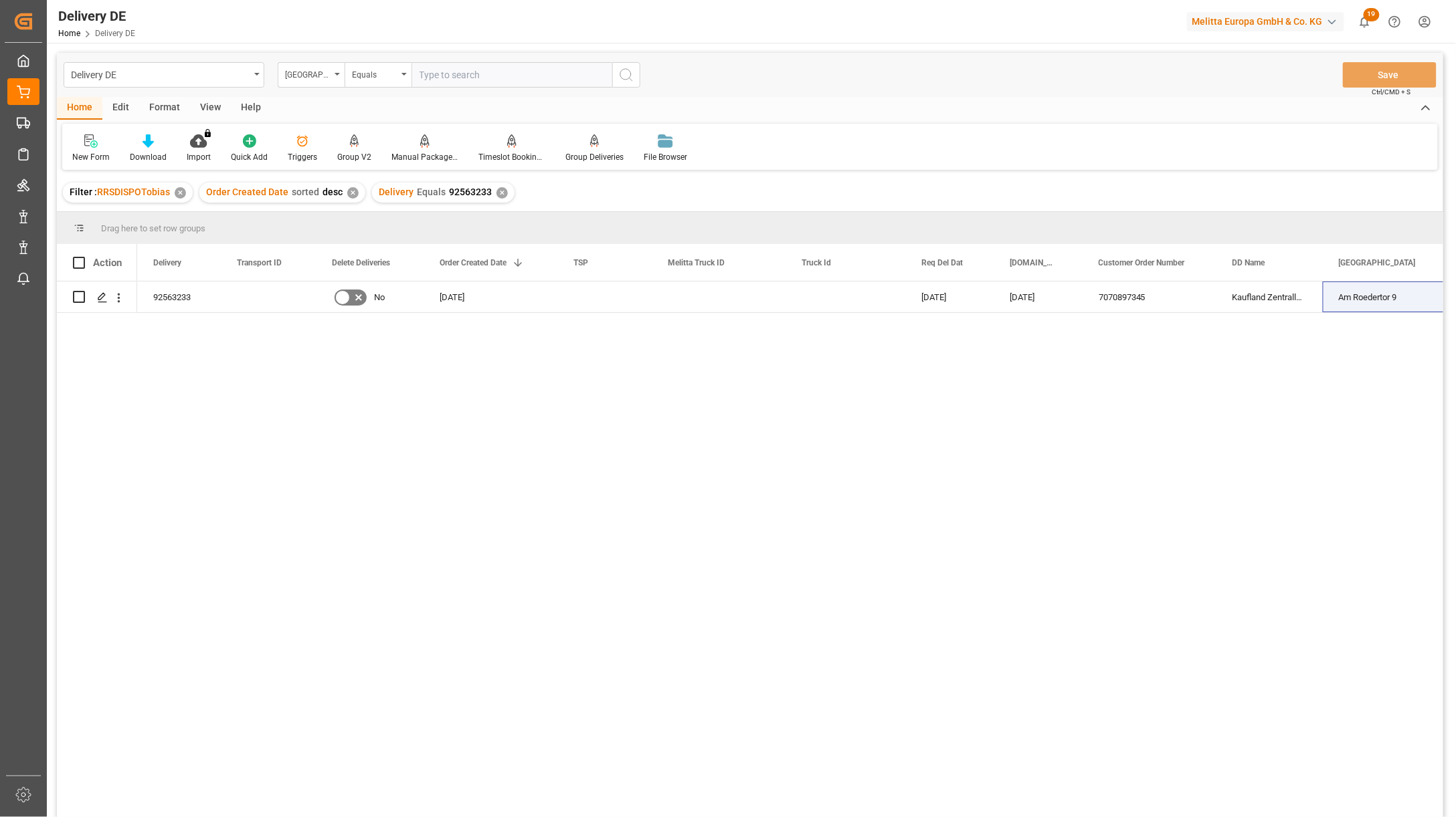
click at [445, 74] on input "text" at bounding box center [511, 75] width 201 height 25
paste input "Am Roedertor 9"
type input "Am Roedertor 9"
click at [499, 190] on div "✕" at bounding box center [502, 193] width 11 height 11
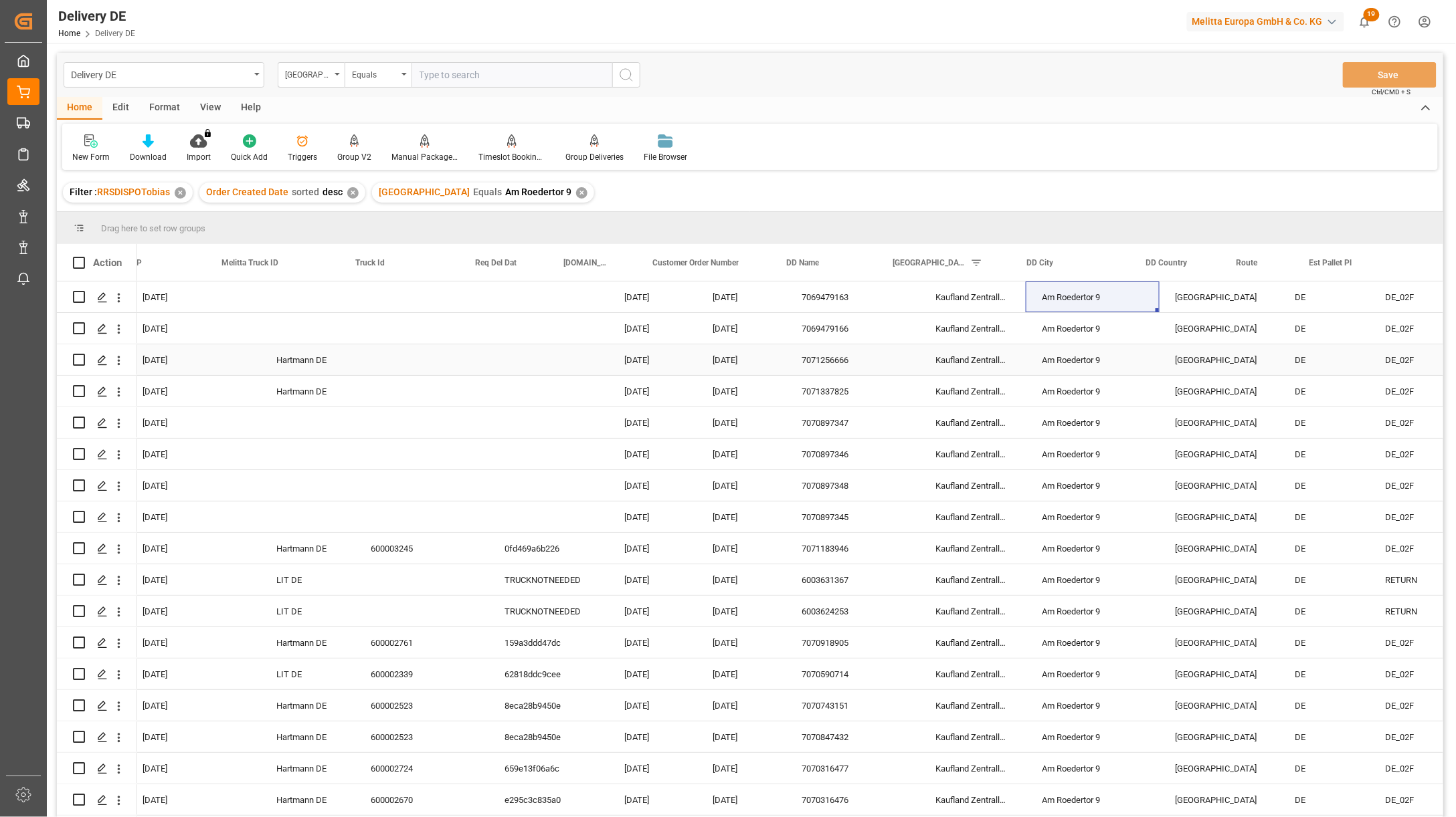
scroll to position [0, 446]
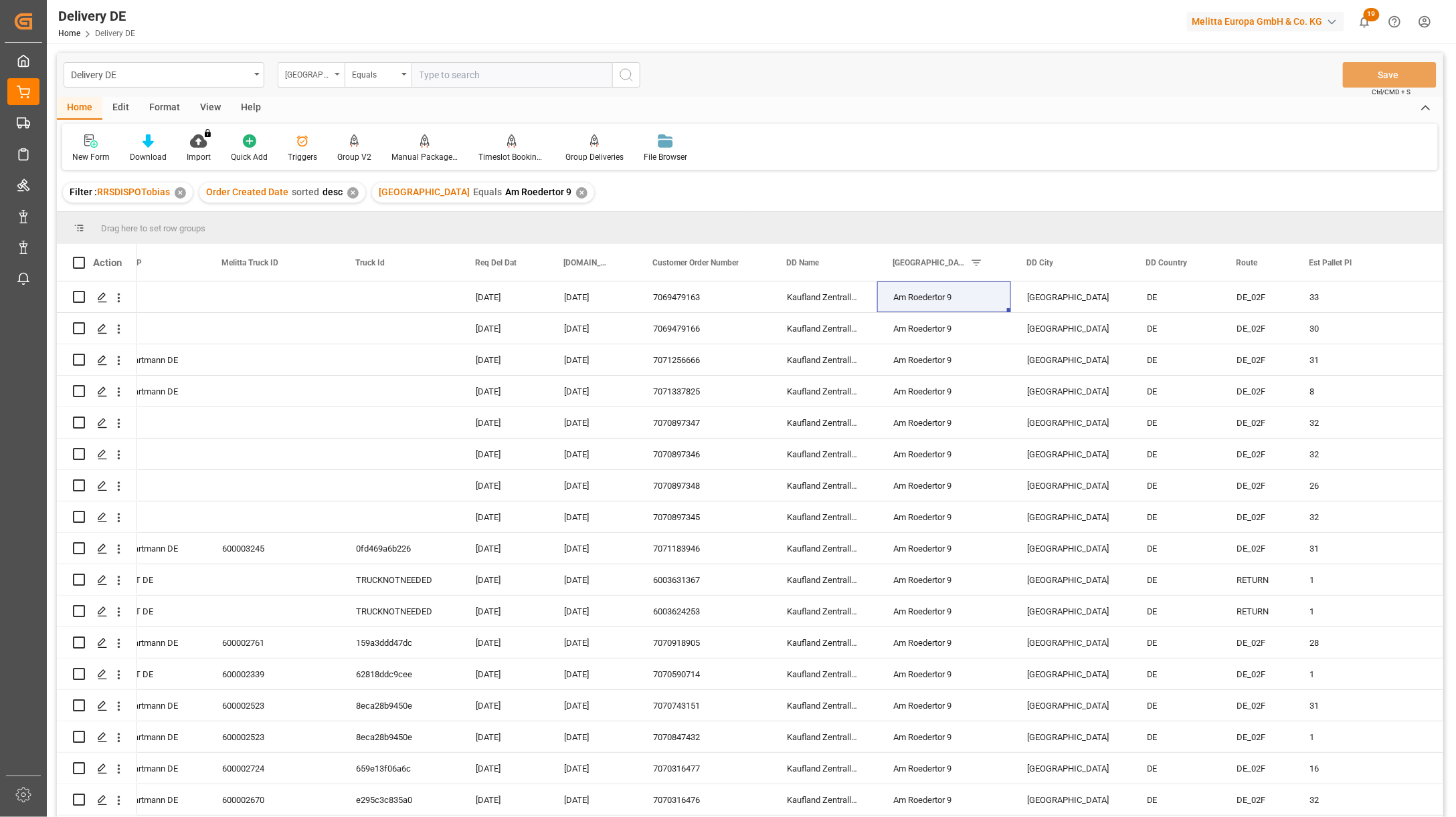
click at [323, 78] on div "[GEOGRAPHIC_DATA]" at bounding box center [308, 73] width 46 height 15
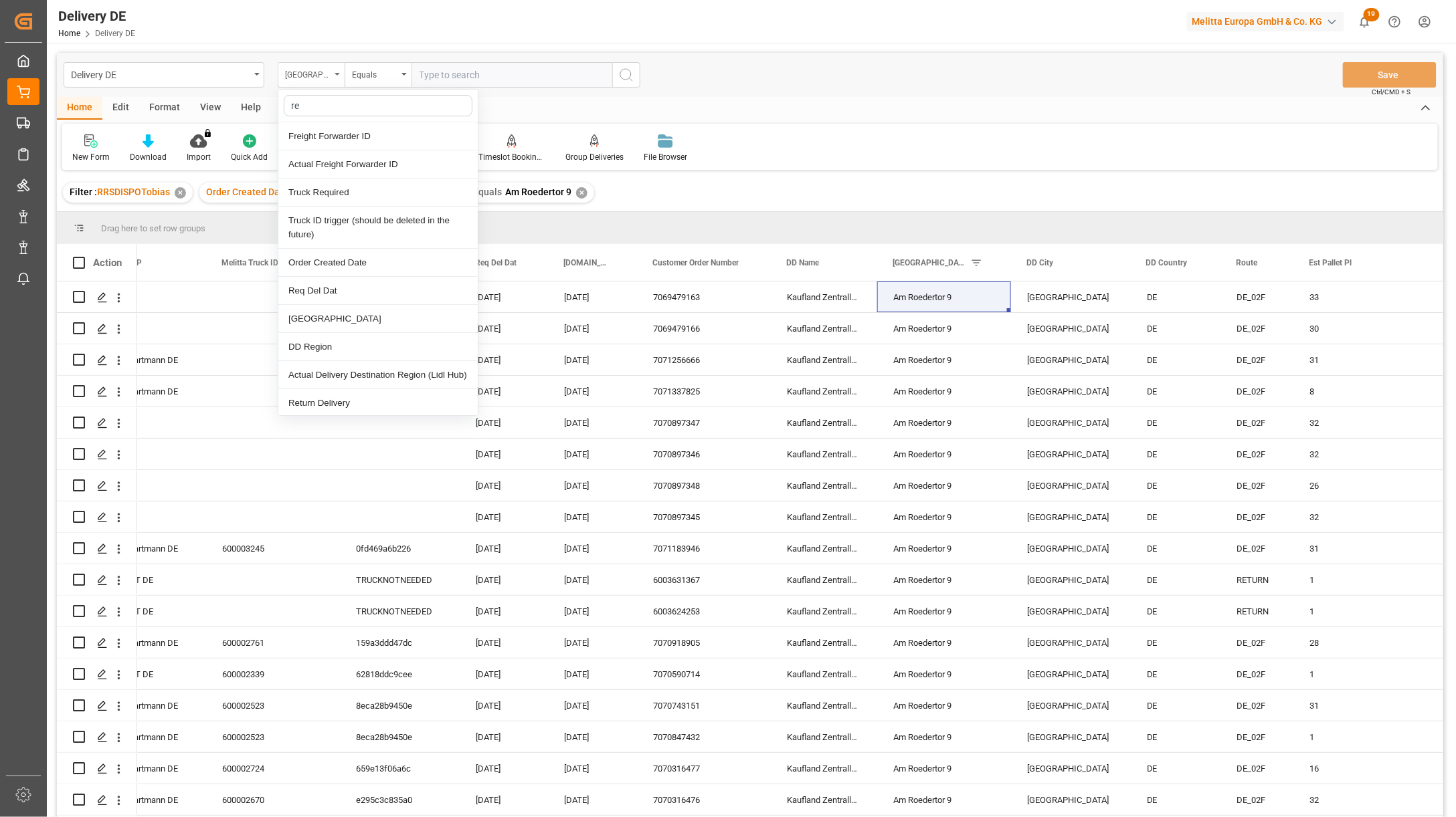
type input "req"
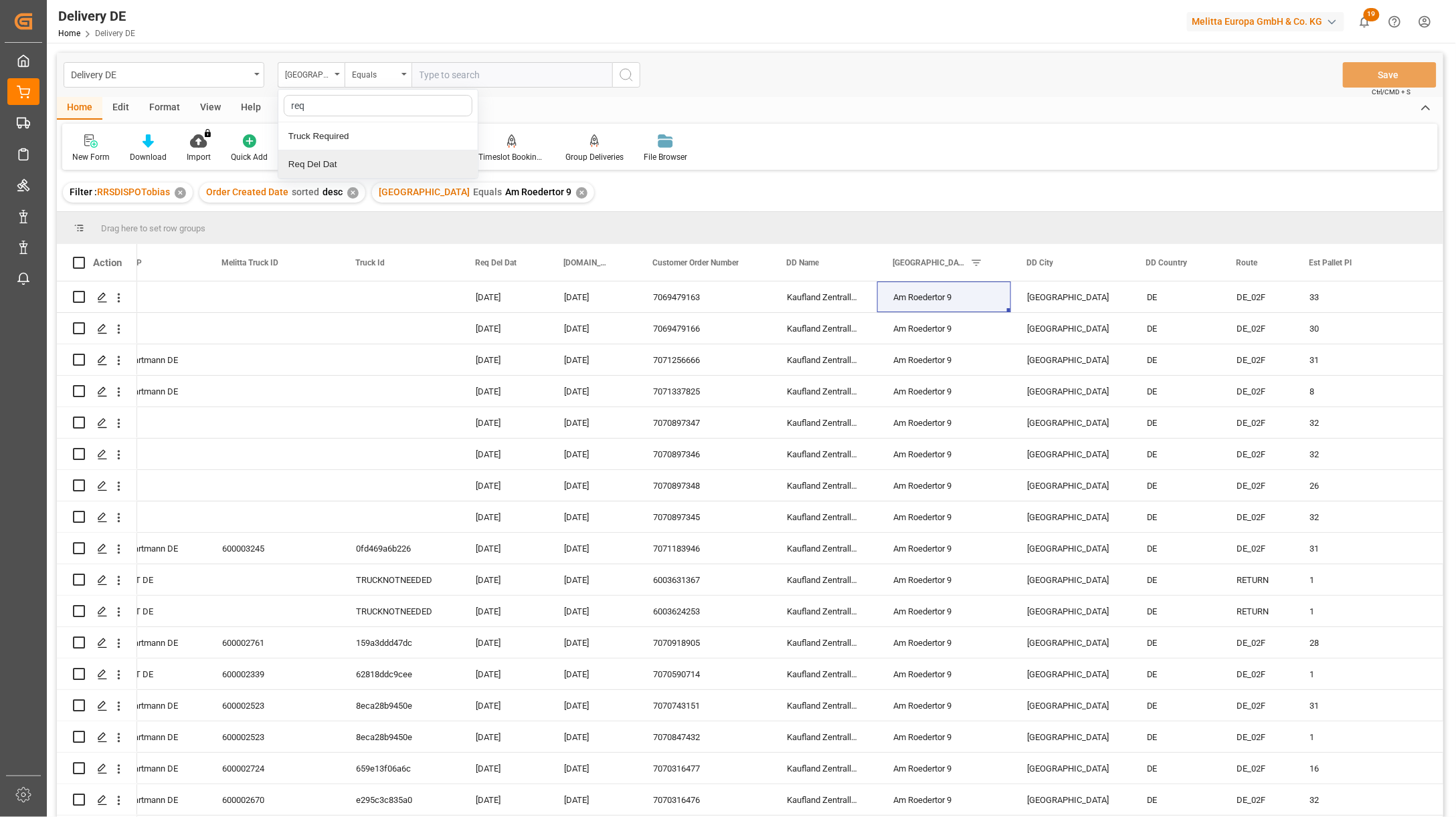
click at [342, 158] on div "Req Del Dat" at bounding box center [378, 164] width 199 height 28
click at [380, 79] on div "Equals" at bounding box center [375, 73] width 46 height 15
click at [391, 218] on div "Greater than" at bounding box center [444, 220] width 199 height 28
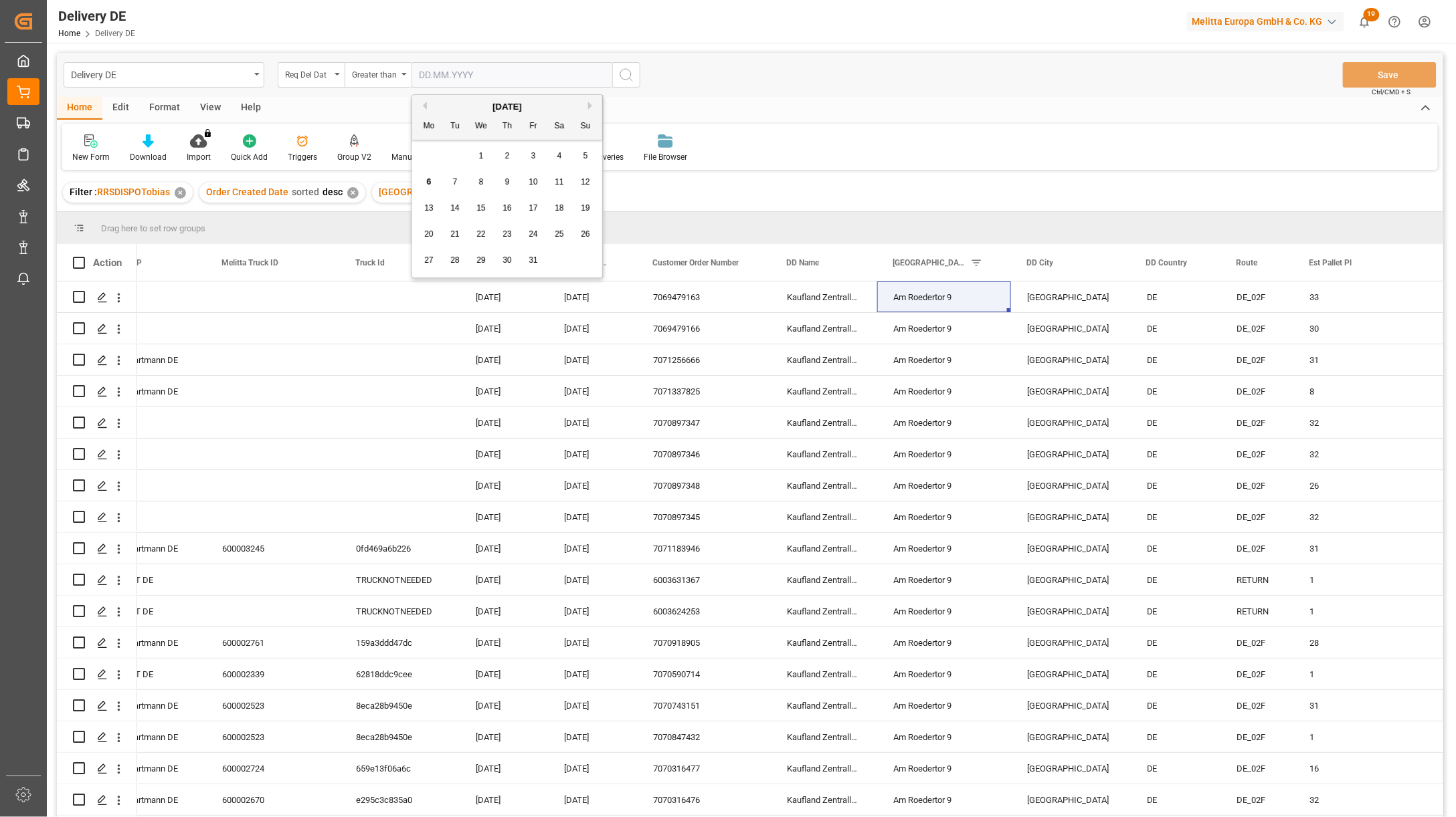
click at [593, 76] on input "text" at bounding box center [511, 75] width 201 height 25
click at [531, 264] on span "31" at bounding box center [533, 261] width 9 height 10
type input "31.10.2025"
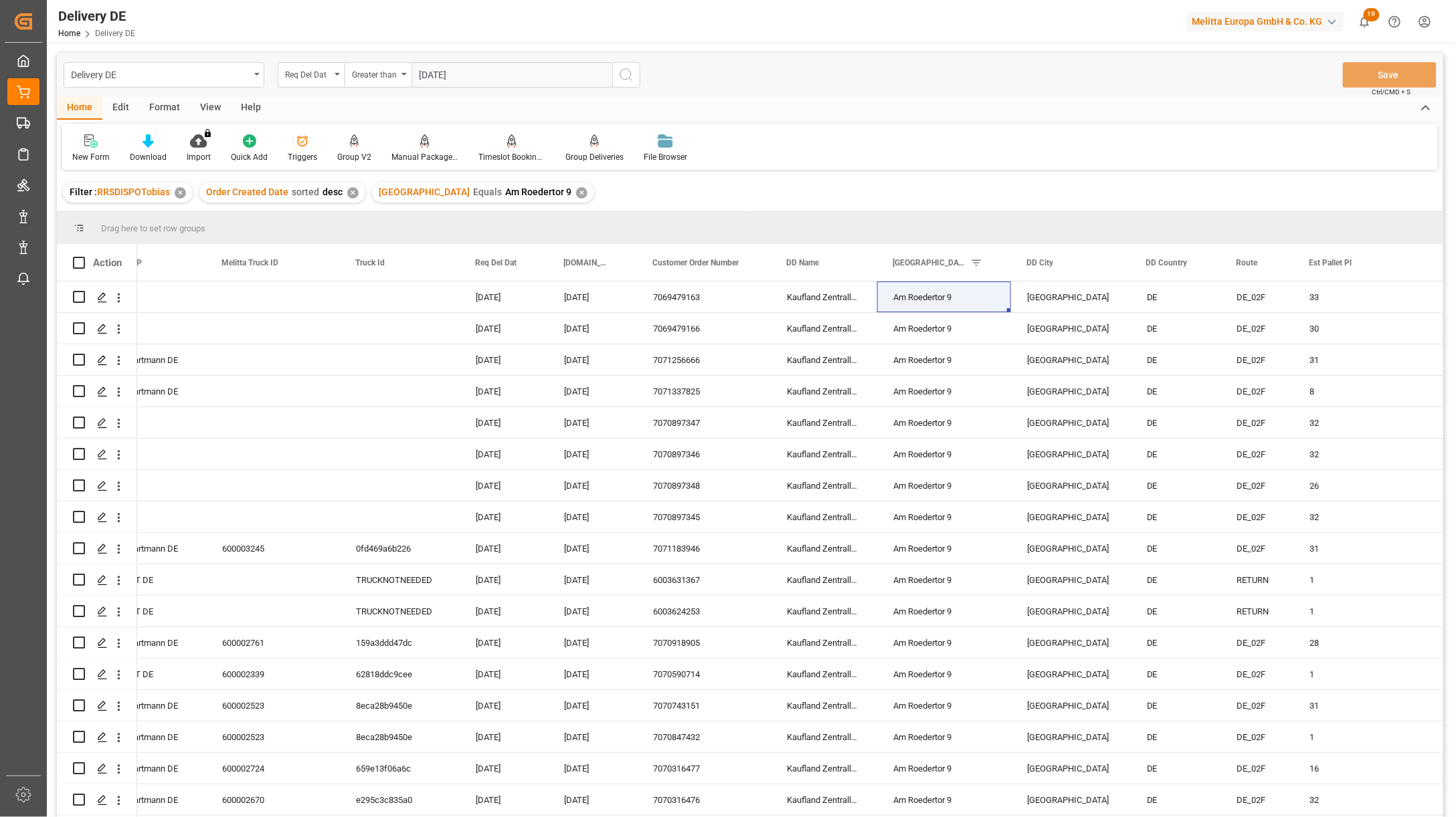
click at [630, 75] on icon "search button" at bounding box center [626, 75] width 16 height 16
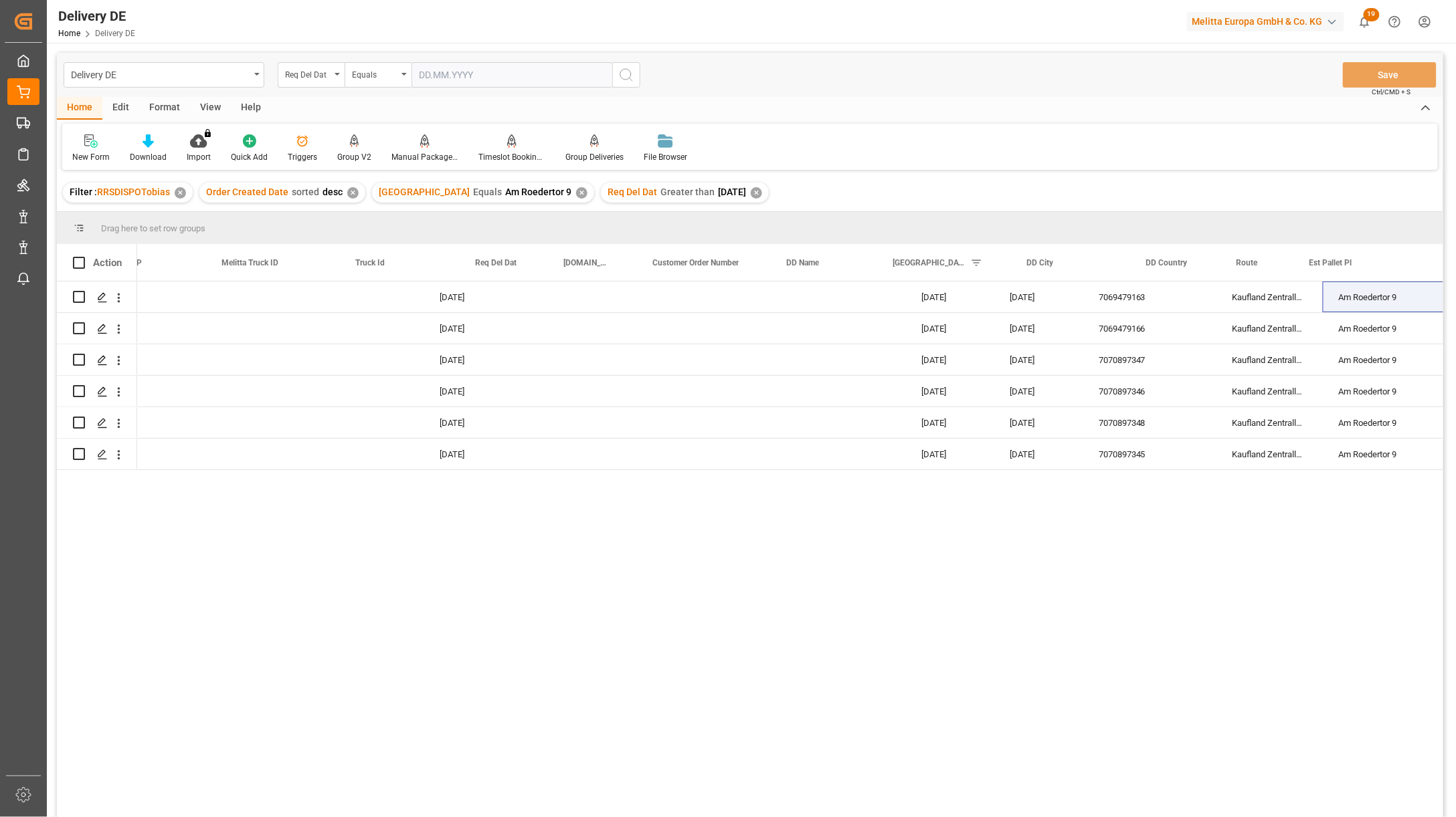
scroll to position [0, 446]
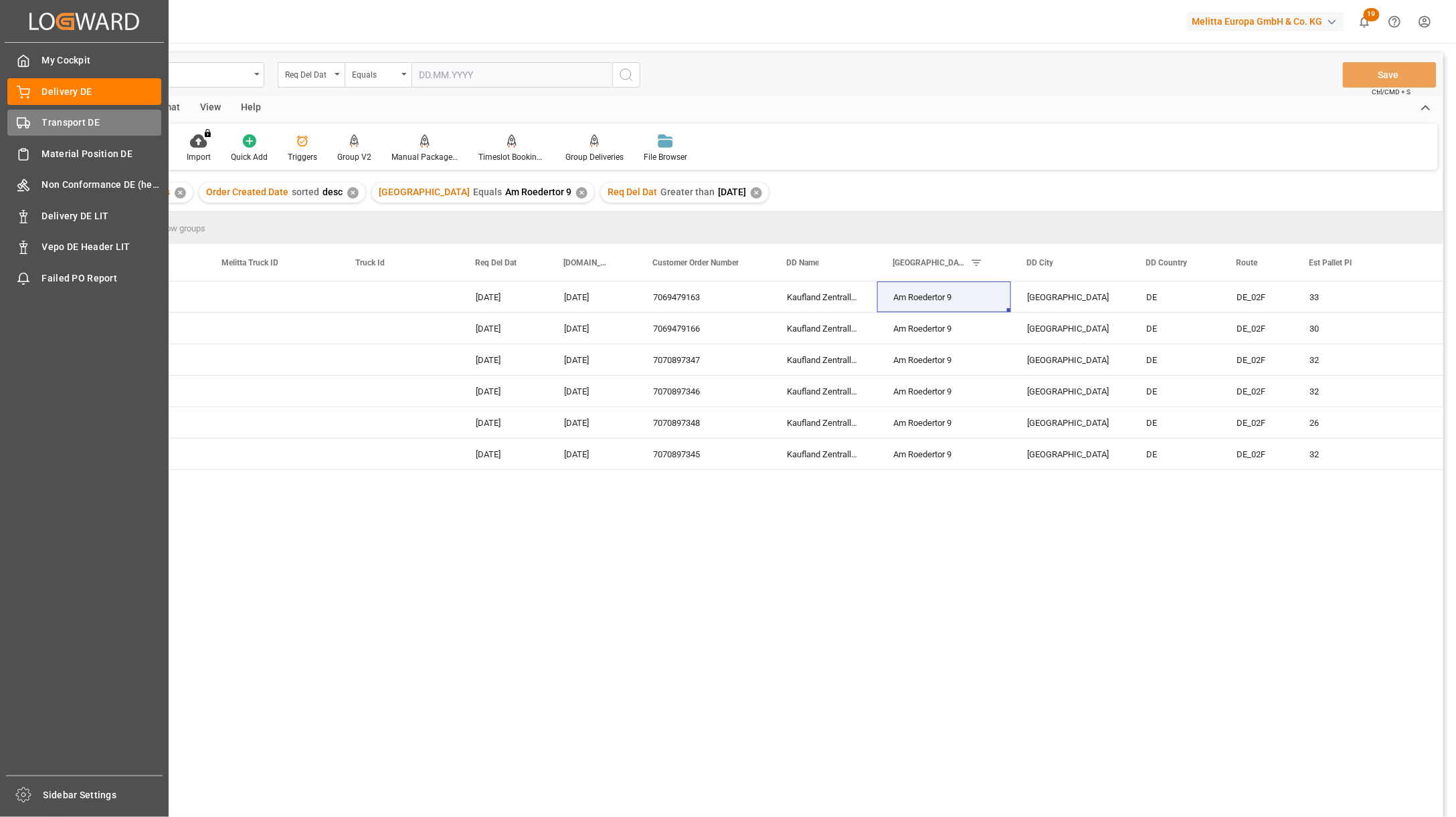
click at [63, 128] on span "Transport DE" at bounding box center [102, 122] width 119 height 14
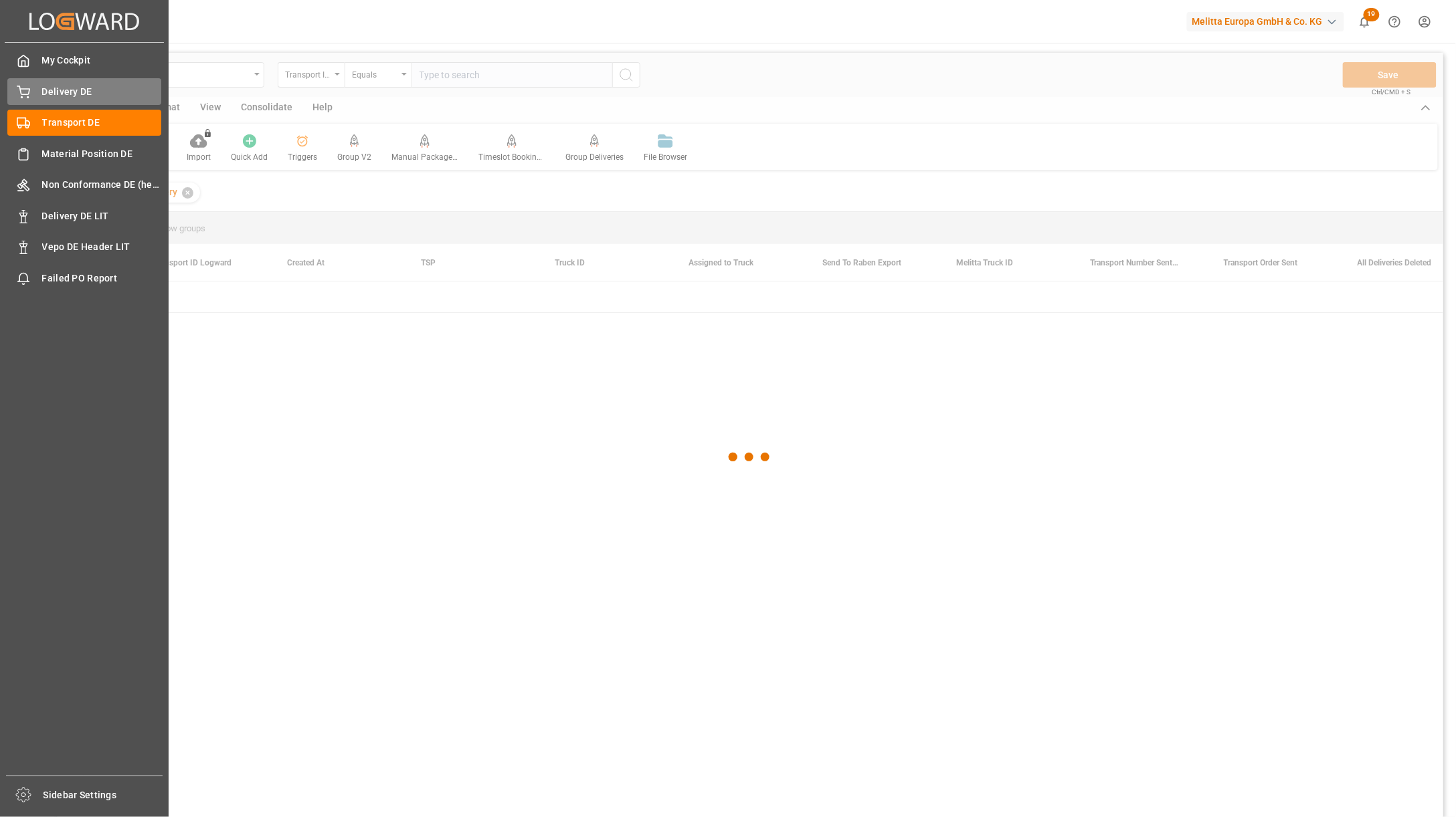
click at [76, 89] on span "Delivery DE" at bounding box center [102, 92] width 119 height 14
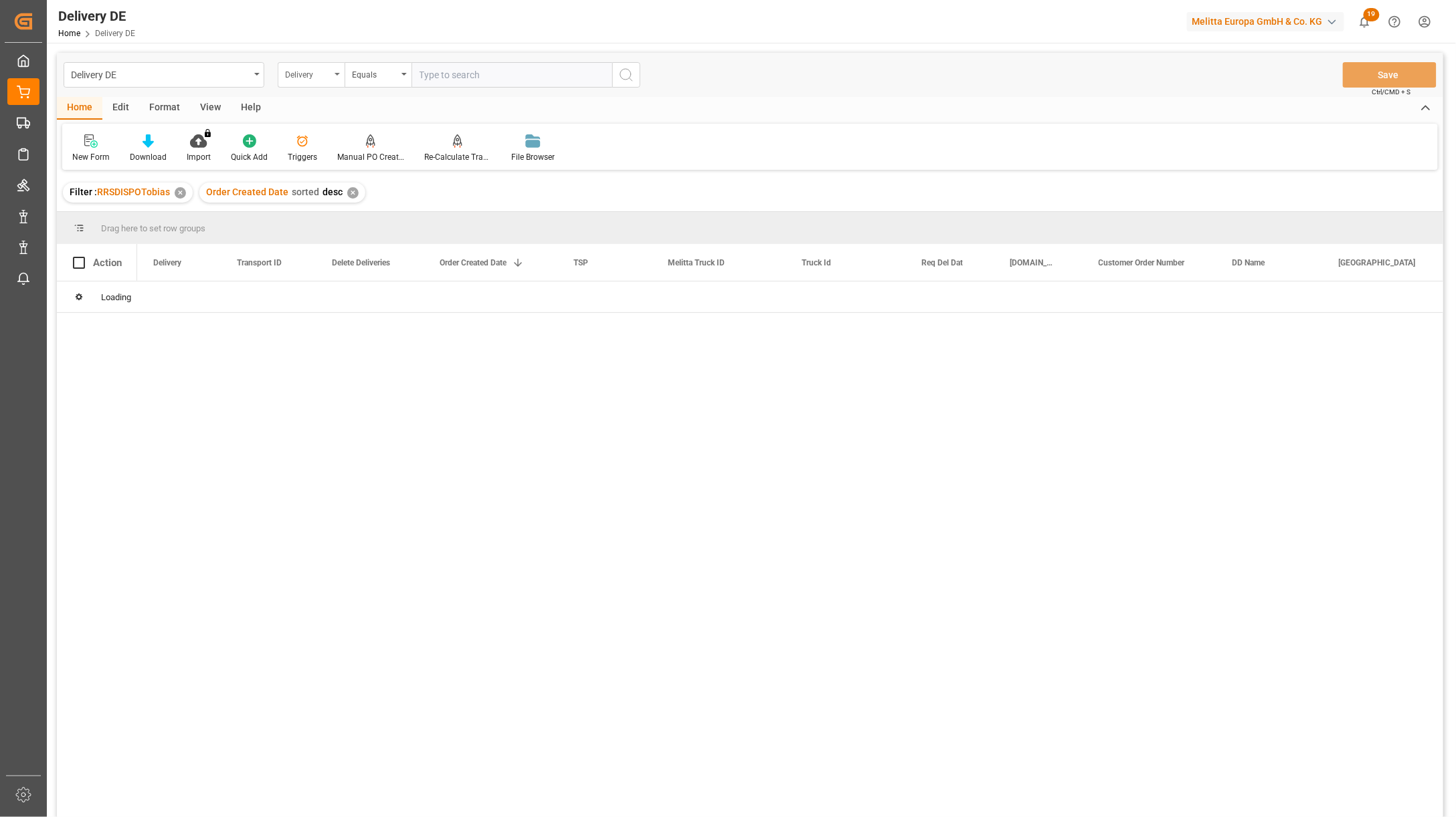
click at [317, 74] on div "Delivery" at bounding box center [308, 73] width 46 height 15
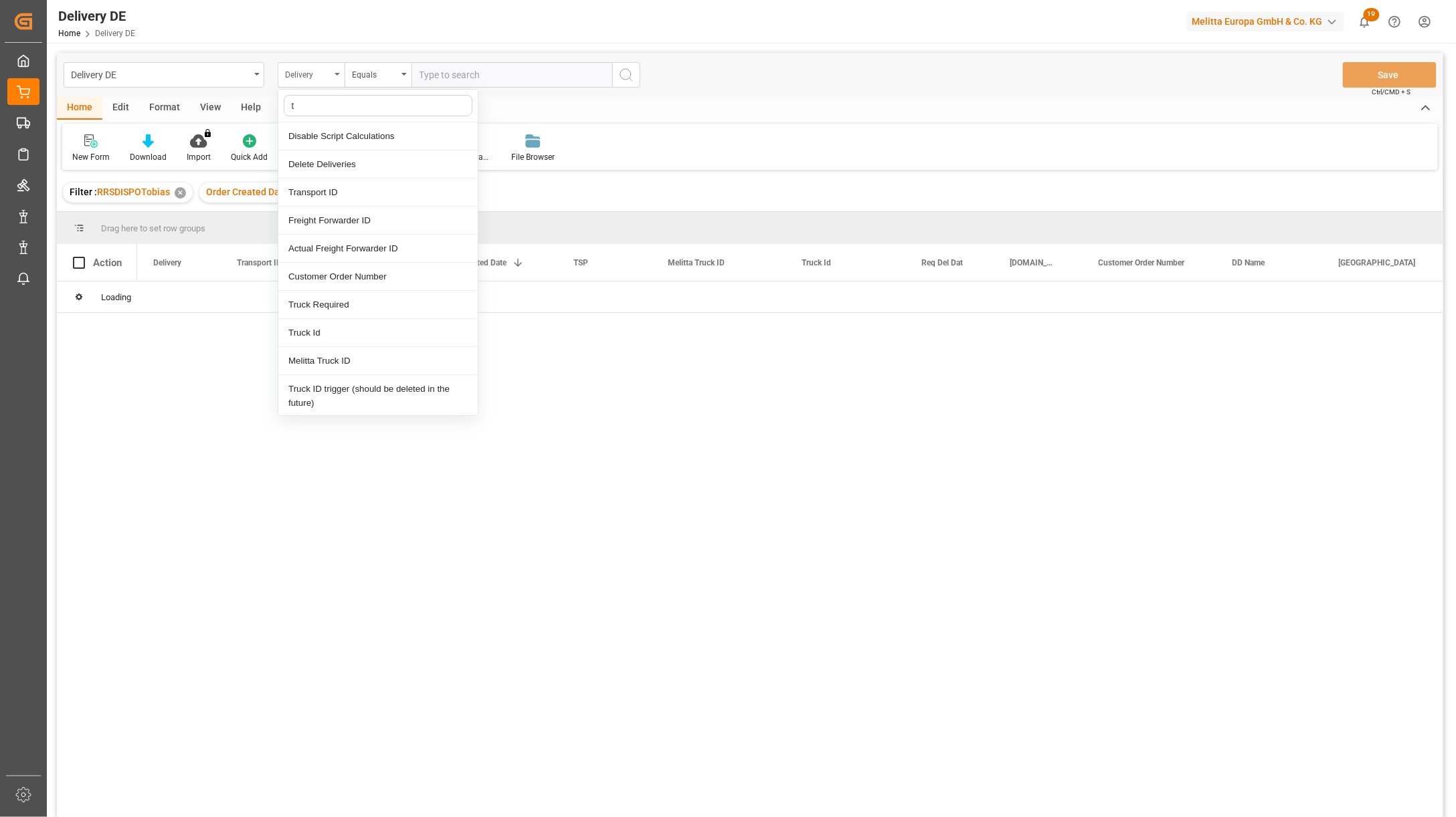
type input "ts"
click at [313, 136] on div "TSP" at bounding box center [378, 136] width 199 height 28
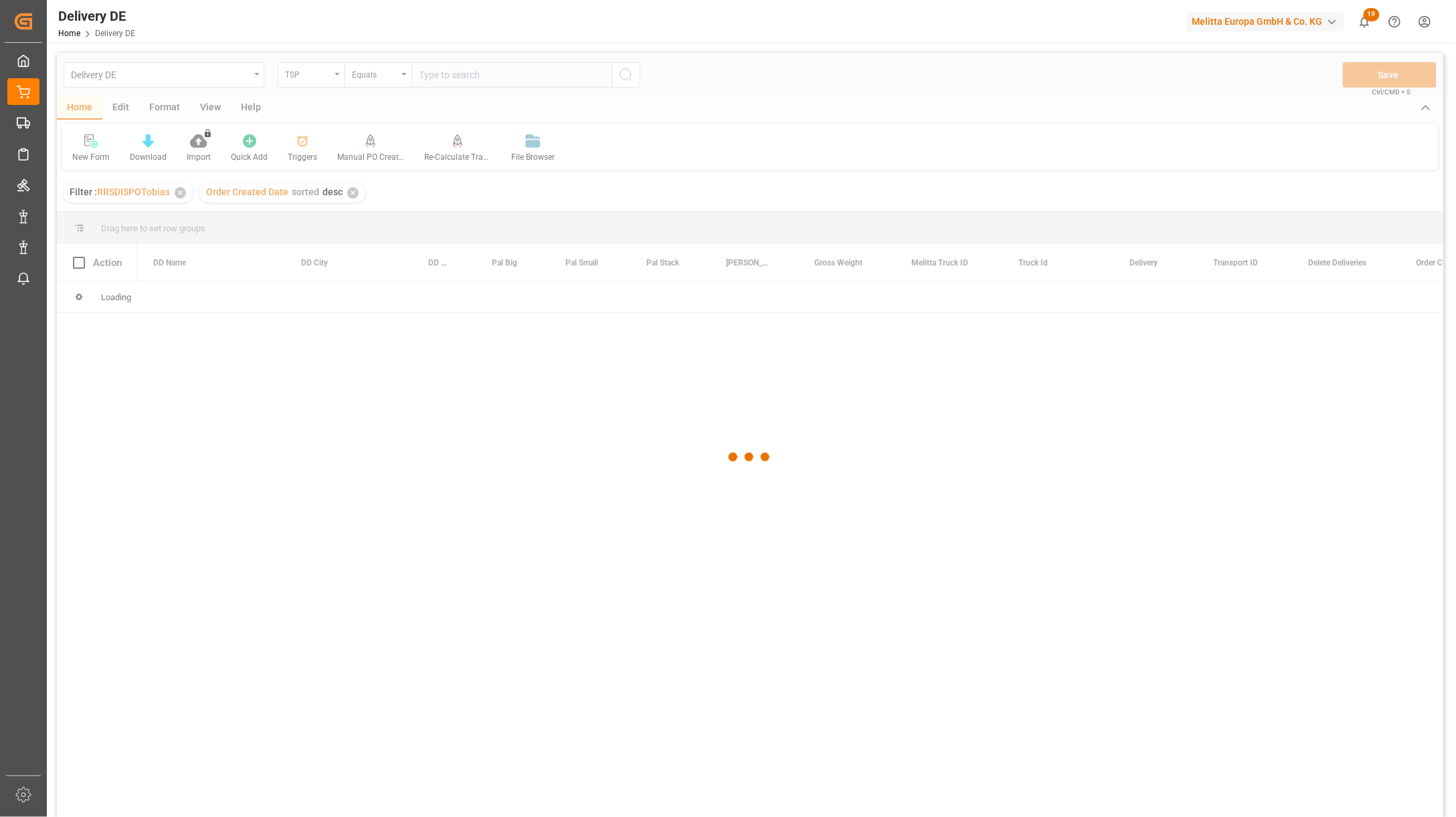
click at [461, 67] on div at bounding box center [750, 457] width 1386 height 810
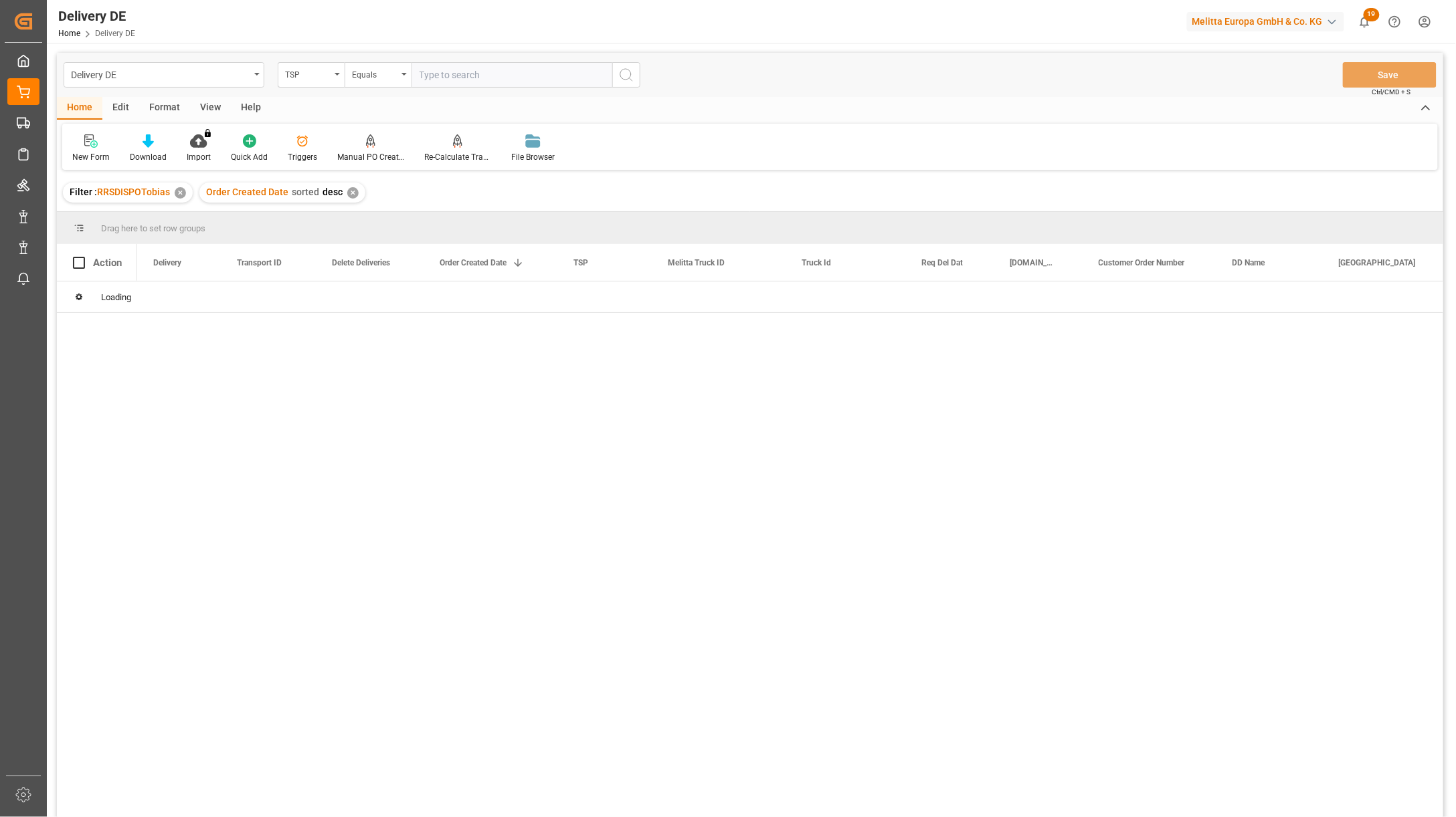
click at [446, 76] on input "text" at bounding box center [511, 75] width 201 height 25
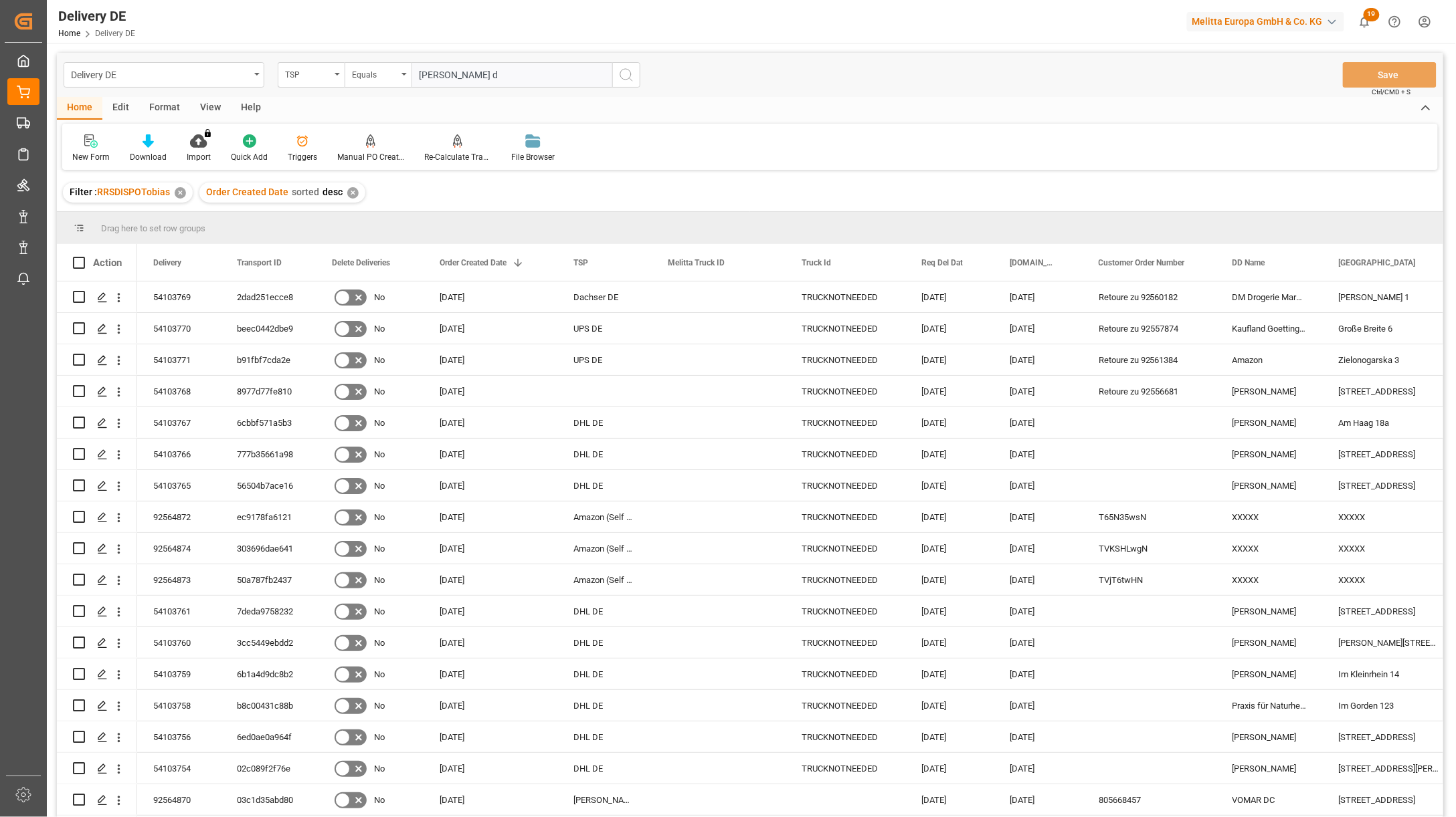
type input "hartmann de"
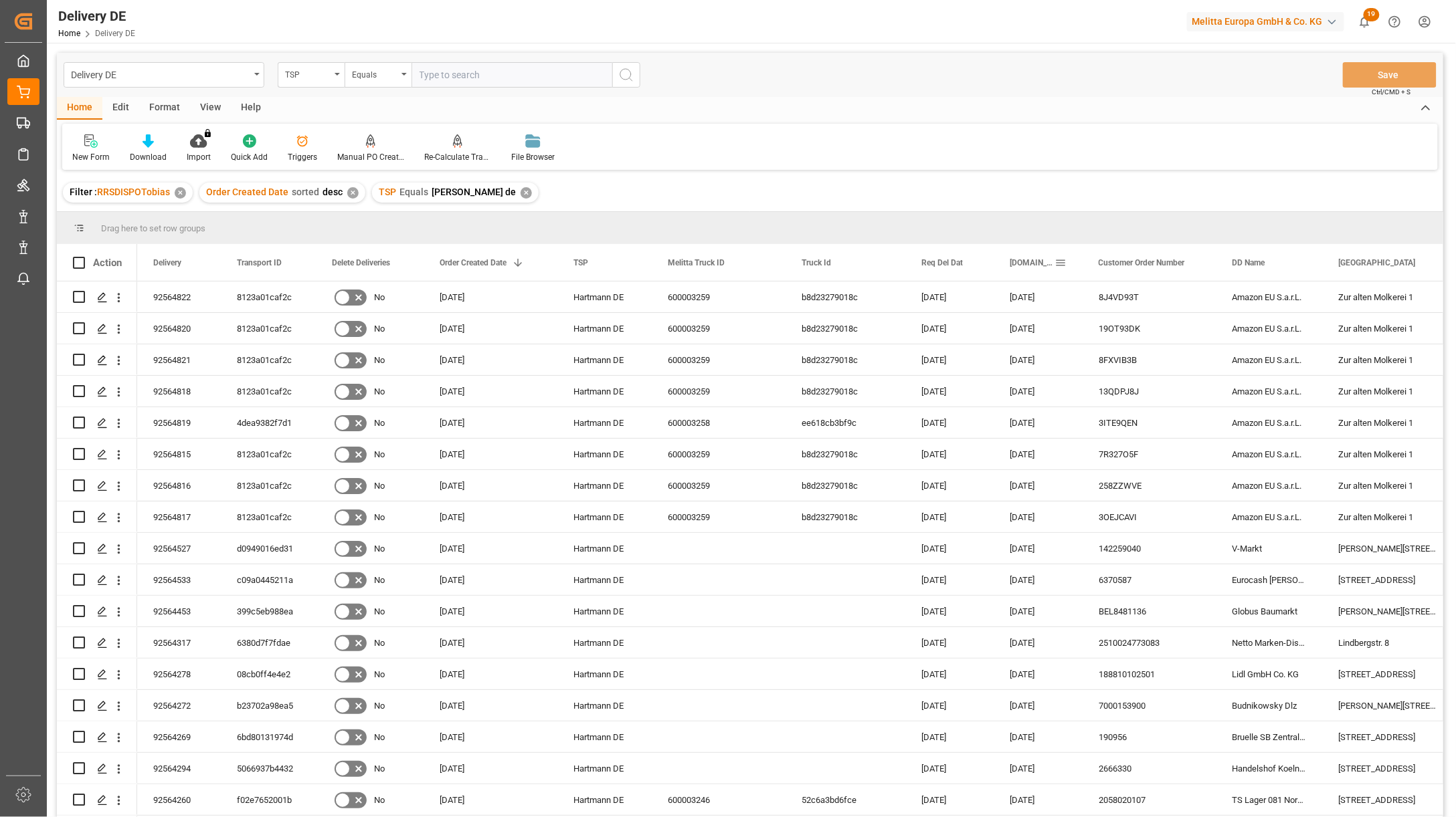
click at [1064, 259] on div "[DOMAIN_NAME] Dat" at bounding box center [1038, 262] width 89 height 37
click at [1064, 259] on span at bounding box center [1060, 262] width 12 height 12
click at [1194, 265] on span "columns" at bounding box center [1200, 265] width 12 height 12
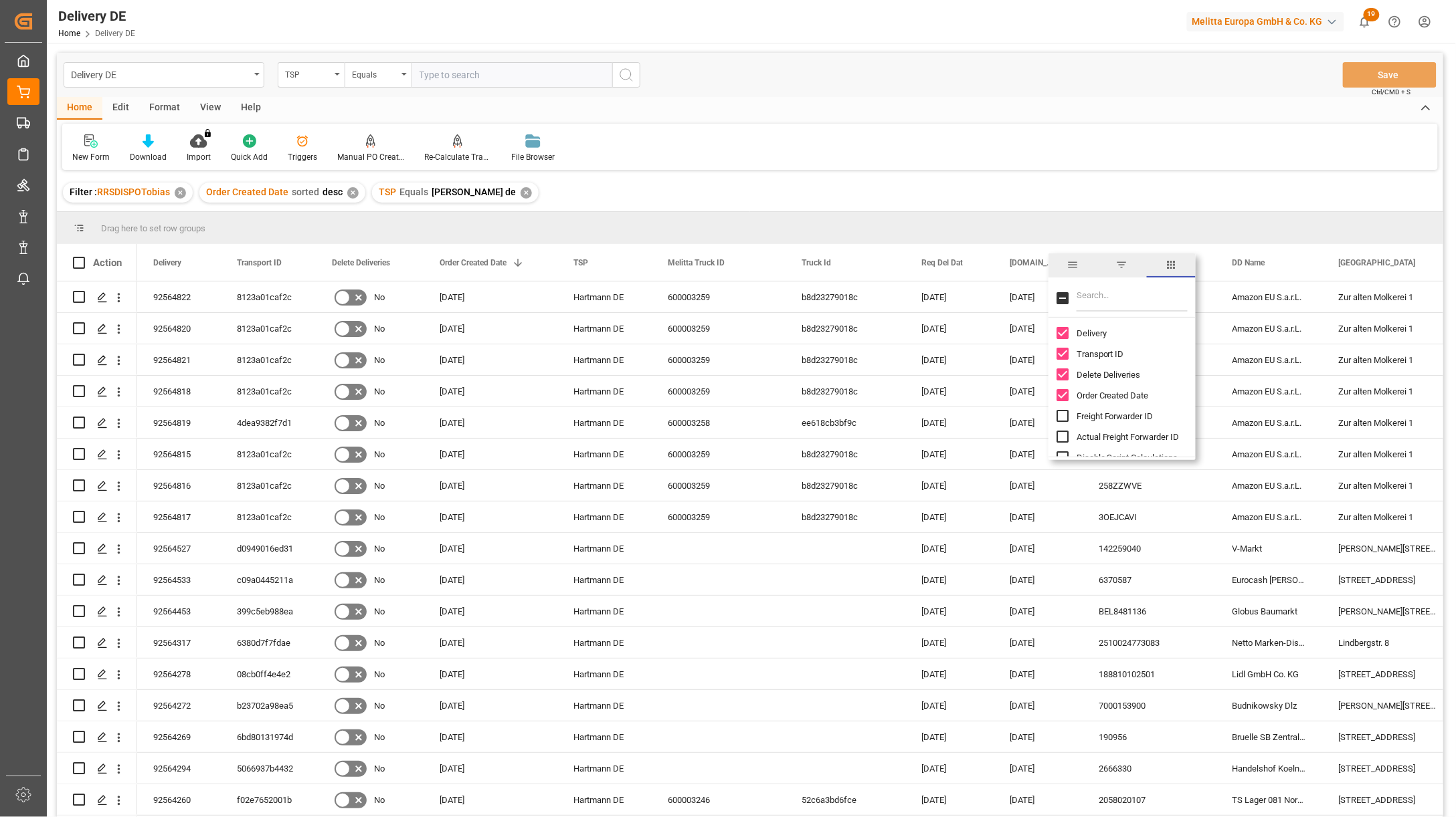
click at [1098, 293] on input "Filter Columns Input" at bounding box center [1132, 298] width 111 height 27
type input "act"
click at [1064, 351] on input "Actual Goods Issue Date column toggle visibility (hidden)" at bounding box center [1062, 353] width 12 height 12
checkbox input "true"
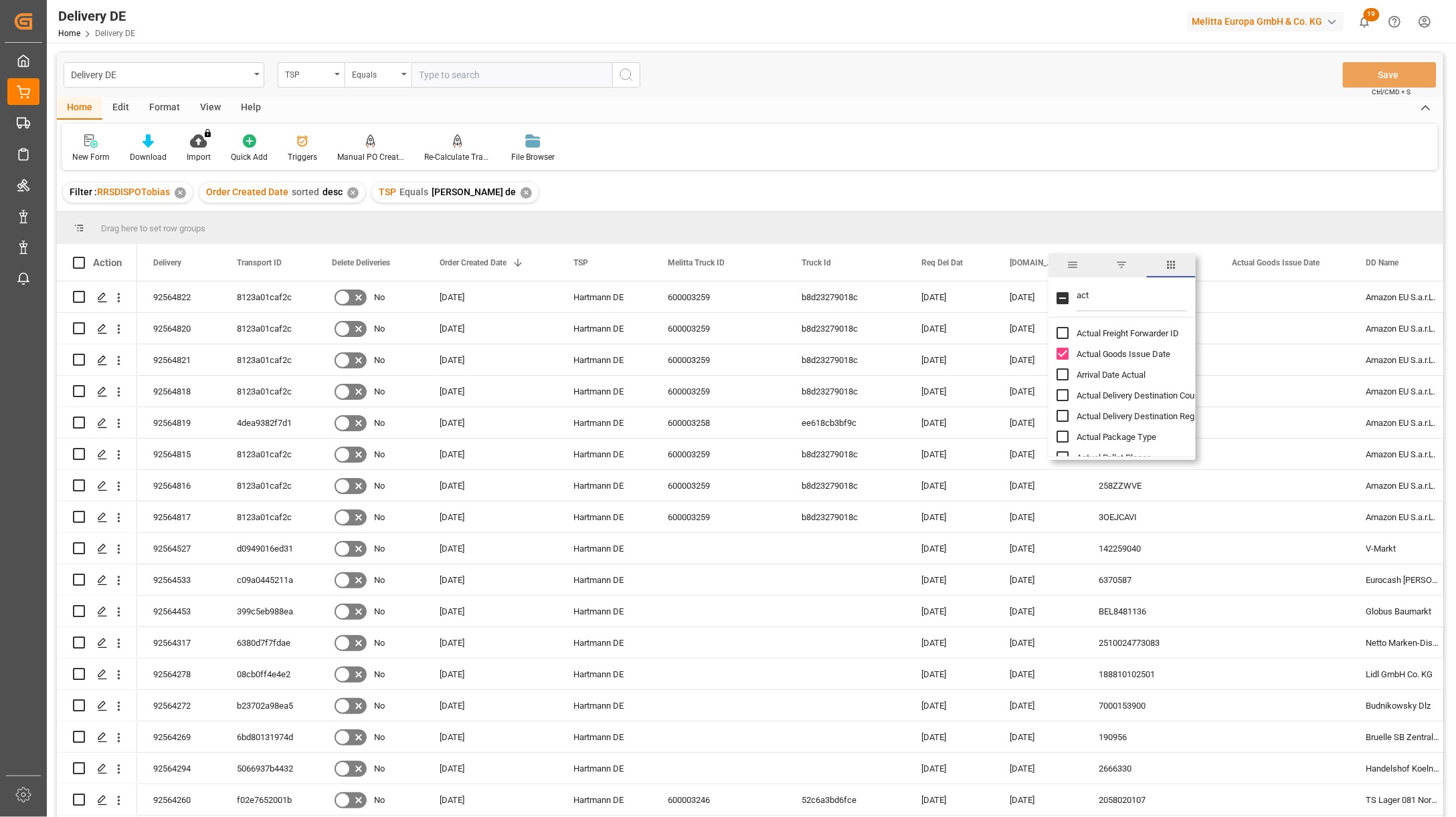
checkbox input "false"
click at [1061, 374] on input "Arrival Date Actual column toggle visibility (hidden)" at bounding box center [1062, 374] width 12 height 12
checkbox input "true"
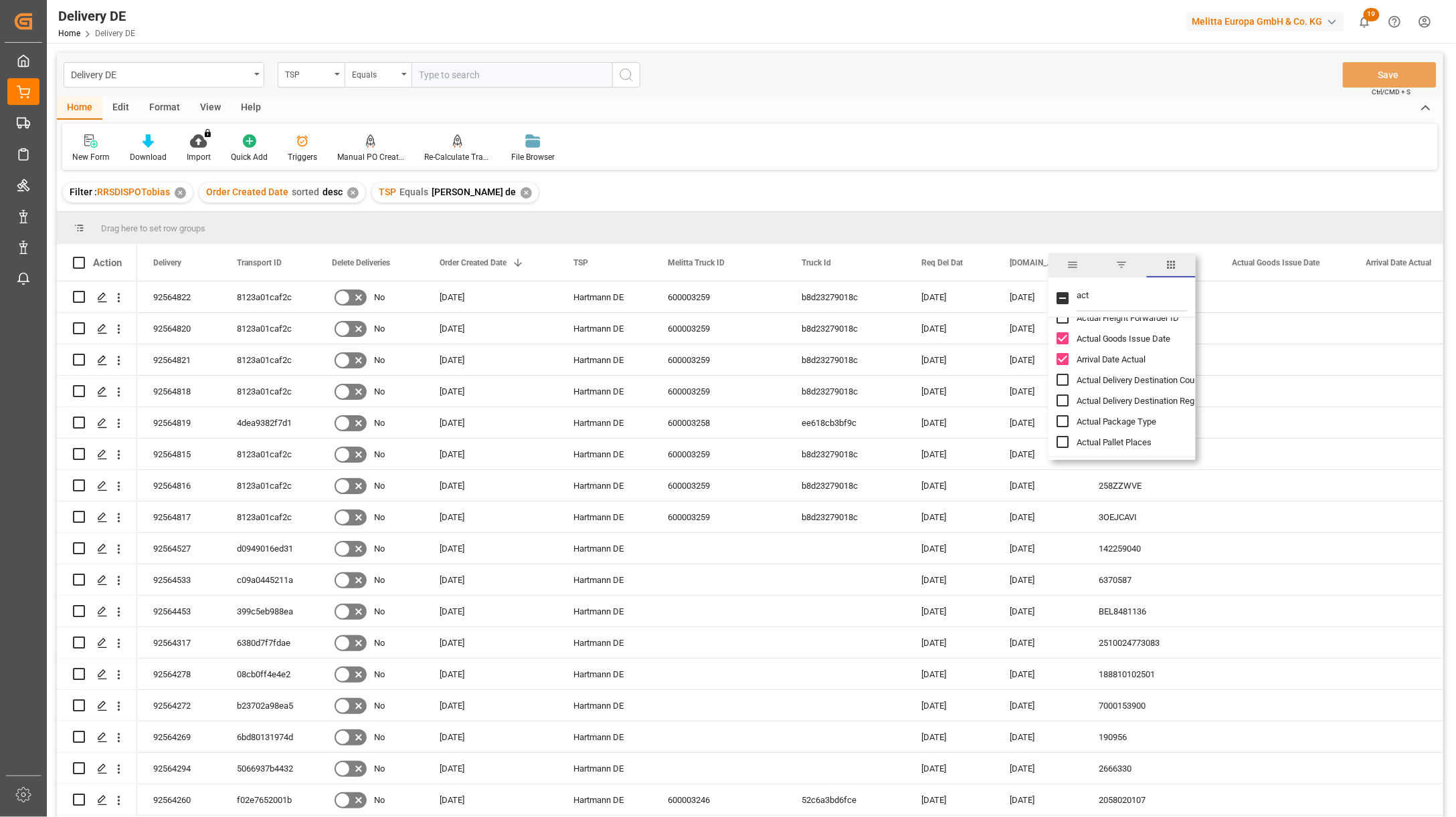
scroll to position [17, 0]
click at [1064, 438] on input "Actual Pallet Places column toggle visibility (hidden)" at bounding box center [1062, 440] width 12 height 12
checkbox input "true"
drag, startPoint x: 1091, startPoint y: 295, endPoint x: 1075, endPoint y: 297, distance: 16.1
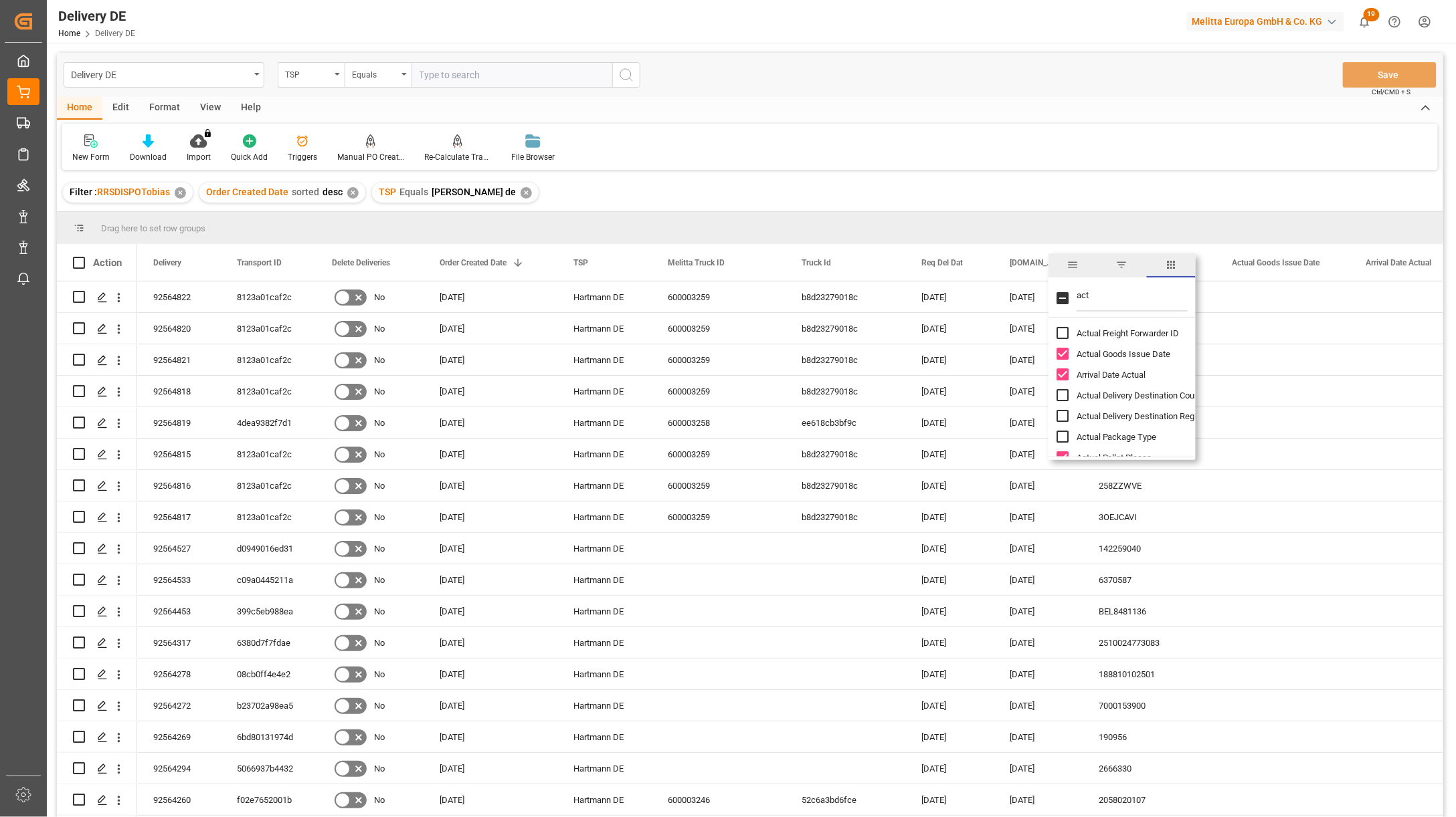
click at [1075, 297] on div "act" at bounding box center [1122, 299] width 147 height 37
type input "cus"
click at [1060, 355] on input "Customer Name column toggle visibility (hidden)" at bounding box center [1062, 353] width 12 height 12
checkbox input "true"
click at [1064, 374] on input "Customer Code column toggle visibility (hidden)" at bounding box center [1062, 374] width 12 height 12
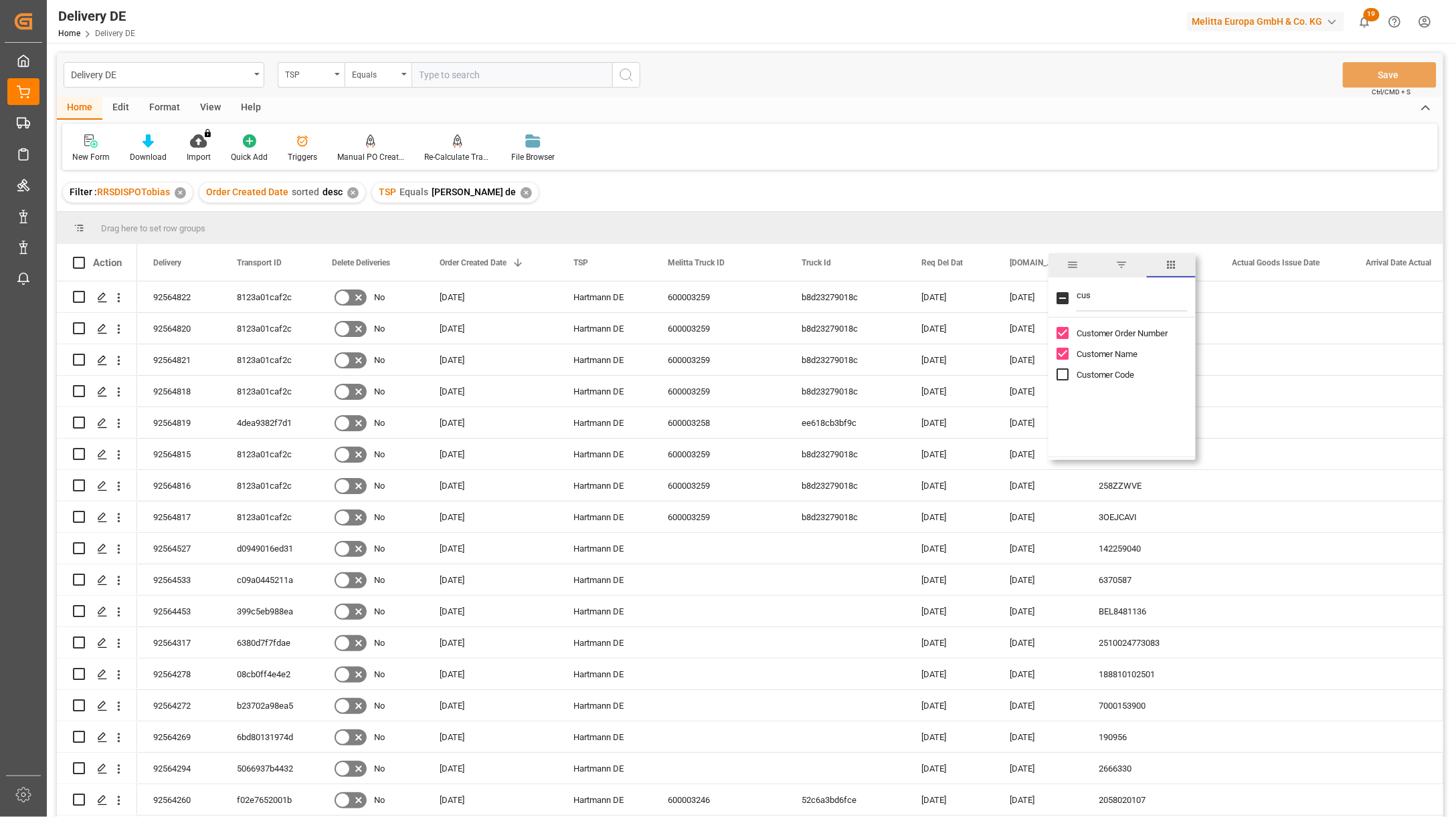
checkbox input "true"
click at [1132, 299] on input "cus" at bounding box center [1132, 298] width 111 height 27
drag, startPoint x: 1112, startPoint y: 297, endPoint x: 1068, endPoint y: 297, distance: 44.0
click at [1068, 297] on div "cus" at bounding box center [1122, 299] width 147 height 37
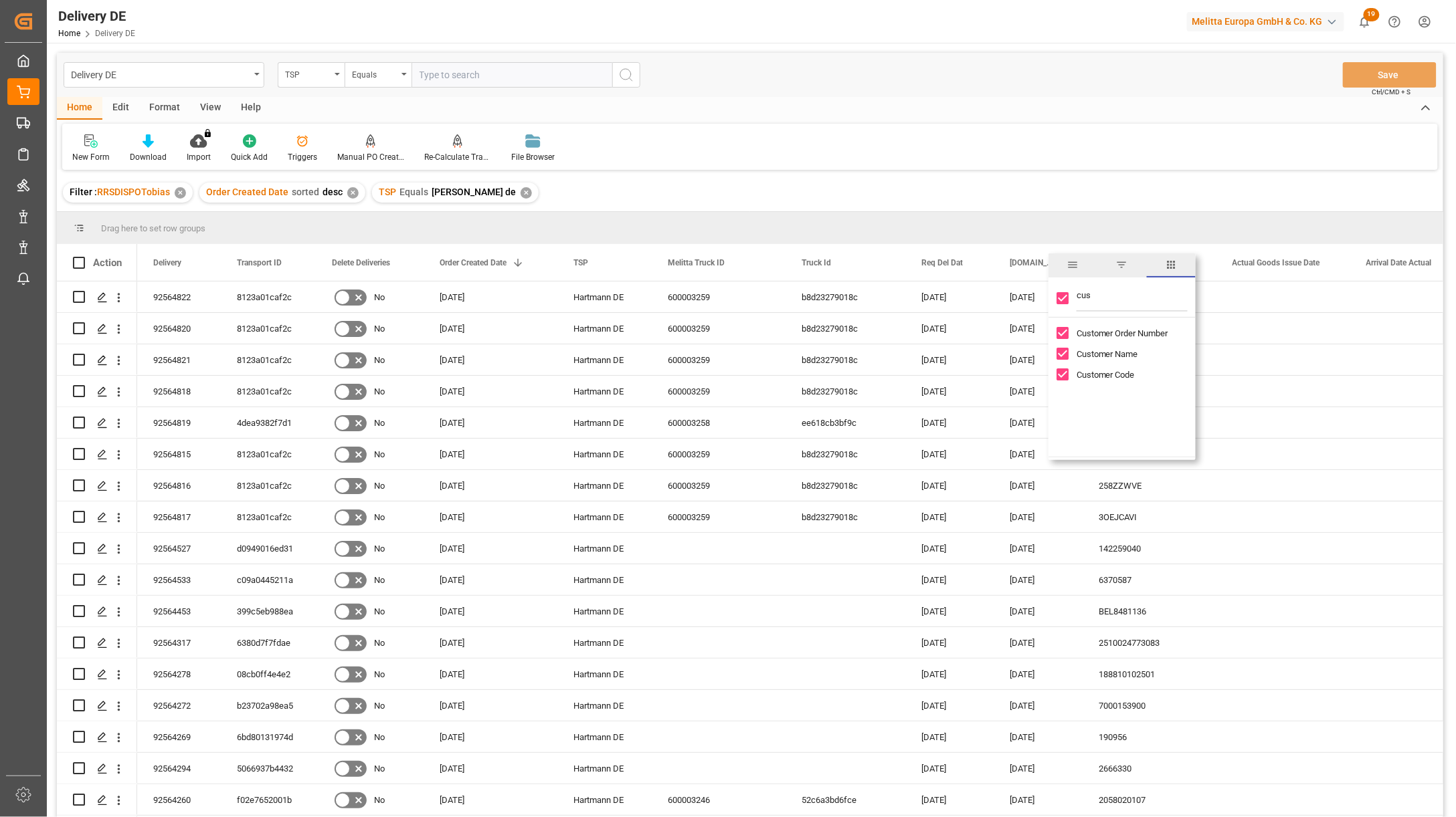
type input "a"
checkbox input "false"
type input "a"
checkbox input "false"
type input "po"
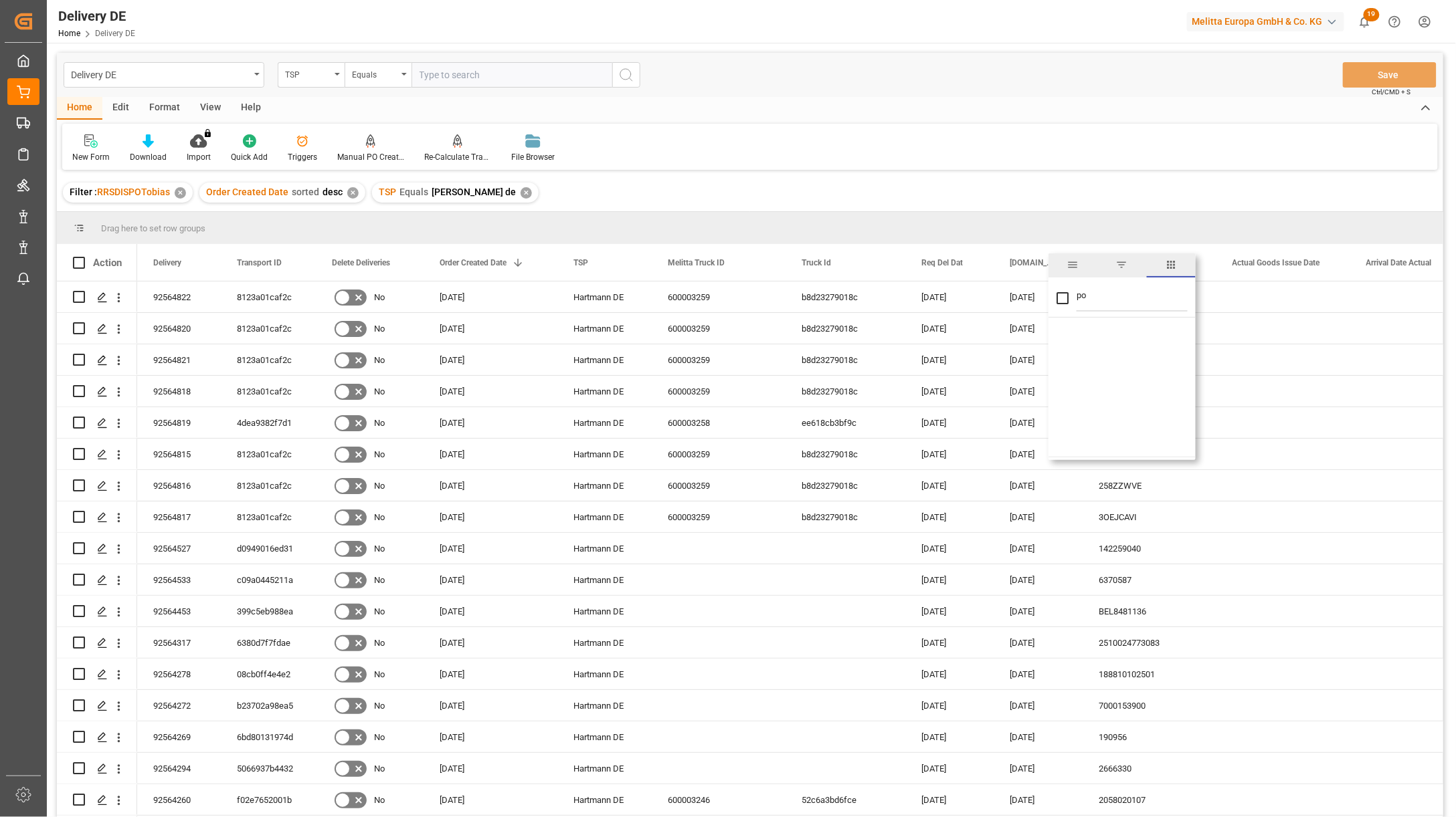
checkbox input "false"
type input "p"
type input "f"
checkbox input "false"
click at [1129, 144] on div "New Form Download Import You don't have permission for this feature. Contact ad…" at bounding box center [750, 146] width 1376 height 46
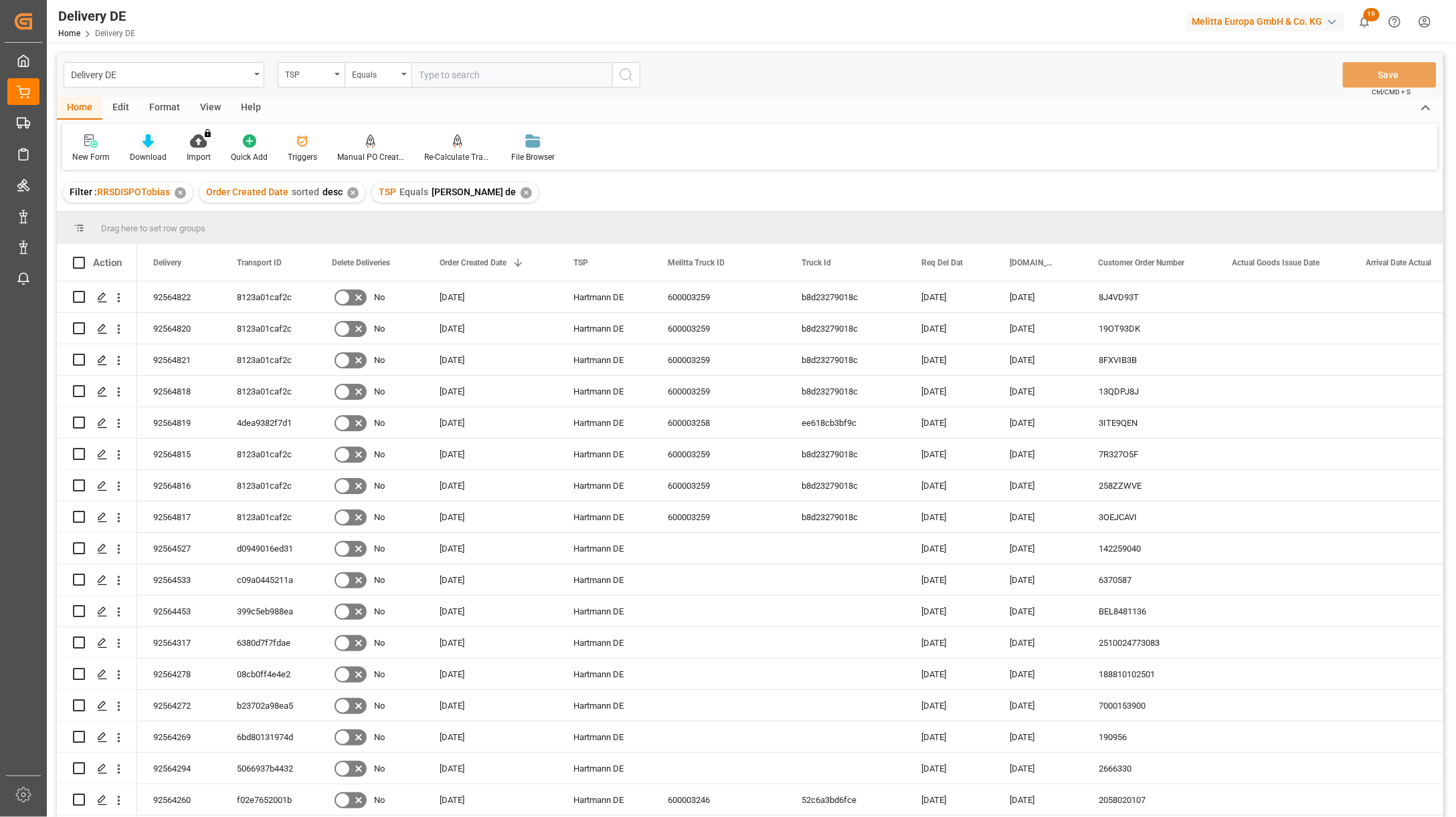
click at [151, 148] on div "Download" at bounding box center [148, 149] width 57 height 29
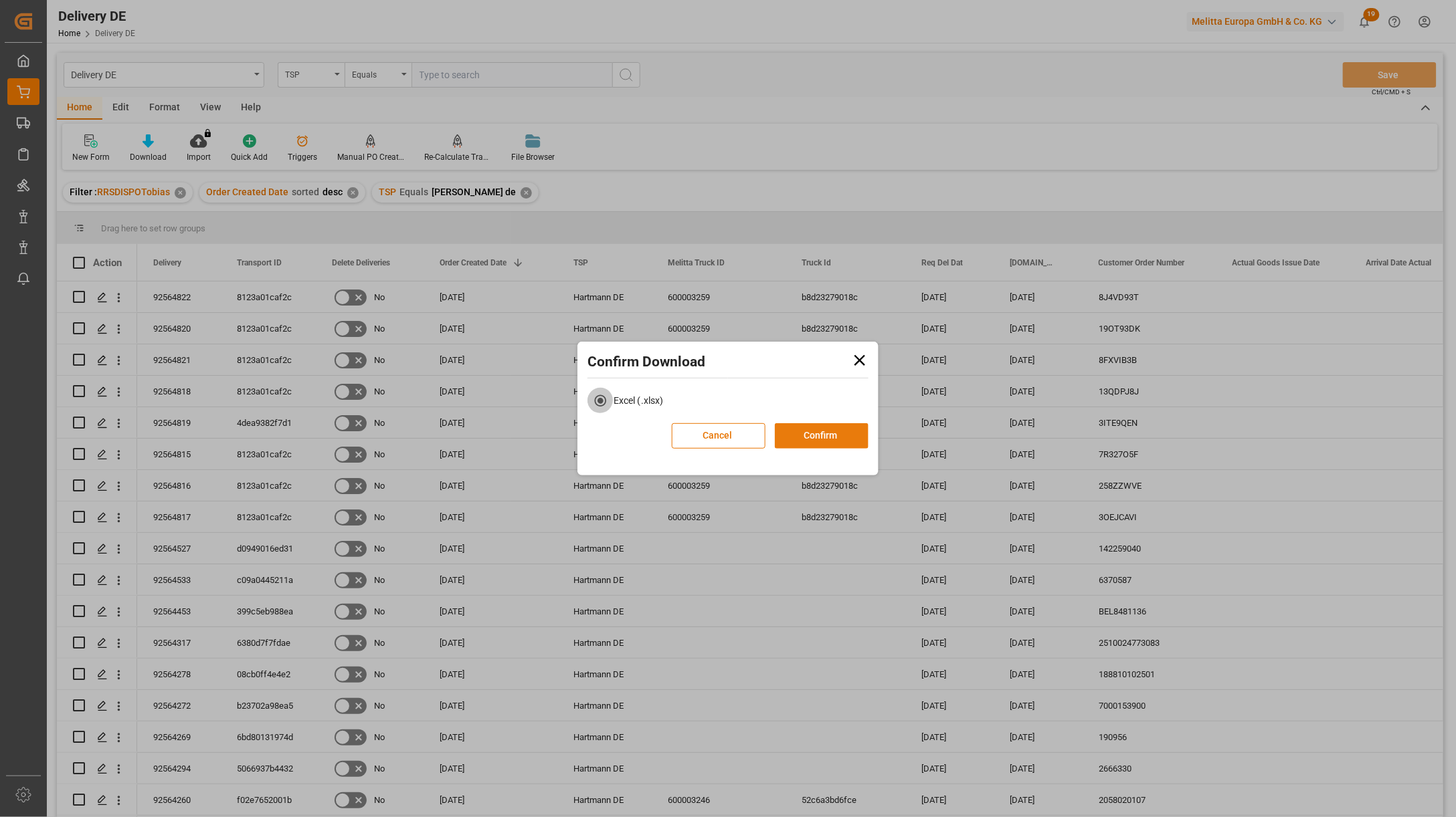
click at [815, 432] on button "Confirm" at bounding box center [821, 435] width 93 height 25
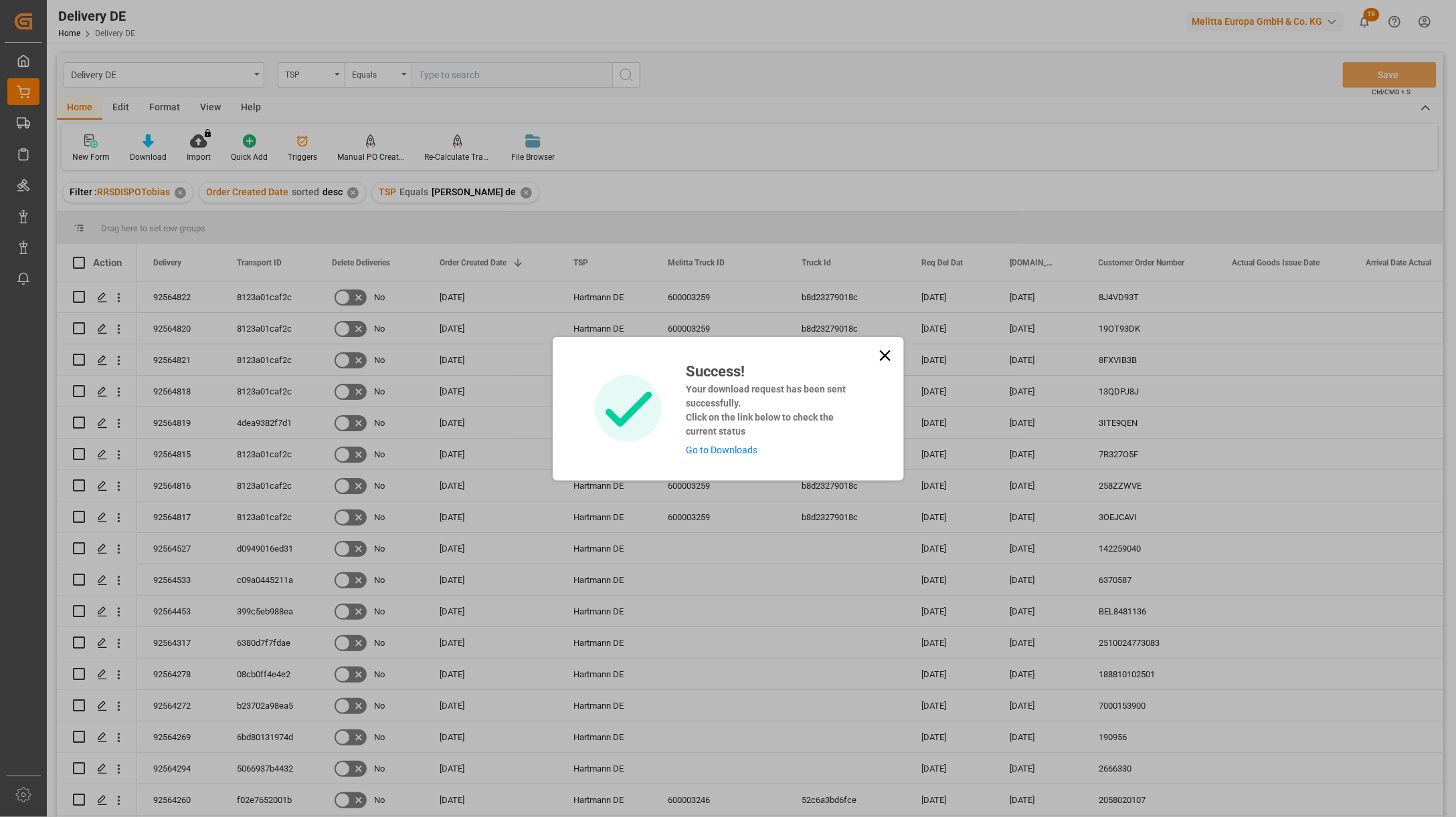
click at [741, 446] on link "Go to Downloads" at bounding box center [722, 450] width 72 height 11
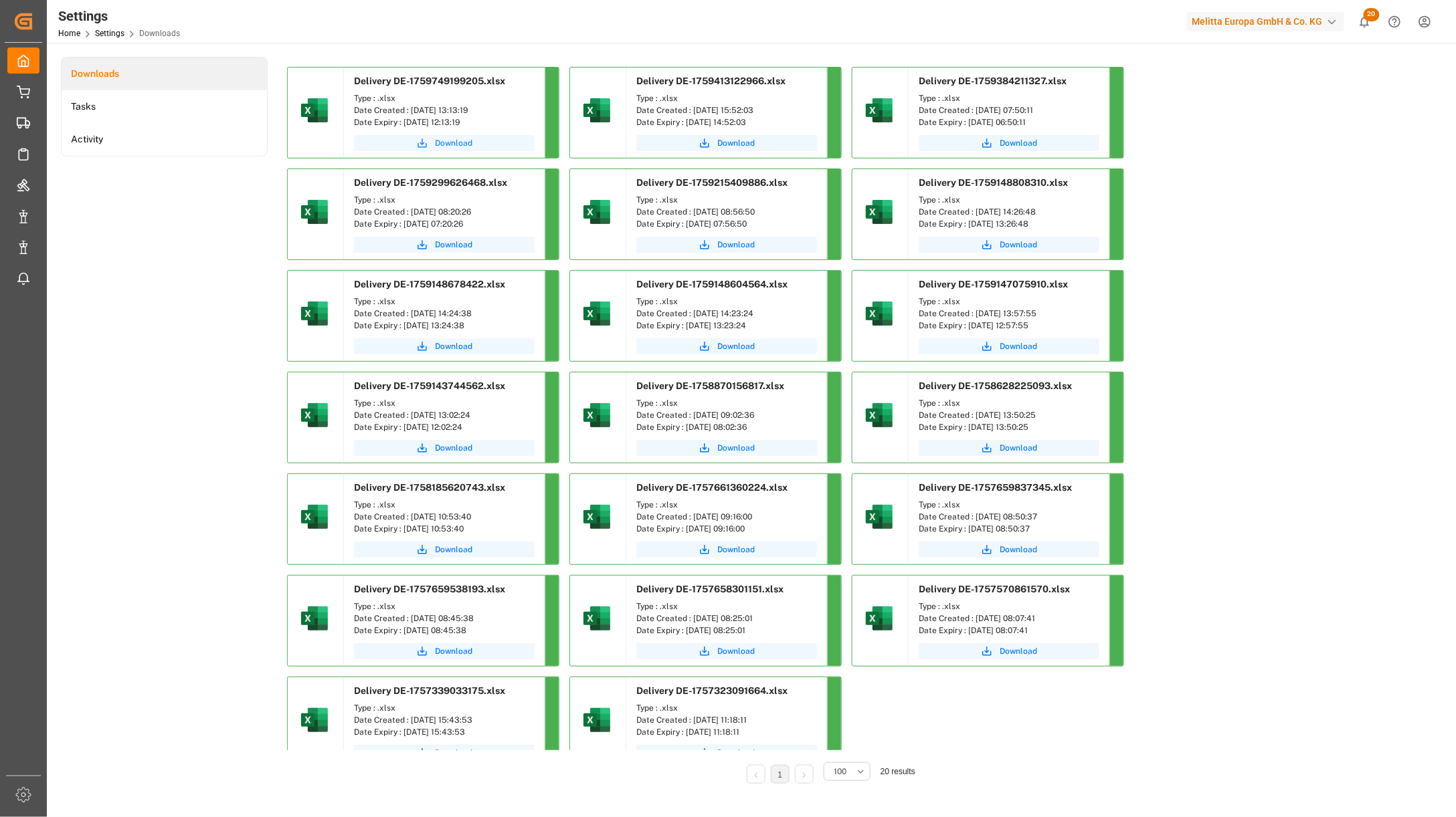
click at [463, 138] on span "Download" at bounding box center [453, 143] width 37 height 12
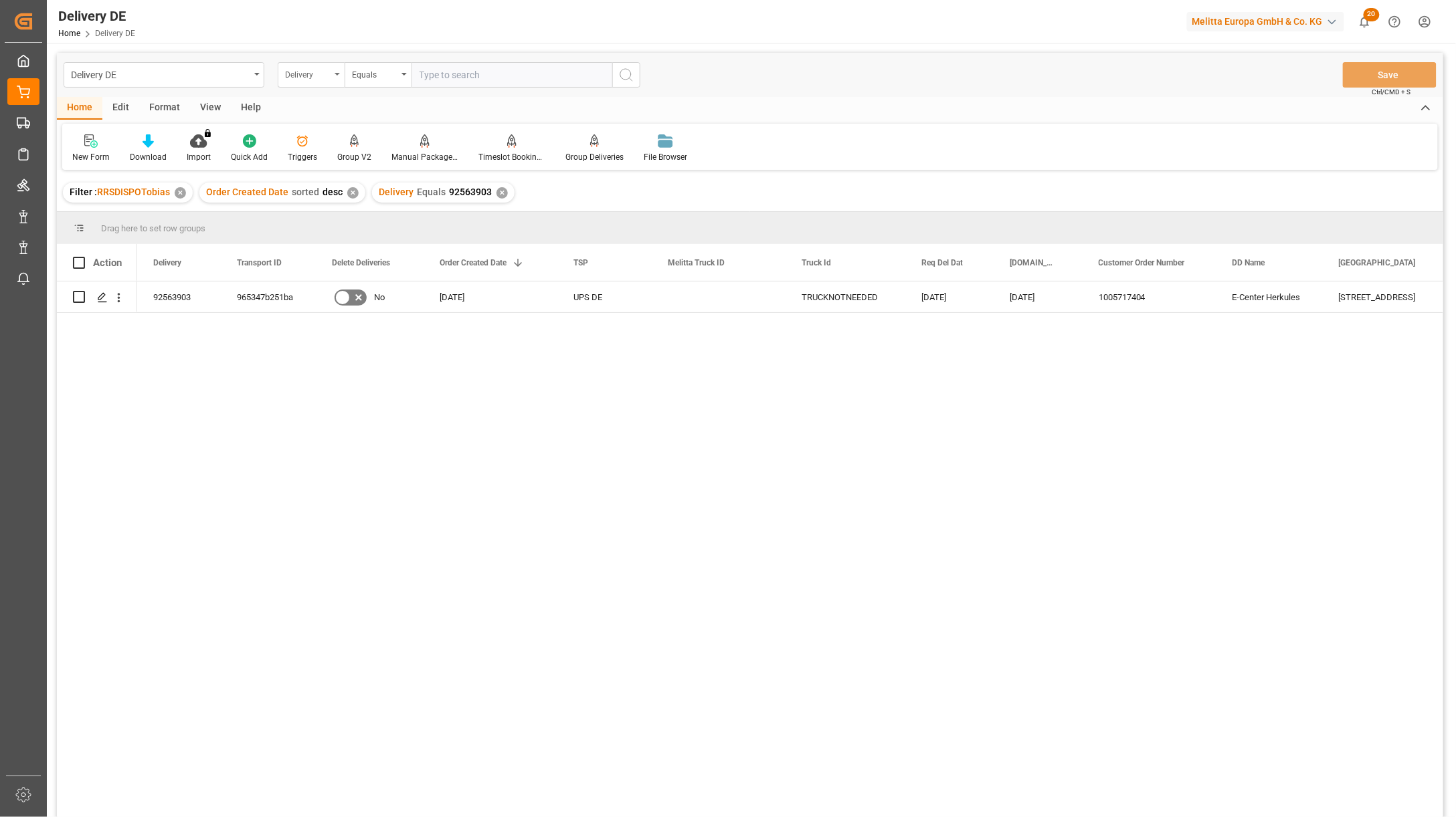
click at [301, 71] on div "Delivery" at bounding box center [308, 73] width 46 height 15
type input "dd str"
click at [313, 134] on div "[GEOGRAPHIC_DATA]" at bounding box center [378, 136] width 199 height 28
click at [460, 70] on input "text" at bounding box center [511, 75] width 201 height 25
paste input "Zum Eisenhammer 52"
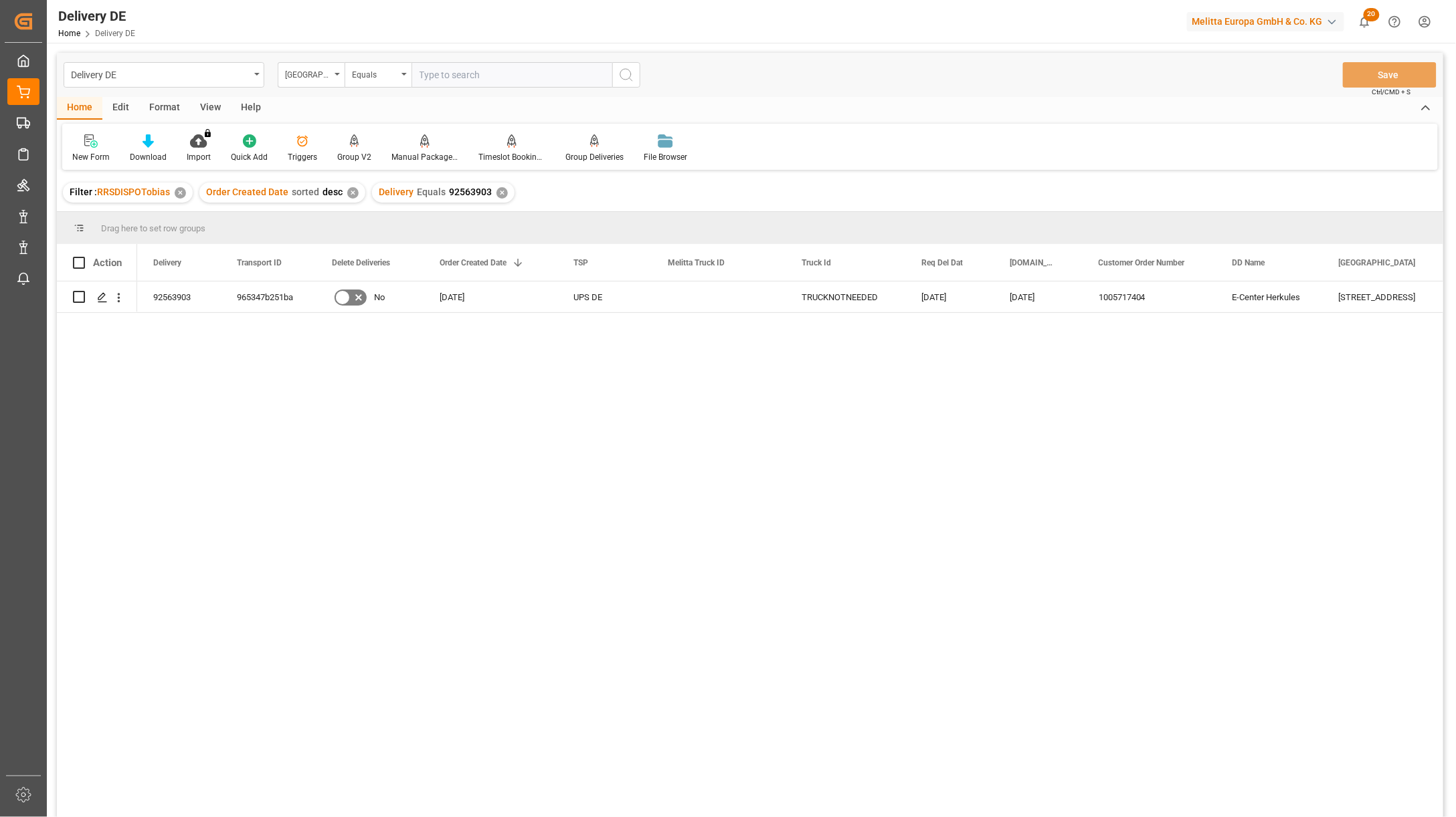
type input "Zum Eisenhammer 52"
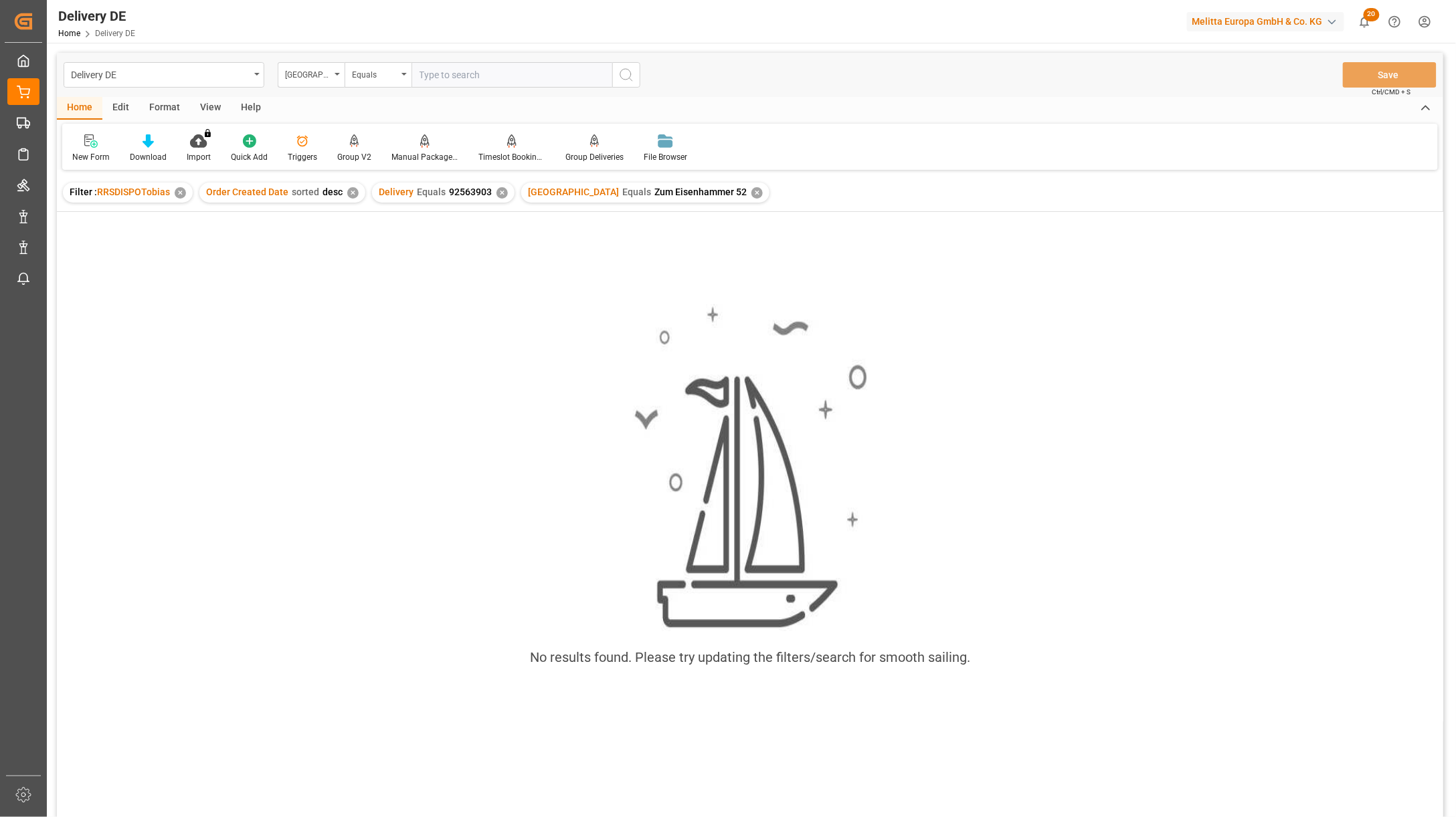
click at [499, 192] on div "✕" at bounding box center [502, 193] width 11 height 11
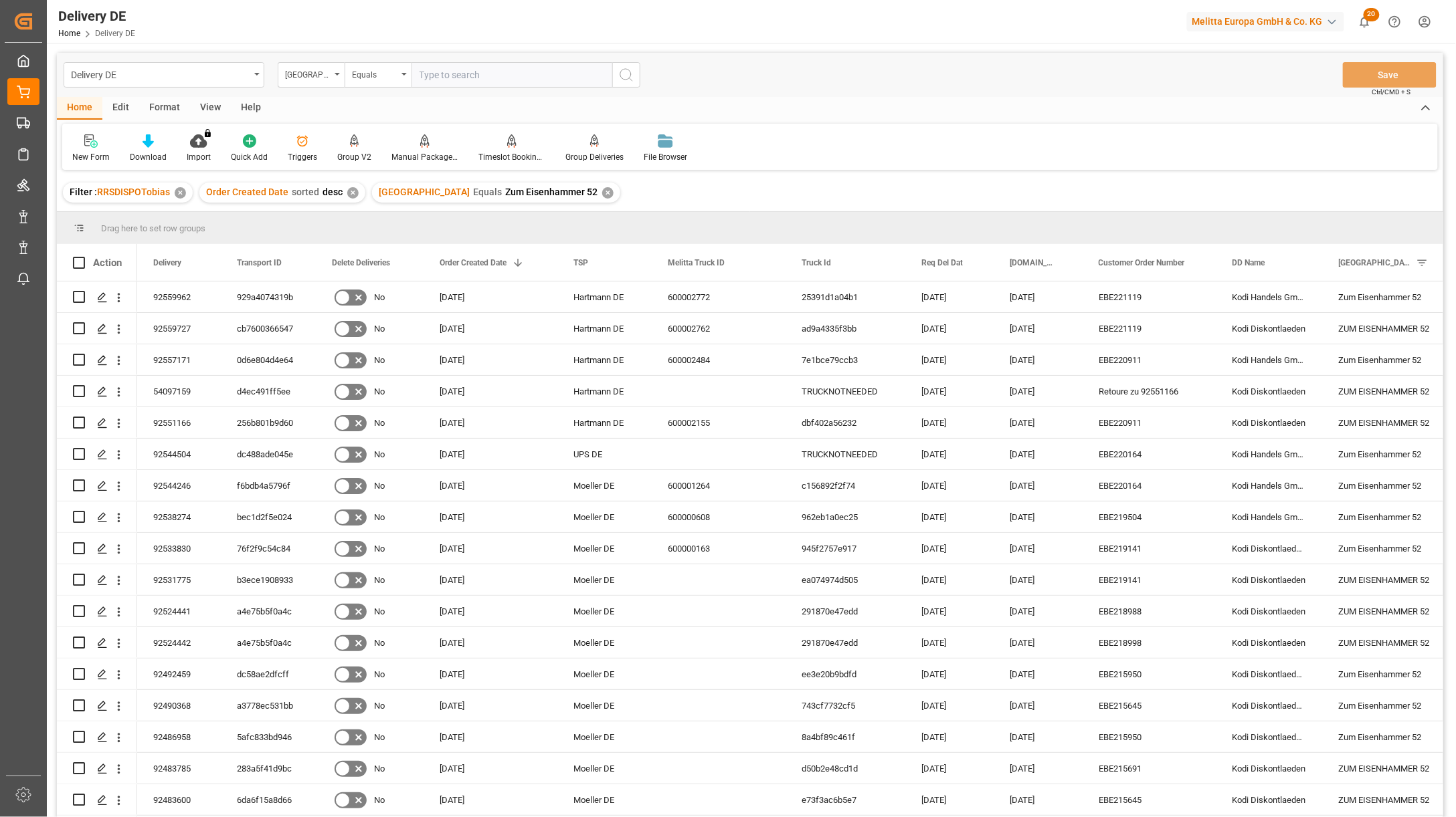
click at [807, 58] on div "Delivery DE DD Street Equals Save Ctrl/CMD + S" at bounding box center [750, 75] width 1386 height 44
click at [273, 331] on div "cb7600366547" at bounding box center [268, 328] width 95 height 31
click at [175, 328] on div "92559727" at bounding box center [179, 328] width 84 height 31
click at [244, 296] on div "929a4074319b" at bounding box center [268, 297] width 95 height 31
click at [270, 292] on div "929a4074319b" at bounding box center [268, 297] width 95 height 31
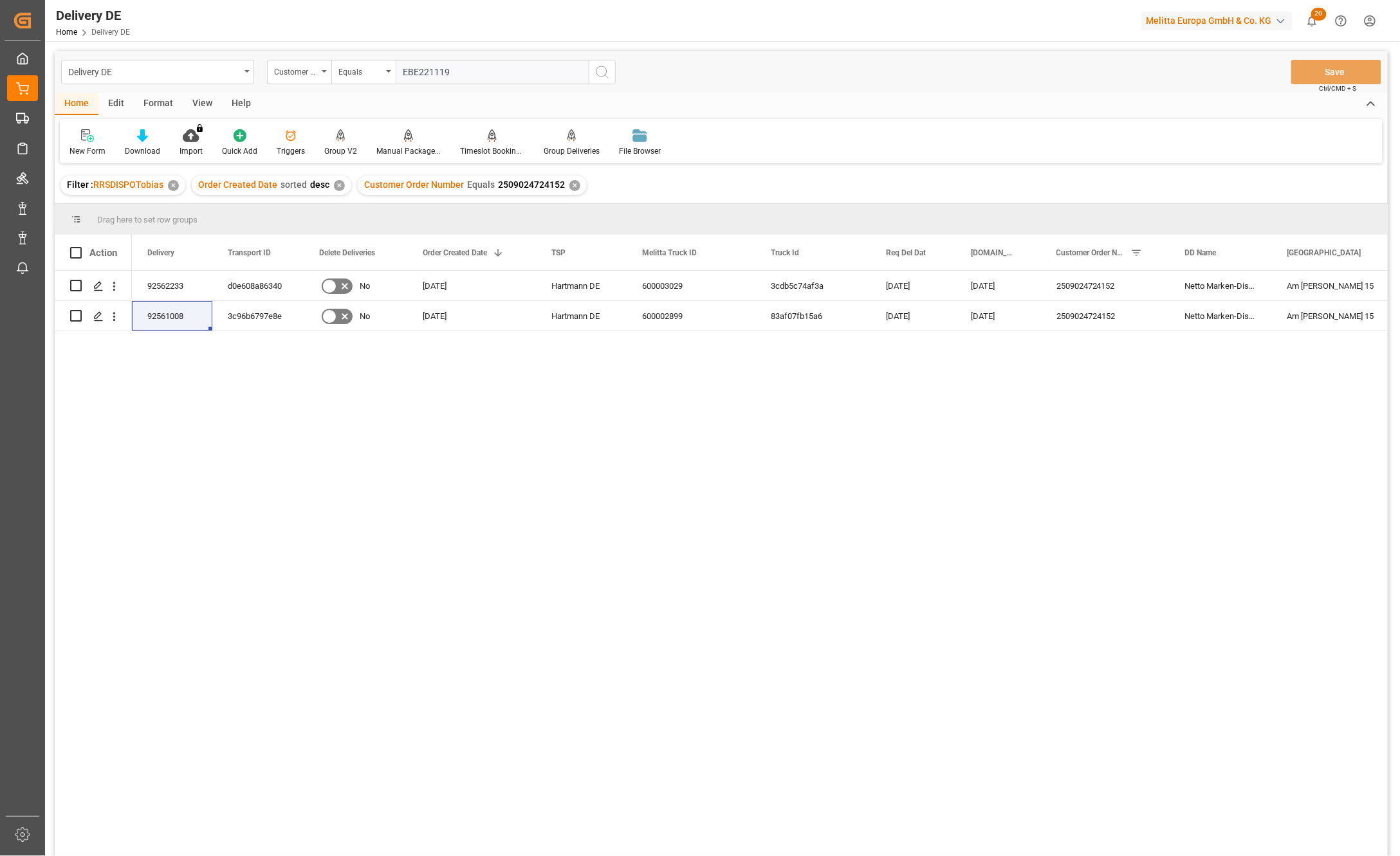
type input "EBE221119"
click at [599, 67] on icon "search button" at bounding box center [602, 72] width 16 height 16
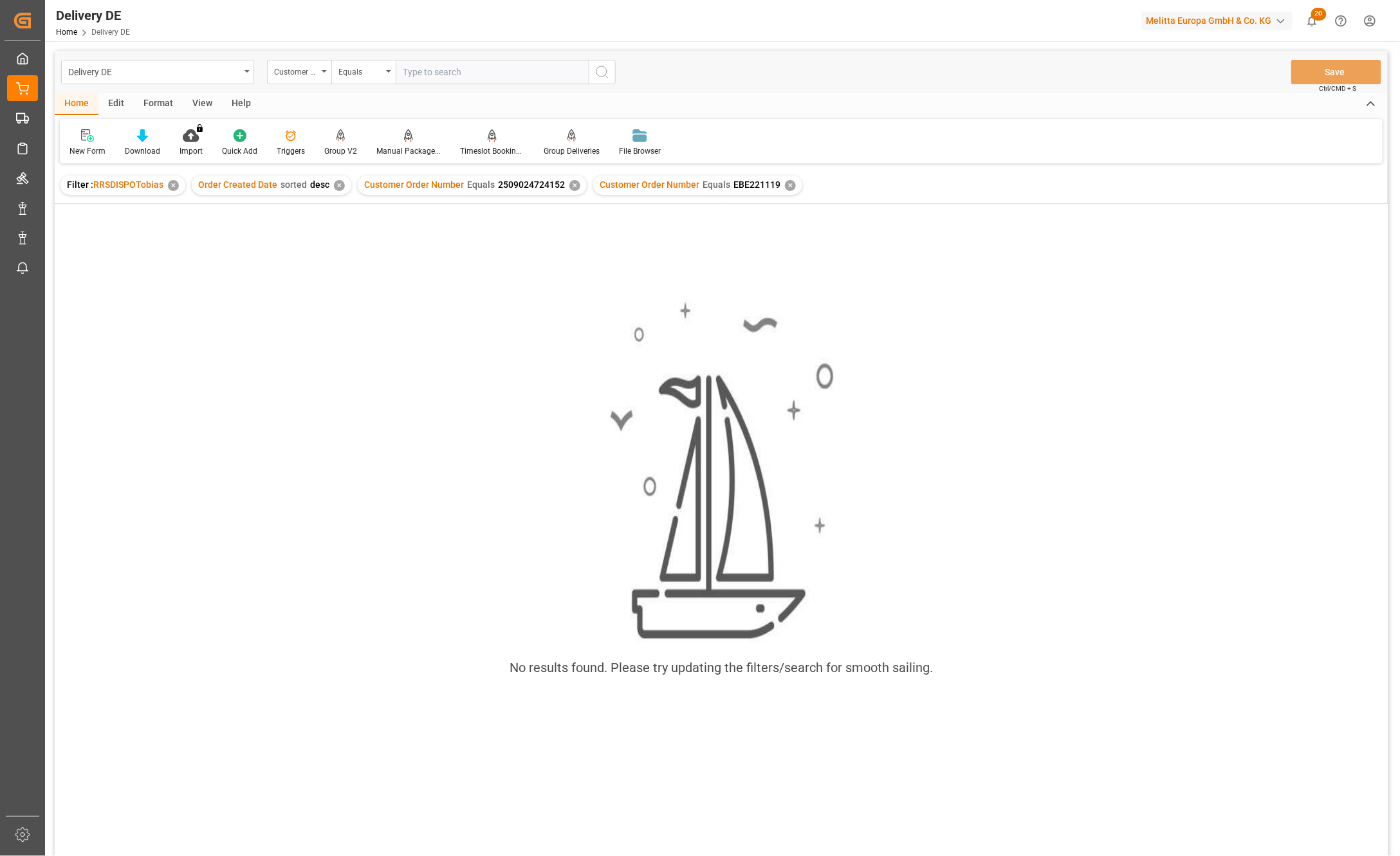
click at [570, 184] on div "✕" at bounding box center [575, 186] width 11 height 11
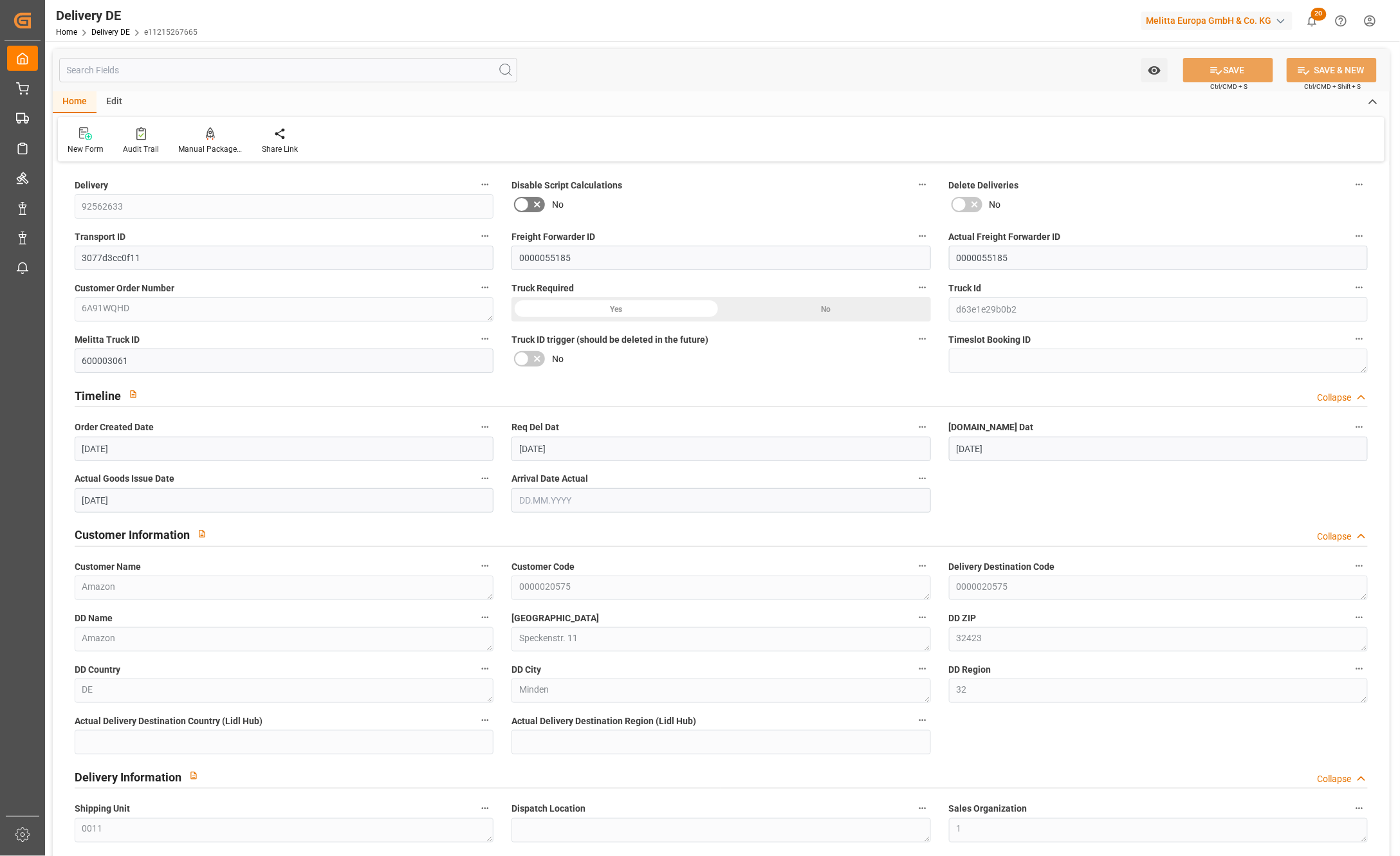
scroll to position [1988, 0]
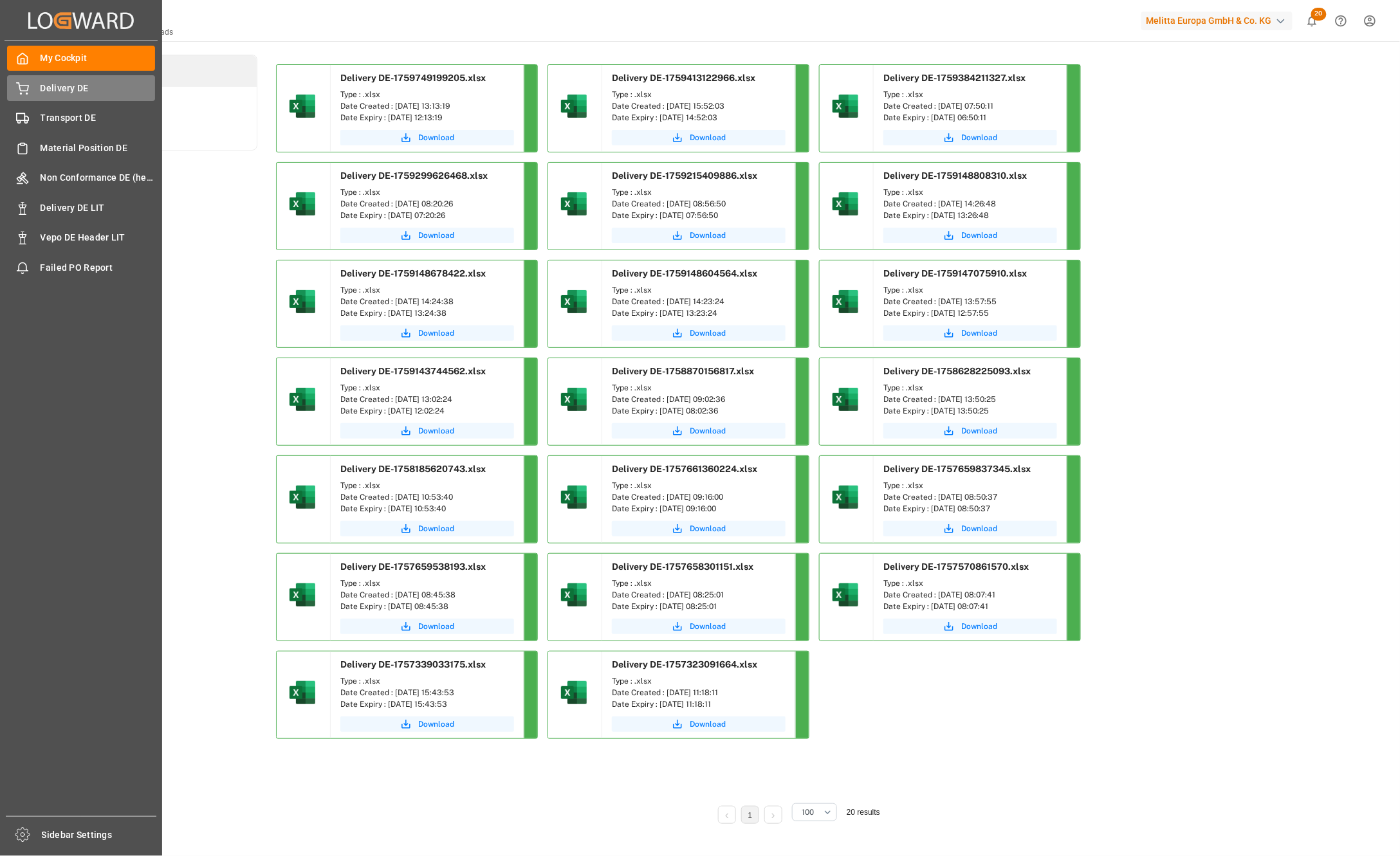
click at [21, 77] on div "Delivery DE Delivery DE" at bounding box center [80, 87] width 148 height 25
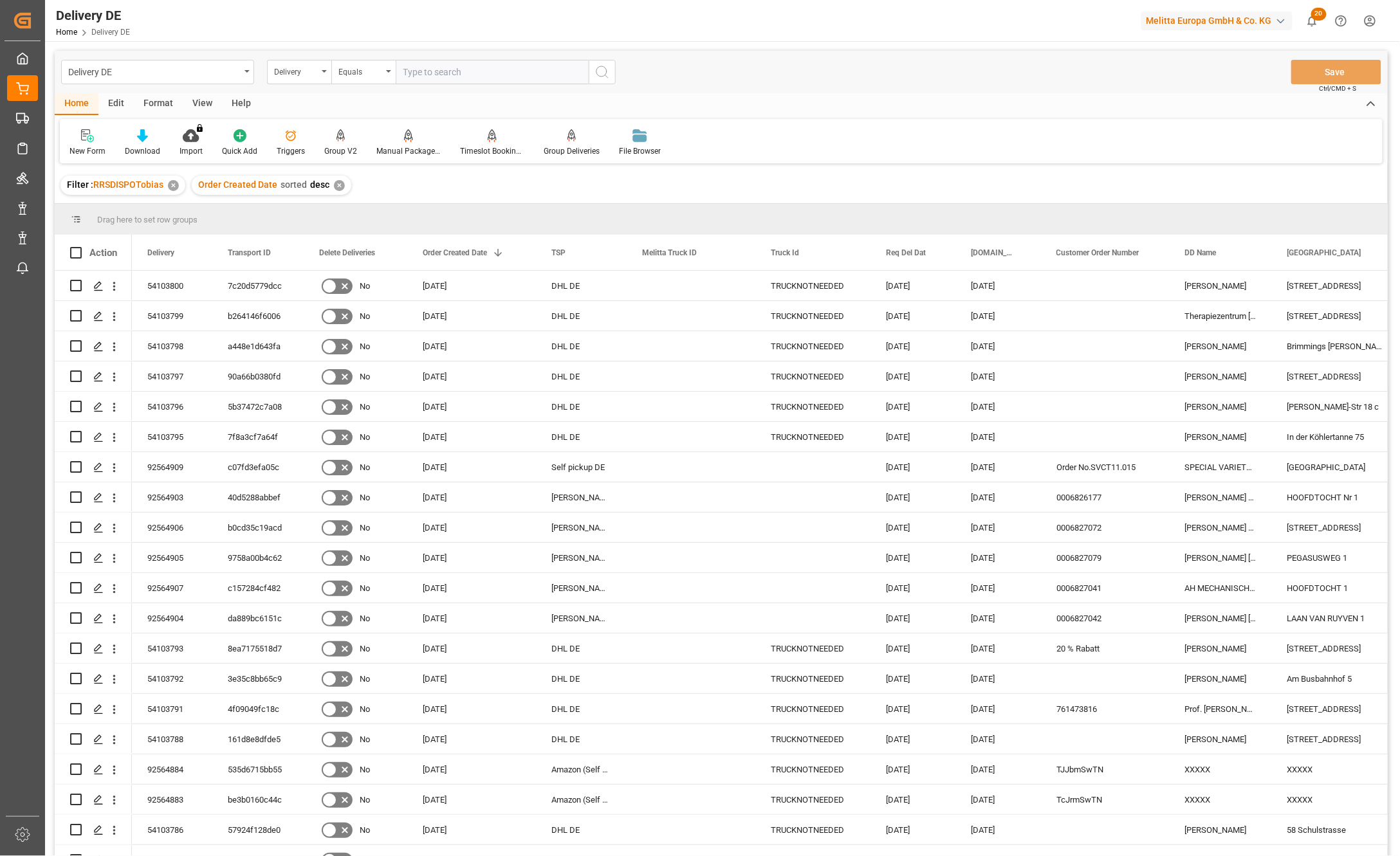
type input "92561099"
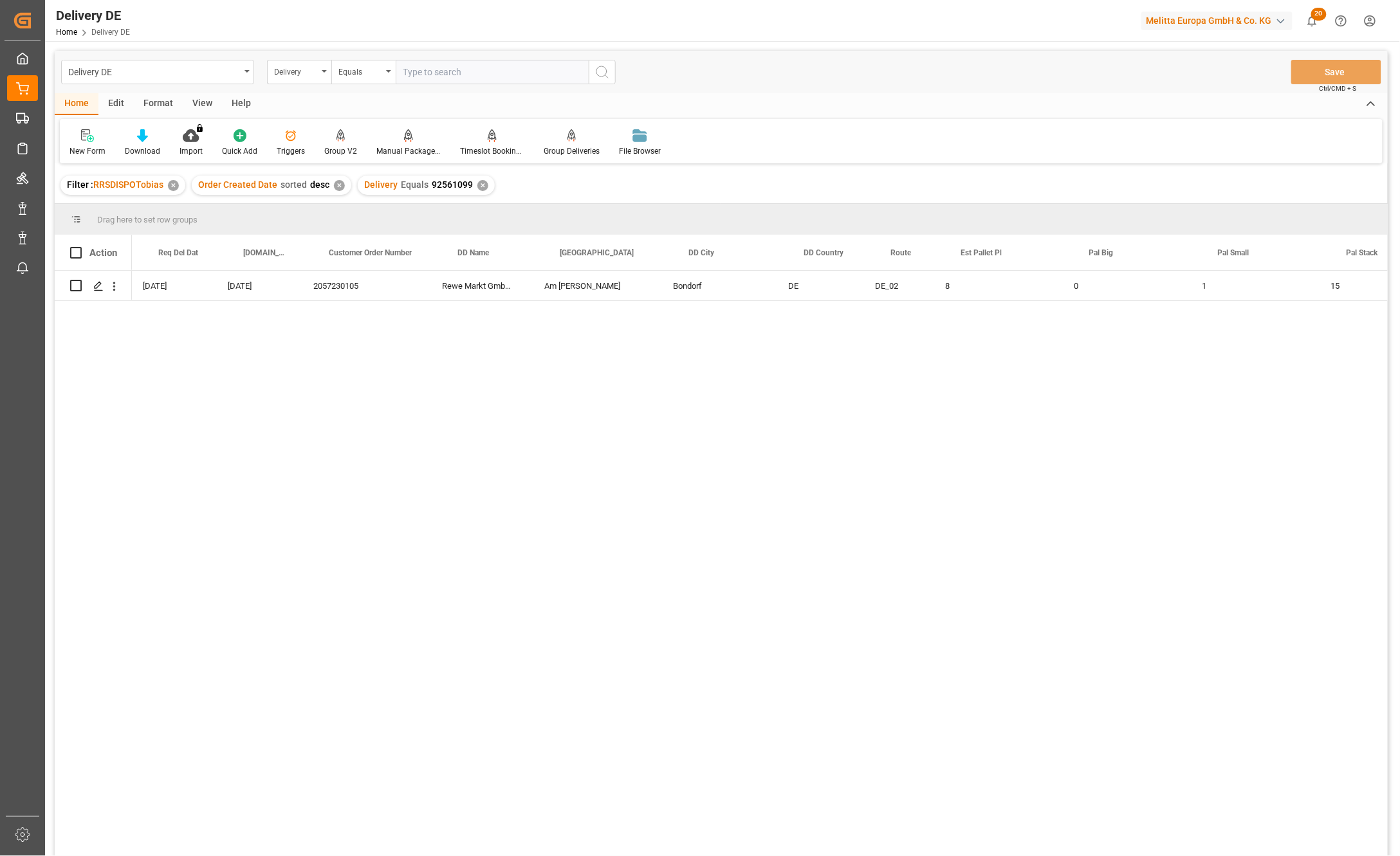
scroll to position [0, 715]
click at [954, 444] on div "f558ed07ef2d 07.10.2025 02.10.2025 2057230105 Rewe Markt GmbH TS-Lag. 225 Am Ro…" at bounding box center [760, 568] width 1256 height 594
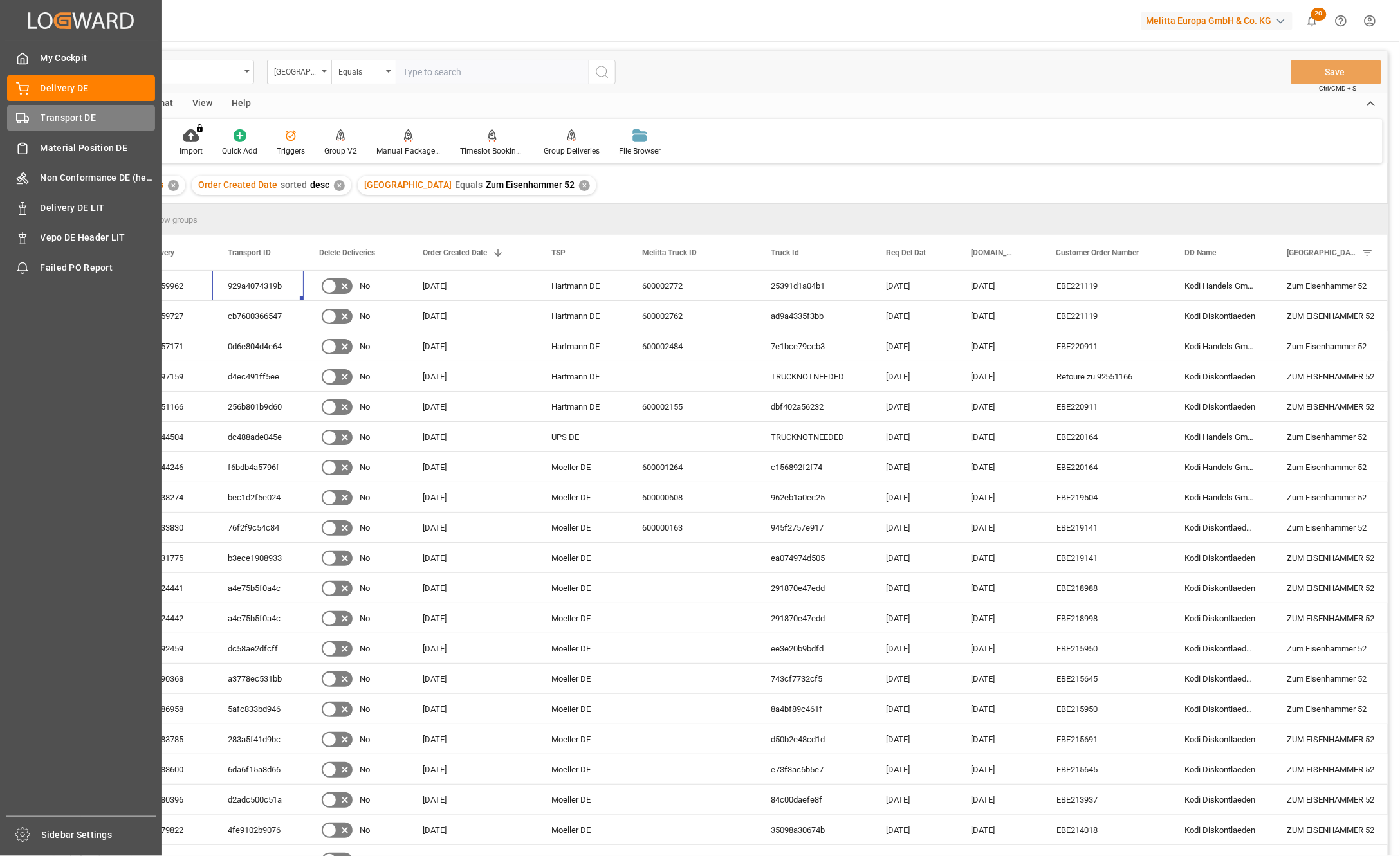
click at [38, 124] on div "Transport DE Transport DE" at bounding box center [80, 118] width 148 height 25
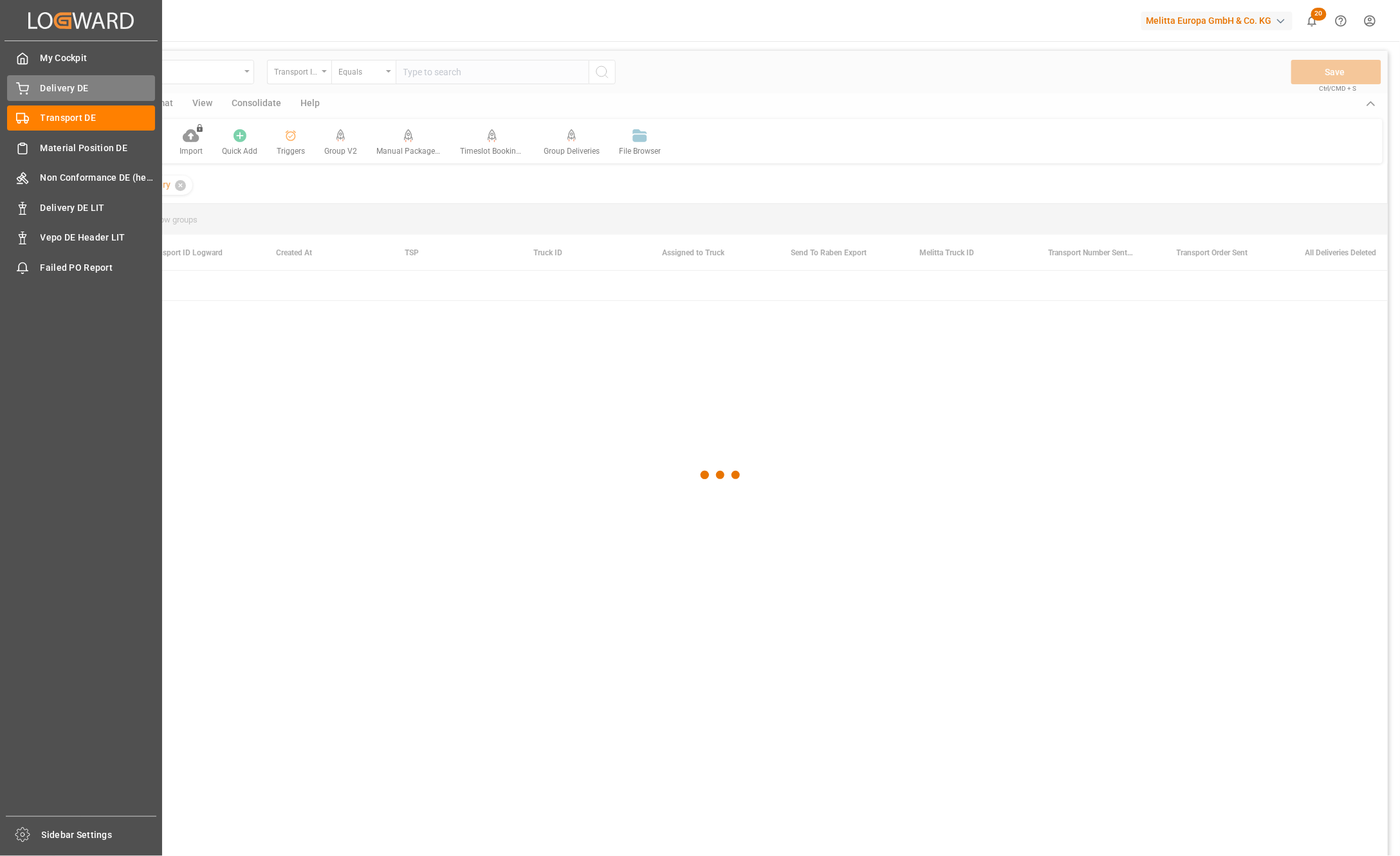
click at [53, 98] on div "Delivery DE Delivery DE" at bounding box center [80, 87] width 148 height 25
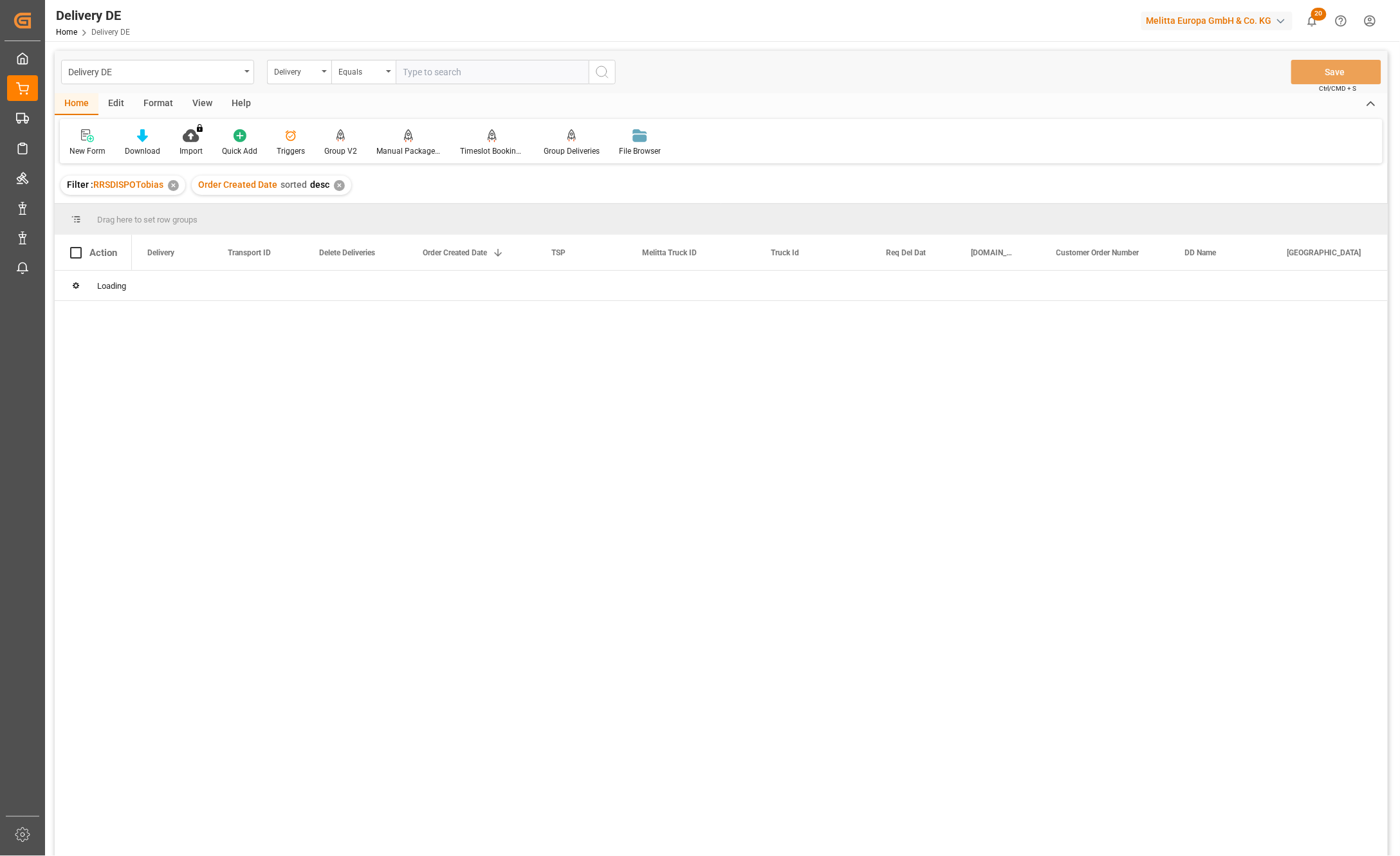
click at [463, 75] on input "text" at bounding box center [491, 72] width 193 height 24
paste input "92563840"
type input "92563840"
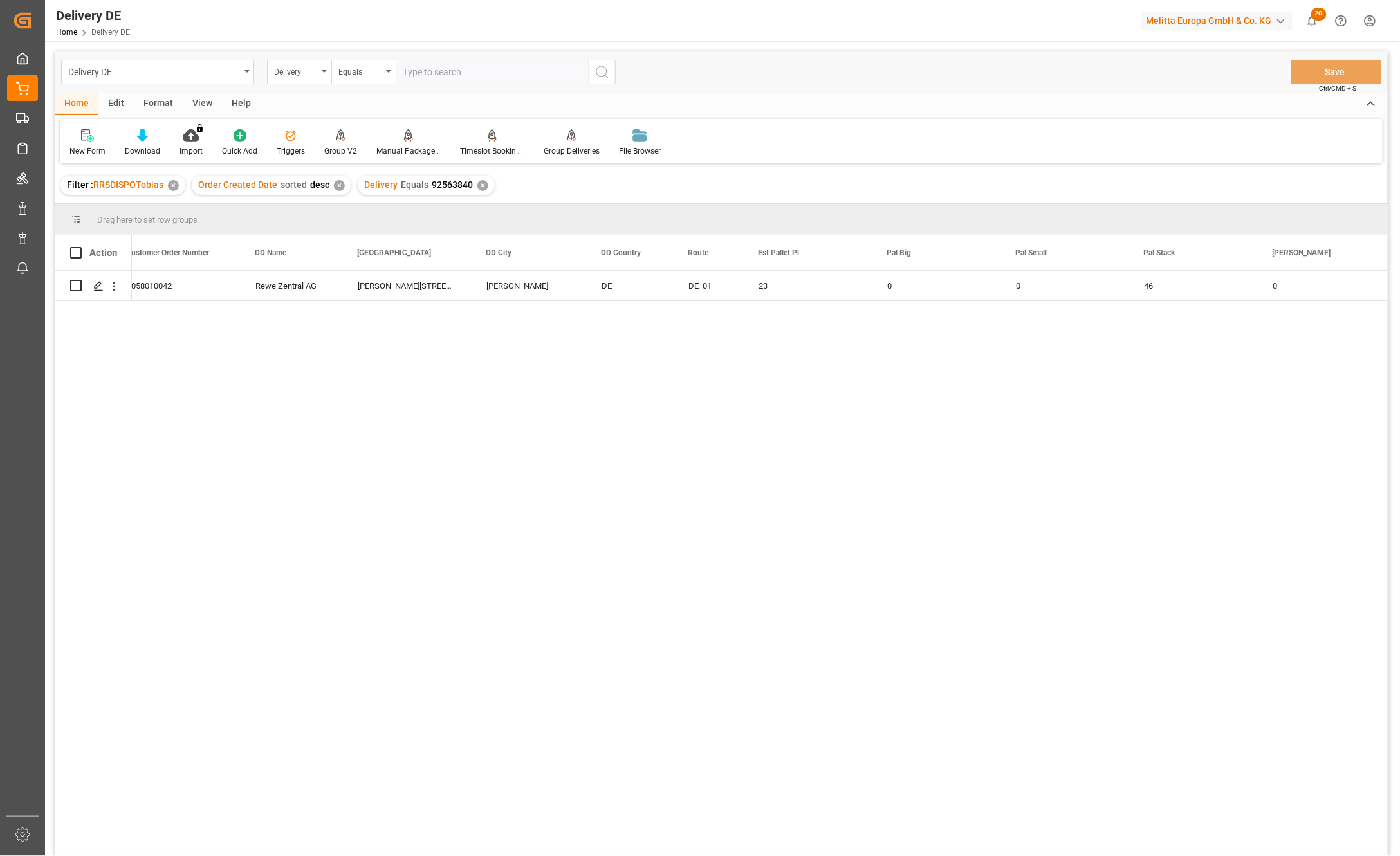
scroll to position [0, 644]
click at [380, 425] on div "600003191 3fb8225fbdca 07.10.2025 06.10.2025 2058010042 Rewe Zentral AG Robert-…" at bounding box center [760, 568] width 1256 height 594
click at [684, 454] on div "600003191 3fb8225fbdca 07.10.2025 06.10.2025 2058010042 Rewe Zentral AG Robert-…" at bounding box center [760, 568] width 1256 height 594
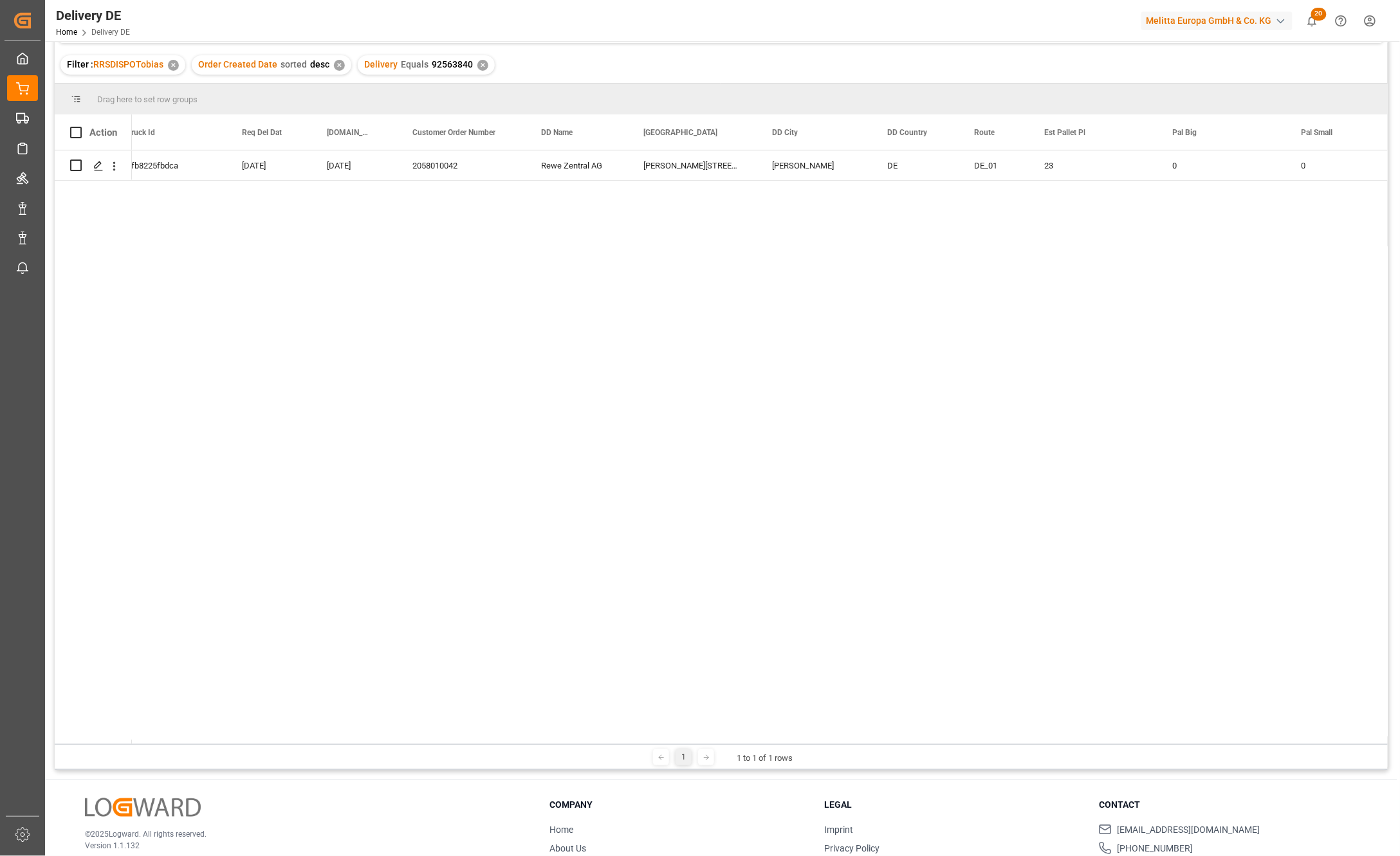
scroll to position [190, 0]
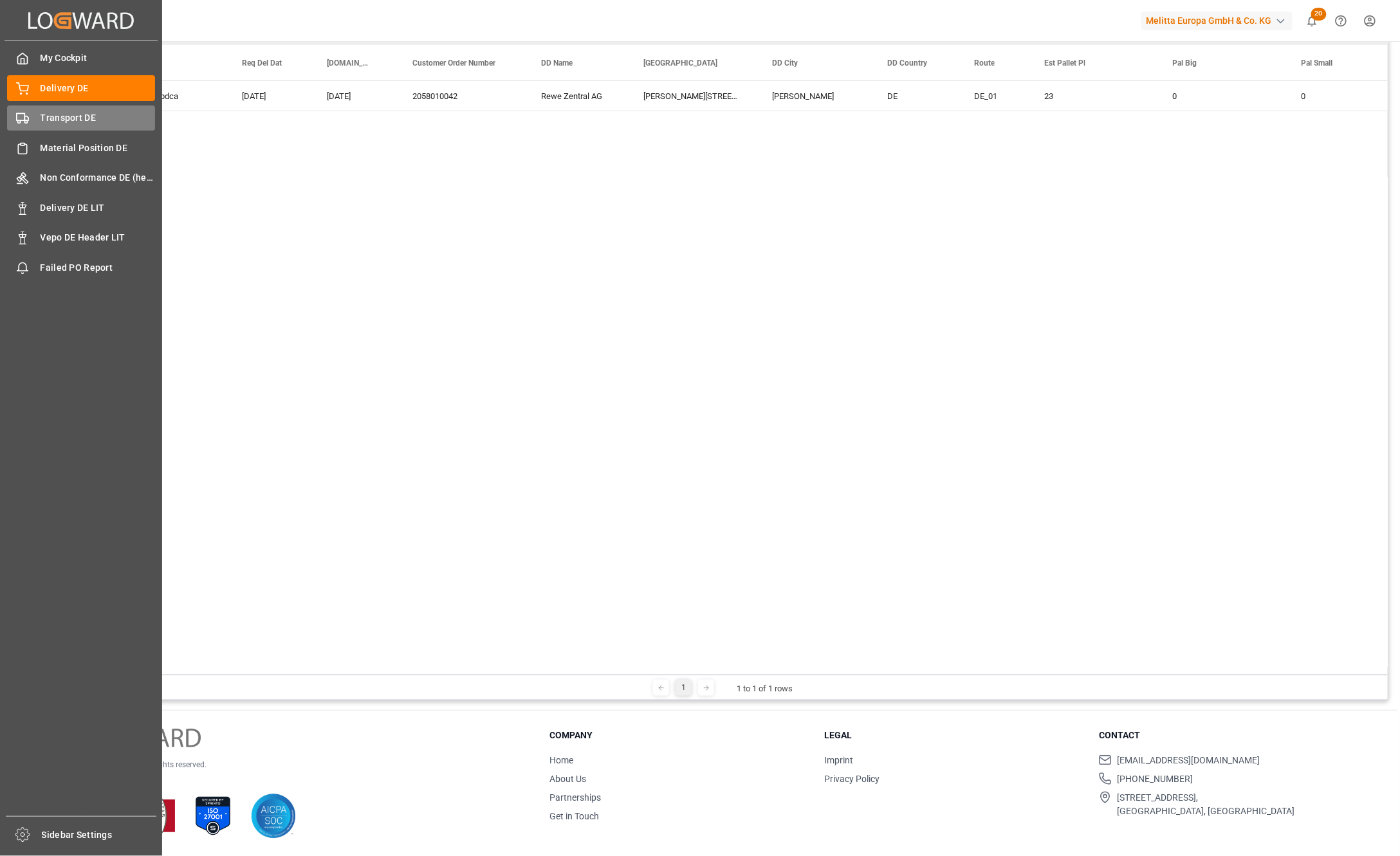
click at [20, 121] on circle at bounding box center [19, 122] width 2 height 2
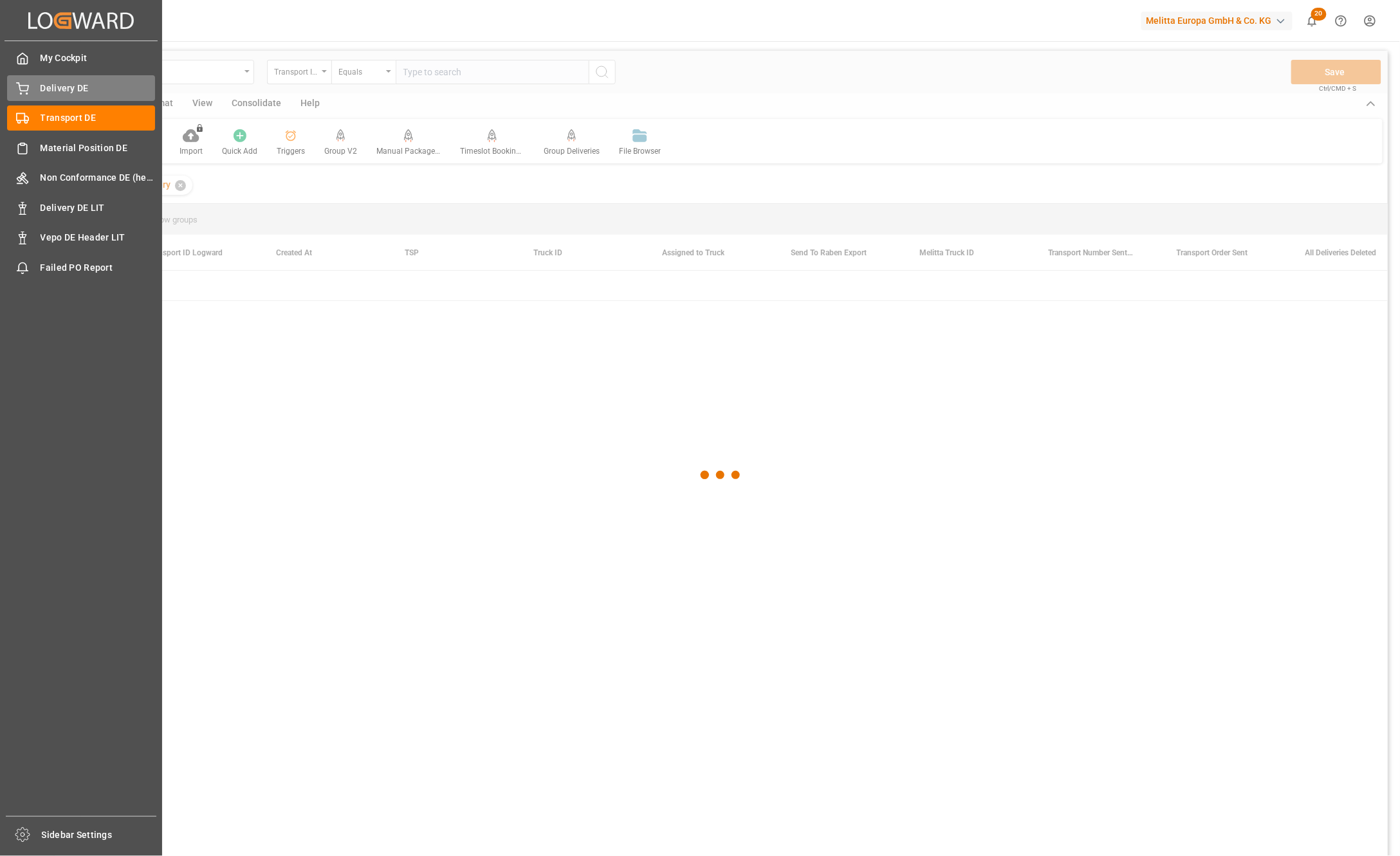
click at [53, 91] on span "Delivery DE" at bounding box center [98, 88] width 115 height 13
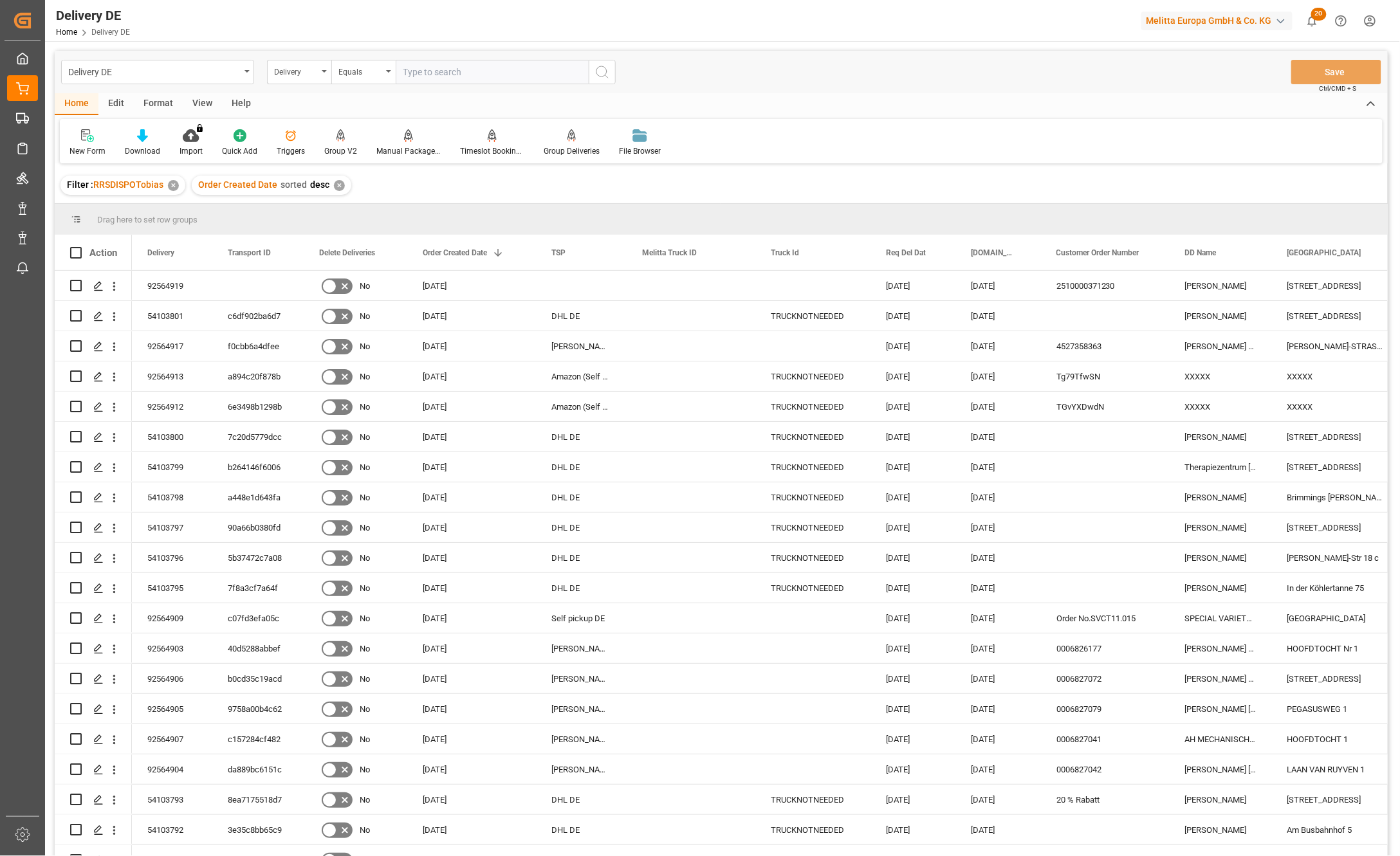
click at [1038, 144] on div "New Form Download Import You don't have permission for this feature. Contact ad…" at bounding box center [721, 141] width 1323 height 45
click at [75, 285] on input "Press Space to toggle row selection (unchecked)" at bounding box center [76, 285] width 12 height 12
checkbox input "true"
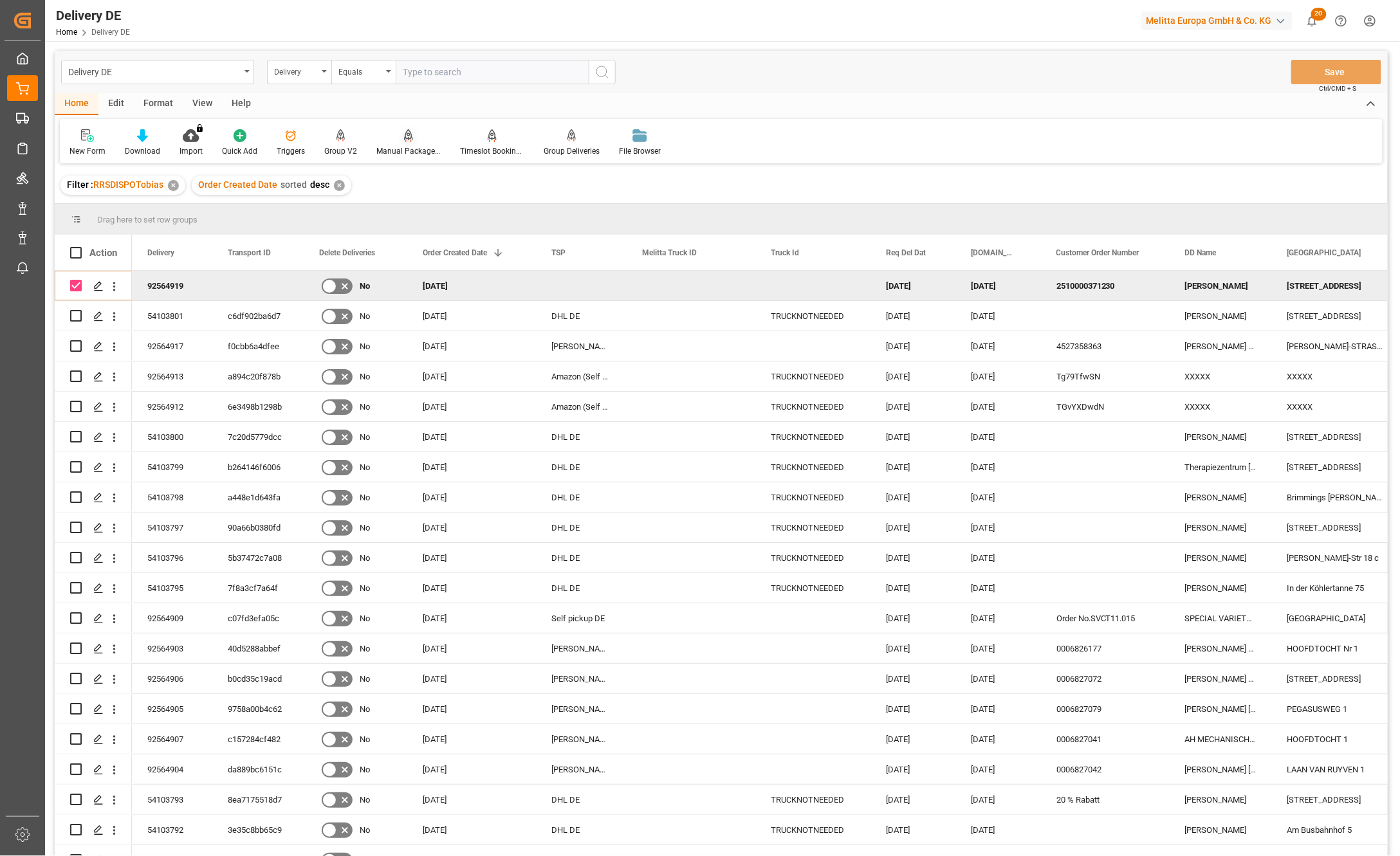
click at [403, 146] on div "Manual Package TypeDetermination" at bounding box center [409, 151] width 64 height 12
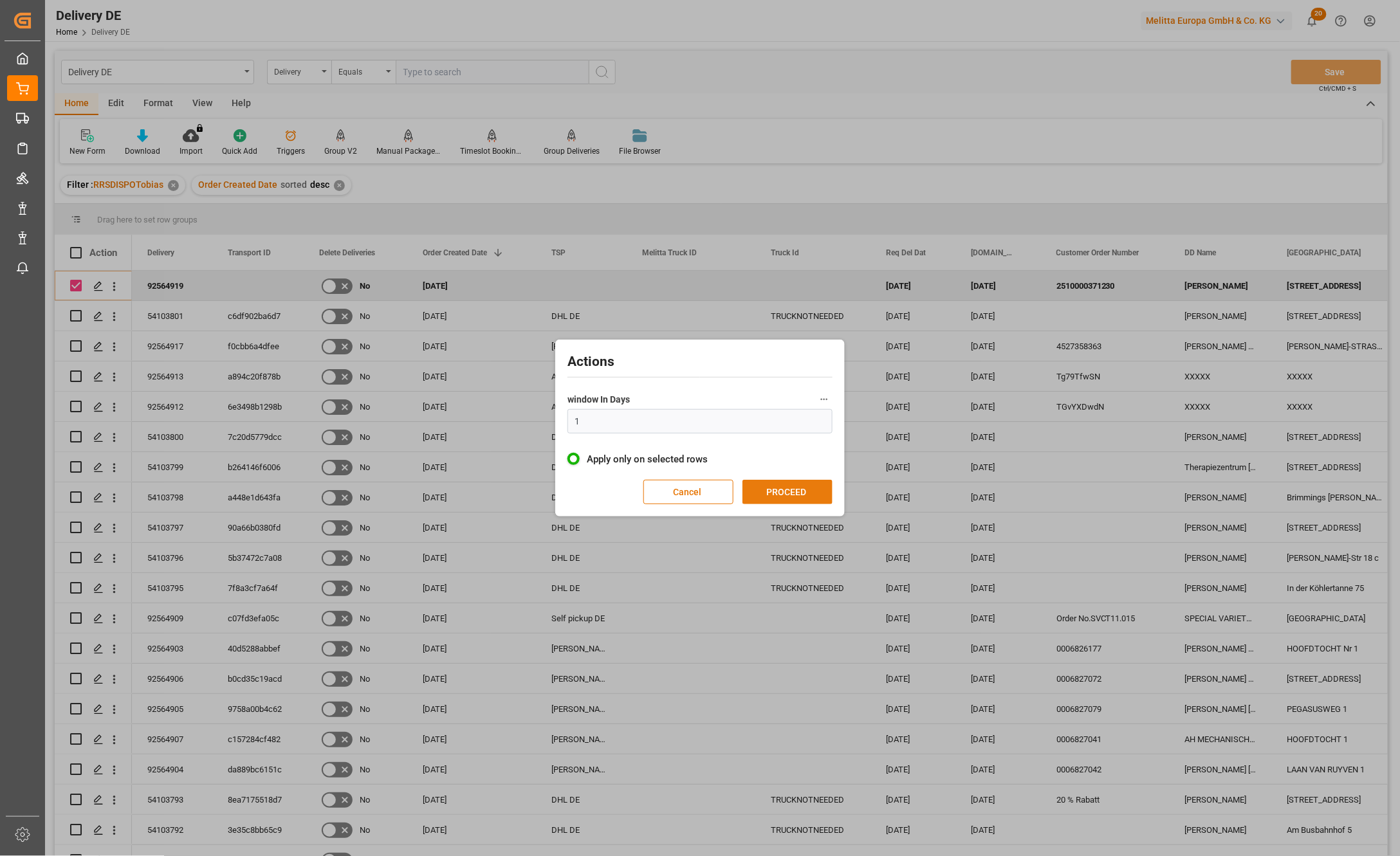
click at [782, 501] on button "PROCEED" at bounding box center [787, 491] width 90 height 24
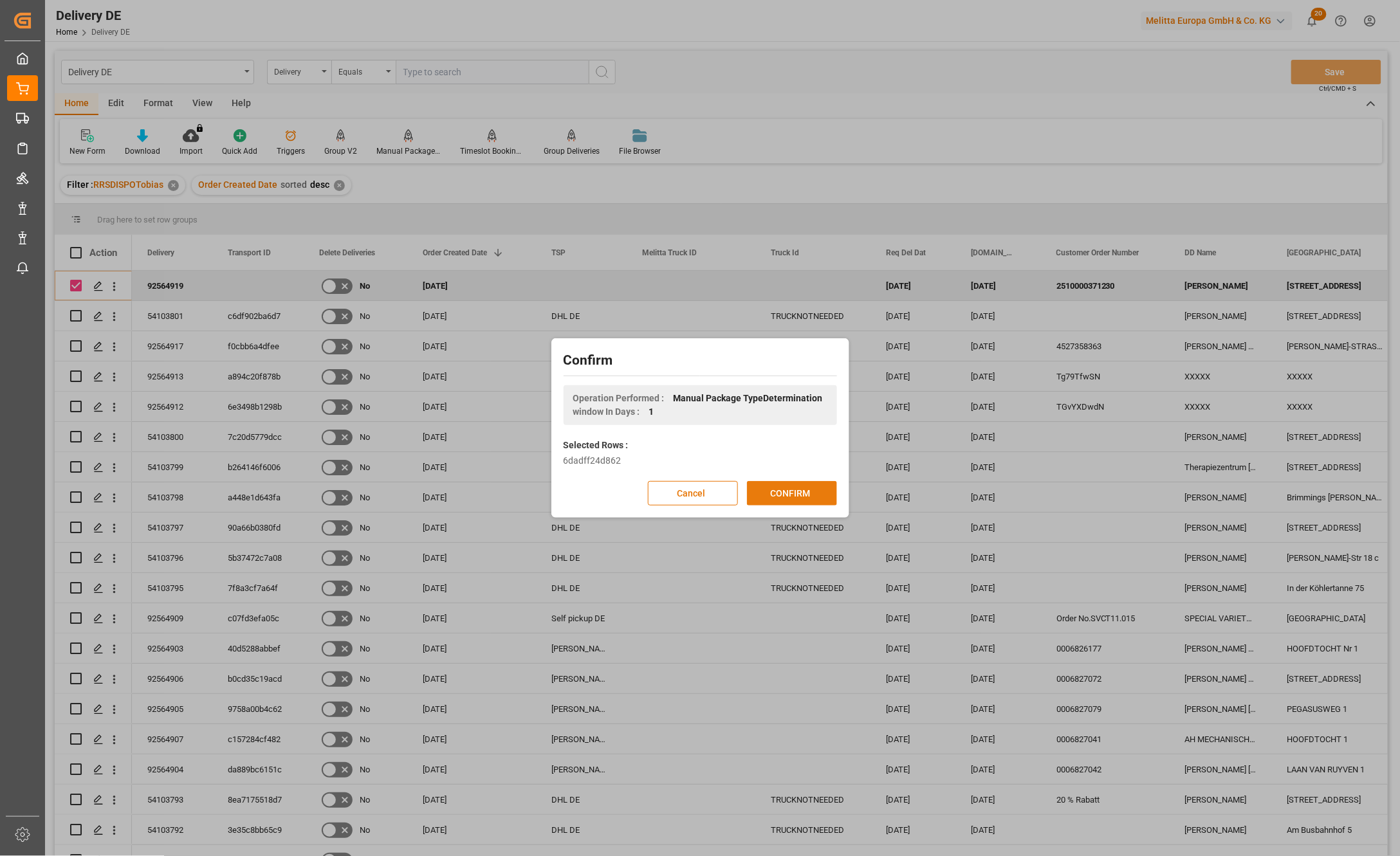
click at [784, 494] on button "CONFIRM" at bounding box center [791, 493] width 90 height 24
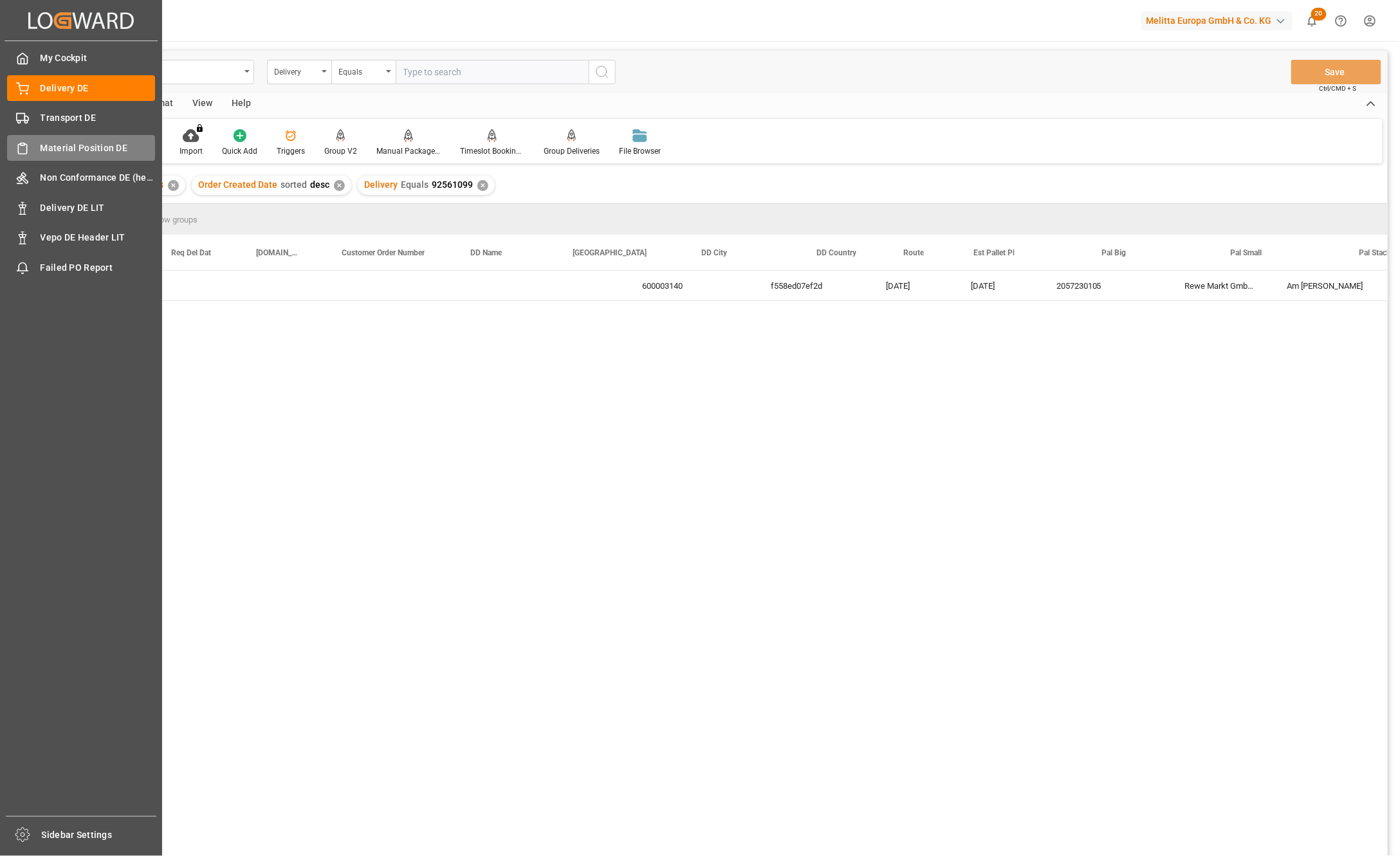
scroll to position [0, 715]
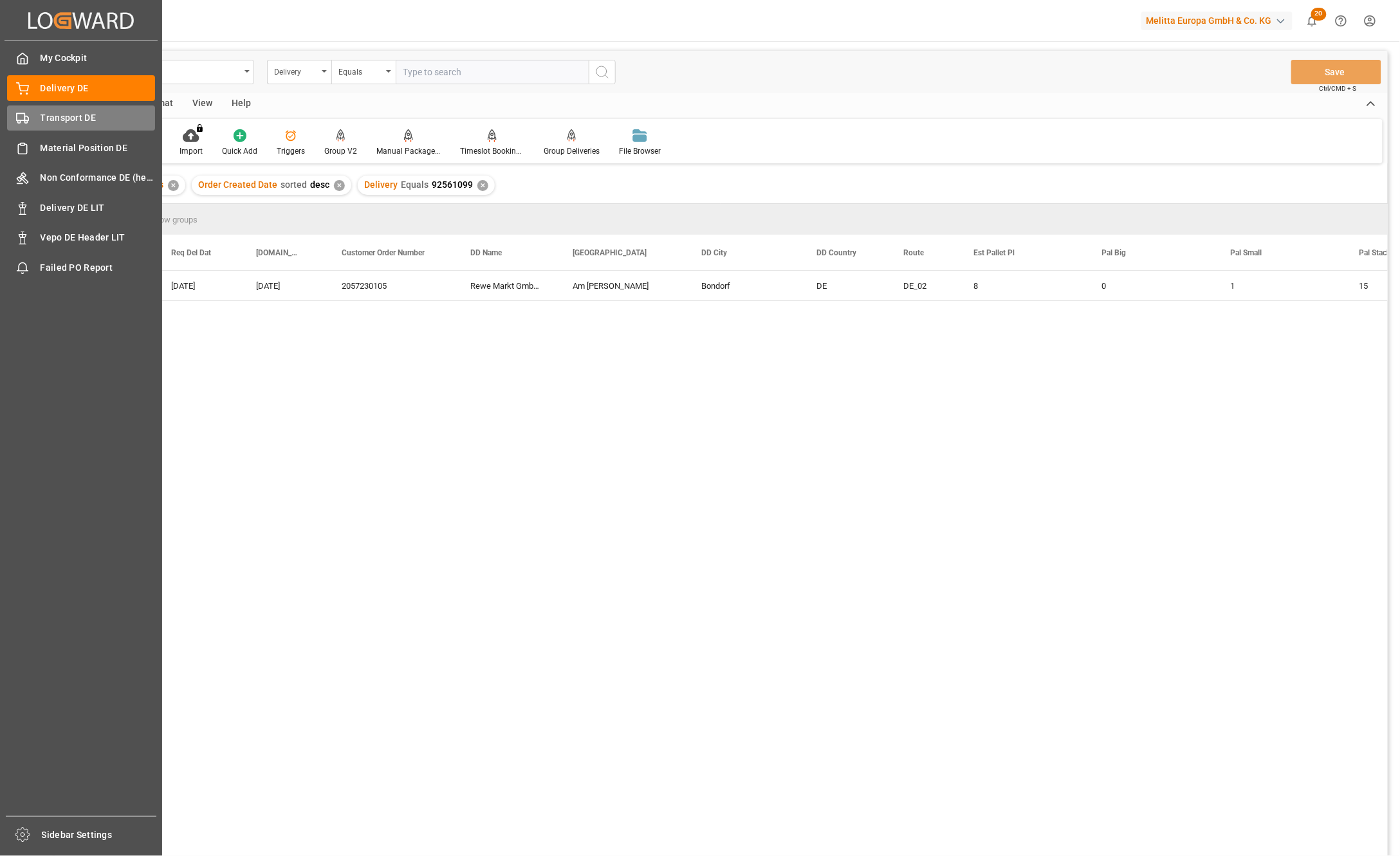
click at [34, 129] on div "Transport DE Transport DE" at bounding box center [80, 118] width 148 height 25
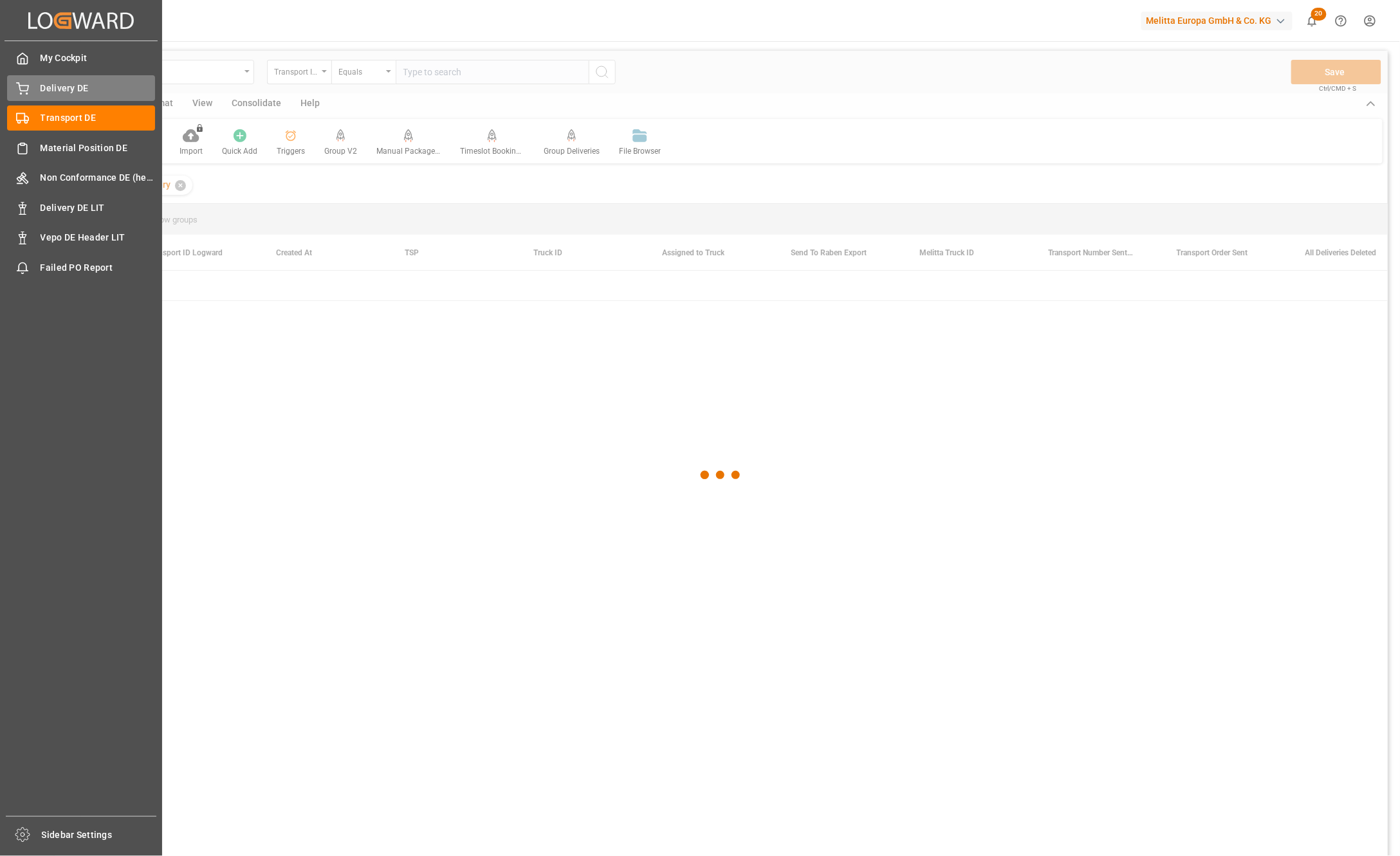
click at [58, 91] on span "Delivery DE" at bounding box center [98, 88] width 115 height 13
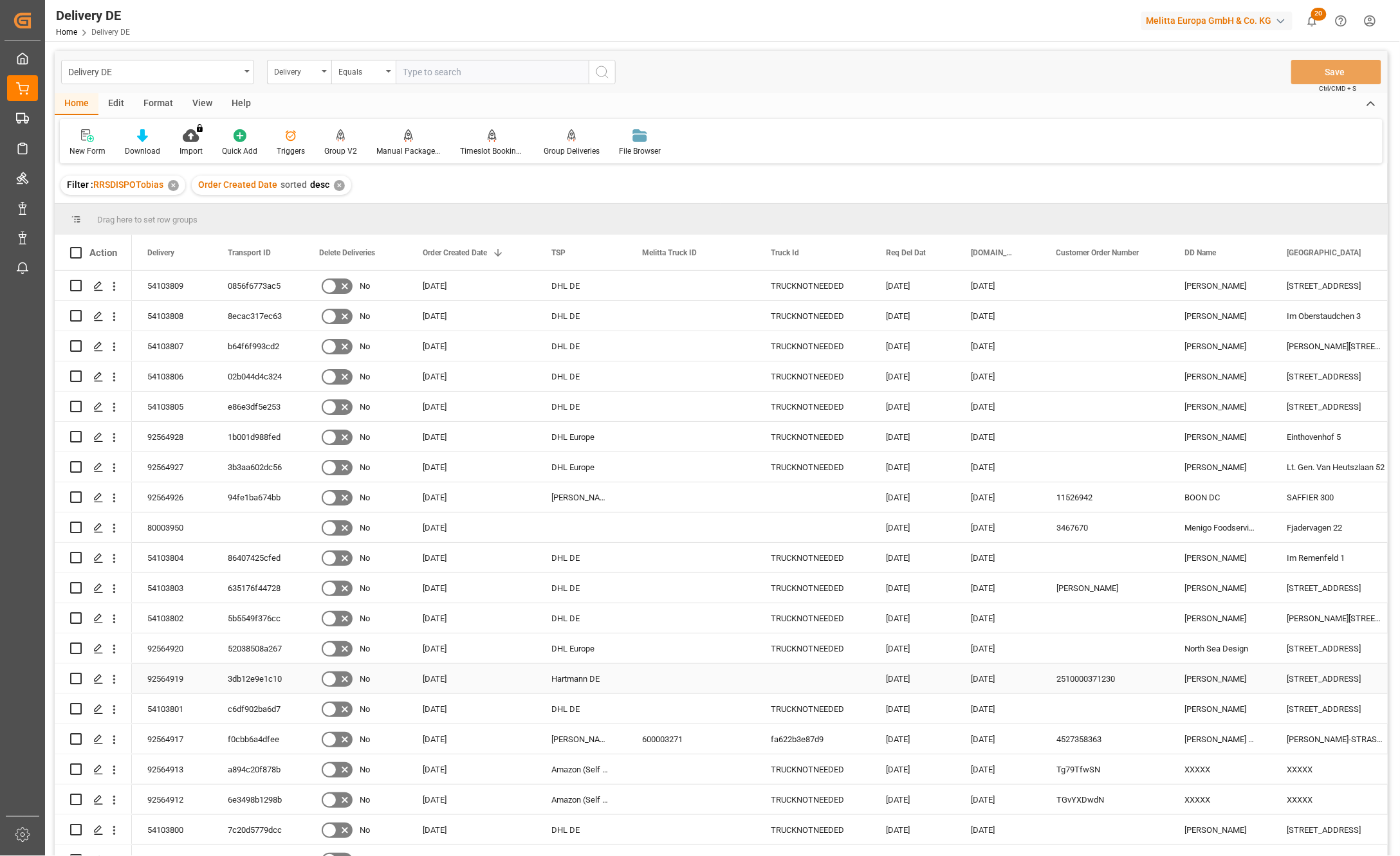
click at [157, 677] on div "92564919" at bounding box center [172, 679] width 80 height 30
